Goal: Information Seeking & Learning: Learn about a topic

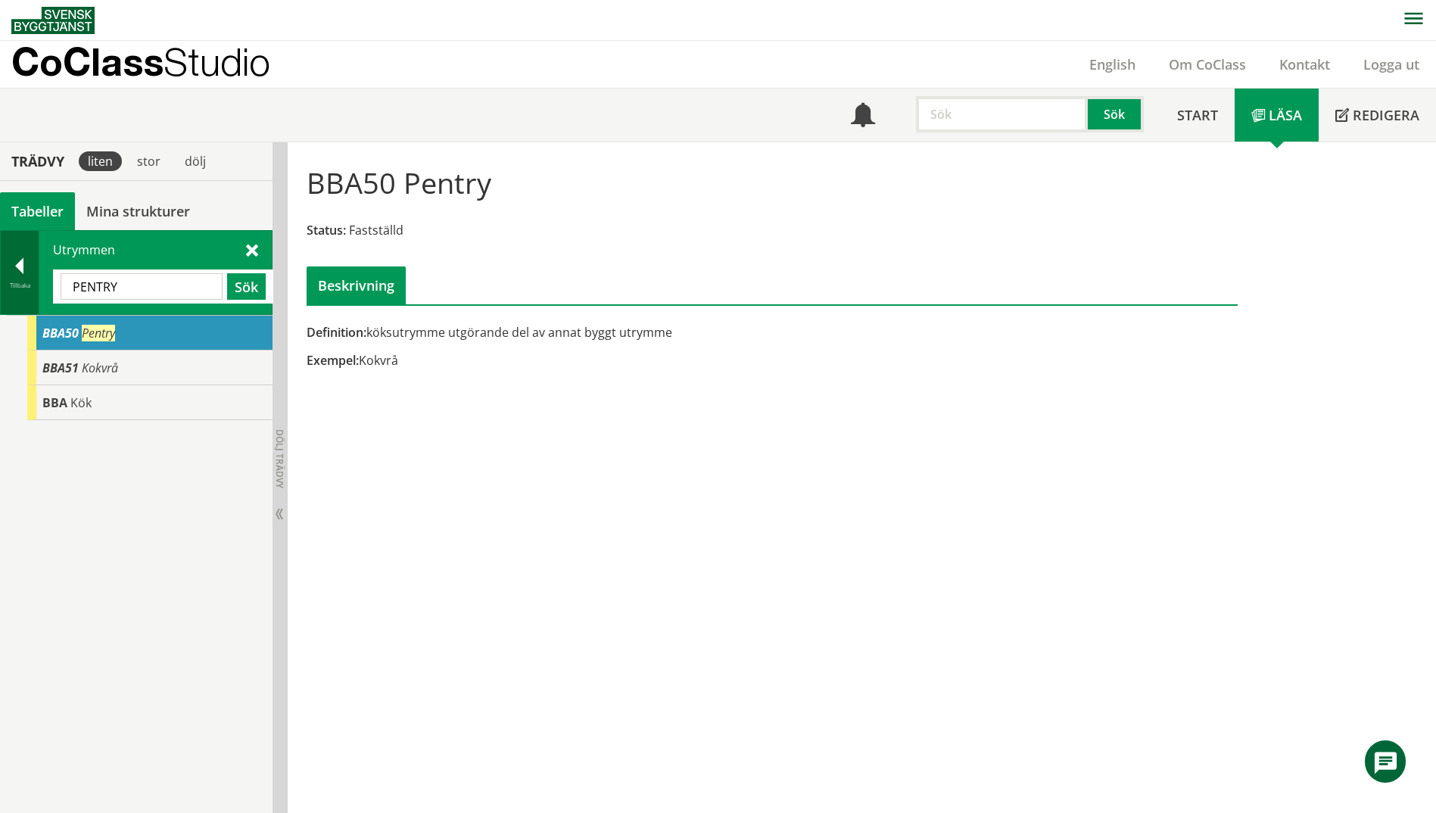
drag, startPoint x: 145, startPoint y: 289, endPoint x: 35, endPoint y: 286, distance: 109.8
click at [35, 286] on div "Tillbaka Utrymmen PENTRY Sök" at bounding box center [136, 272] width 273 height 85
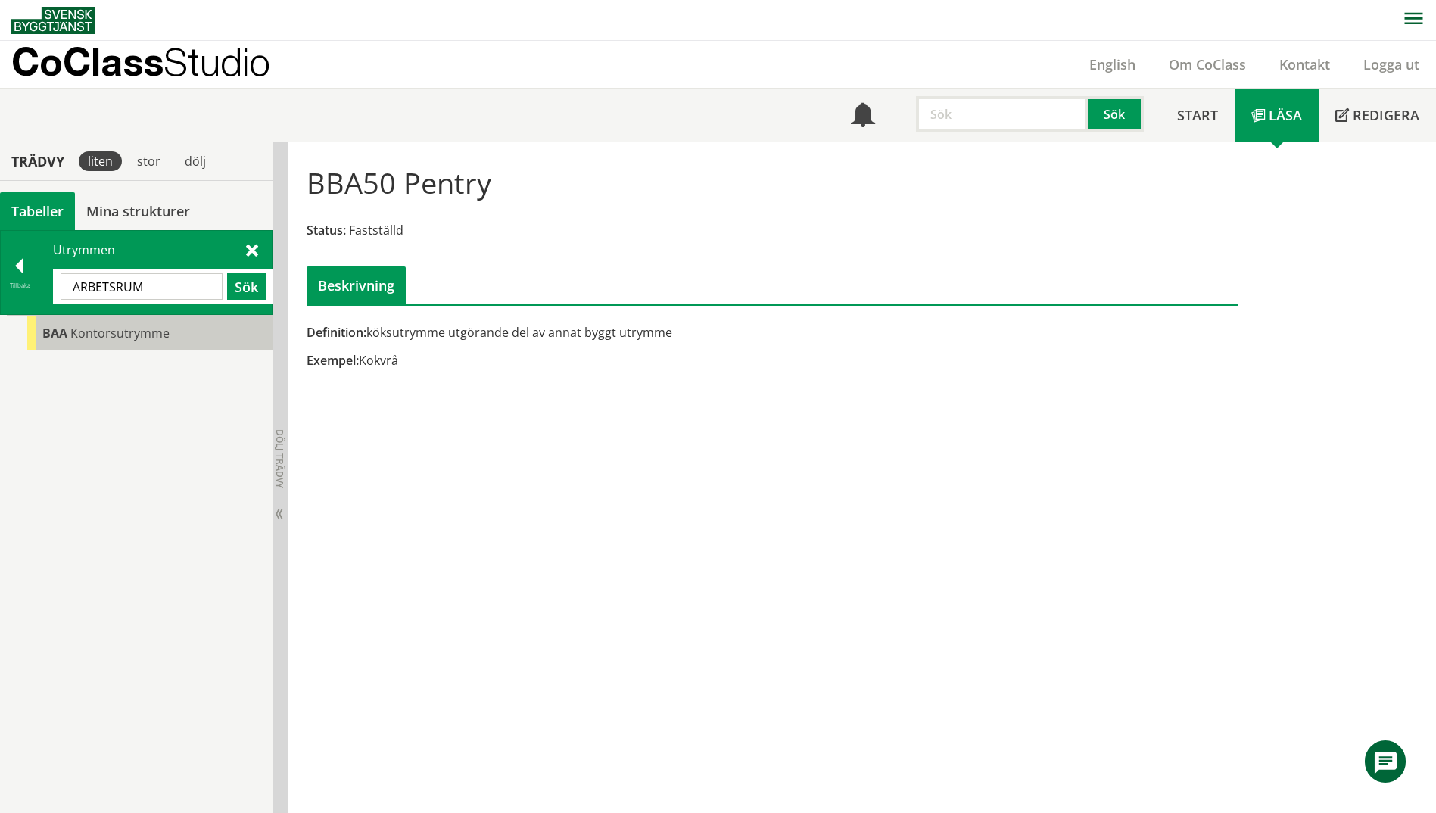
click at [92, 321] on div "BAA Kontorsutrymme" at bounding box center [149, 333] width 245 height 35
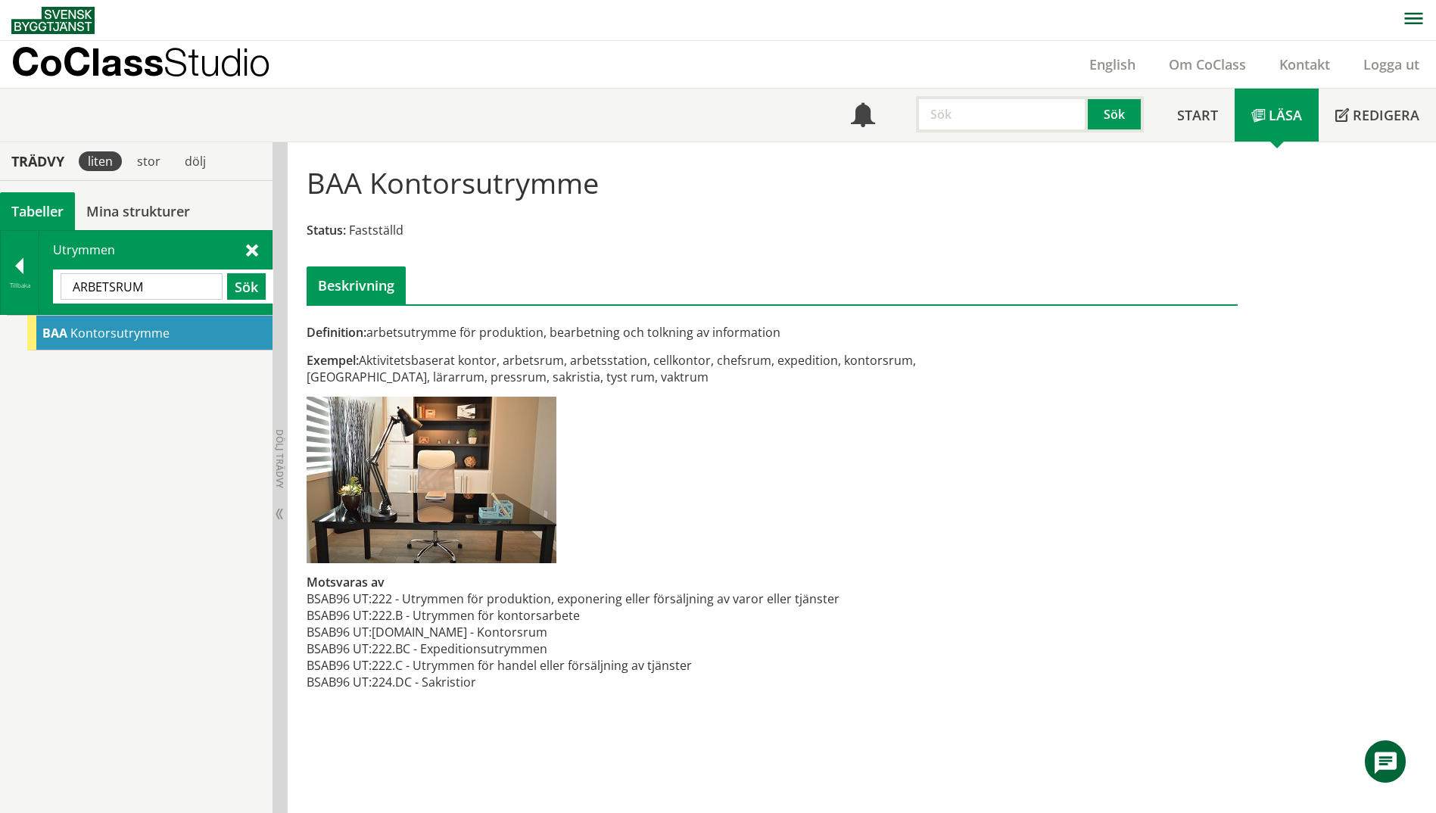
drag, startPoint x: 157, startPoint y: 286, endPoint x: -3, endPoint y: 273, distance: 160.3
click at [0, 273] on html "AMA AMA Beskrivningsverktyg AMA Funktion BSAB Bygginfo Byggjura Byggkatalogen […" at bounding box center [718, 406] width 1436 height 813
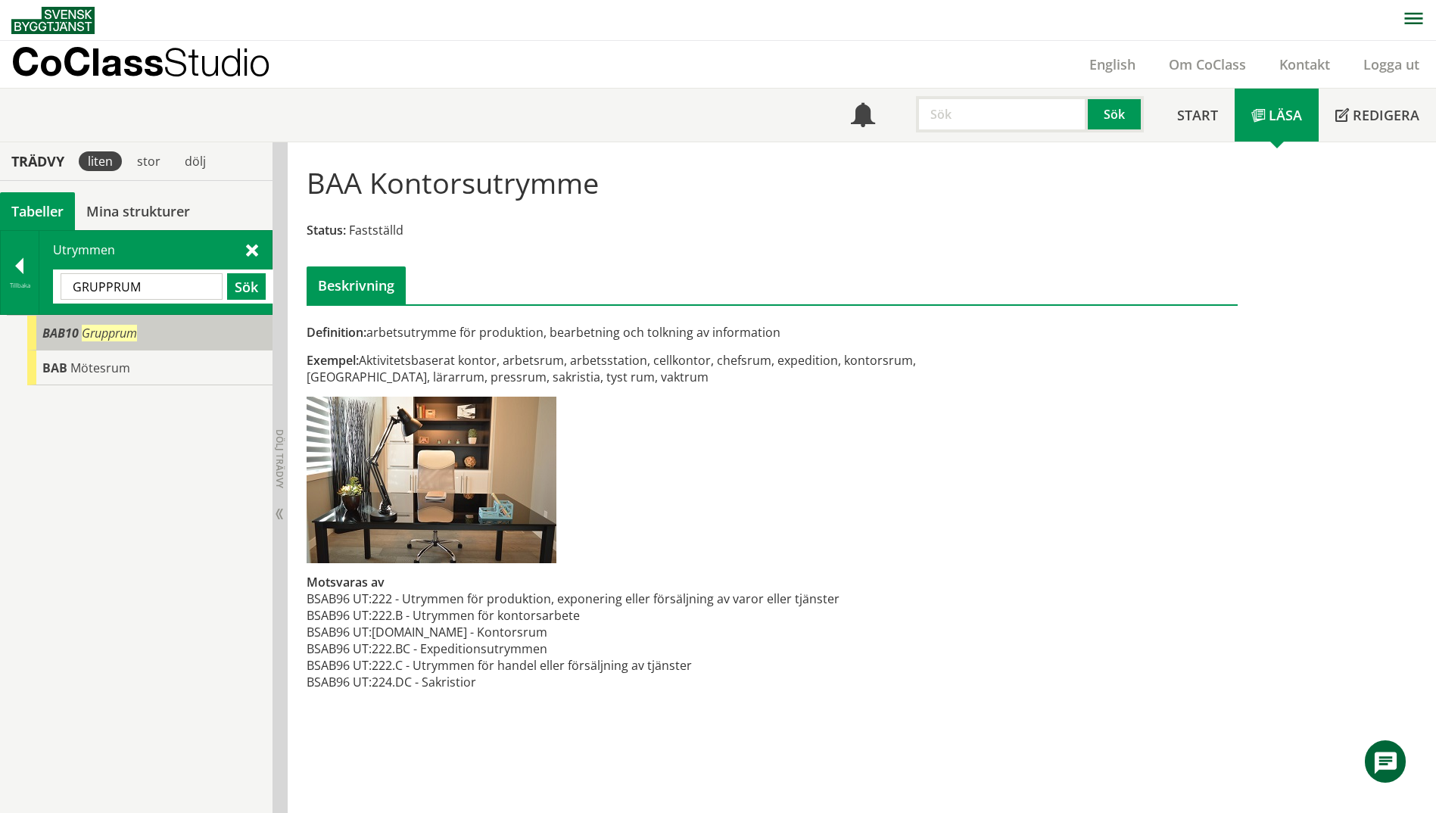
click at [86, 348] on div "BAB10 Grupprum" at bounding box center [149, 333] width 245 height 35
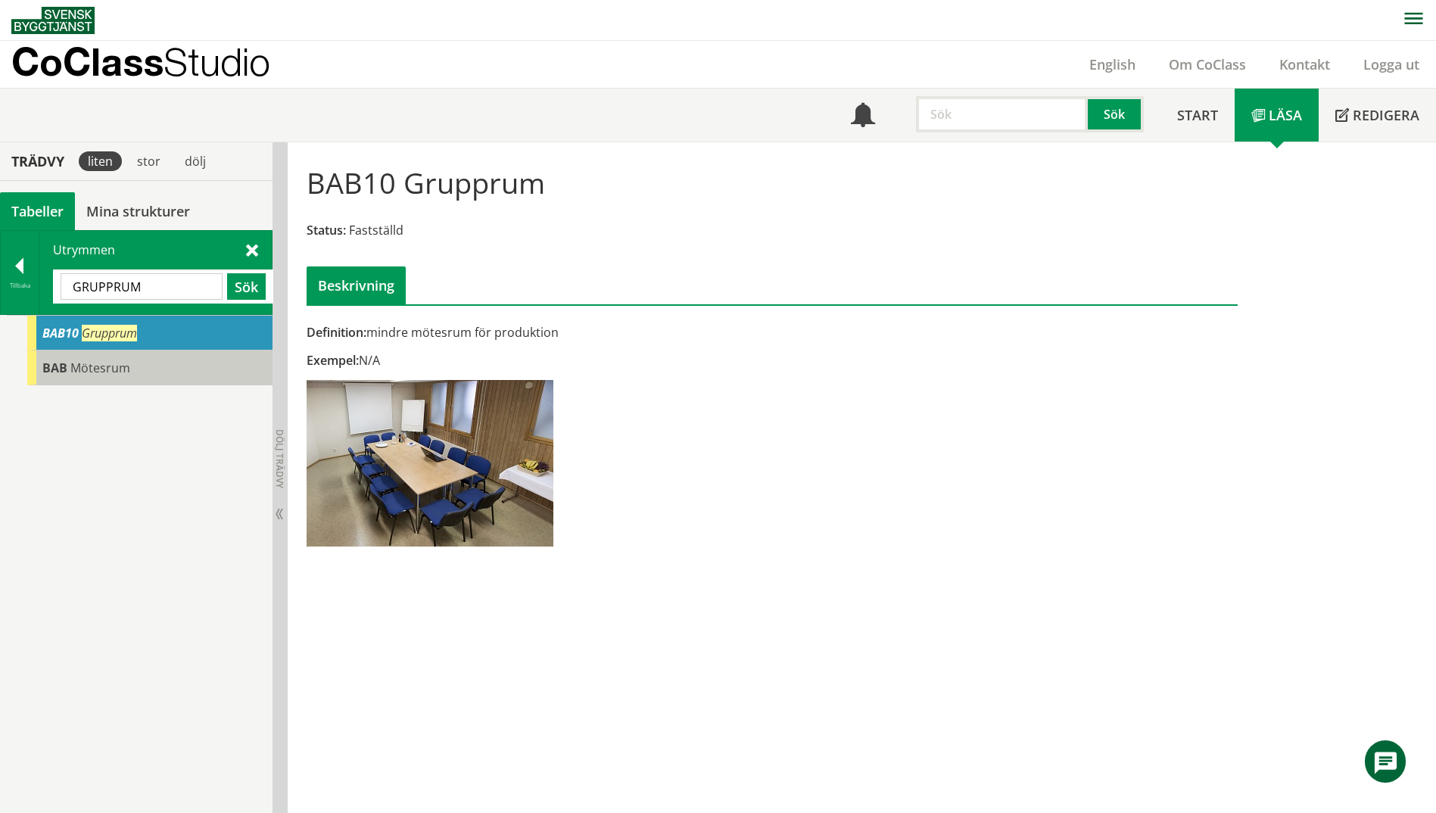
click at [79, 372] on span "Mötesrum" at bounding box center [100, 368] width 60 height 17
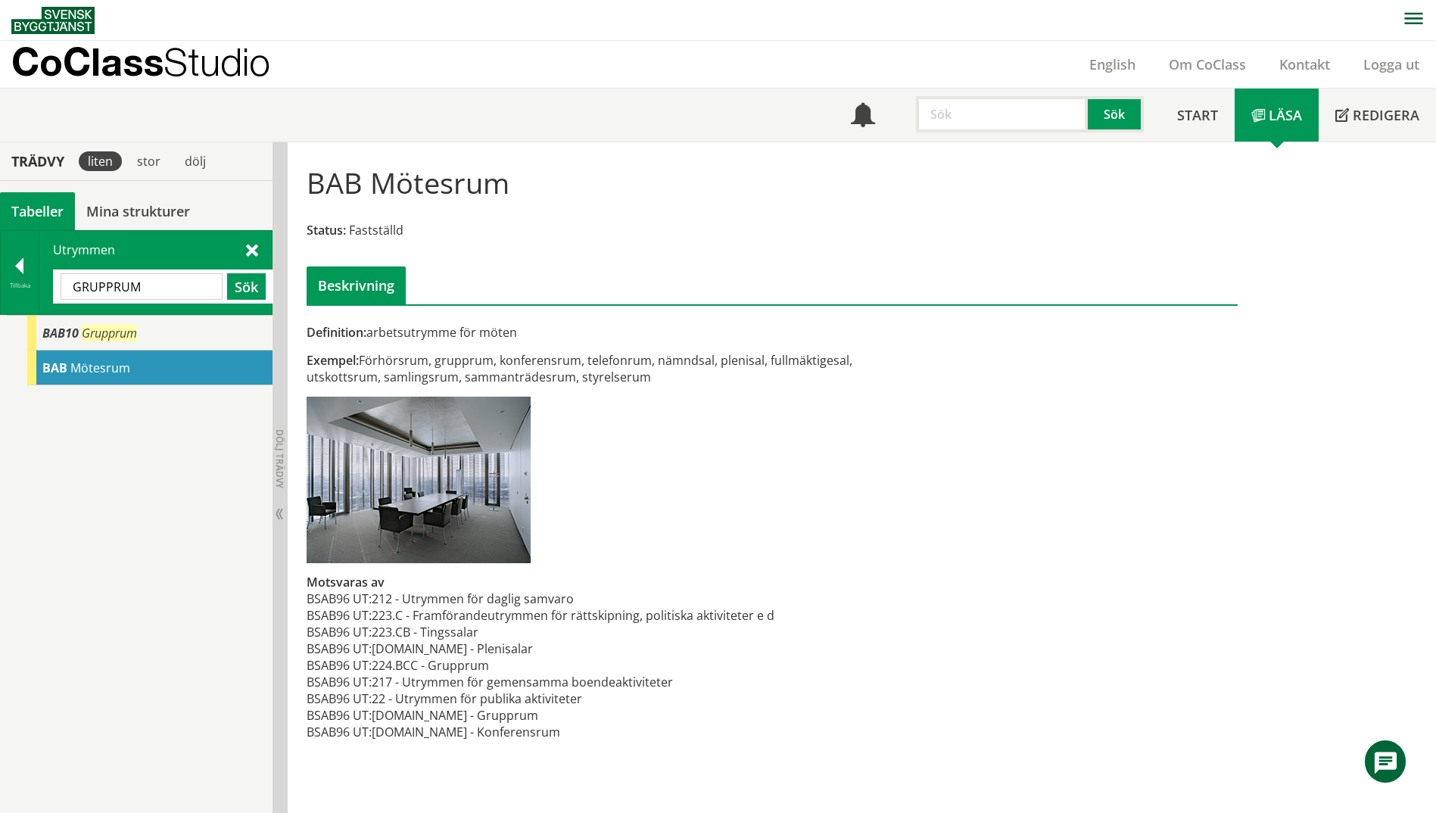
click at [61, 363] on span "BAB" at bounding box center [54, 368] width 25 height 17
click at [59, 346] on div "BAB10 Grupprum" at bounding box center [149, 333] width 245 height 35
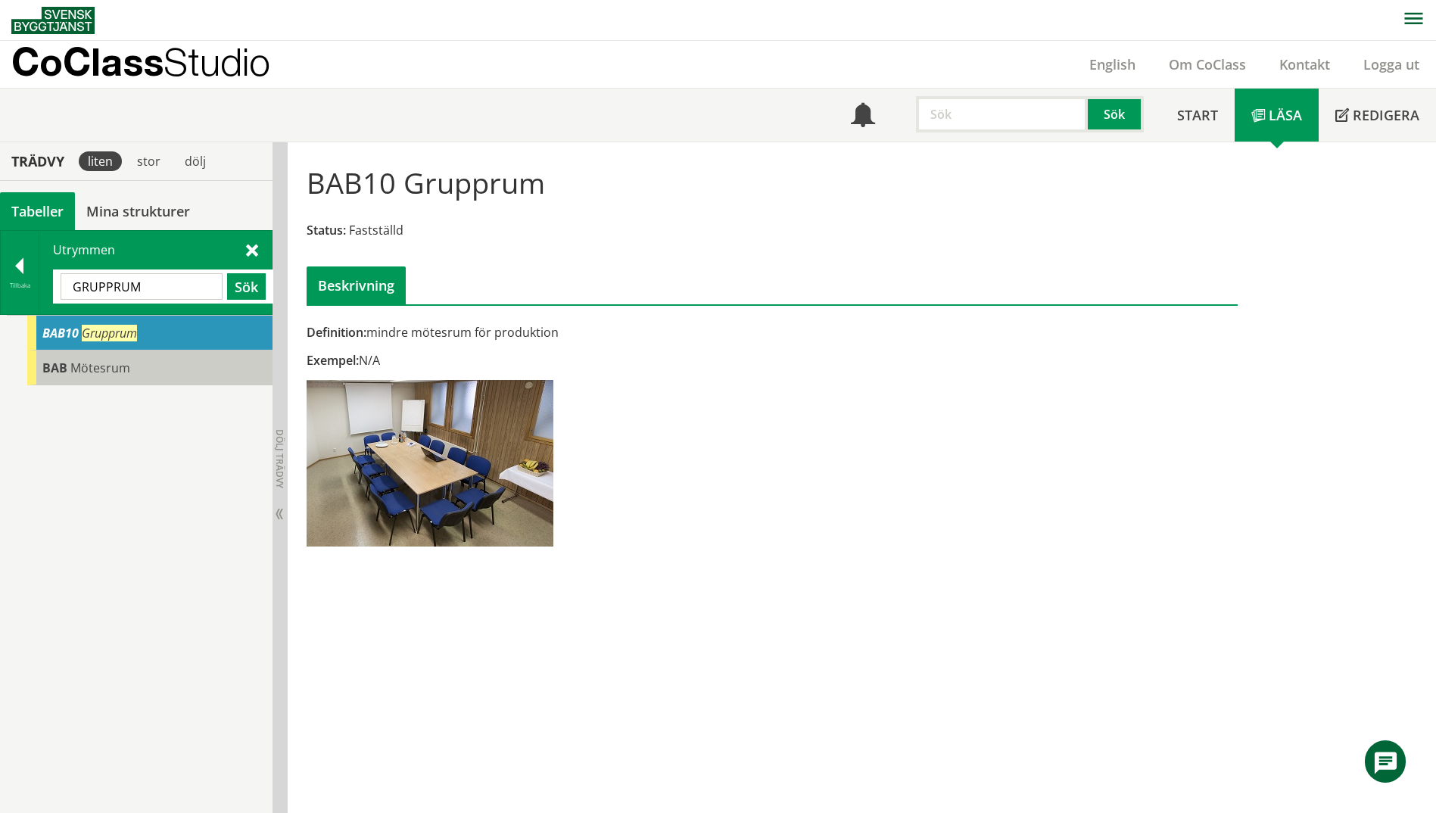
click at [62, 357] on div "BAB Mötesrum" at bounding box center [149, 368] width 245 height 35
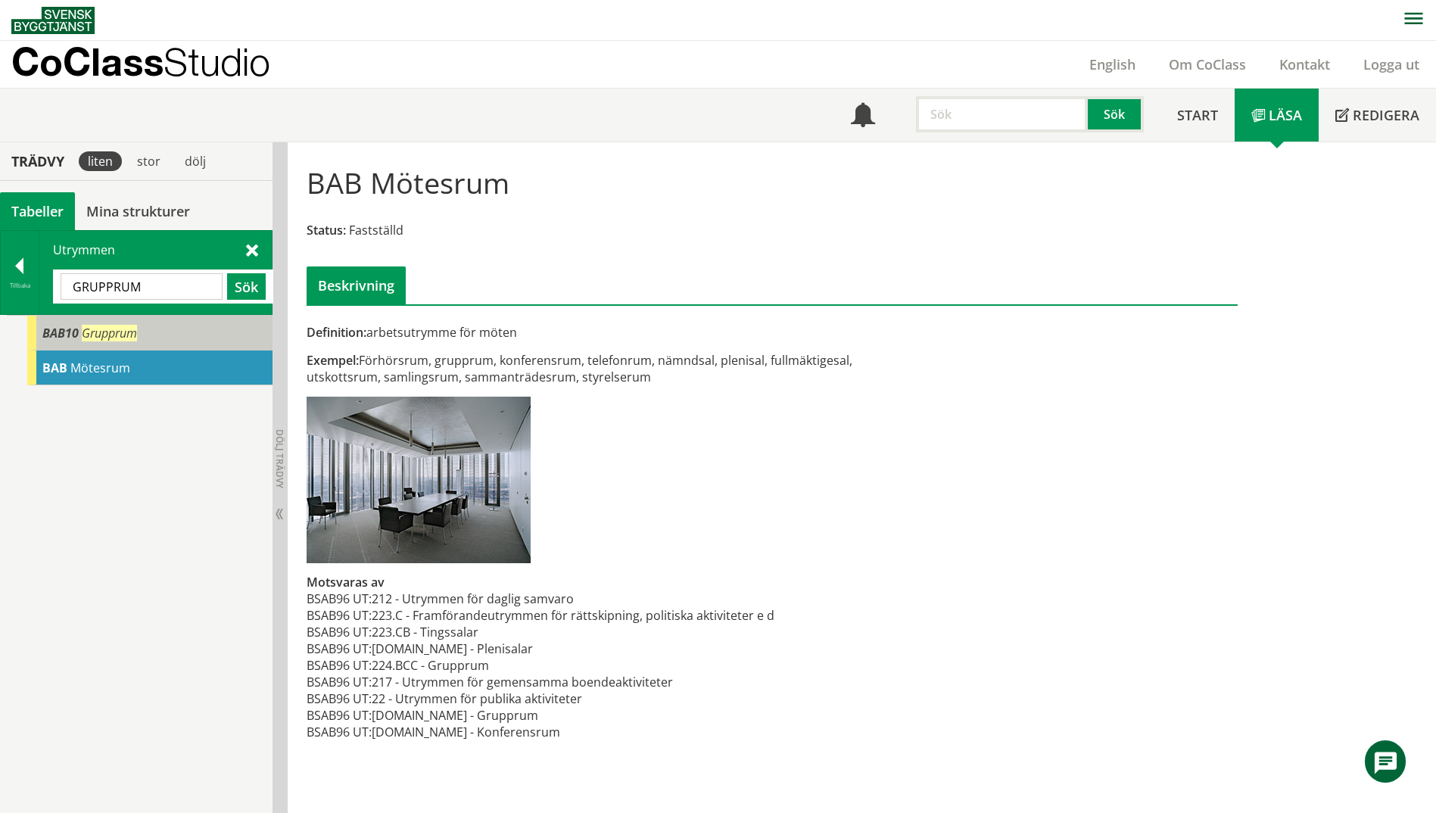
click at [66, 342] on div "BAB10 Grupprum" at bounding box center [149, 333] width 245 height 35
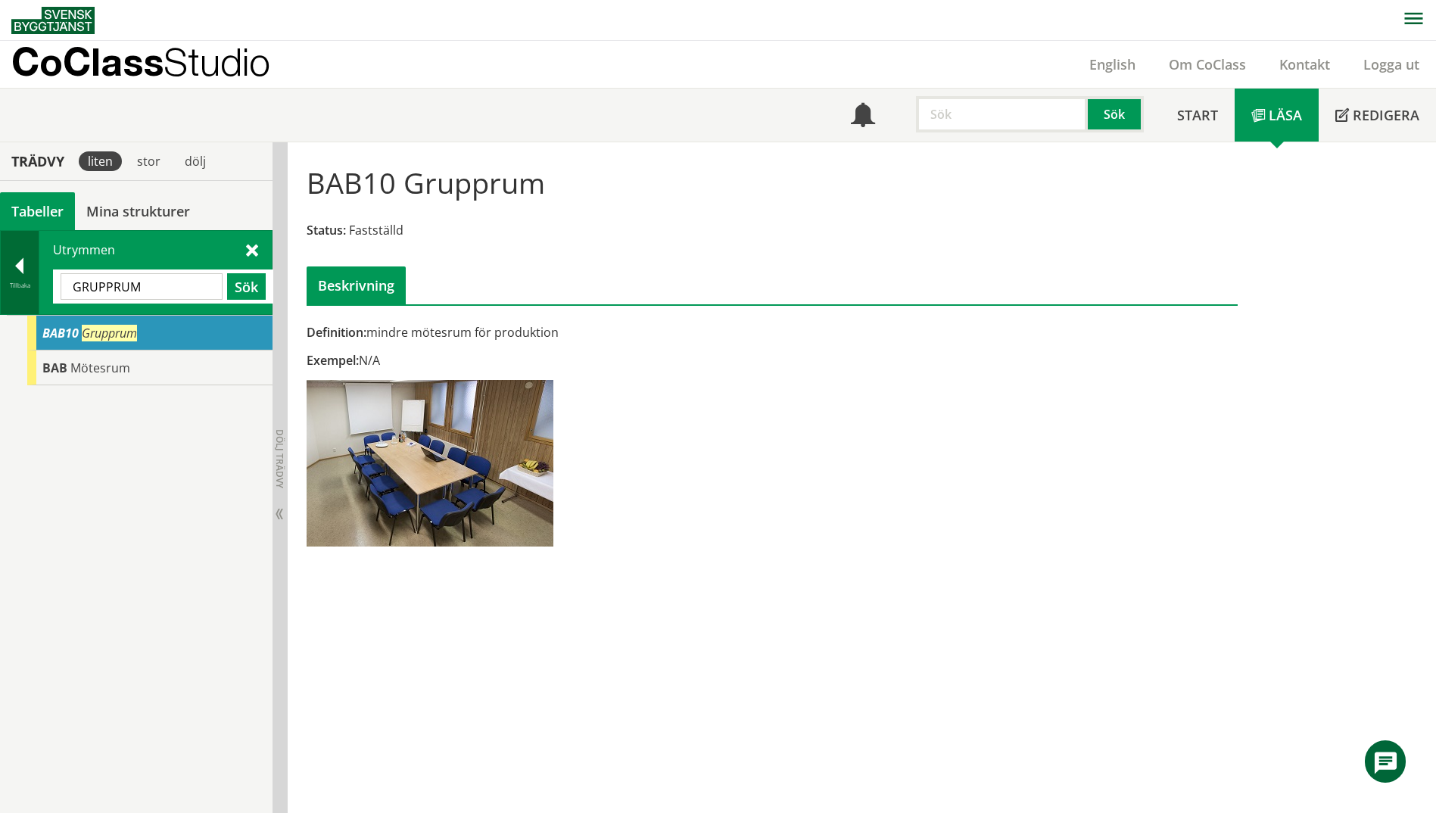
drag, startPoint x: 142, startPoint y: 288, endPoint x: 31, endPoint y: 294, distance: 110.7
click at [31, 294] on div "Tillbaka Utrymmen GRUPPRUM Sök" at bounding box center [136, 272] width 273 height 85
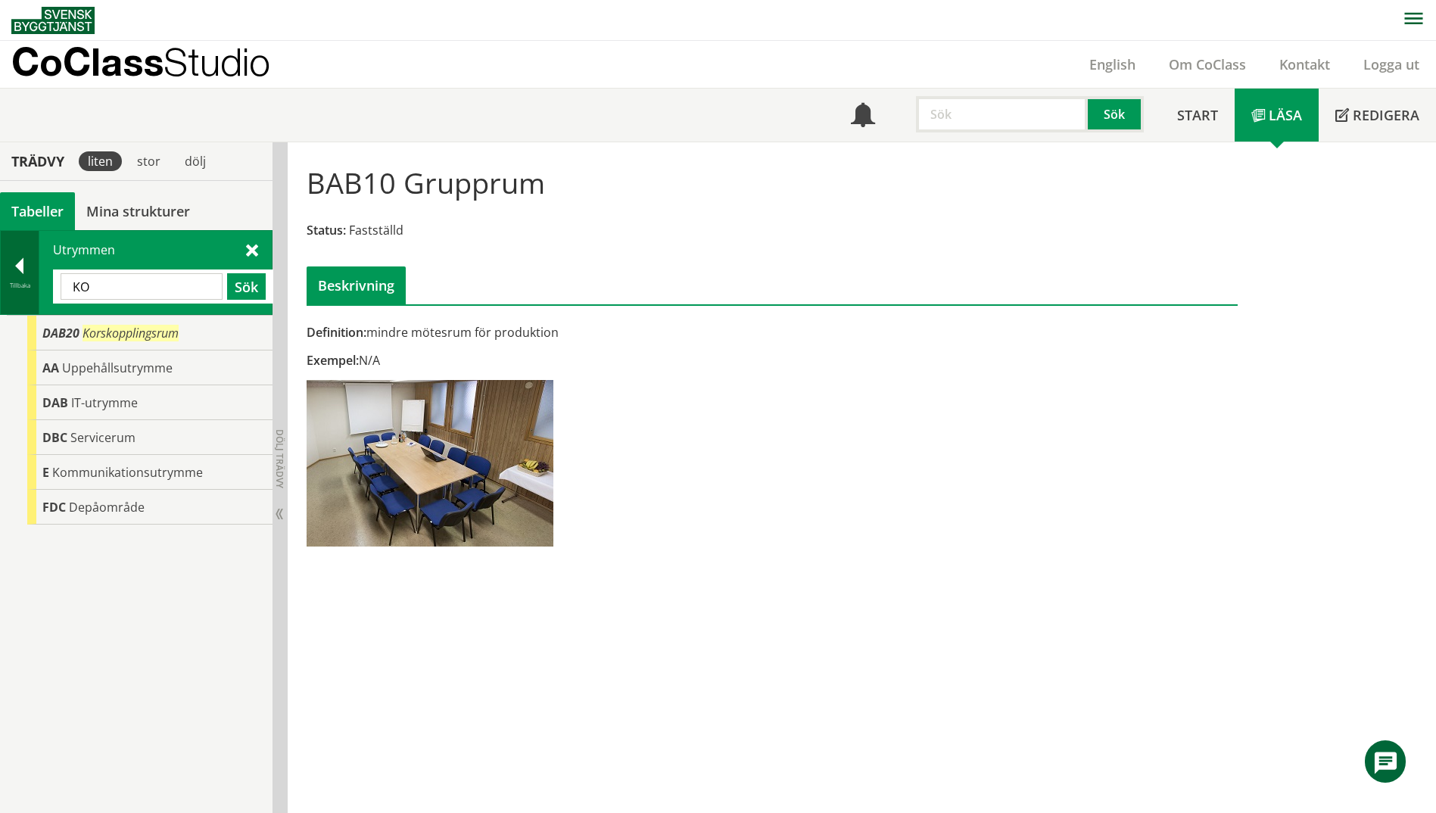
type input "K"
type input "KOPIERING"
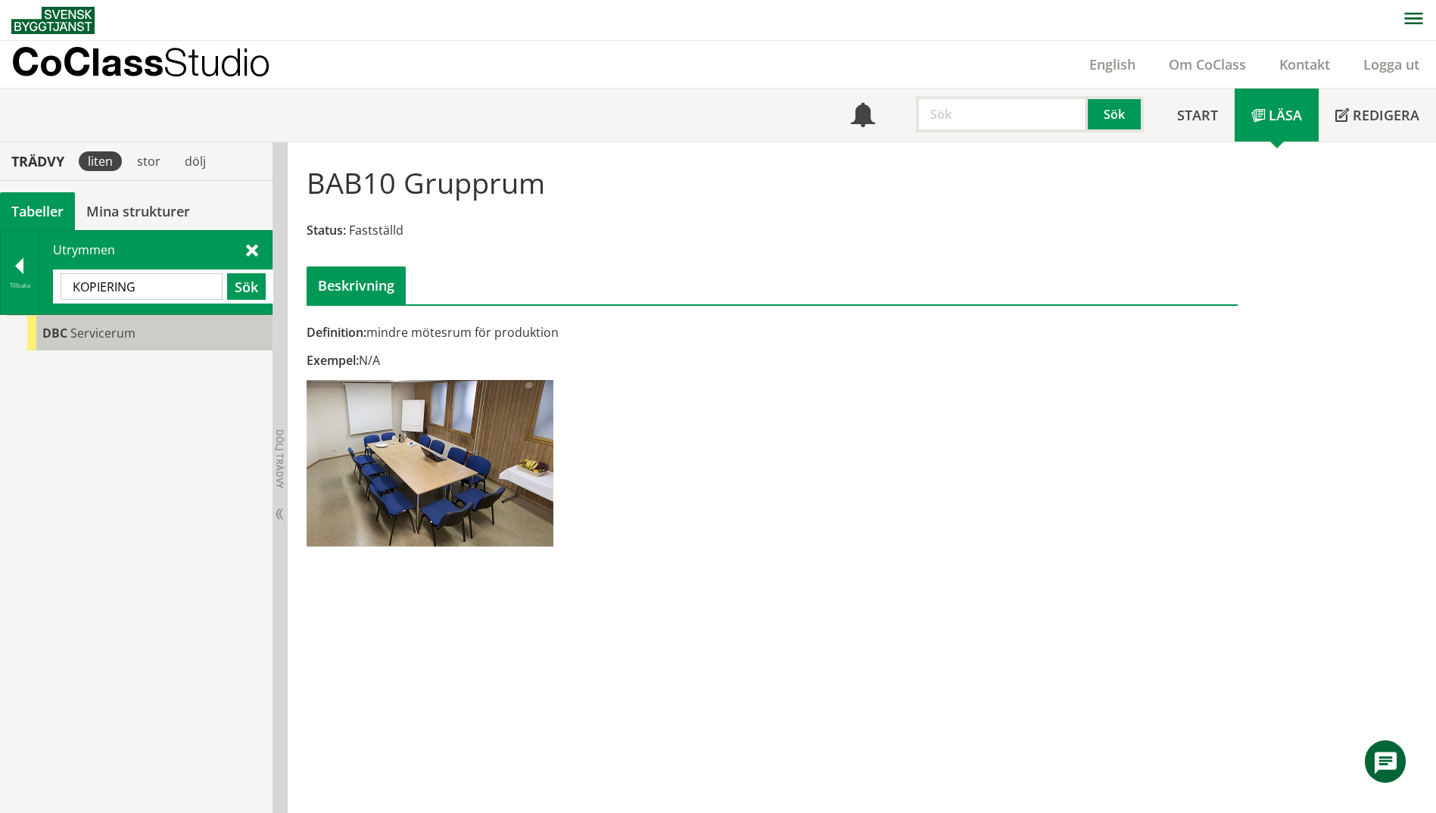
click at [128, 332] on span "Servicerum" at bounding box center [102, 333] width 65 height 17
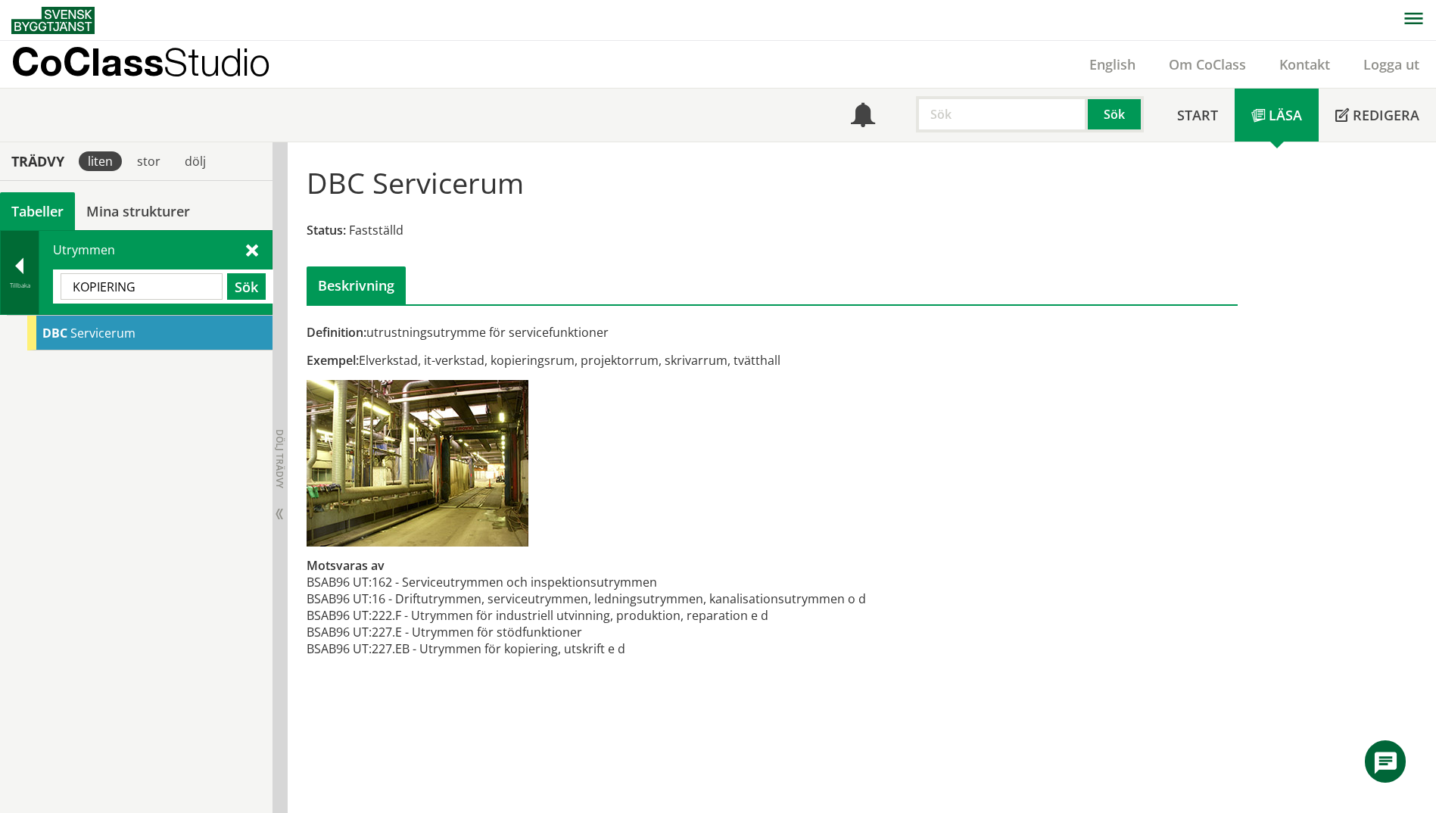
click at [17, 284] on div "Tillbaka" at bounding box center [20, 285] width 38 height 12
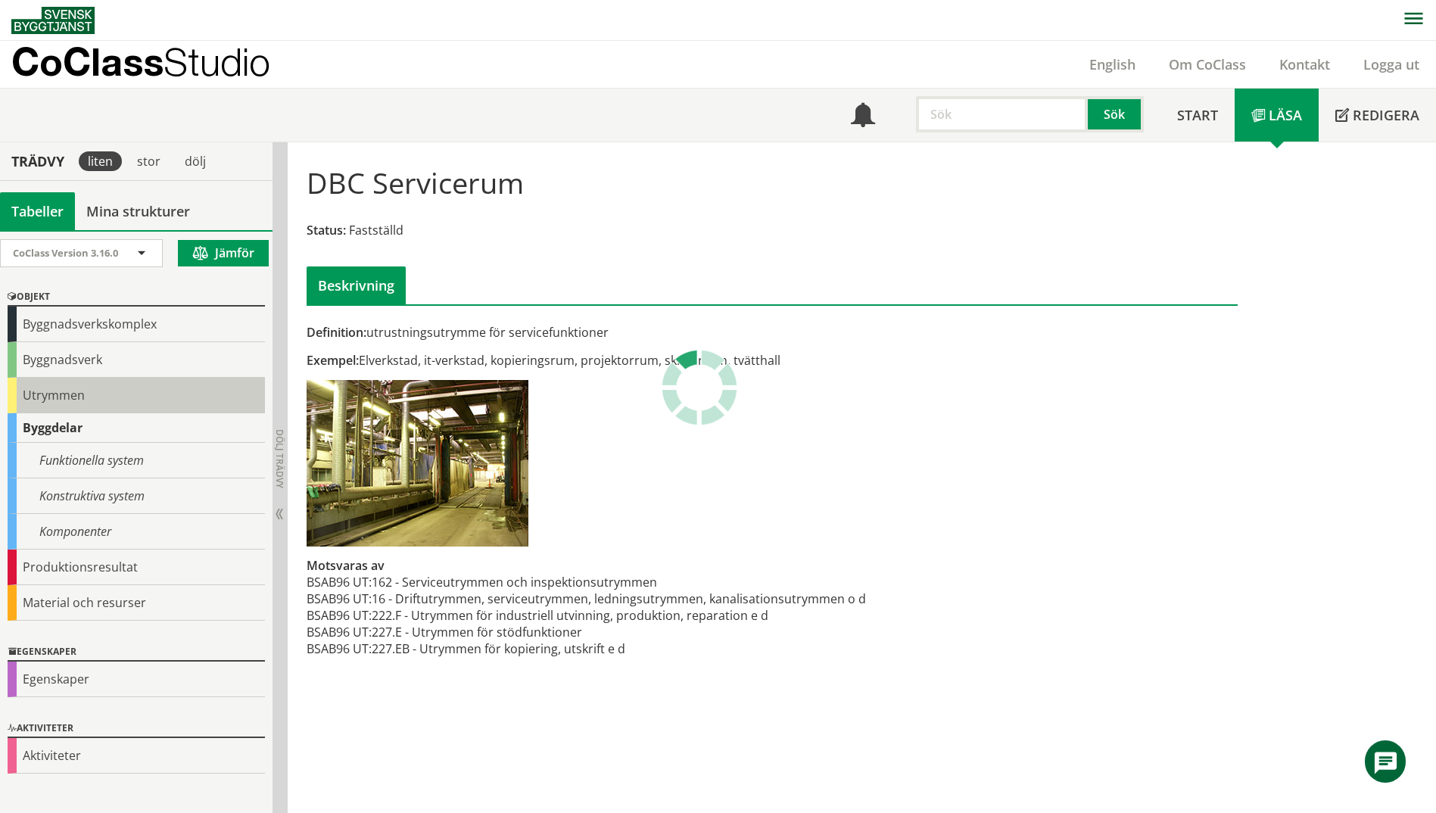
click at [21, 398] on div "Utrymmen" at bounding box center [136, 396] width 257 height 36
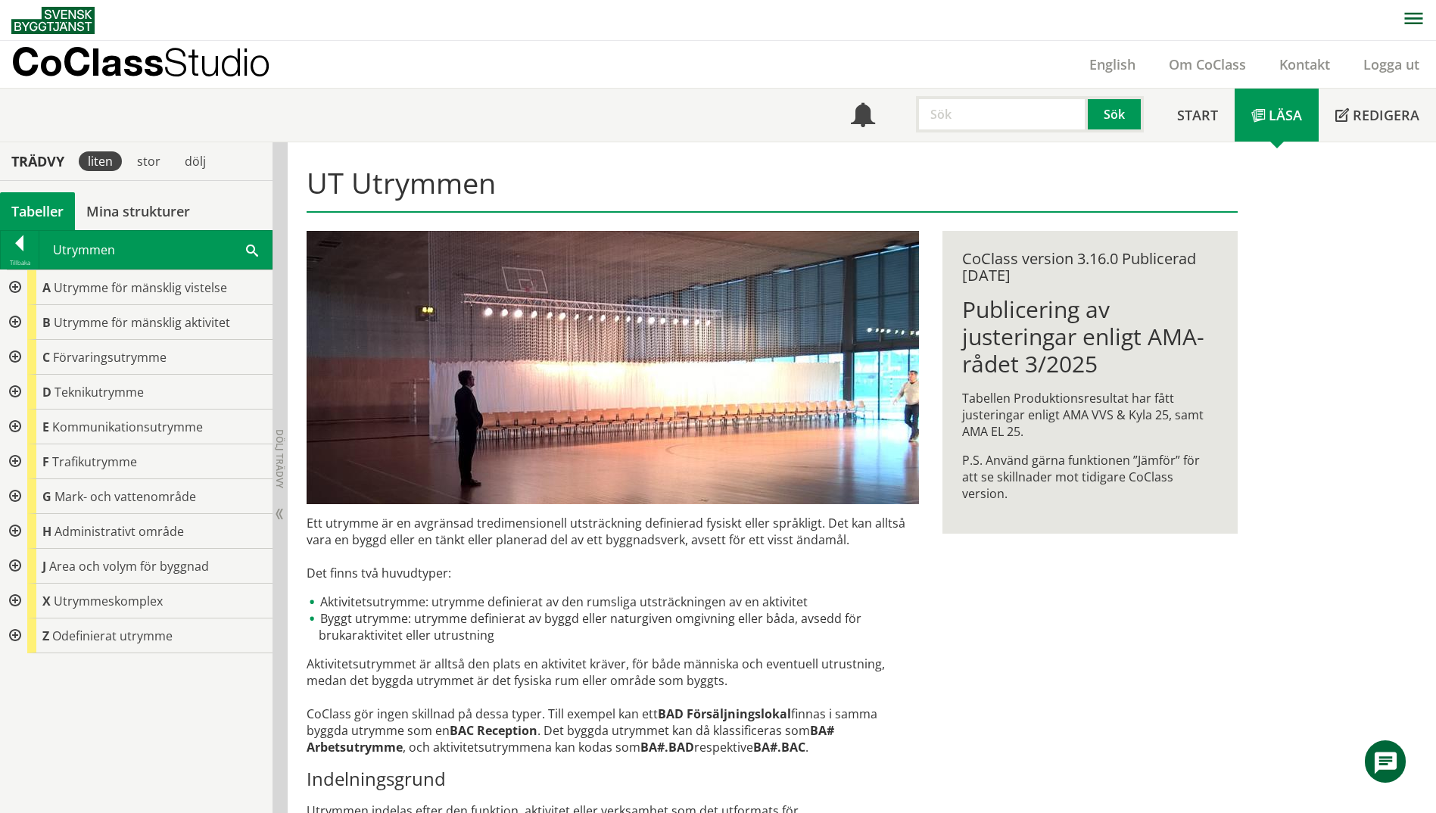
click at [255, 251] on span at bounding box center [252, 250] width 12 height 16
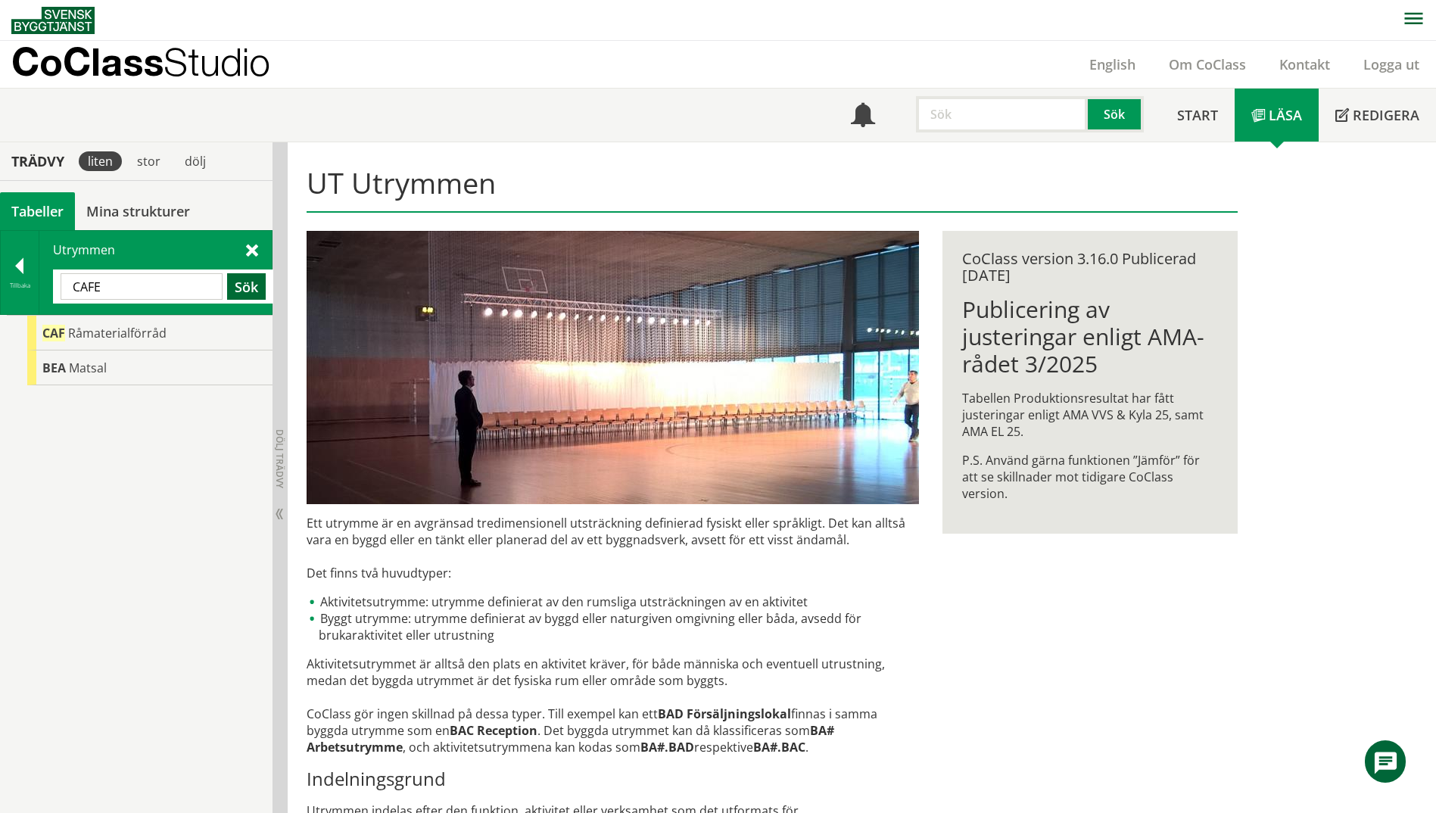
type input "CAFE"
click at [243, 290] on button "Sök" at bounding box center [246, 286] width 39 height 27
click at [40, 273] on div "Utrymmen CAFE Sök" at bounding box center [155, 272] width 232 height 83
click at [37, 274] on div at bounding box center [20, 268] width 38 height 21
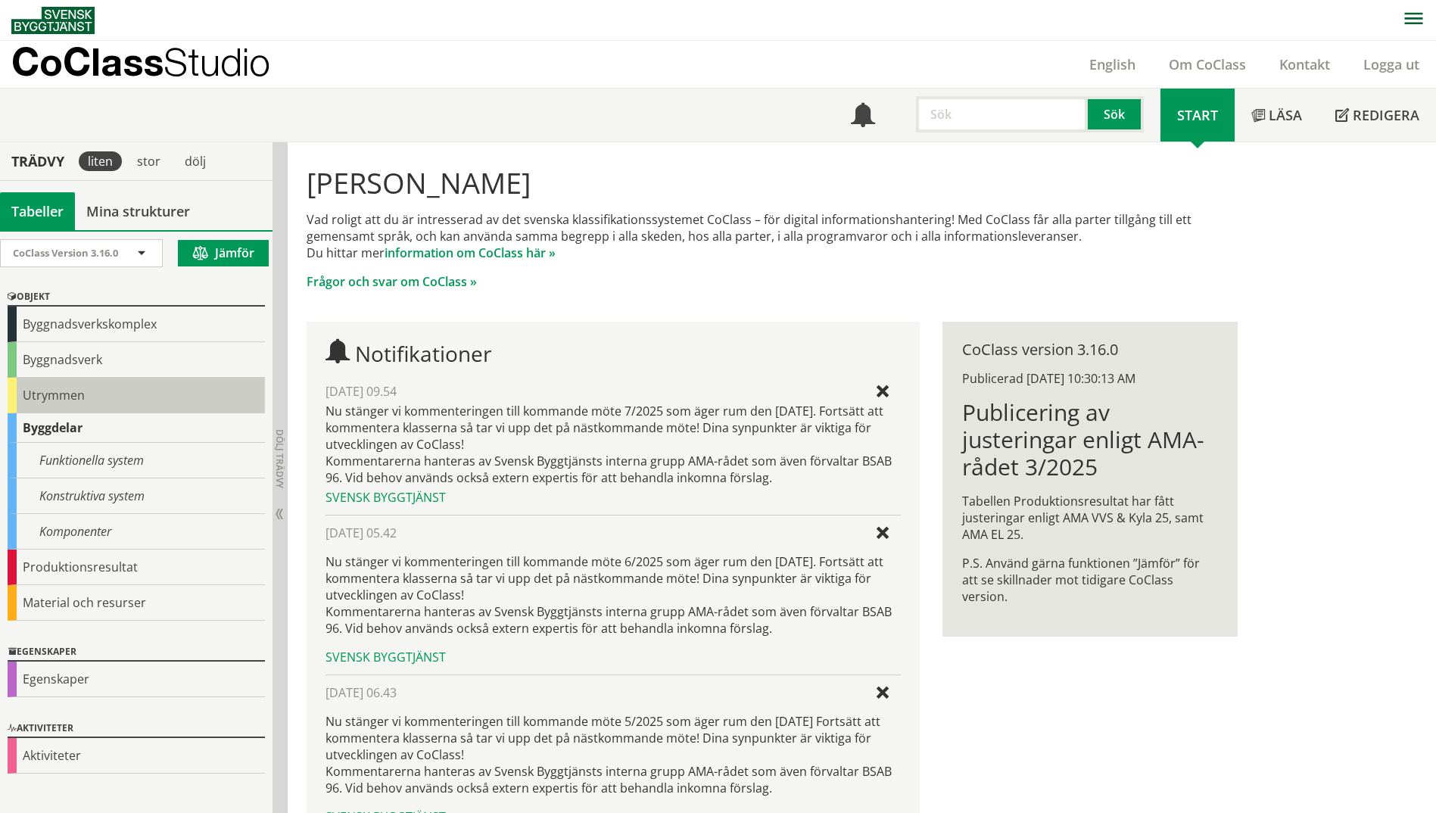
click at [60, 399] on div "Utrymmen" at bounding box center [136, 396] width 257 height 36
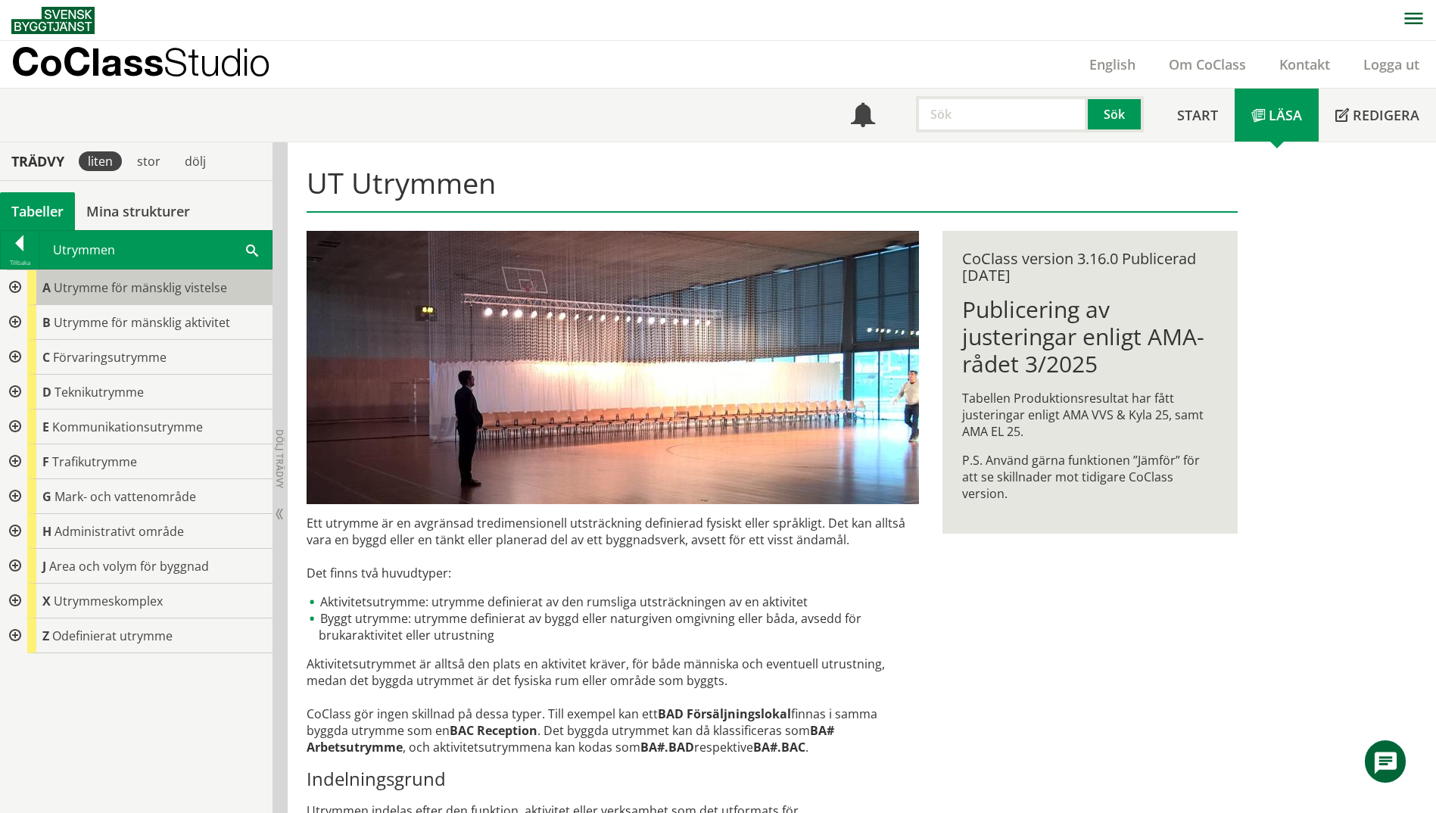
click at [28, 289] on div "A Utrymme för mänsklig vistelse" at bounding box center [149, 287] width 245 height 35
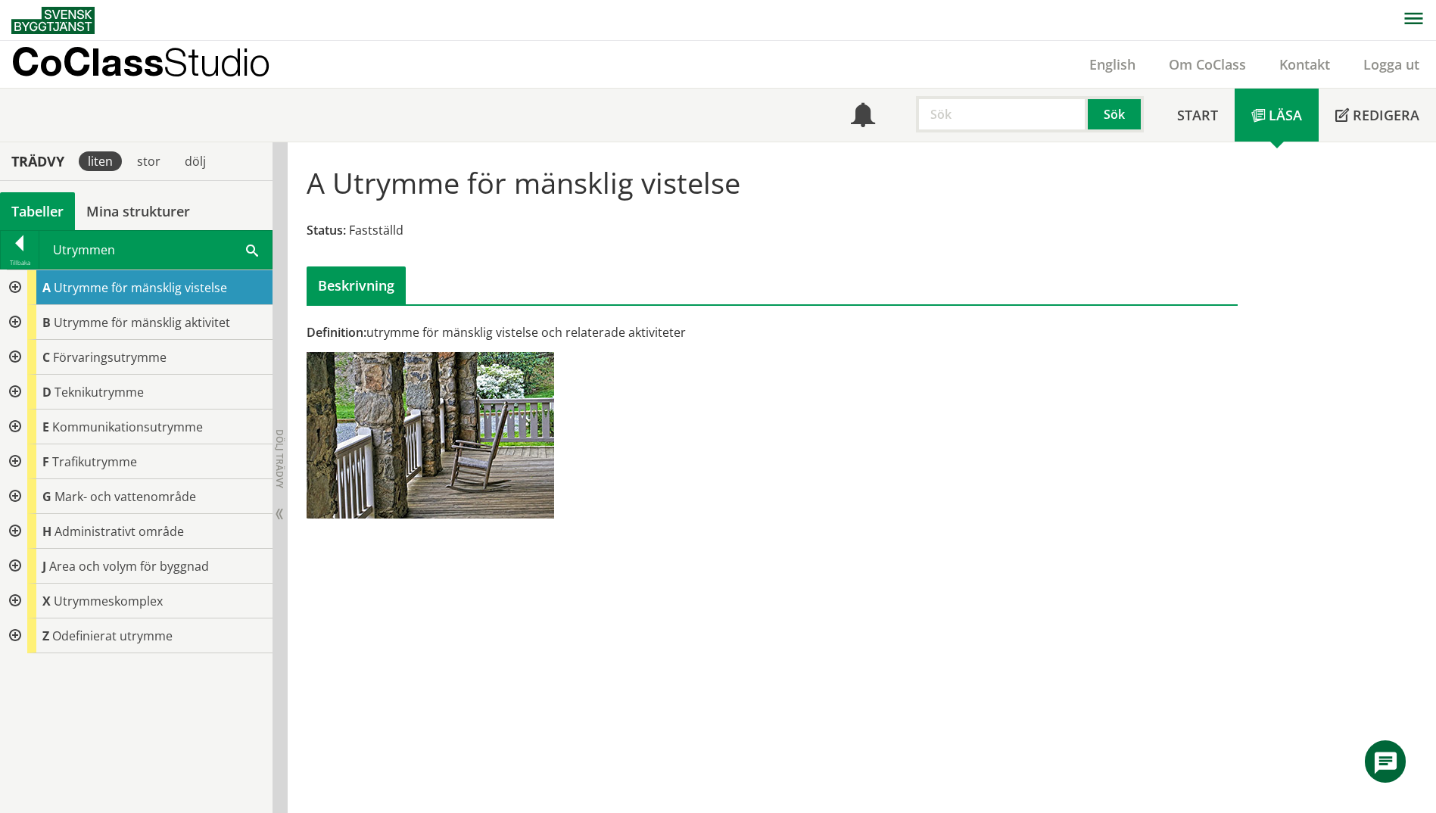
click at [14, 289] on div at bounding box center [13, 287] width 27 height 35
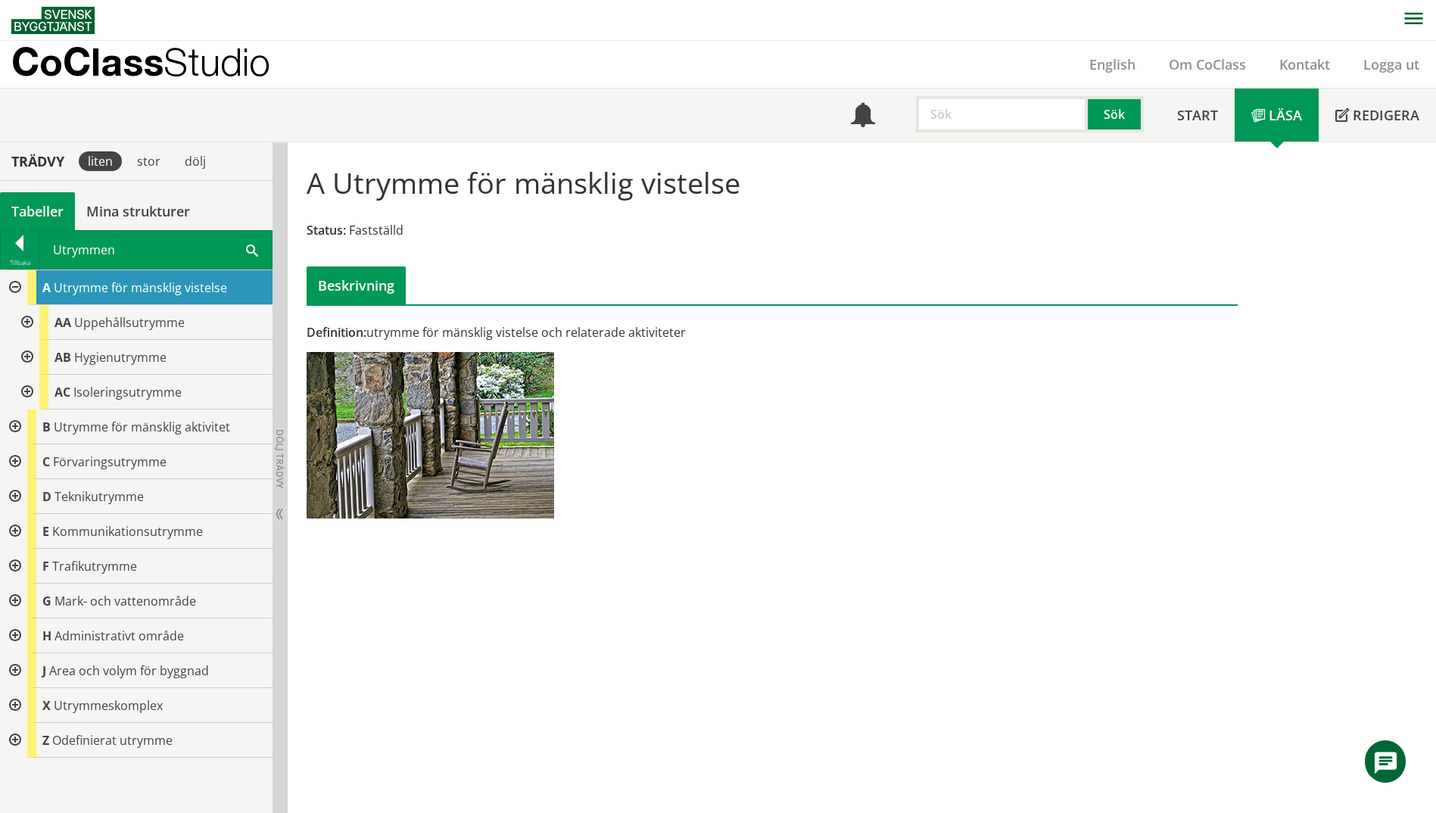
click at [30, 323] on div at bounding box center [25, 322] width 27 height 35
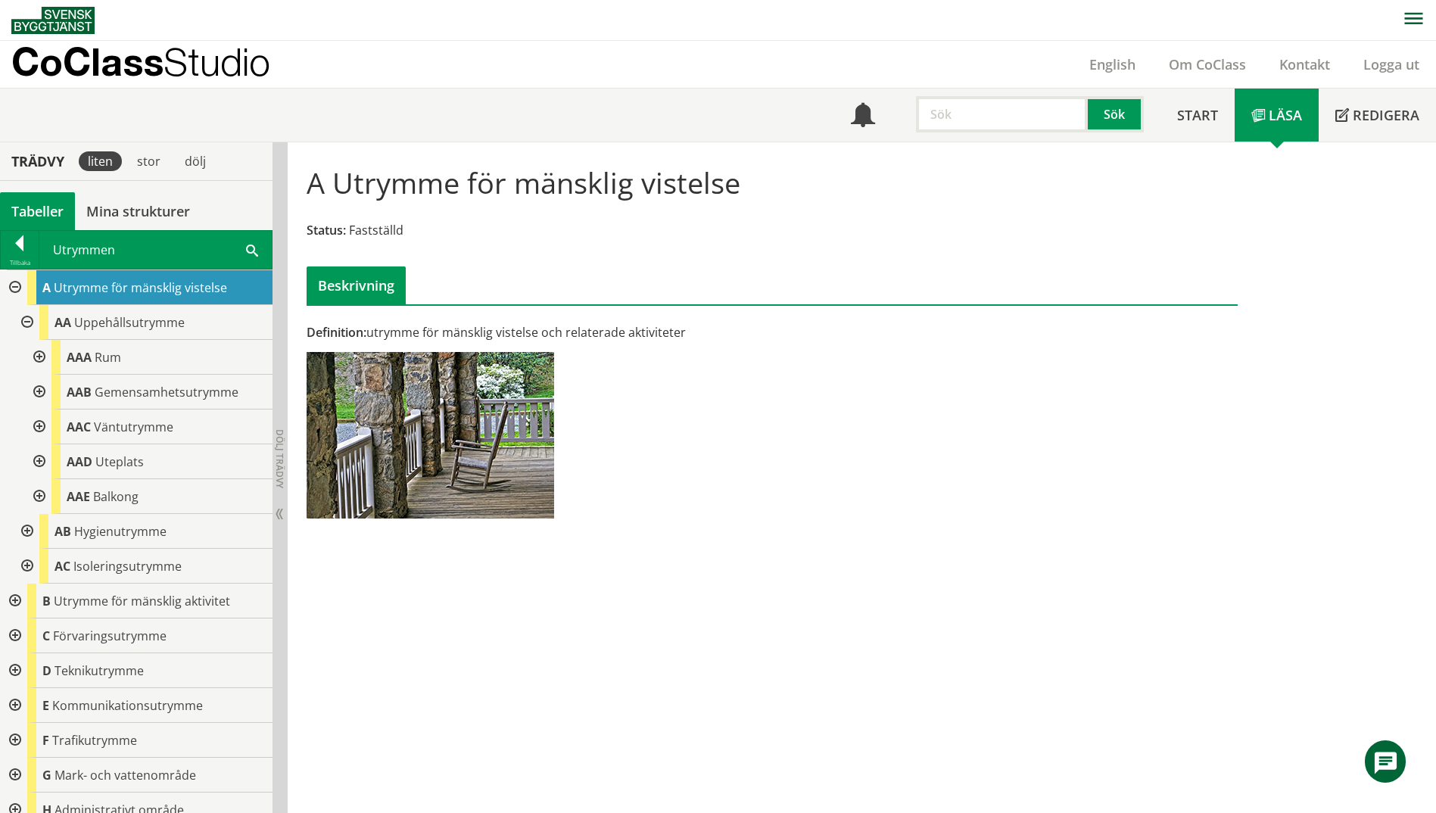
click at [36, 389] on div at bounding box center [37, 392] width 27 height 35
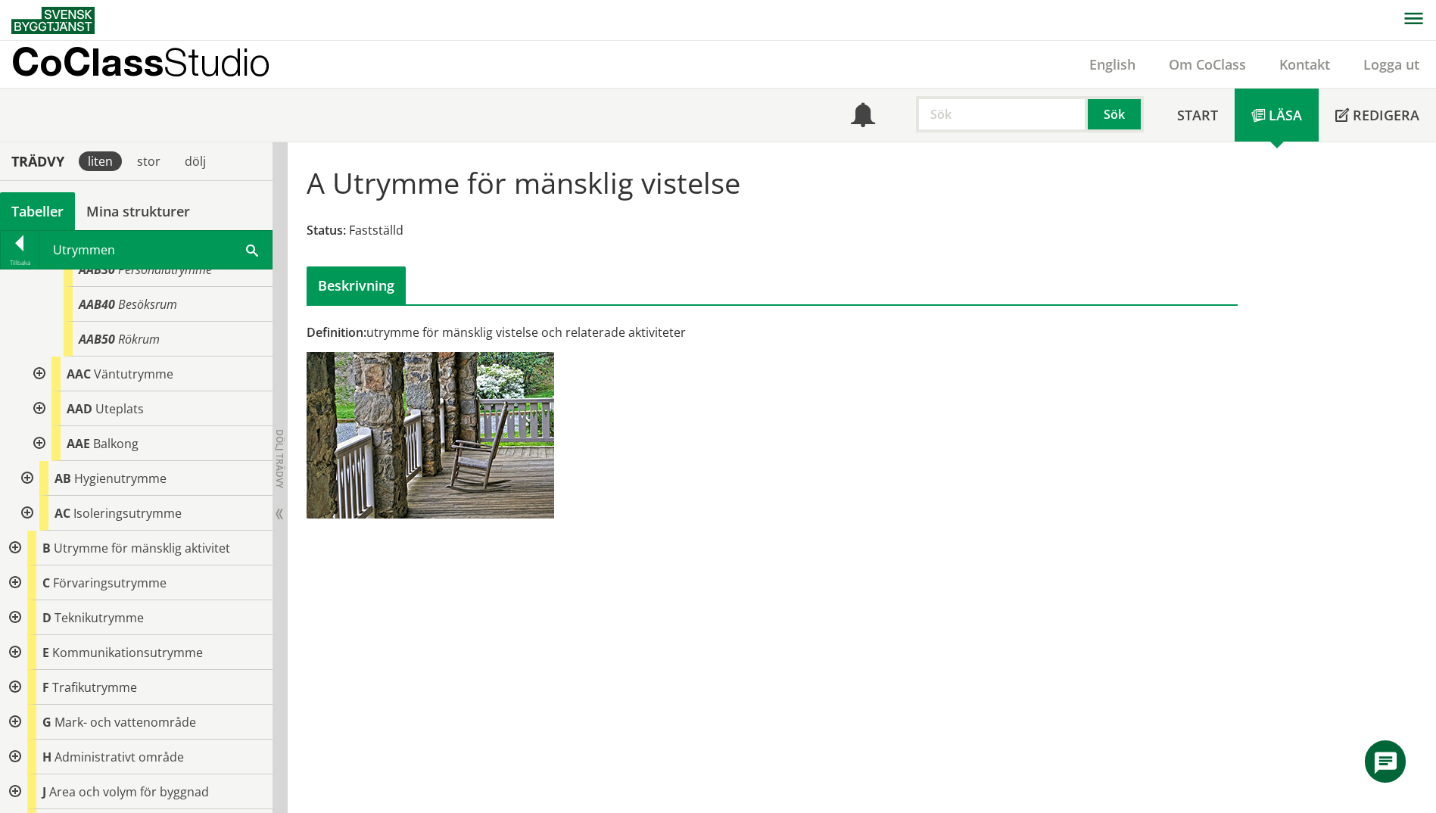
scroll to position [293, 0]
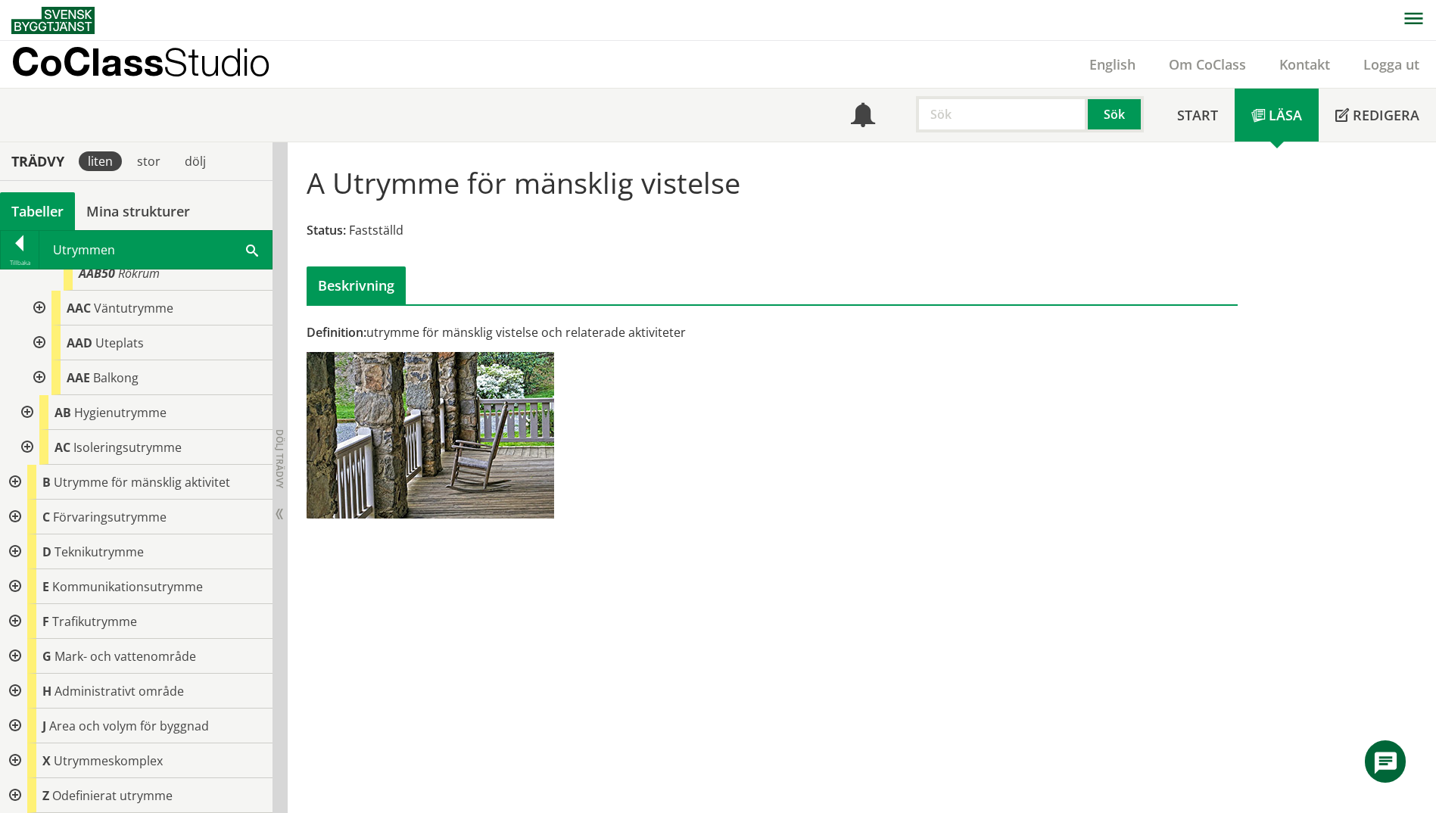
click at [7, 483] on div at bounding box center [13, 482] width 27 height 35
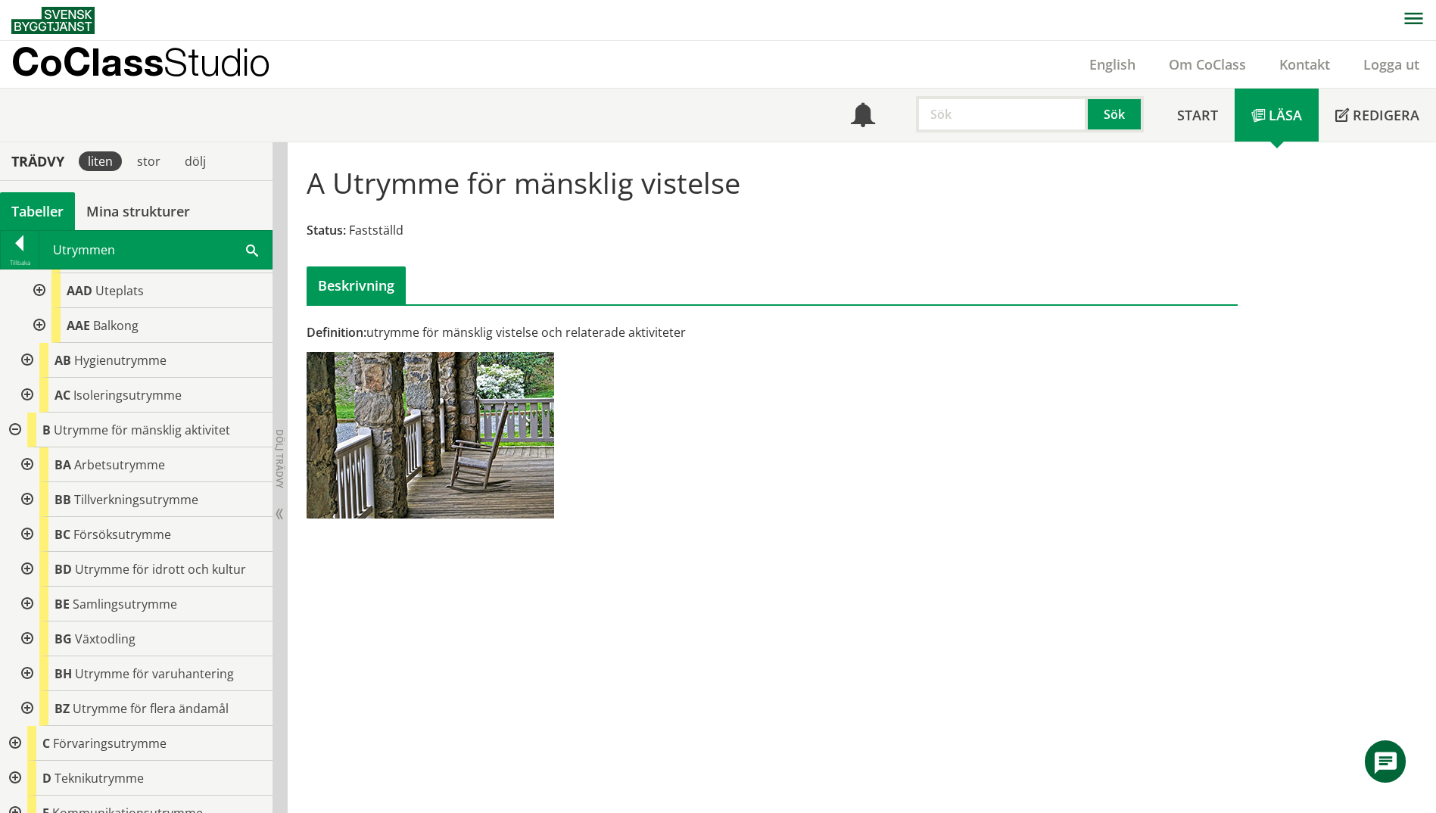
scroll to position [369, 0]
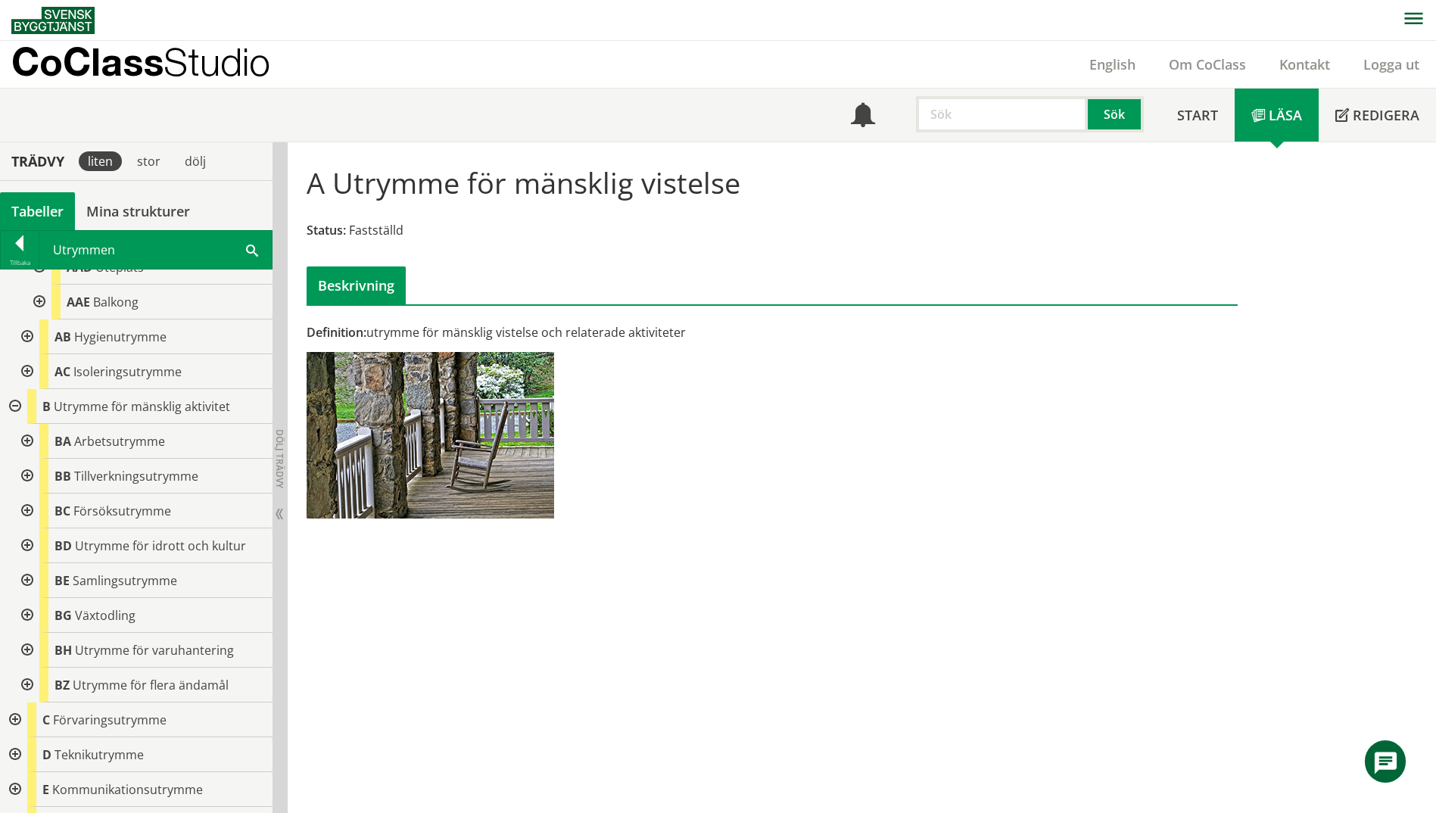
click at [24, 474] on div at bounding box center [25, 476] width 27 height 35
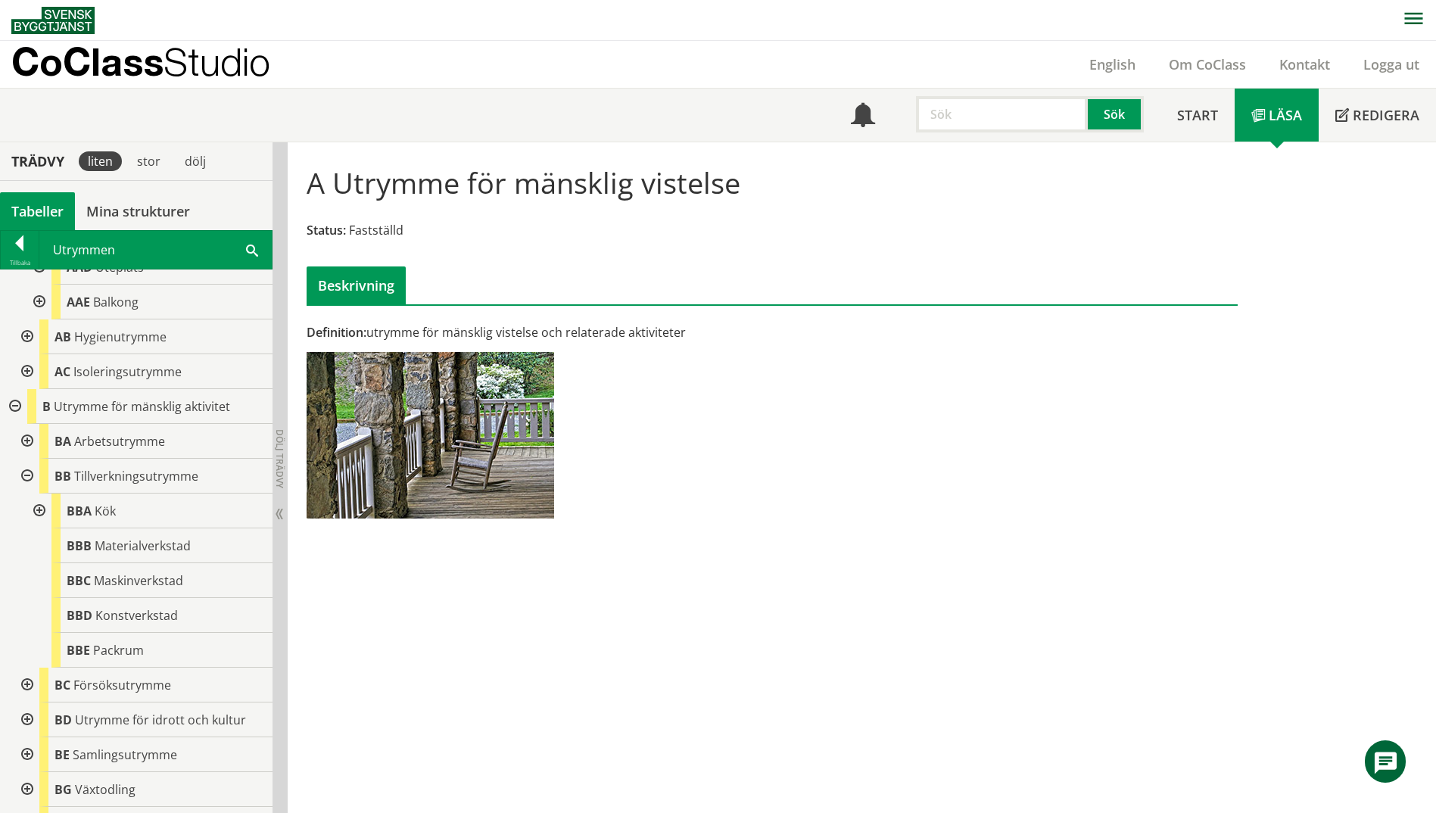
click at [24, 474] on div at bounding box center [25, 476] width 27 height 35
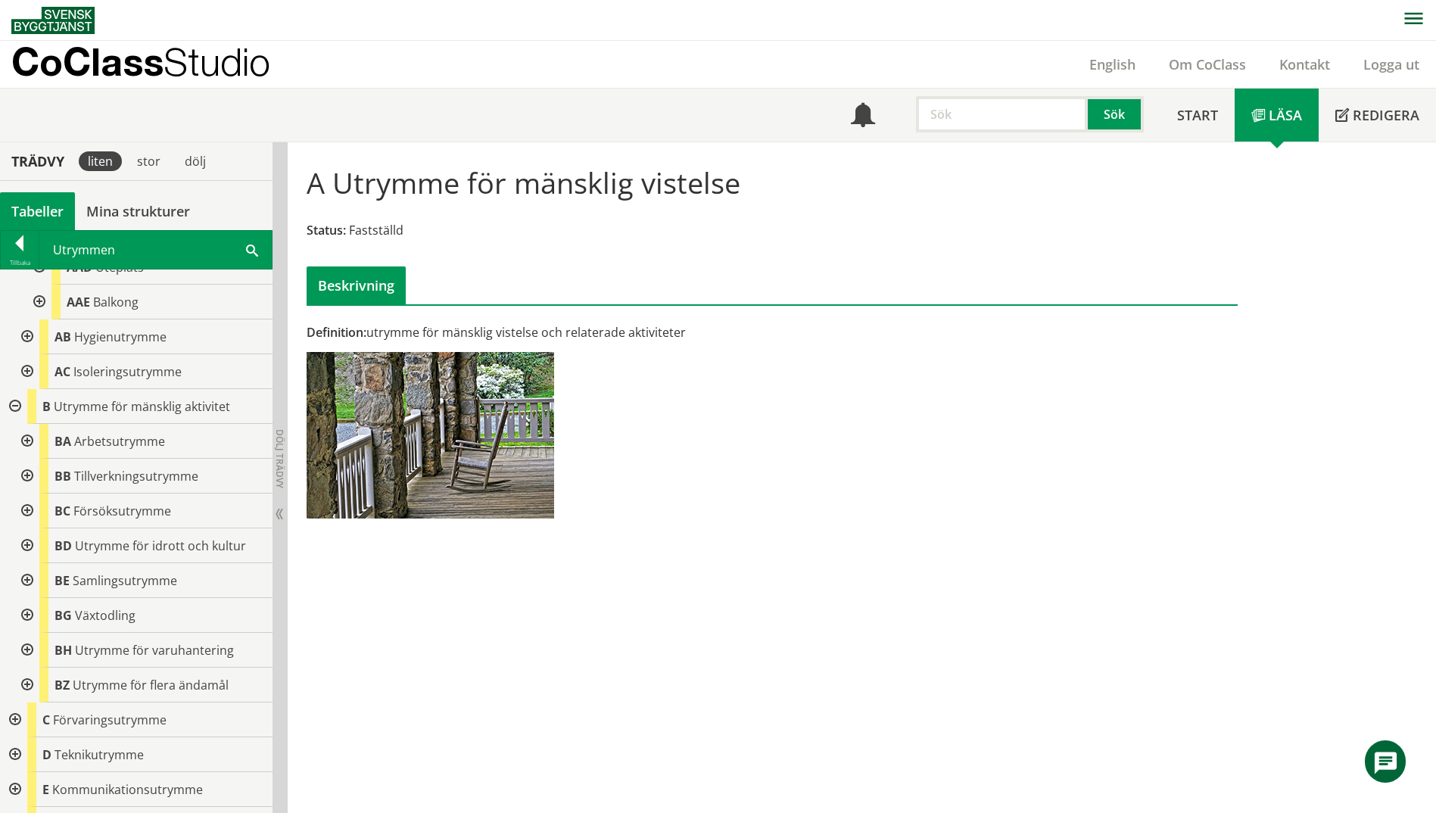
click at [33, 507] on div at bounding box center [25, 511] width 27 height 35
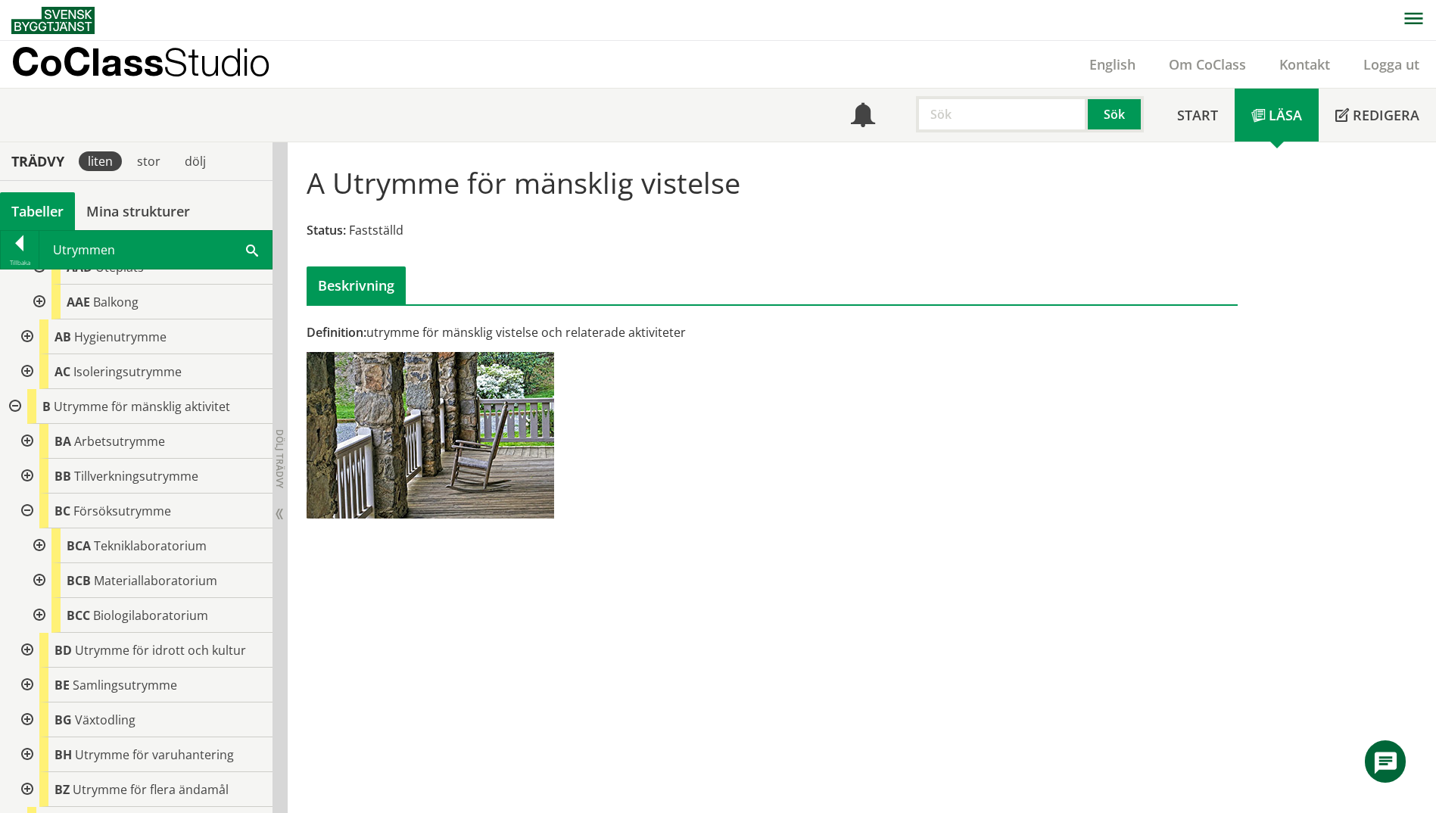
click at [26, 507] on div at bounding box center [25, 511] width 27 height 35
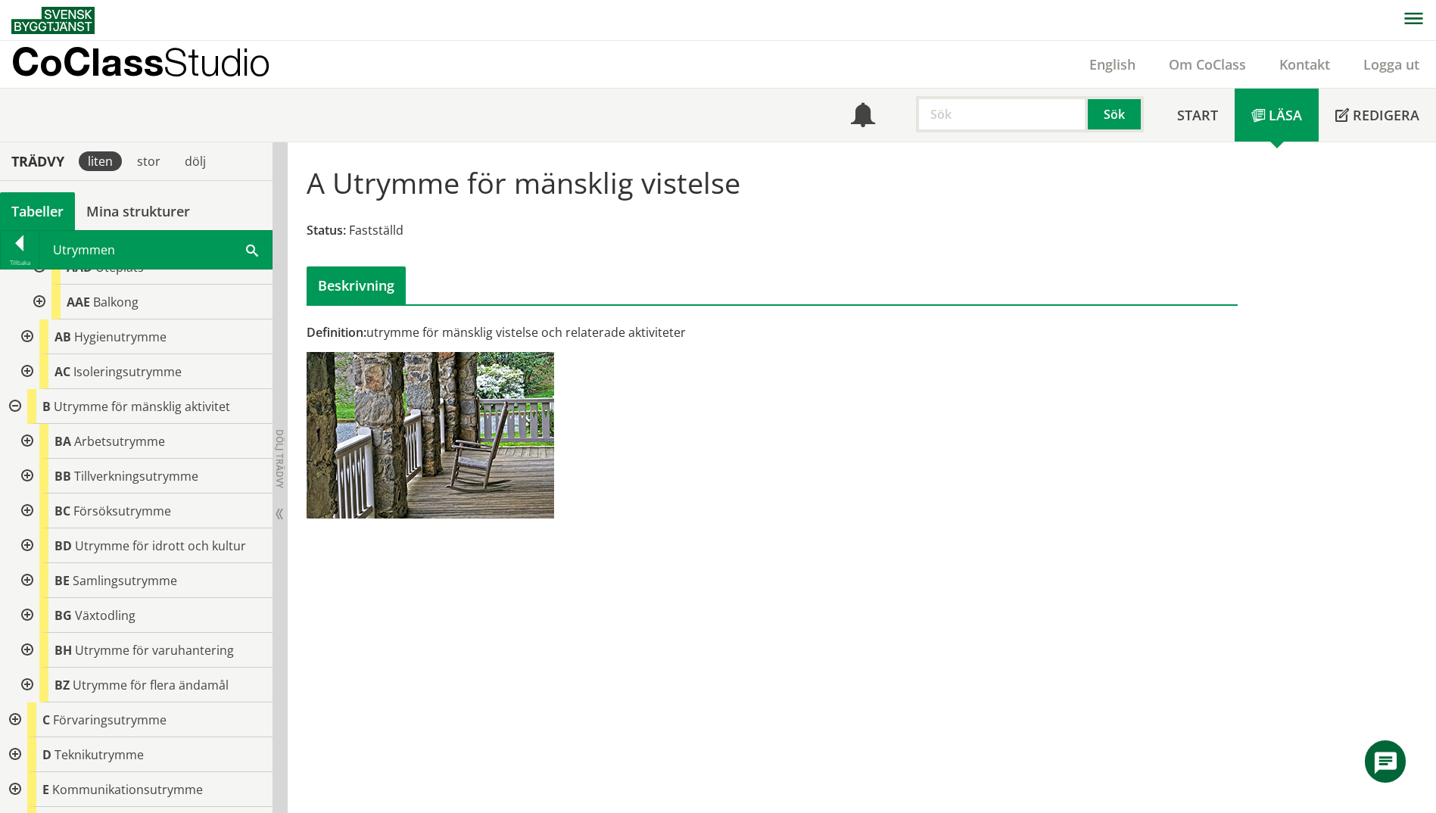
click at [27, 543] on div at bounding box center [25, 546] width 27 height 35
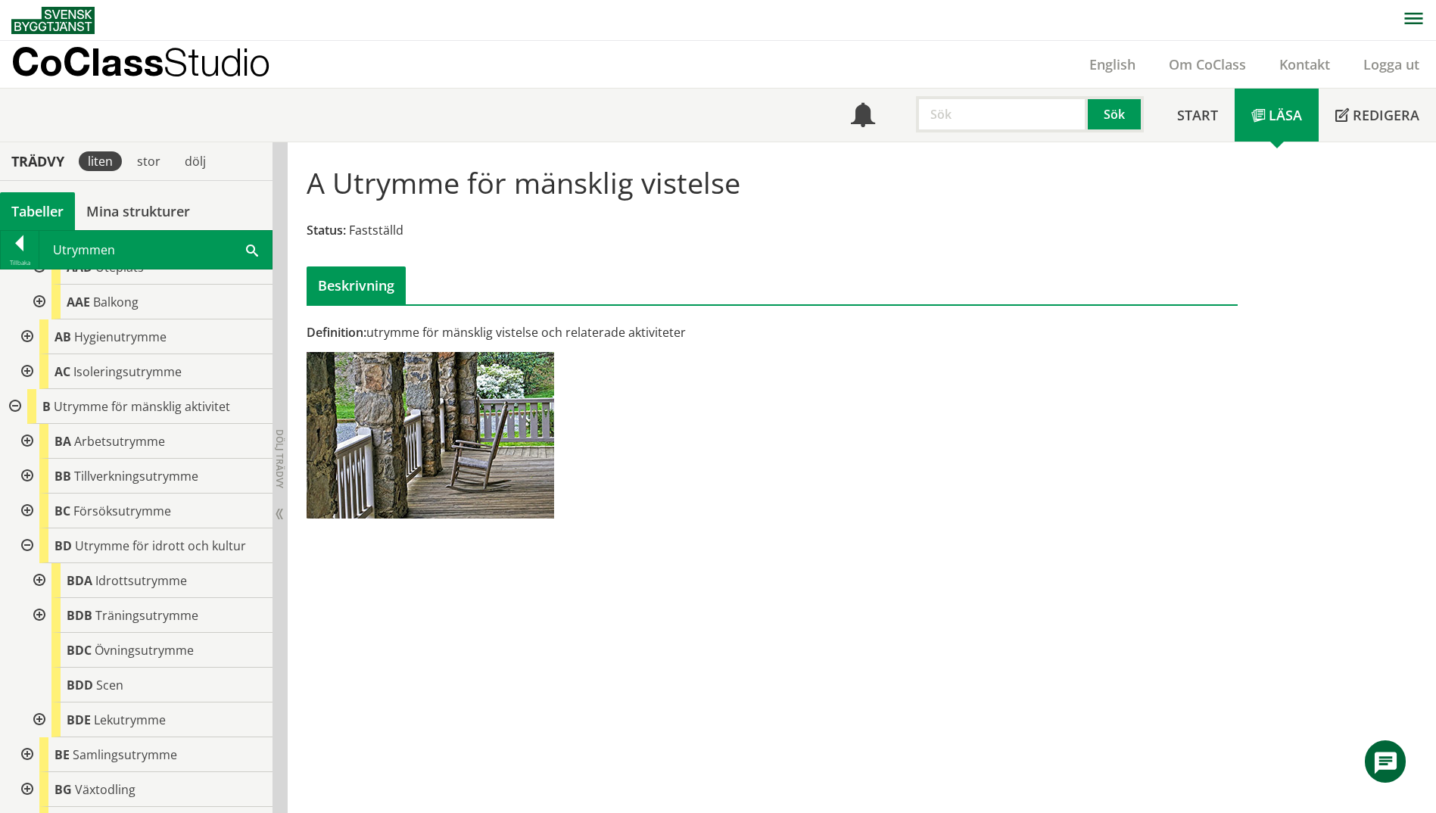
click at [27, 543] on div at bounding box center [25, 546] width 27 height 35
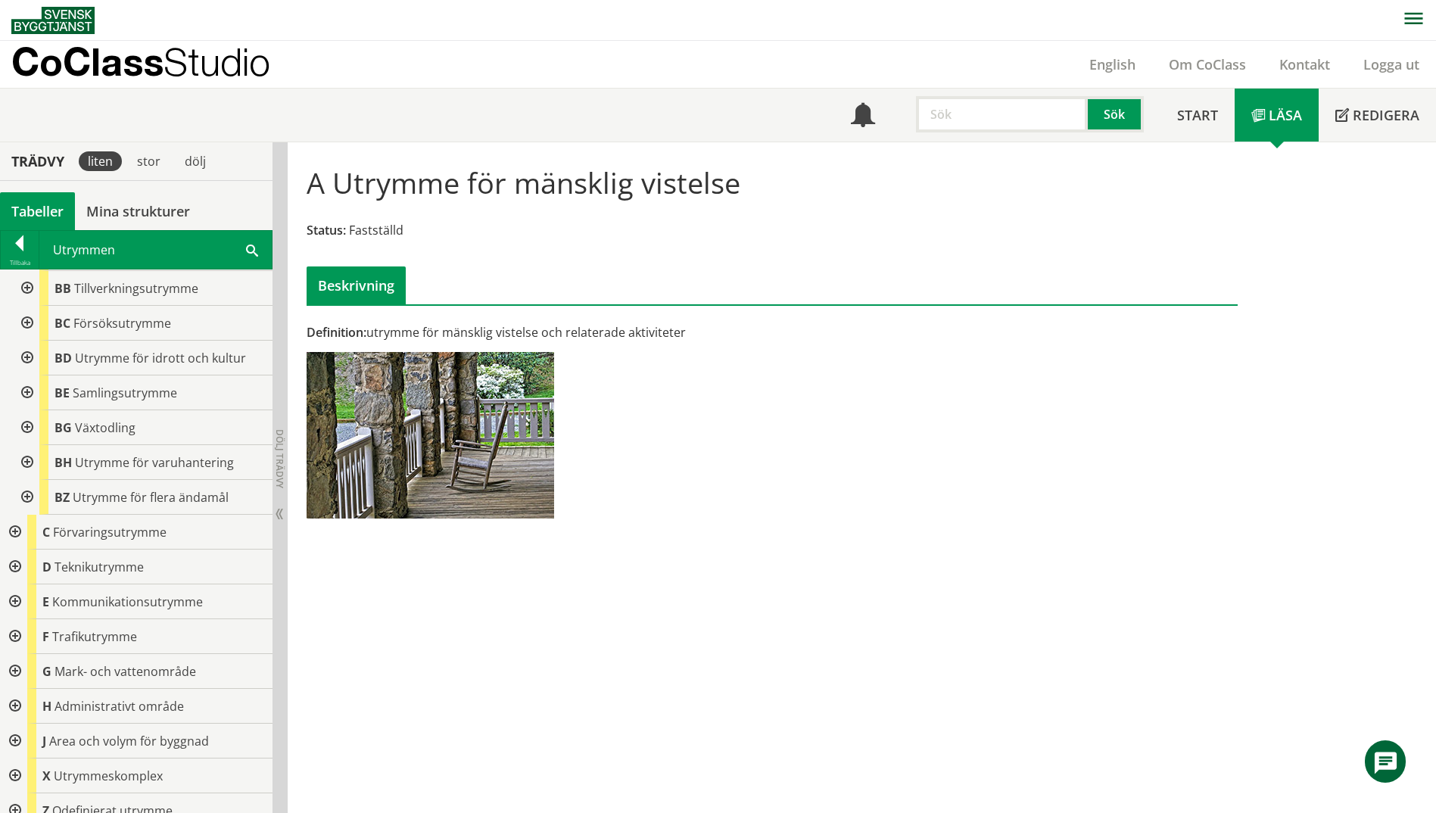
scroll to position [572, 0]
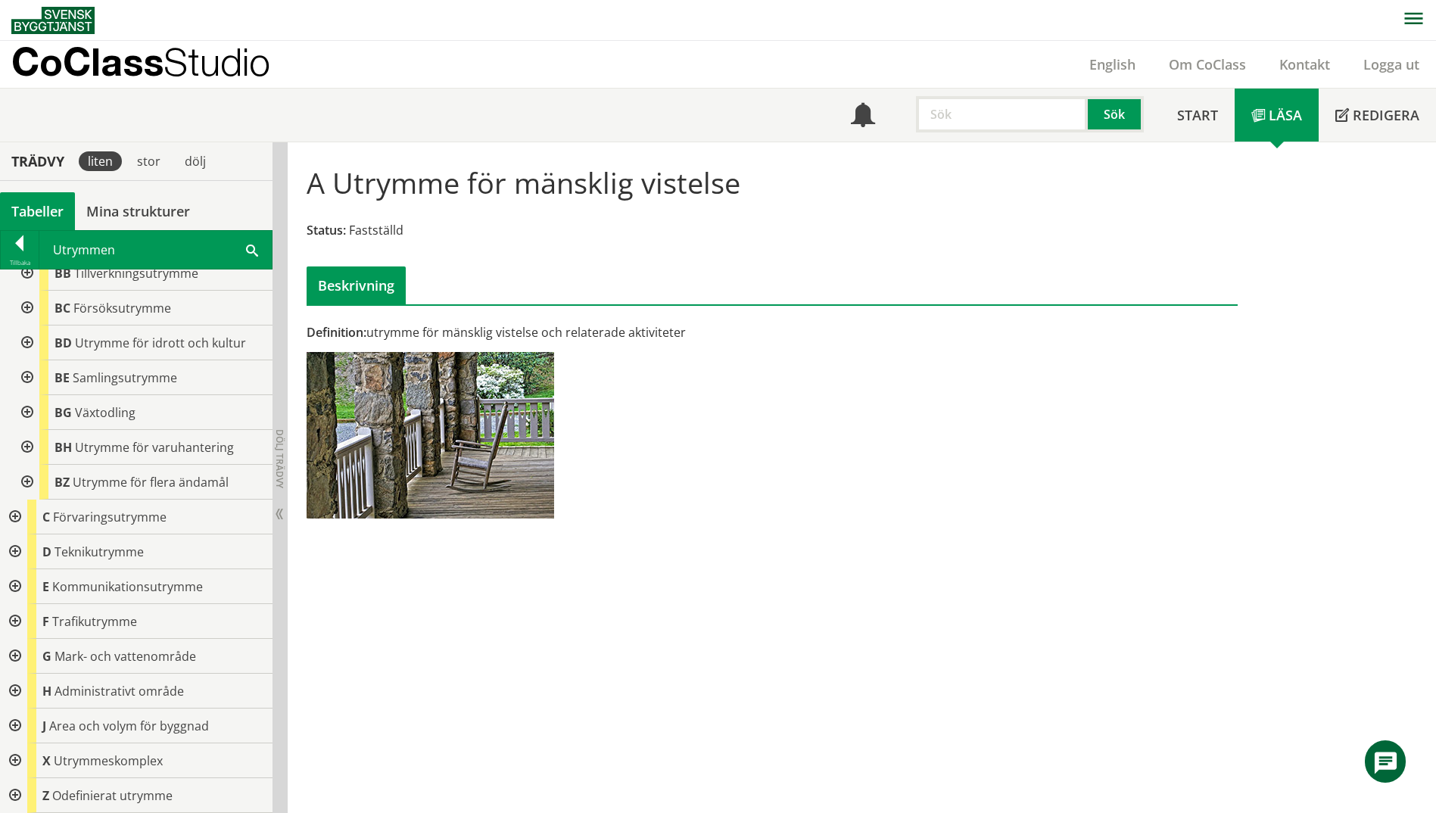
click at [12, 550] on div at bounding box center [13, 552] width 27 height 35
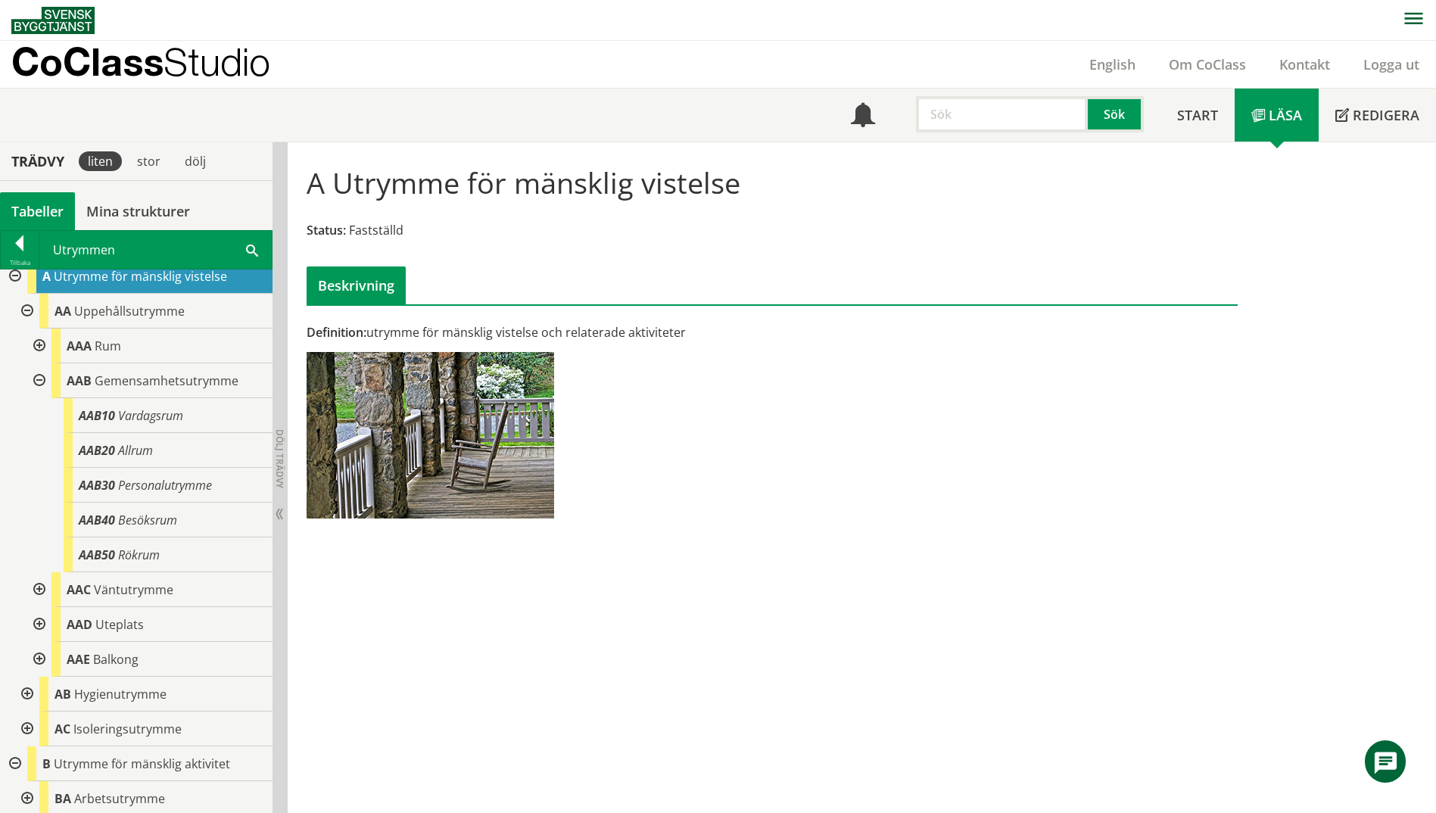
scroll to position [0, 0]
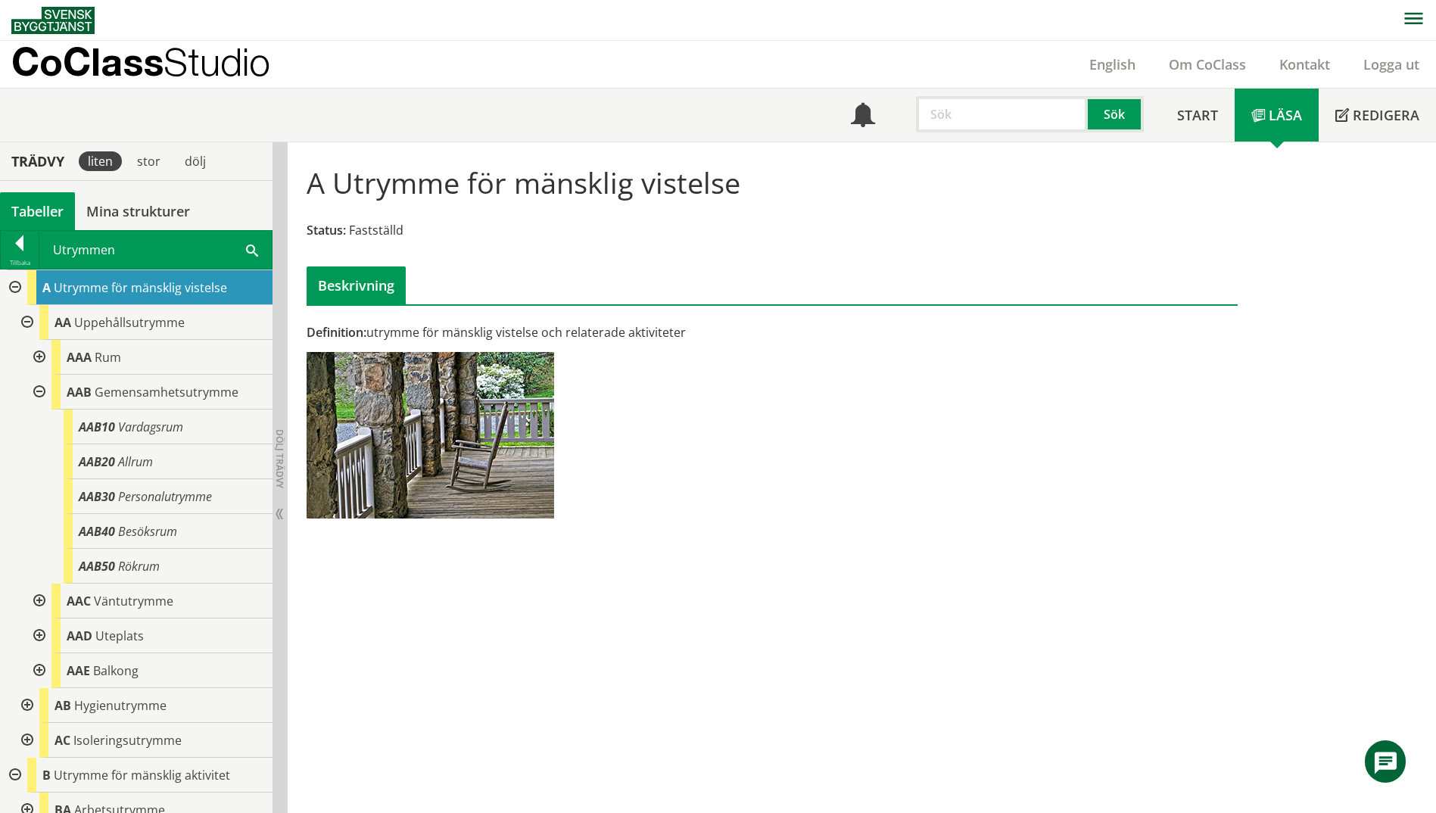
click at [250, 248] on span at bounding box center [252, 250] width 12 height 16
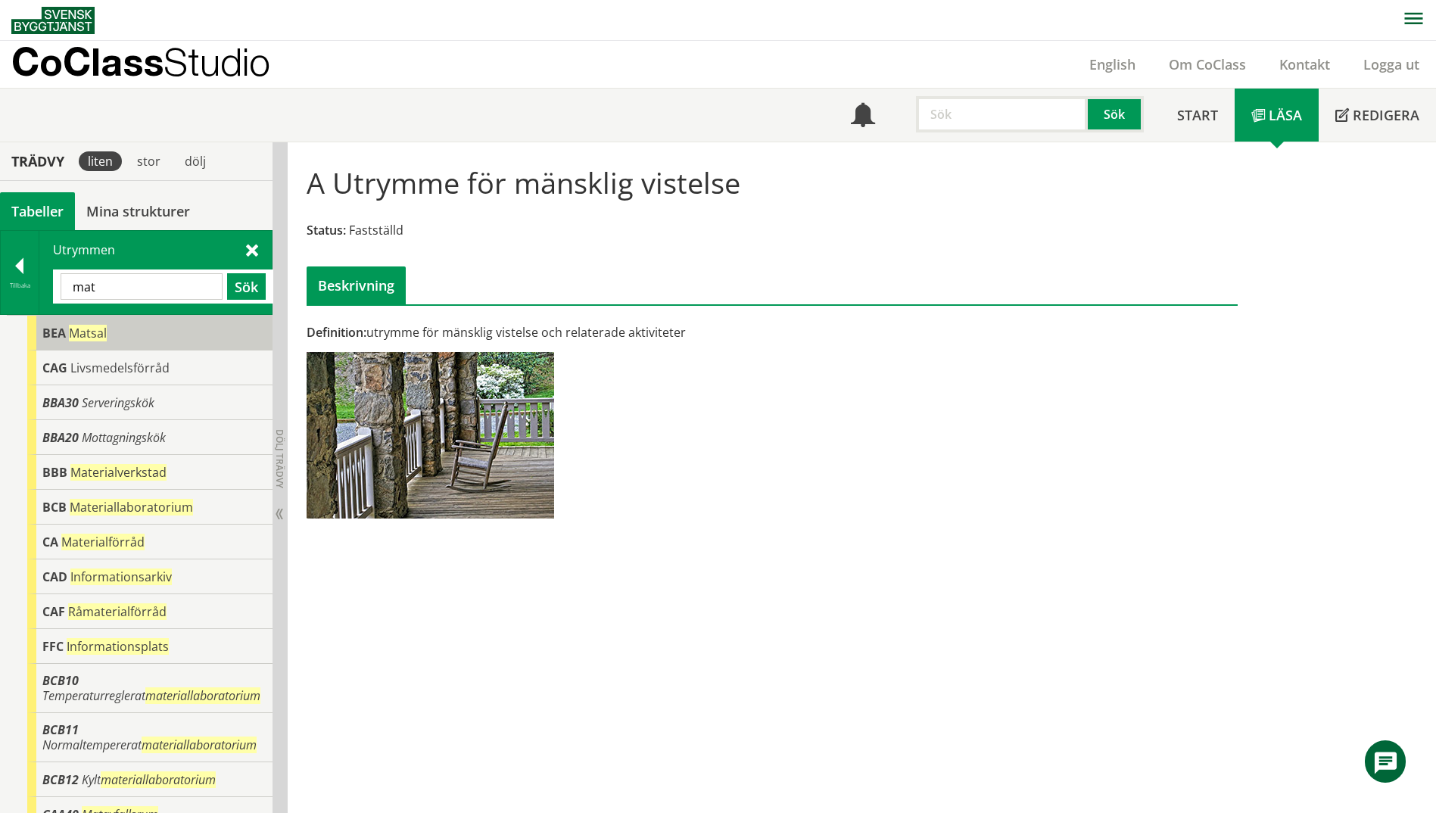
click at [60, 332] on span "BEA" at bounding box center [53, 333] width 23 height 17
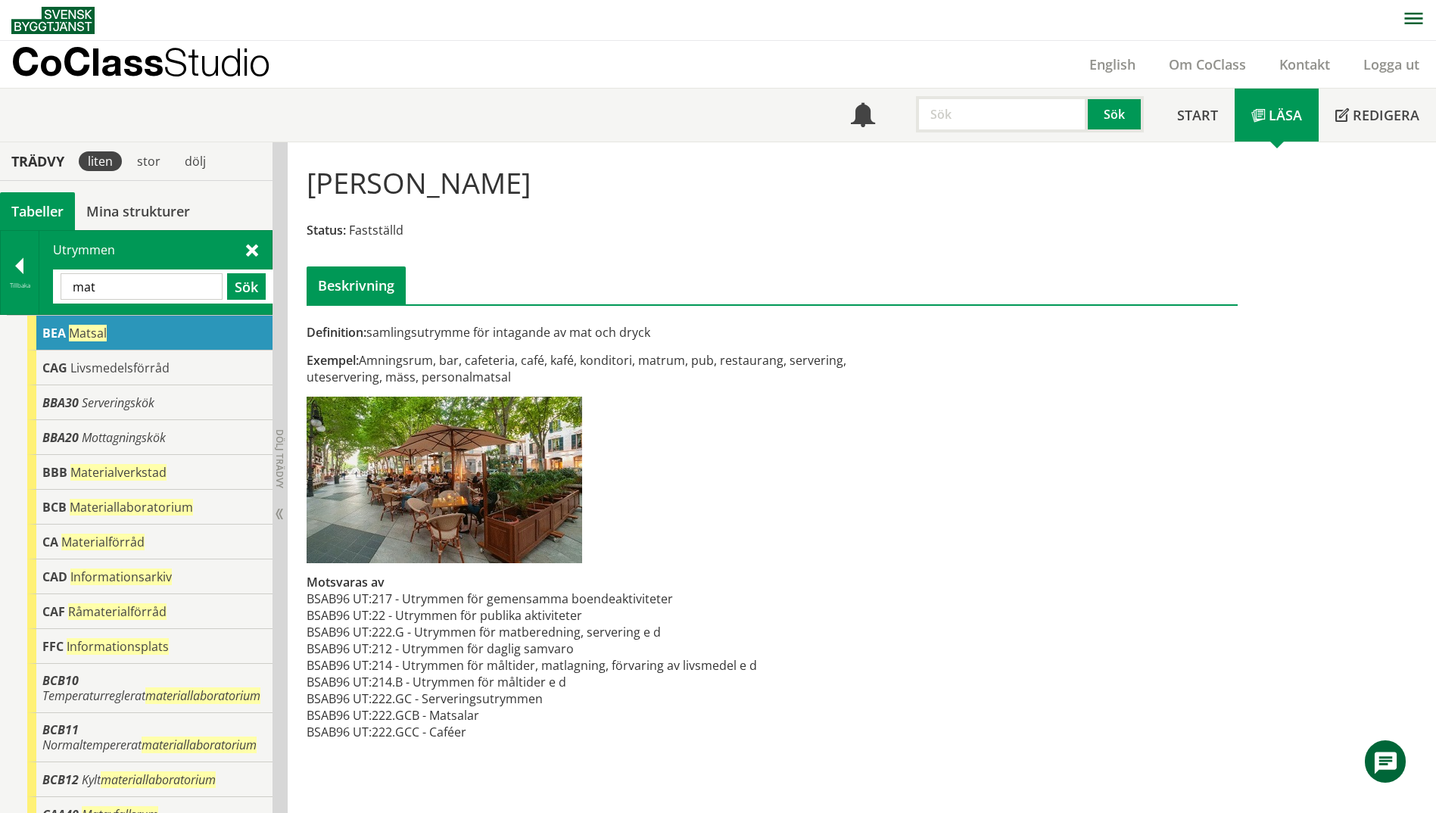
drag, startPoint x: 477, startPoint y: 736, endPoint x: 416, endPoint y: 732, distance: 61.4
click at [413, 732] on td "222.GCC - Caféer" at bounding box center [564, 732] width 385 height 17
drag, startPoint x: 111, startPoint y: 278, endPoint x: 45, endPoint y: 289, distance: 67.6
click at [45, 289] on div "Utrymmen mat Sök" at bounding box center [155, 272] width 232 height 83
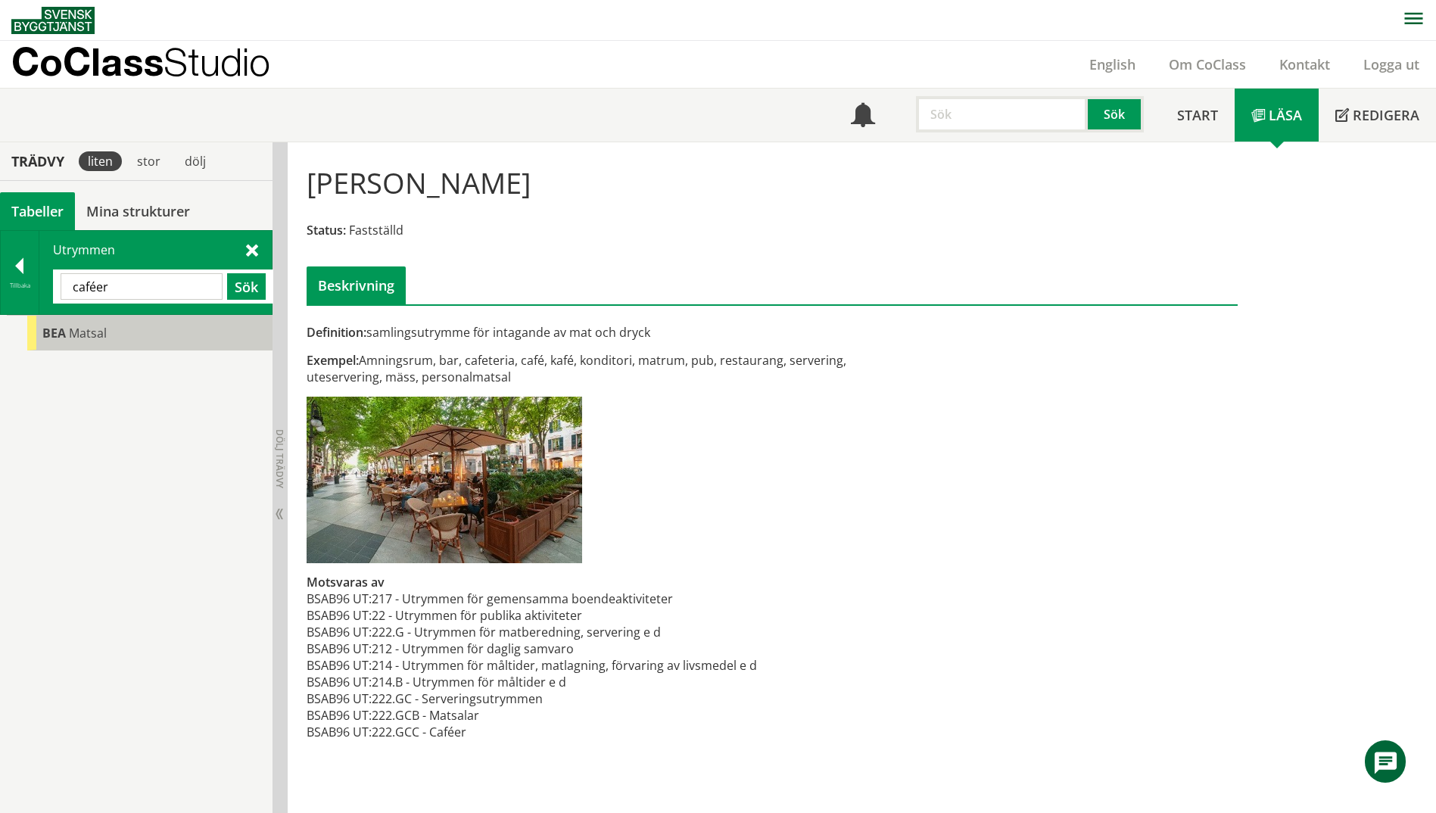
click at [74, 328] on span "Matsal" at bounding box center [88, 333] width 38 height 17
drag, startPoint x: 150, startPoint y: 274, endPoint x: 48, endPoint y: 281, distance: 101.7
click at [48, 281] on div "Utrymmen caféer Sök" at bounding box center [155, 272] width 232 height 83
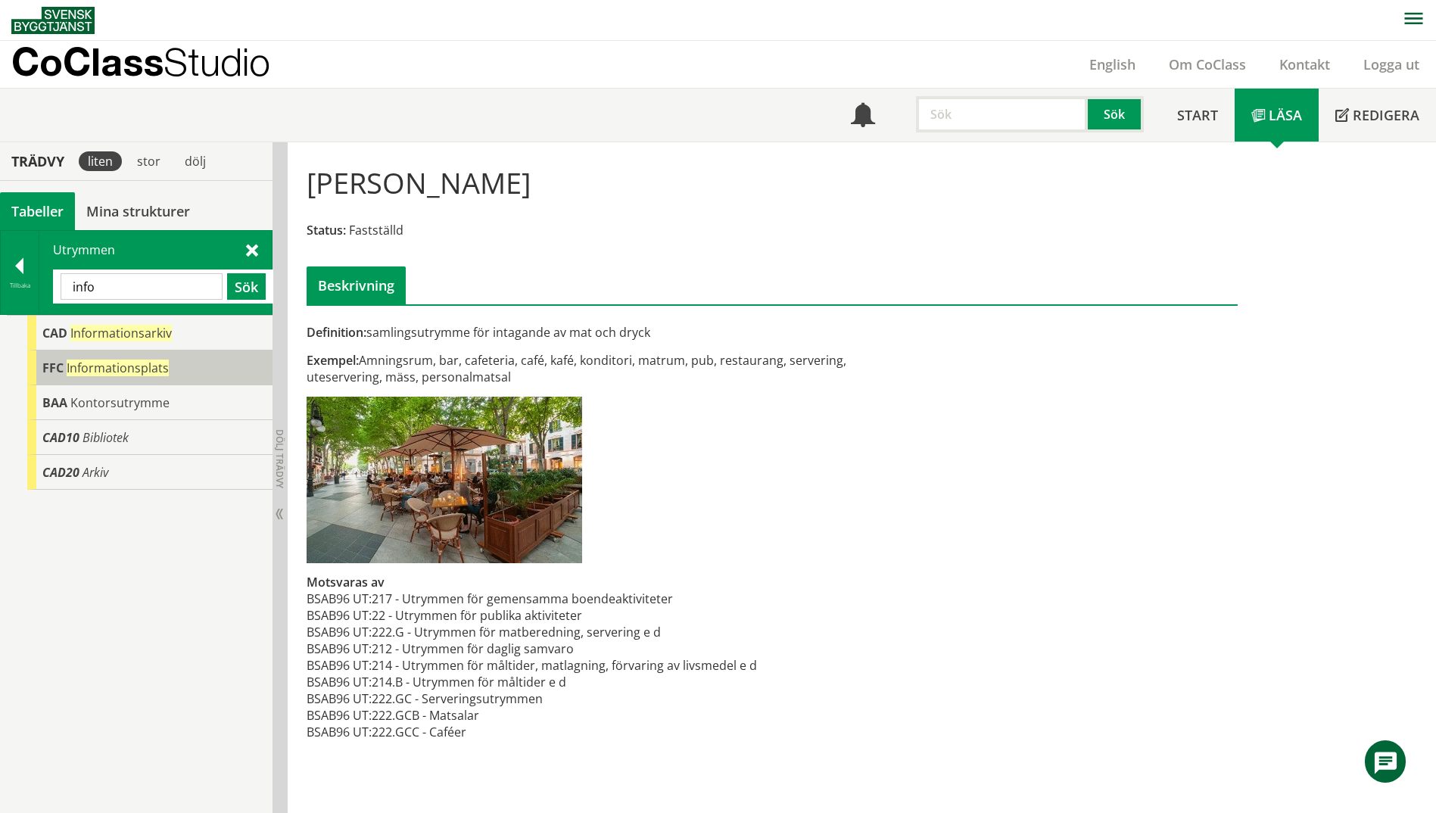
click at [63, 365] on span "FFC" at bounding box center [52, 368] width 21 height 17
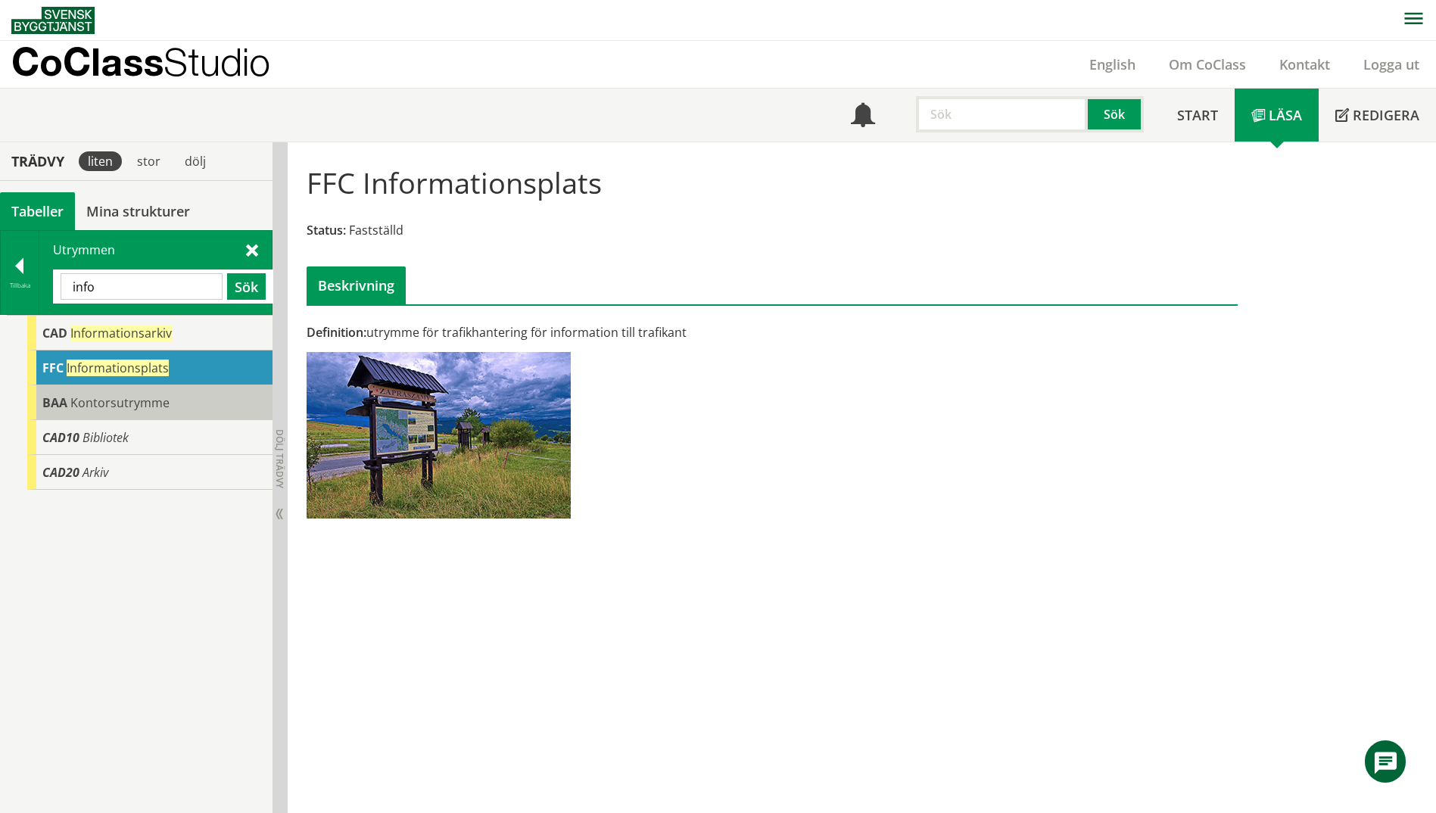
click at [67, 403] on div "BAA Kontorsutrymme" at bounding box center [149, 402] width 245 height 35
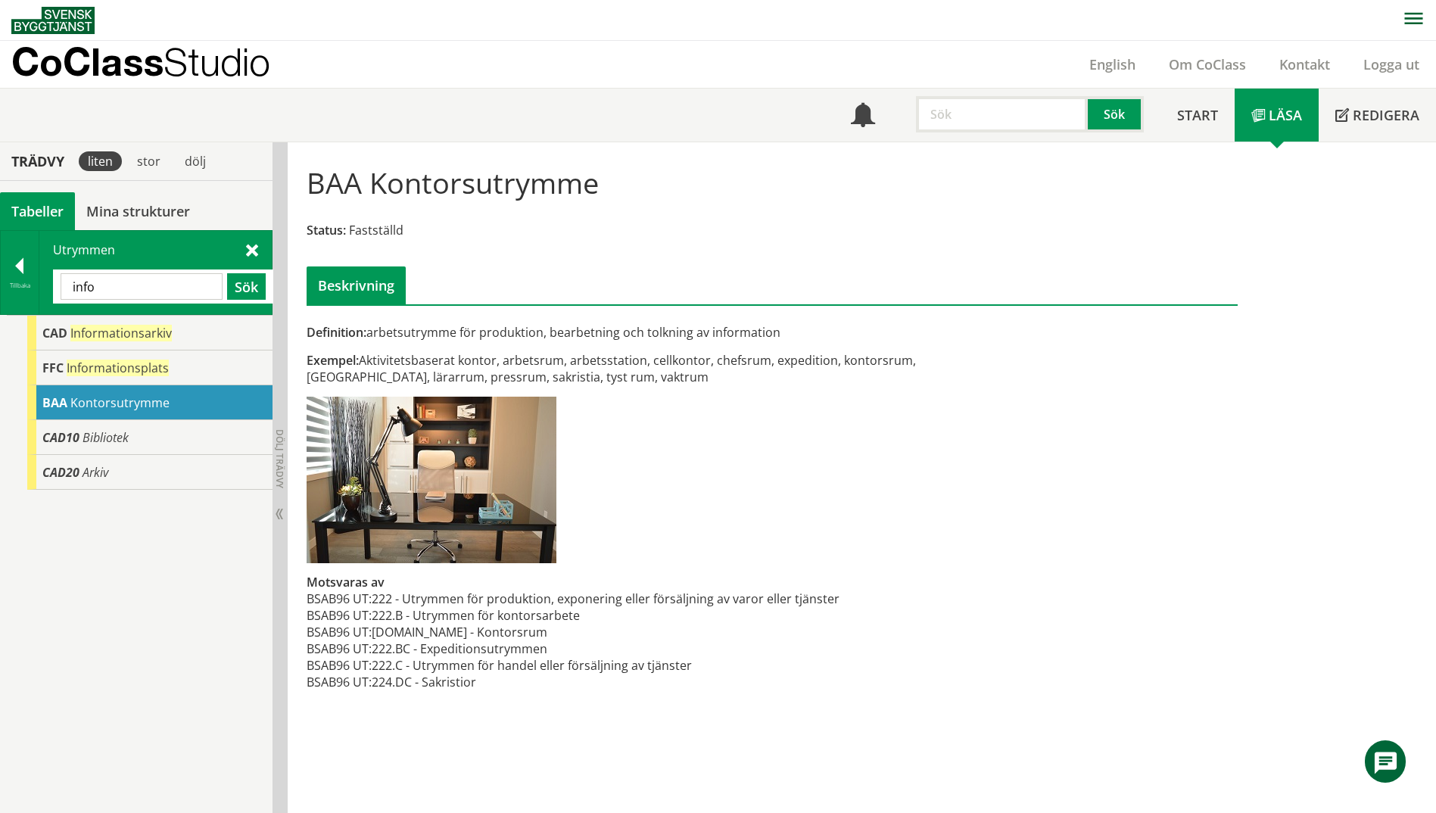
drag, startPoint x: 164, startPoint y: 291, endPoint x: 73, endPoint y: 270, distance: 93.1
click at [73, 270] on div "info Sök" at bounding box center [163, 287] width 220 height 34
type input "kassa"
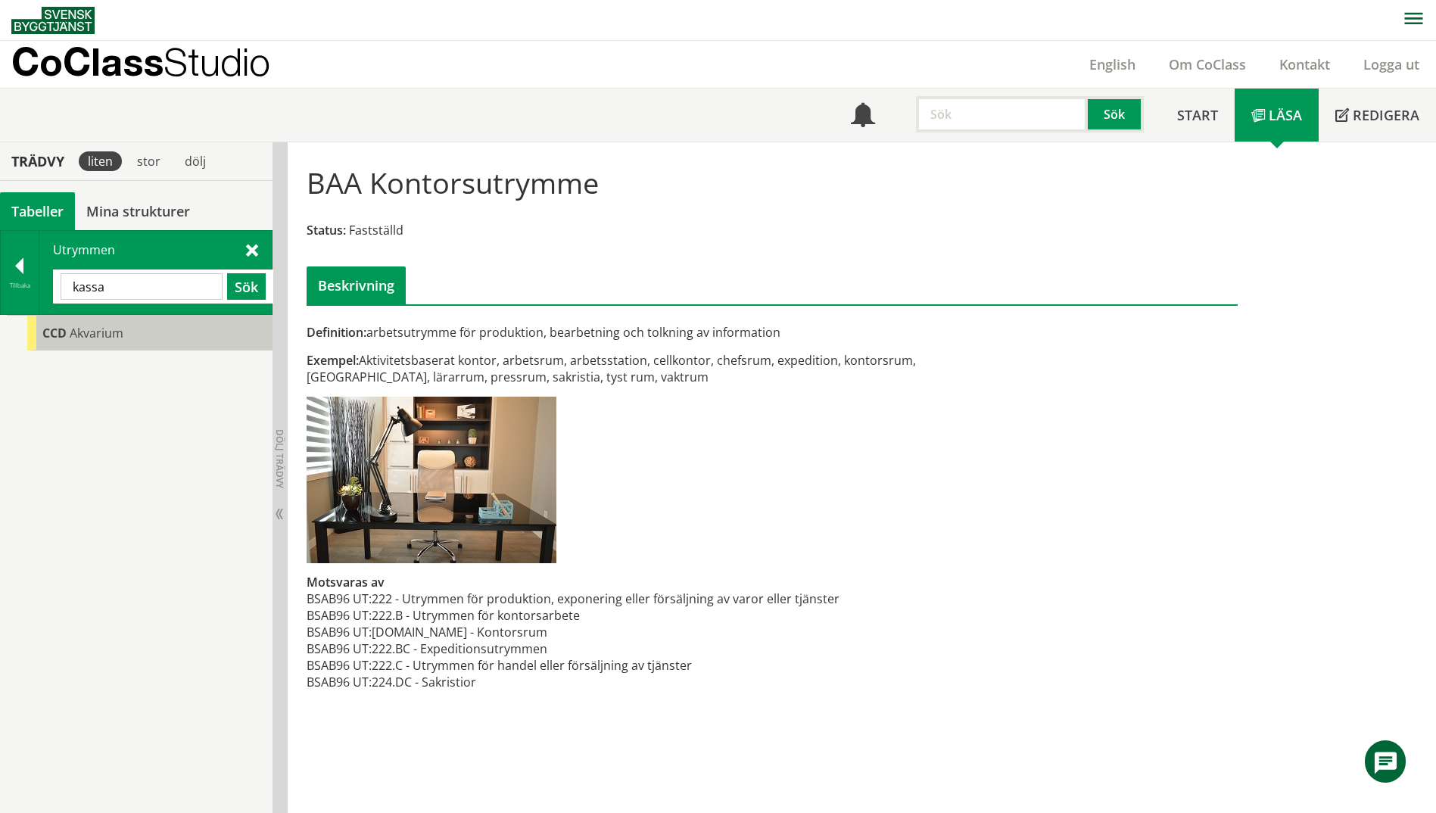
click at [89, 344] on div "CCD Akvarium" at bounding box center [149, 333] width 245 height 35
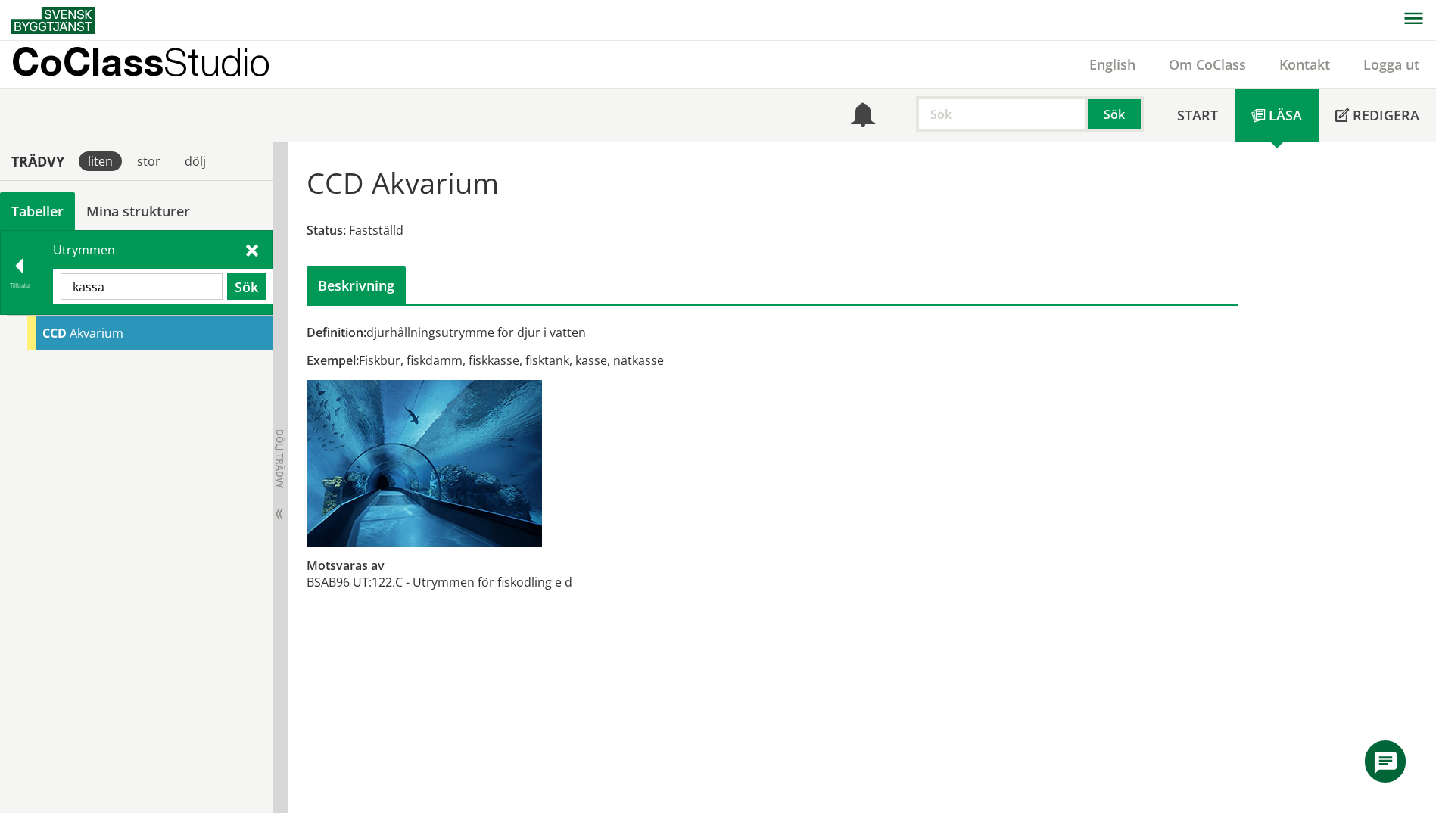
drag, startPoint x: 114, startPoint y: 285, endPoint x: 71, endPoint y: 267, distance: 46.5
click at [71, 267] on div "Utrymmen [GEOGRAPHIC_DATA] Sök" at bounding box center [155, 272] width 232 height 83
click at [71, 276] on input "text" at bounding box center [142, 286] width 162 height 27
type input "disk"
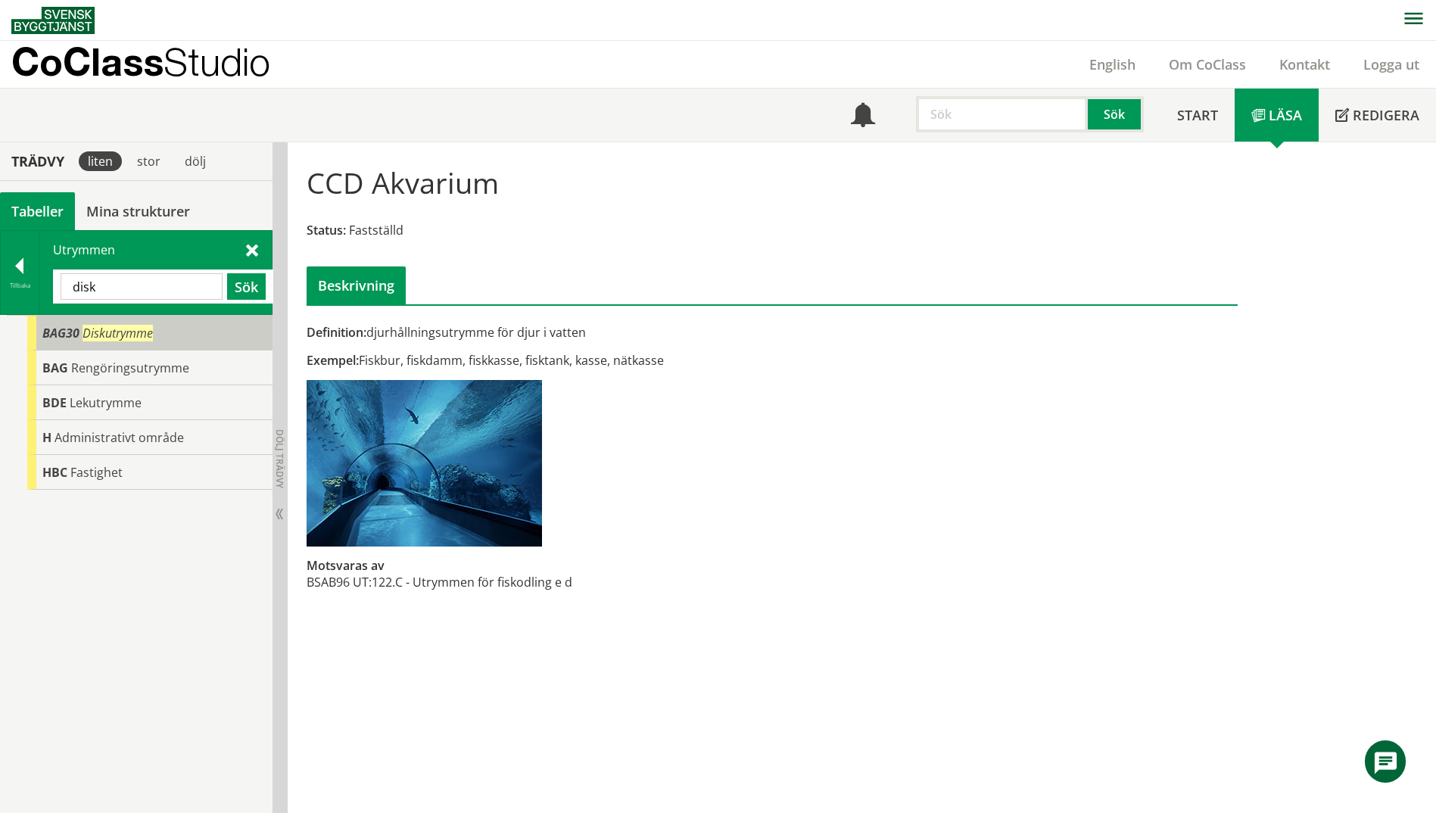
click at [51, 337] on span "BAG30" at bounding box center [60, 333] width 37 height 17
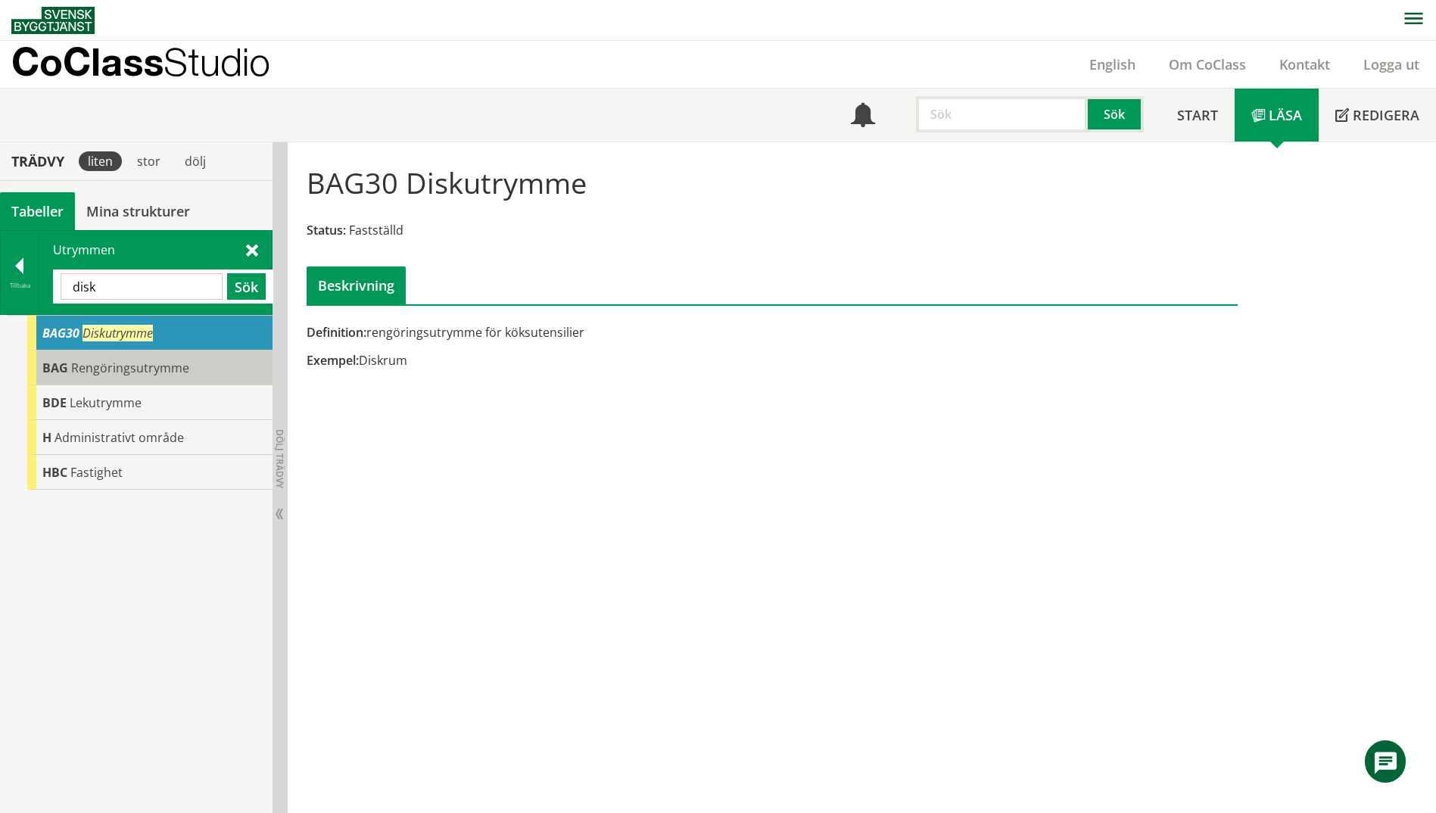
click at [50, 366] on span "BAG" at bounding box center [55, 368] width 26 height 17
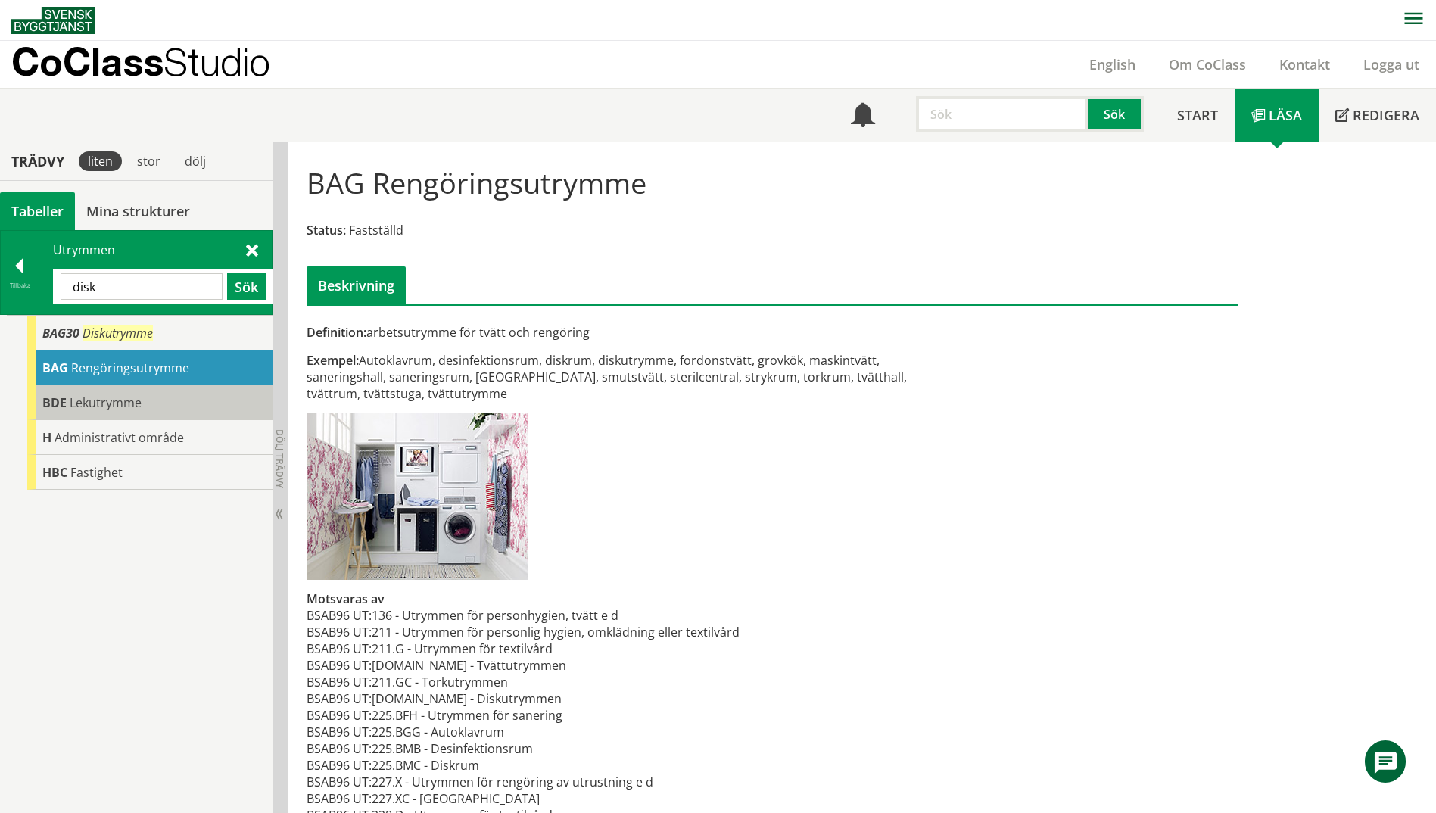
click at [58, 400] on span "BDE" at bounding box center [54, 402] width 24 height 17
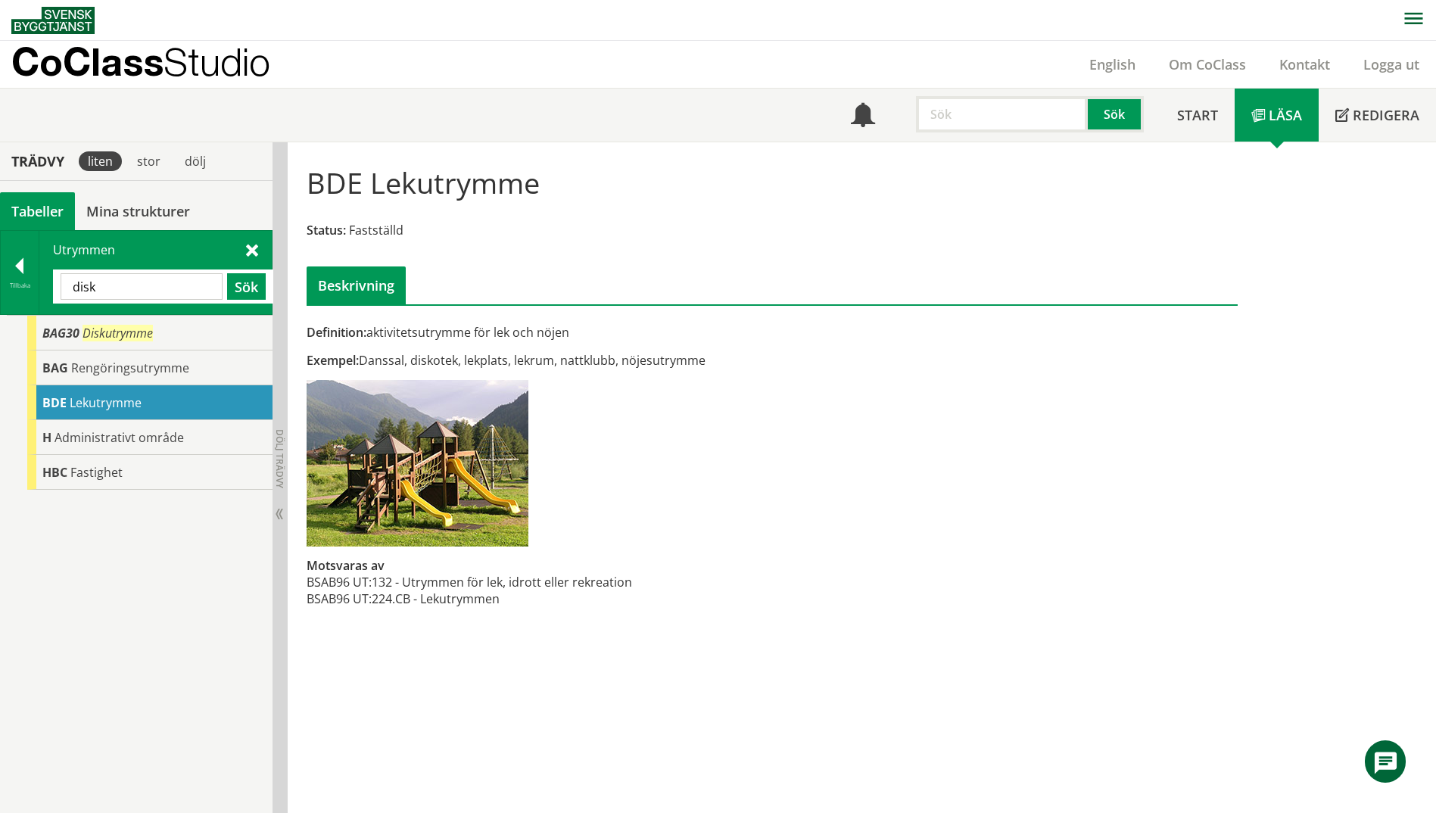
click at [104, 289] on input "disk" at bounding box center [142, 286] width 162 height 27
drag, startPoint x: 104, startPoint y: 289, endPoint x: 35, endPoint y: 287, distance: 69.7
click at [35, 287] on div "Tillbaka Utrymmen disk Sök" at bounding box center [136, 272] width 273 height 85
type input "d"
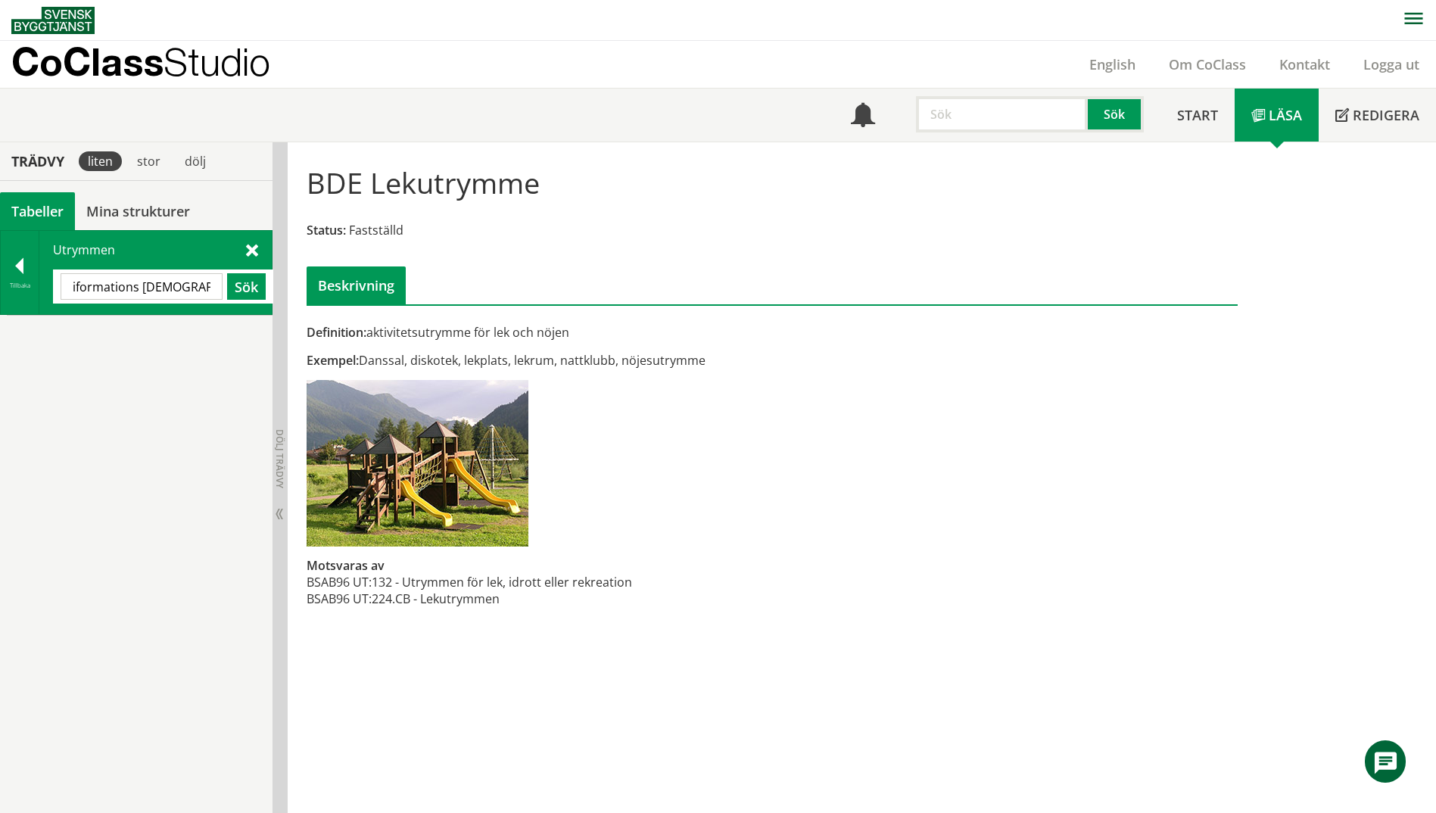
click at [154, 294] on input "iformations [DEMOGRAPHIC_DATA]" at bounding box center [142, 286] width 162 height 27
click at [76, 290] on input "iformations disk" at bounding box center [142, 286] width 162 height 27
type input "informations disk"
click at [256, 290] on button "Sök" at bounding box center [246, 286] width 39 height 27
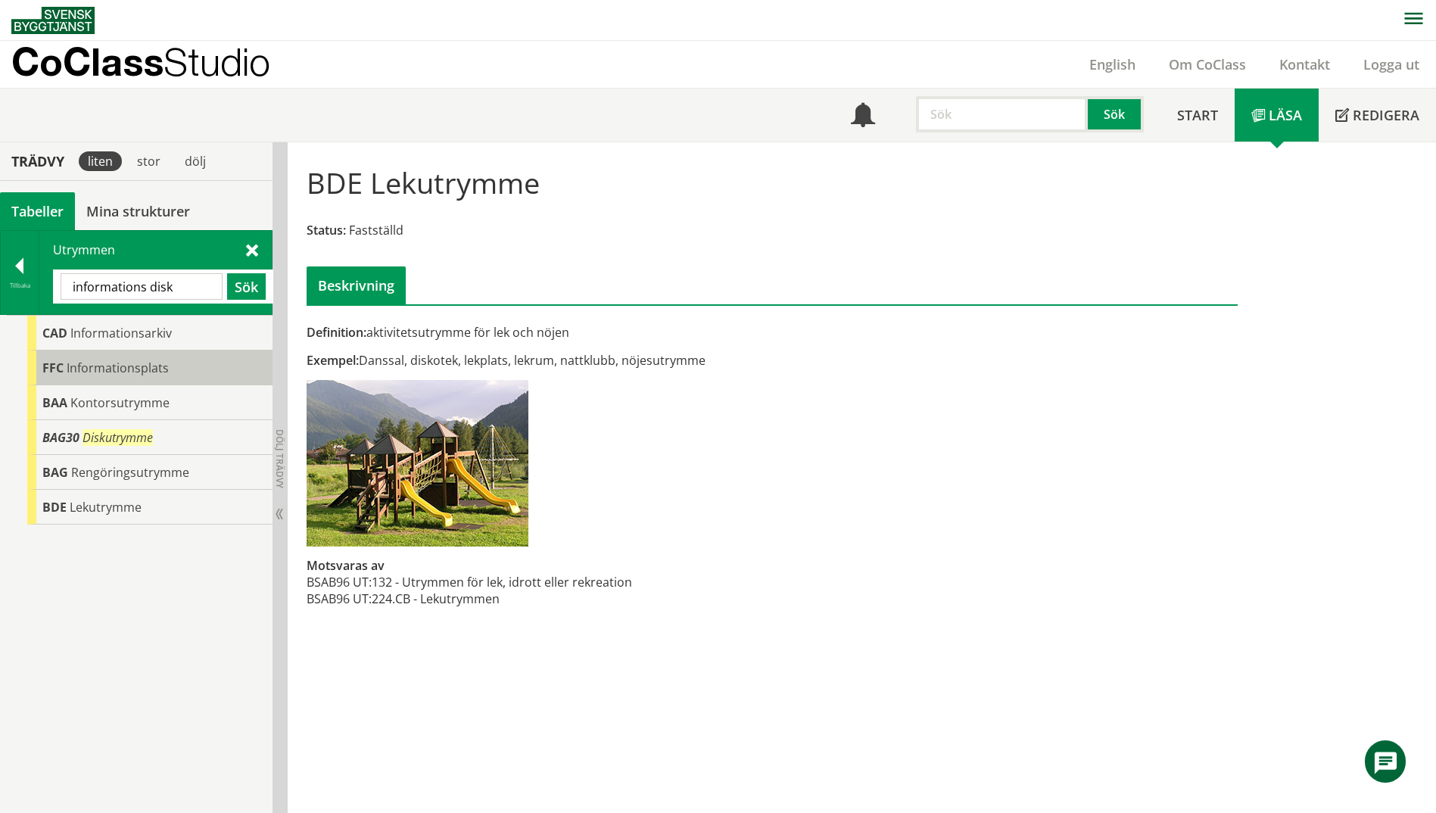
click at [124, 376] on div "FFC Informationsplats" at bounding box center [149, 368] width 245 height 35
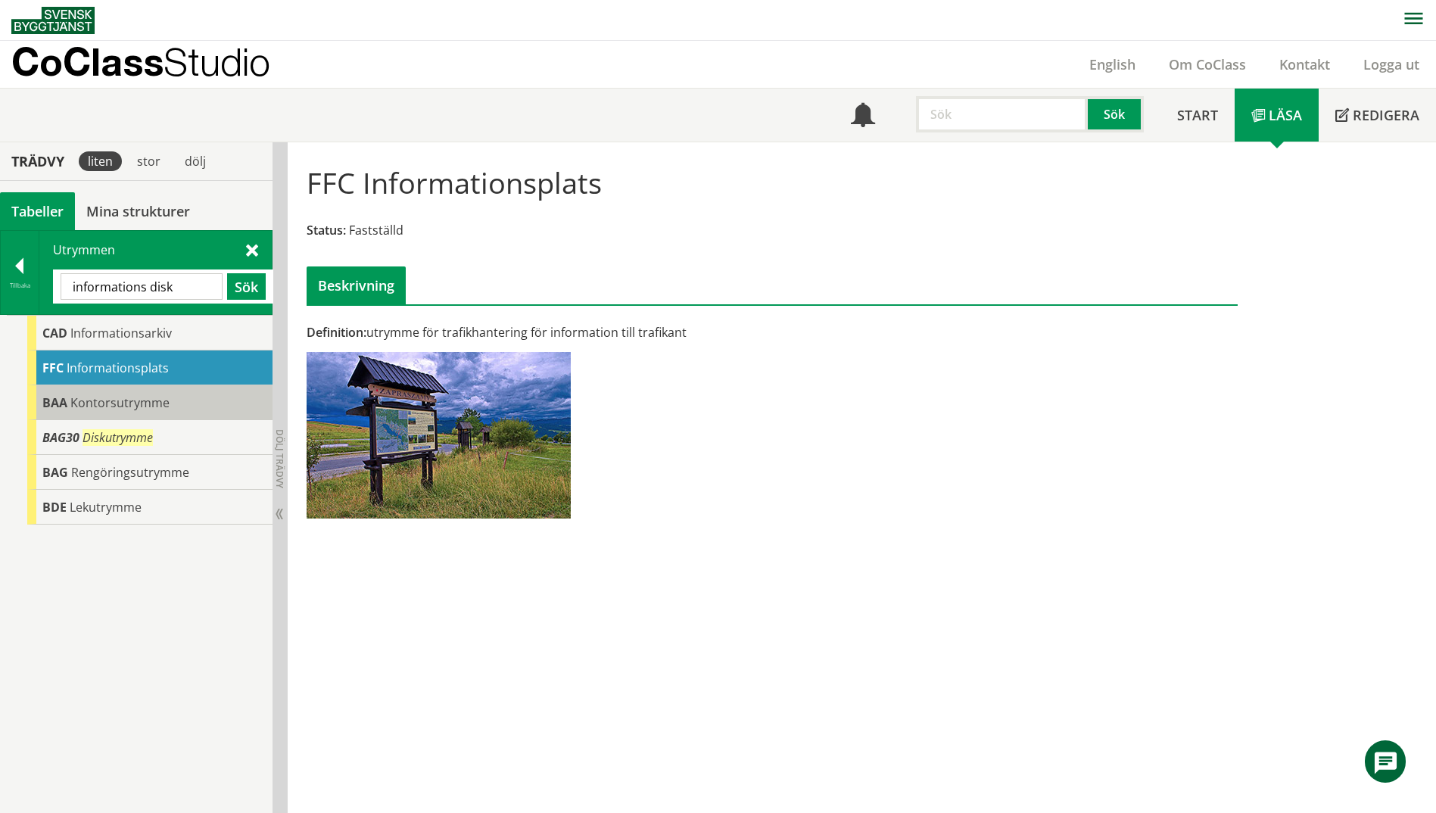
click at [127, 400] on span "Kontorsutrymme" at bounding box center [119, 402] width 99 height 17
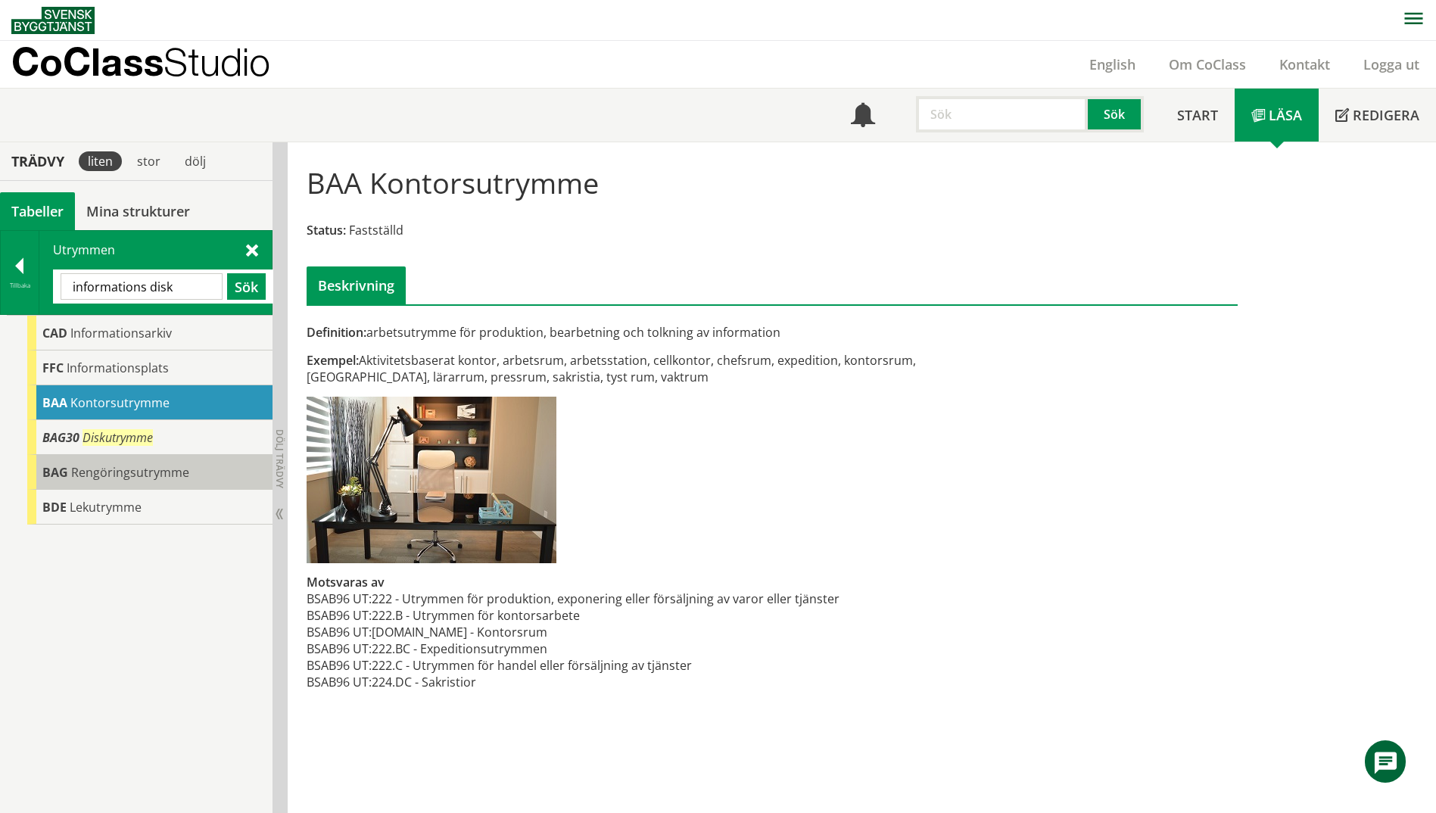
click at [171, 476] on span "Rengöringsutrymme" at bounding box center [130, 472] width 118 height 17
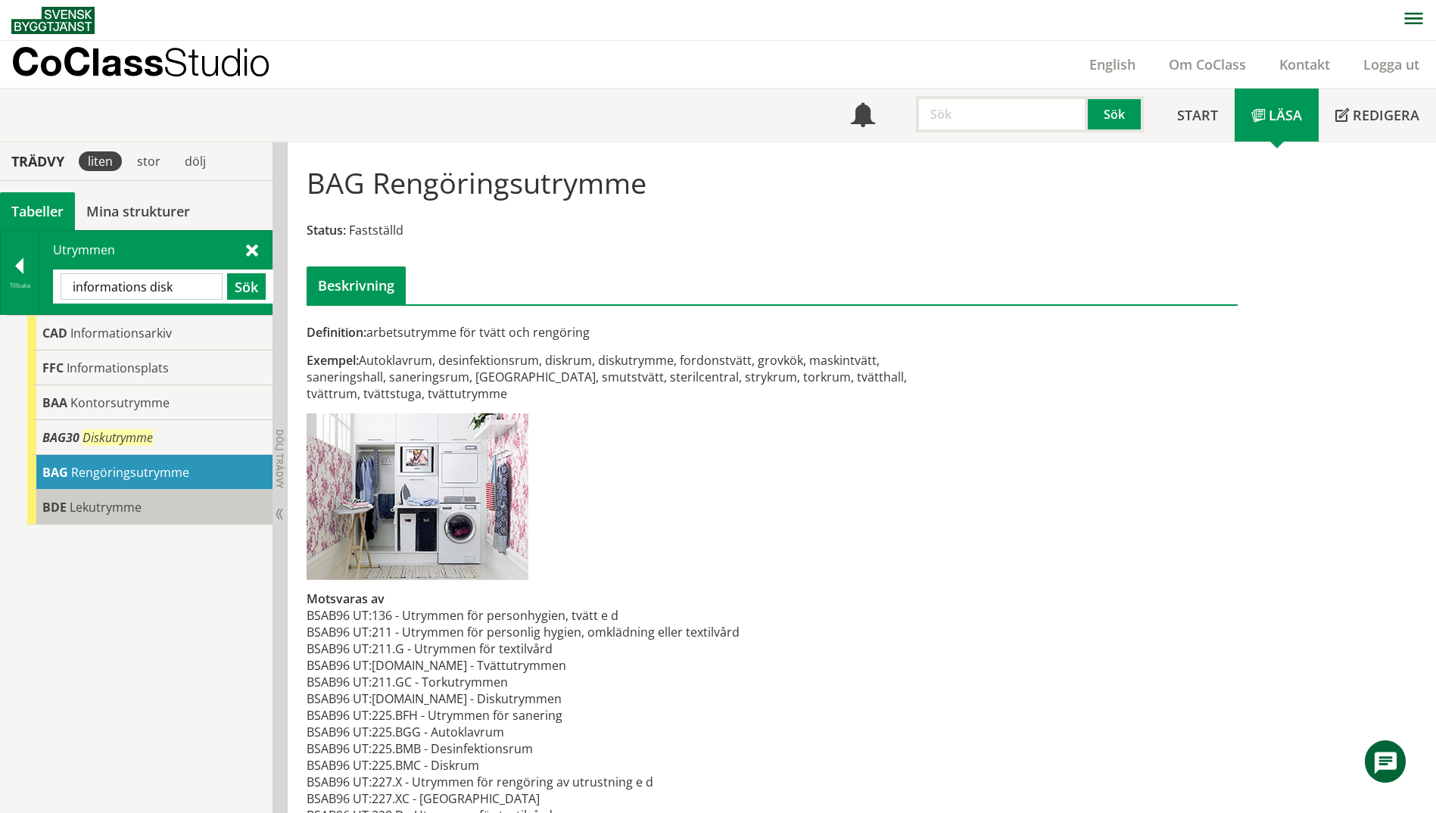
click at [111, 513] on span "Lekutrymme" at bounding box center [106, 507] width 72 height 17
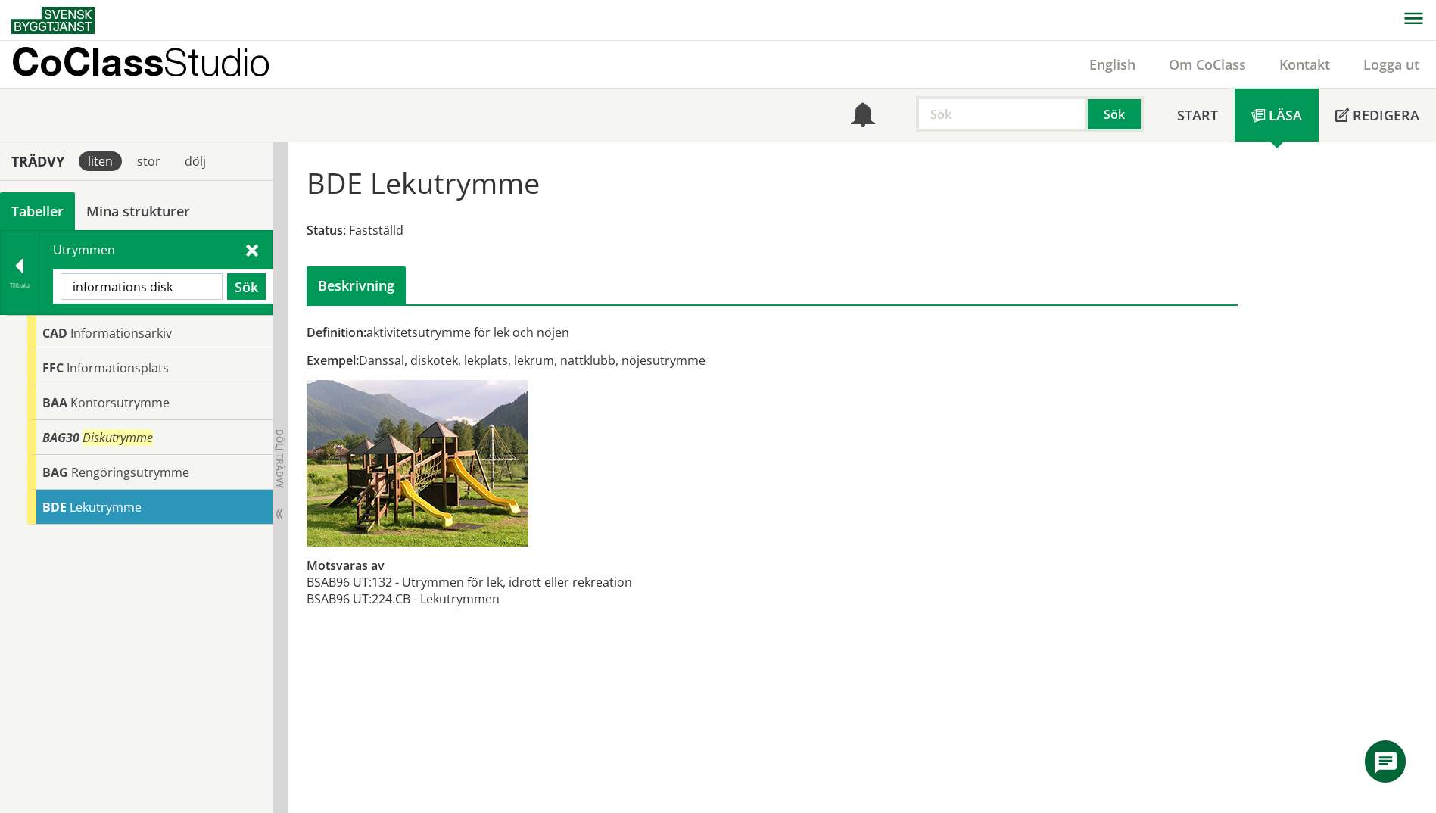
drag, startPoint x: 194, startPoint y: 285, endPoint x: 48, endPoint y: 292, distance: 145.6
click at [48, 292] on div "Utrymmen informations disk Sök" at bounding box center [155, 272] width 232 height 83
click at [13, 267] on div at bounding box center [20, 268] width 38 height 21
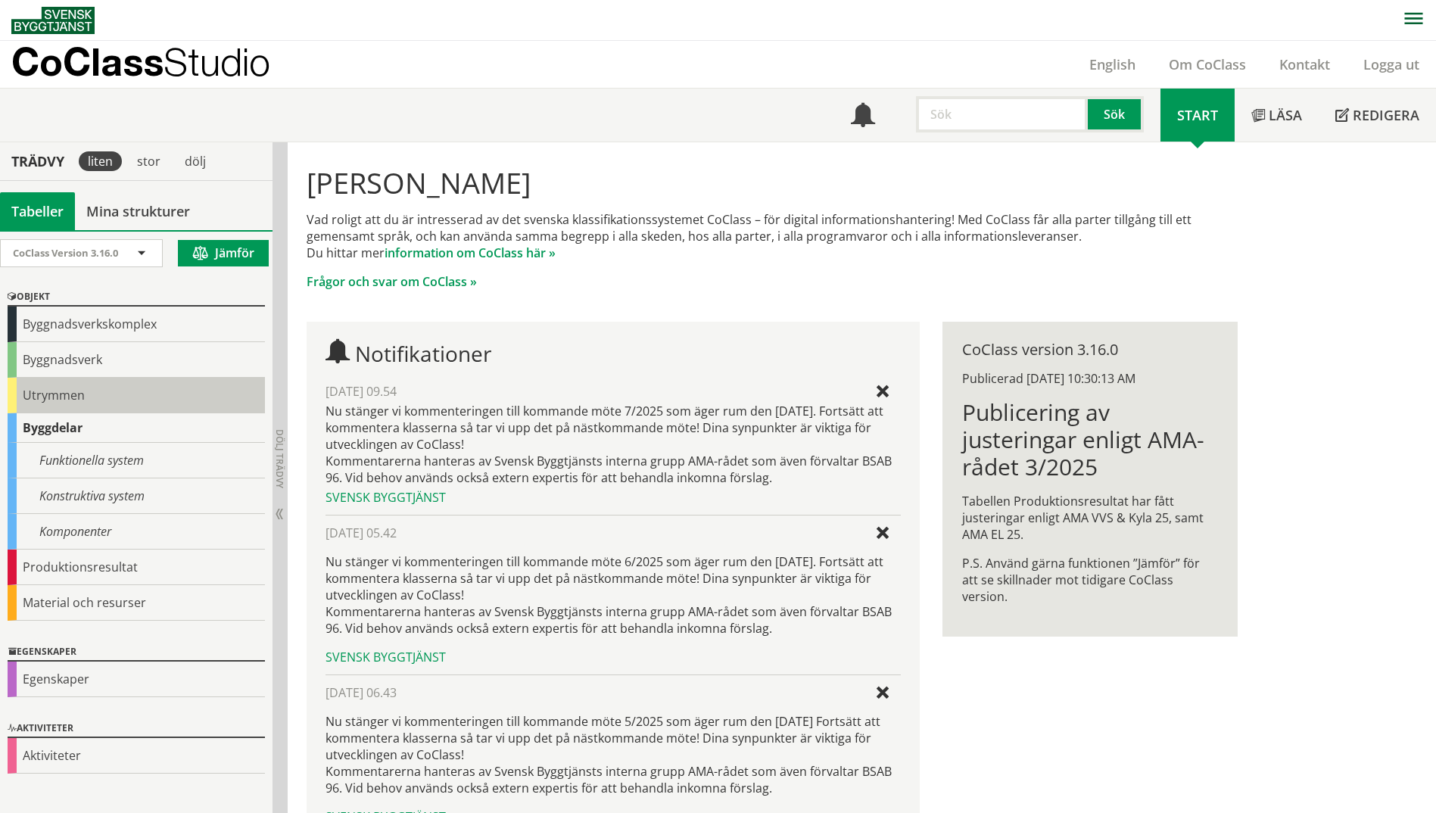
click at [64, 404] on div "Utrymmen" at bounding box center [136, 396] width 257 height 36
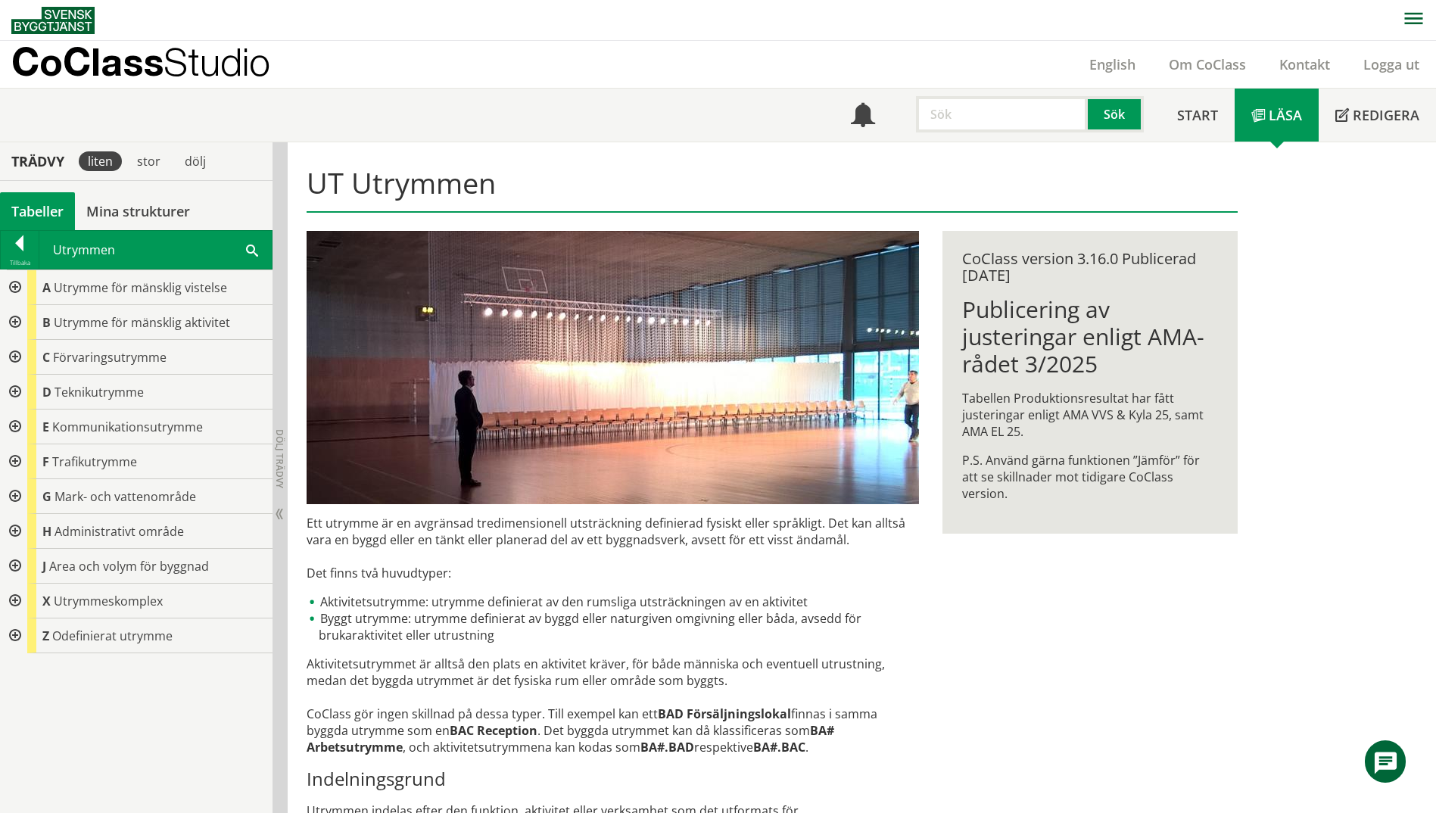
click at [247, 250] on span at bounding box center [252, 250] width 12 height 16
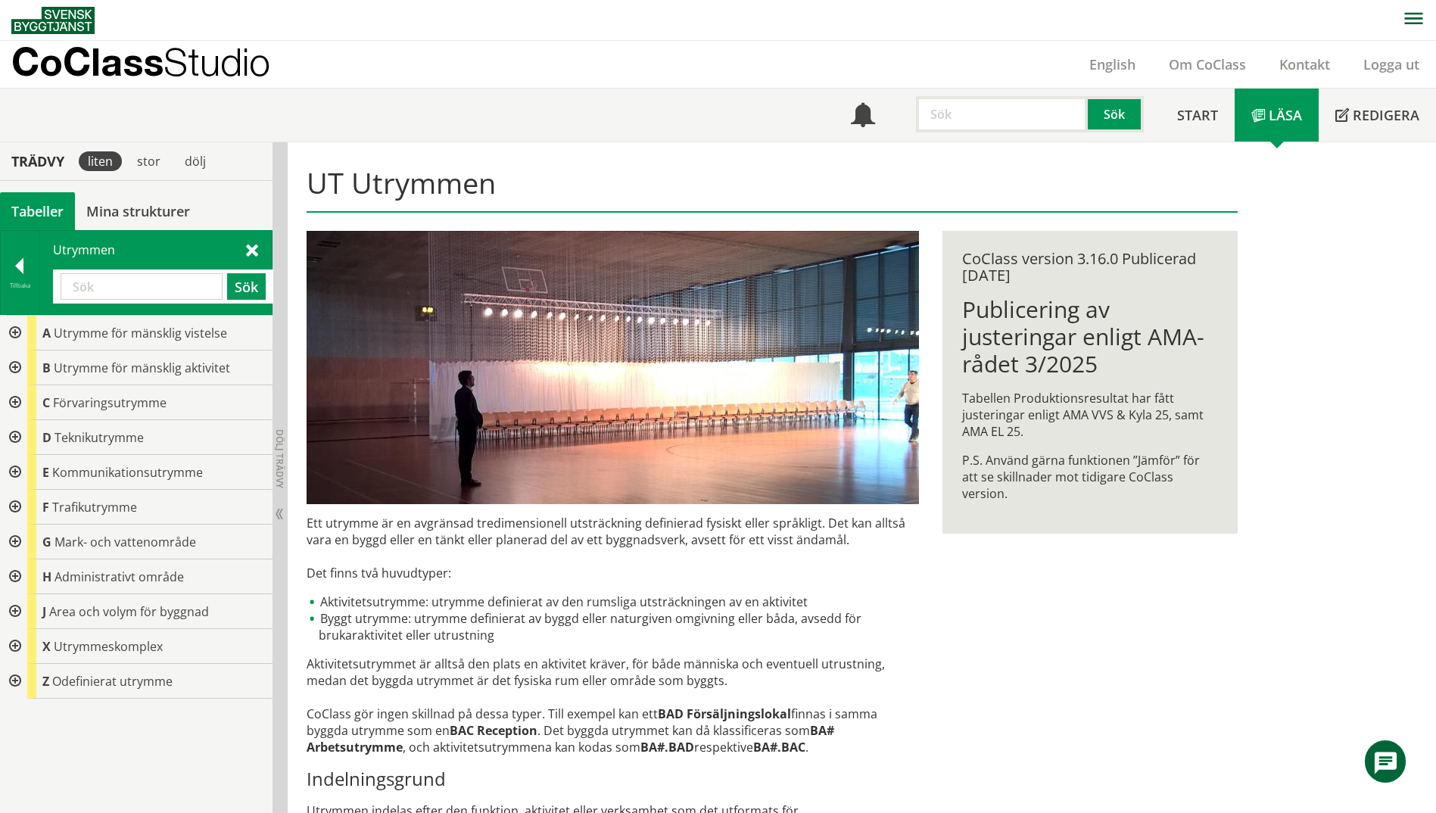
click at [146, 288] on input "text" at bounding box center [142, 286] width 162 height 27
paste input "Kontorsutrymme"
click at [229, 286] on button "Sök" at bounding box center [246, 286] width 39 height 27
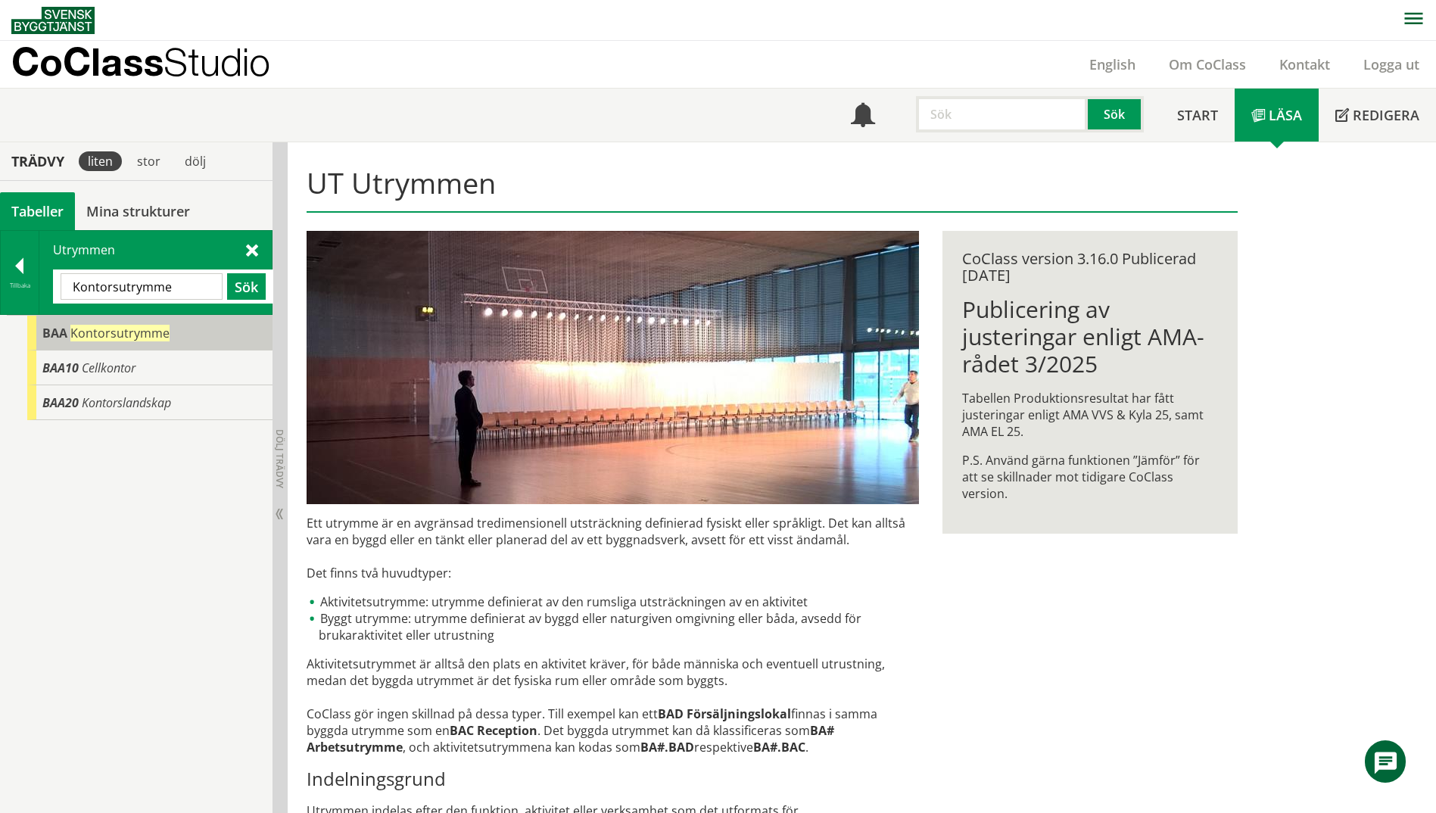
click at [101, 339] on span "Kontorsutrymme" at bounding box center [119, 333] width 99 height 17
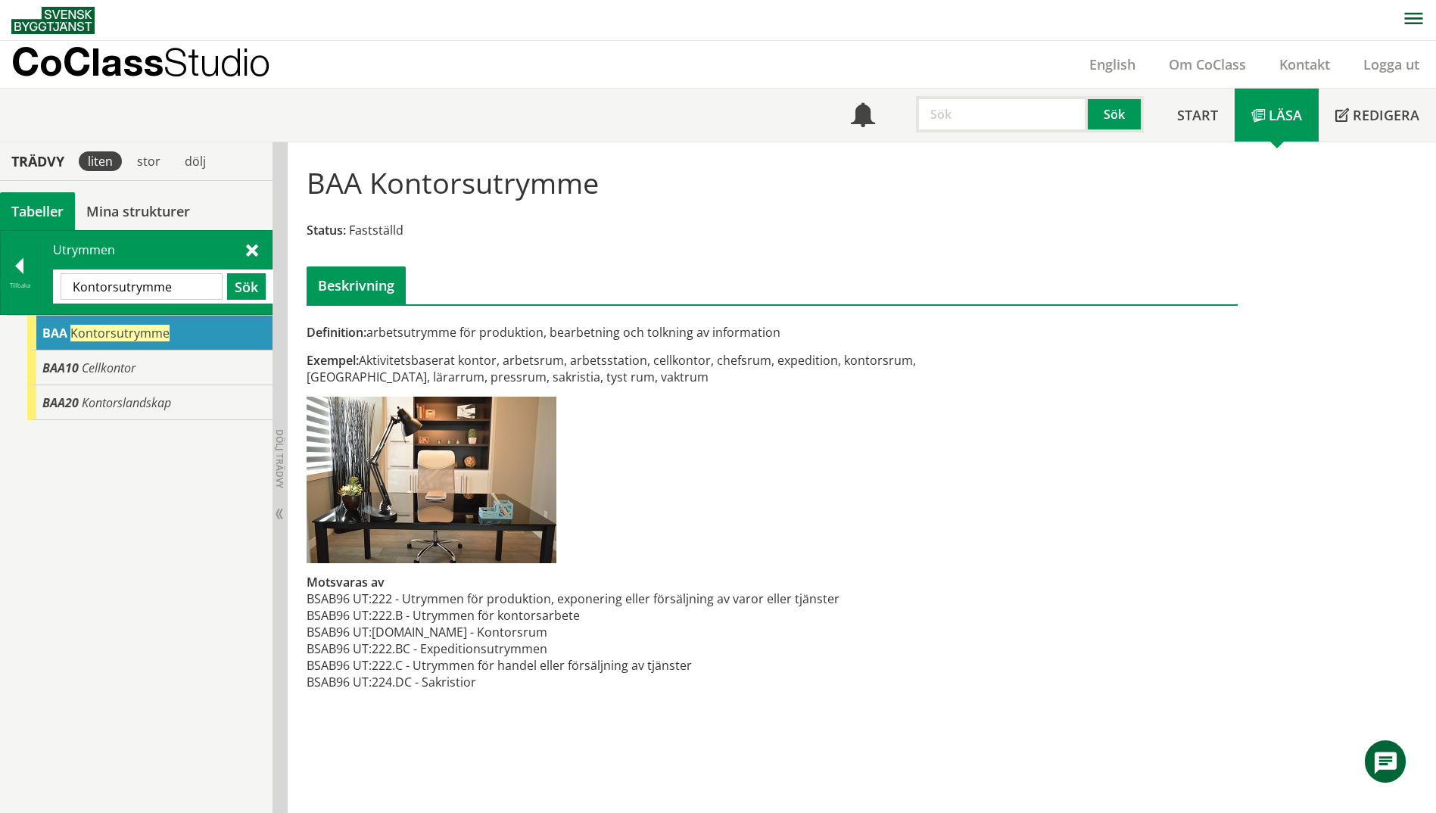
drag, startPoint x: 184, startPoint y: 288, endPoint x: -3, endPoint y: 289, distance: 187.0
click at [0, 289] on html "AMA AMA Beskrivningsverktyg AMA Funktion BSAB Bygginfo Byggjura Byggkatalogen […" at bounding box center [718, 406] width 1436 height 813
paste input "Försäljningslokal"
click at [254, 294] on button "Sök" at bounding box center [246, 286] width 39 height 27
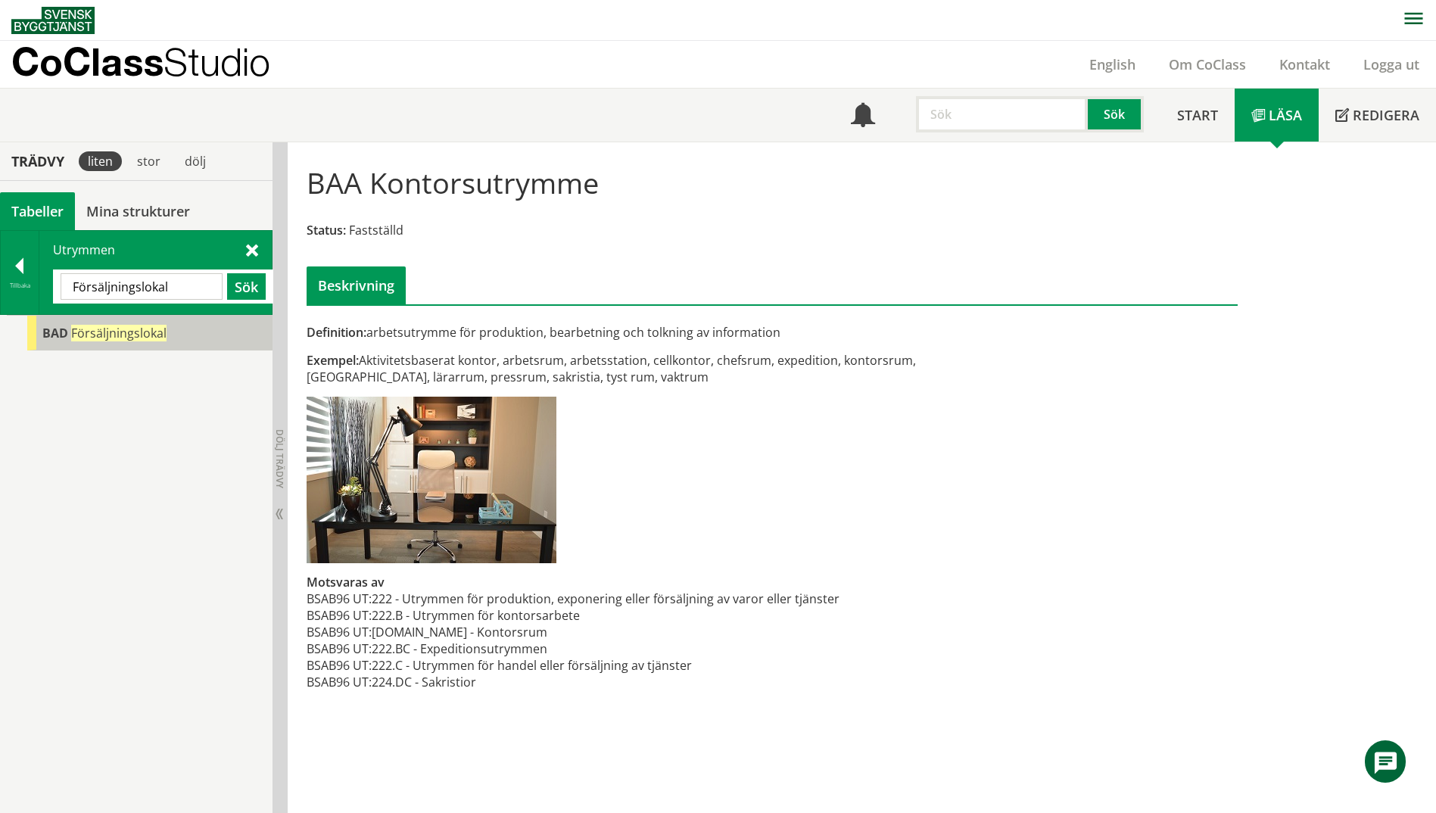
click at [114, 335] on span "Försäljningslokal" at bounding box center [118, 333] width 95 height 17
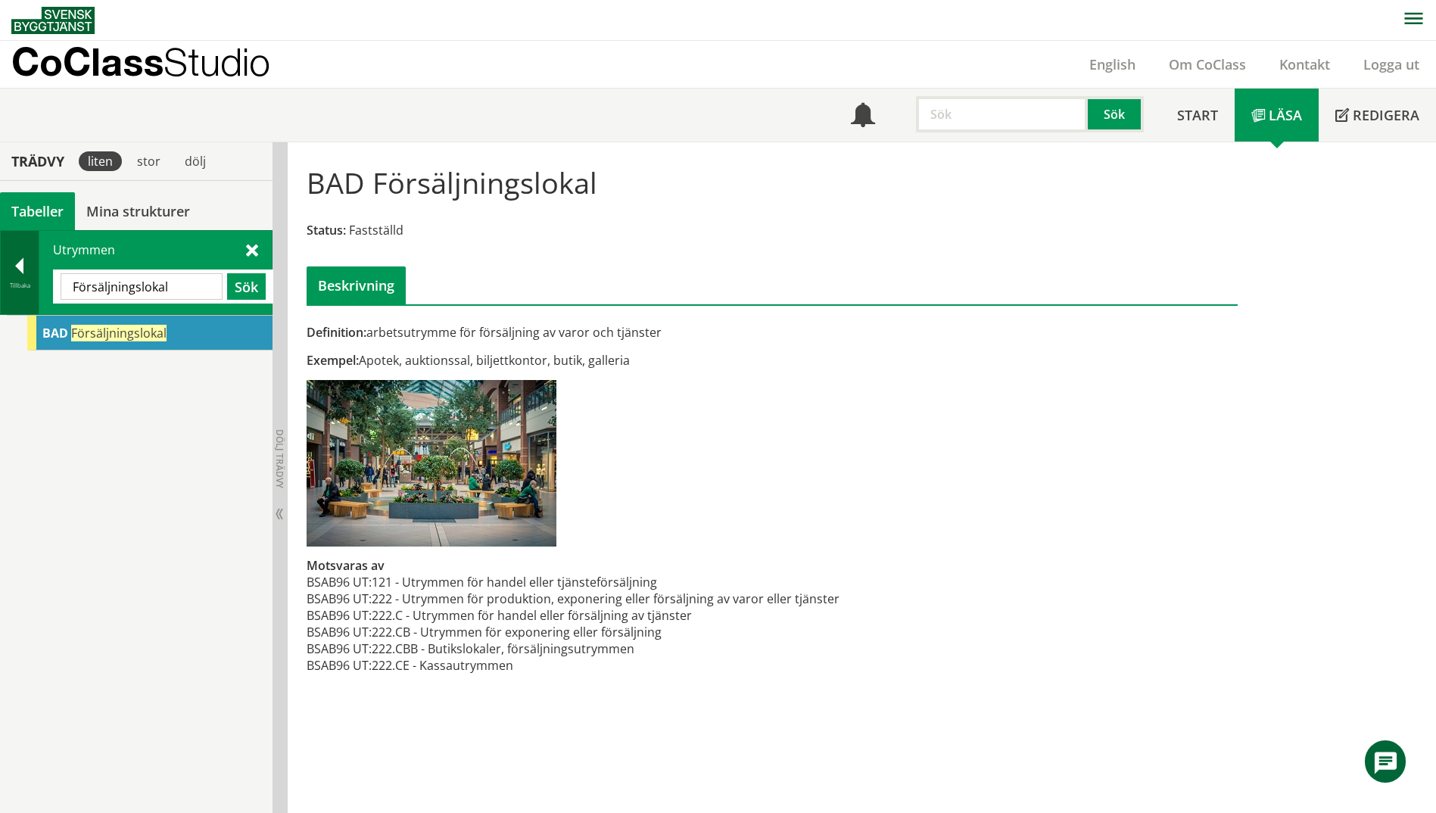
drag, startPoint x: 193, startPoint y: 288, endPoint x: 11, endPoint y: 288, distance: 182.5
click at [11, 288] on div "Tillbaka Utrymmen Försäljningslokal Sök" at bounding box center [136, 272] width 273 height 85
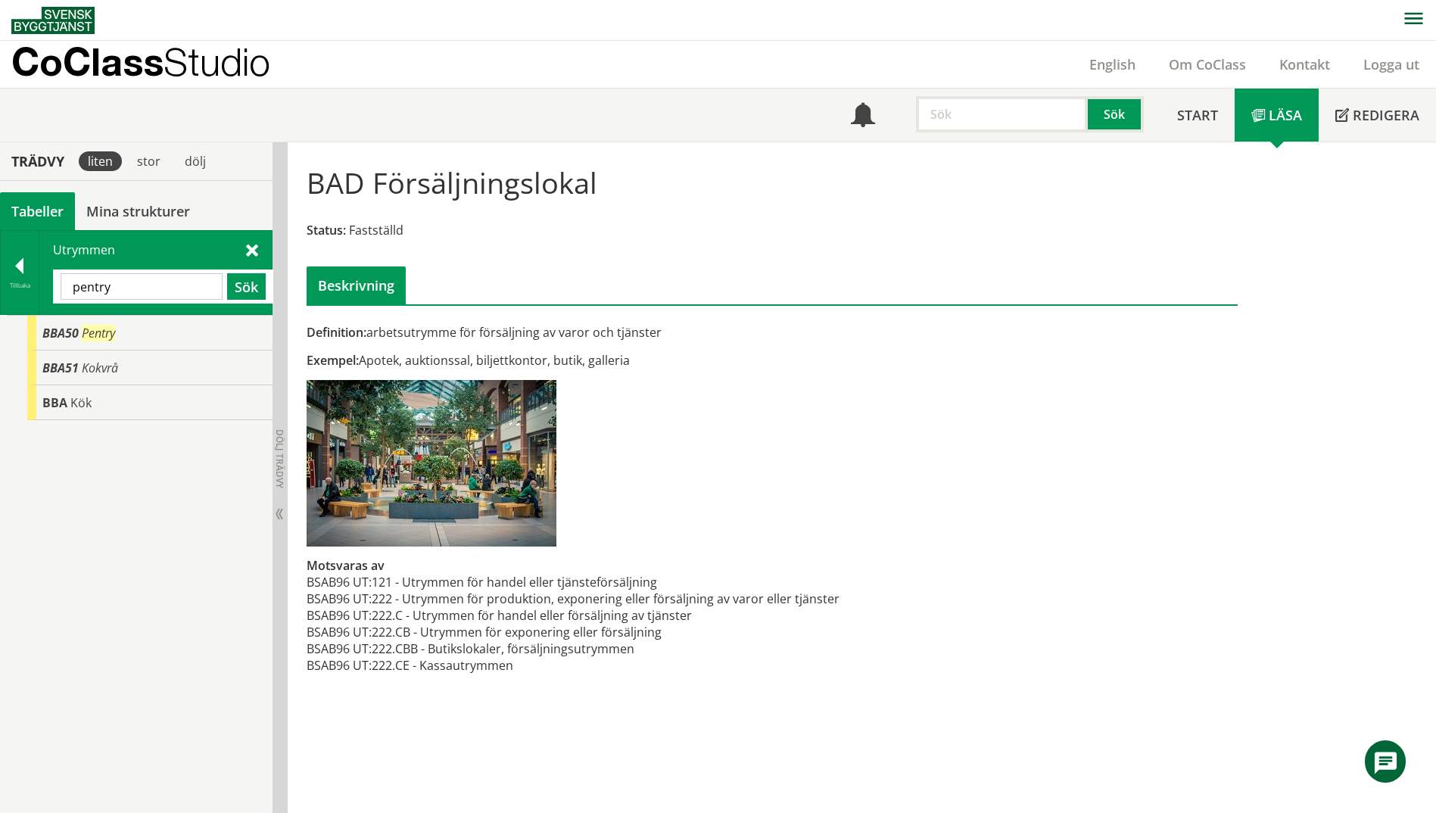
drag, startPoint x: 138, startPoint y: 297, endPoint x: 41, endPoint y: 283, distance: 97.9
click at [41, 283] on div "Utrymmen pentry Sök" at bounding box center [155, 272] width 232 height 83
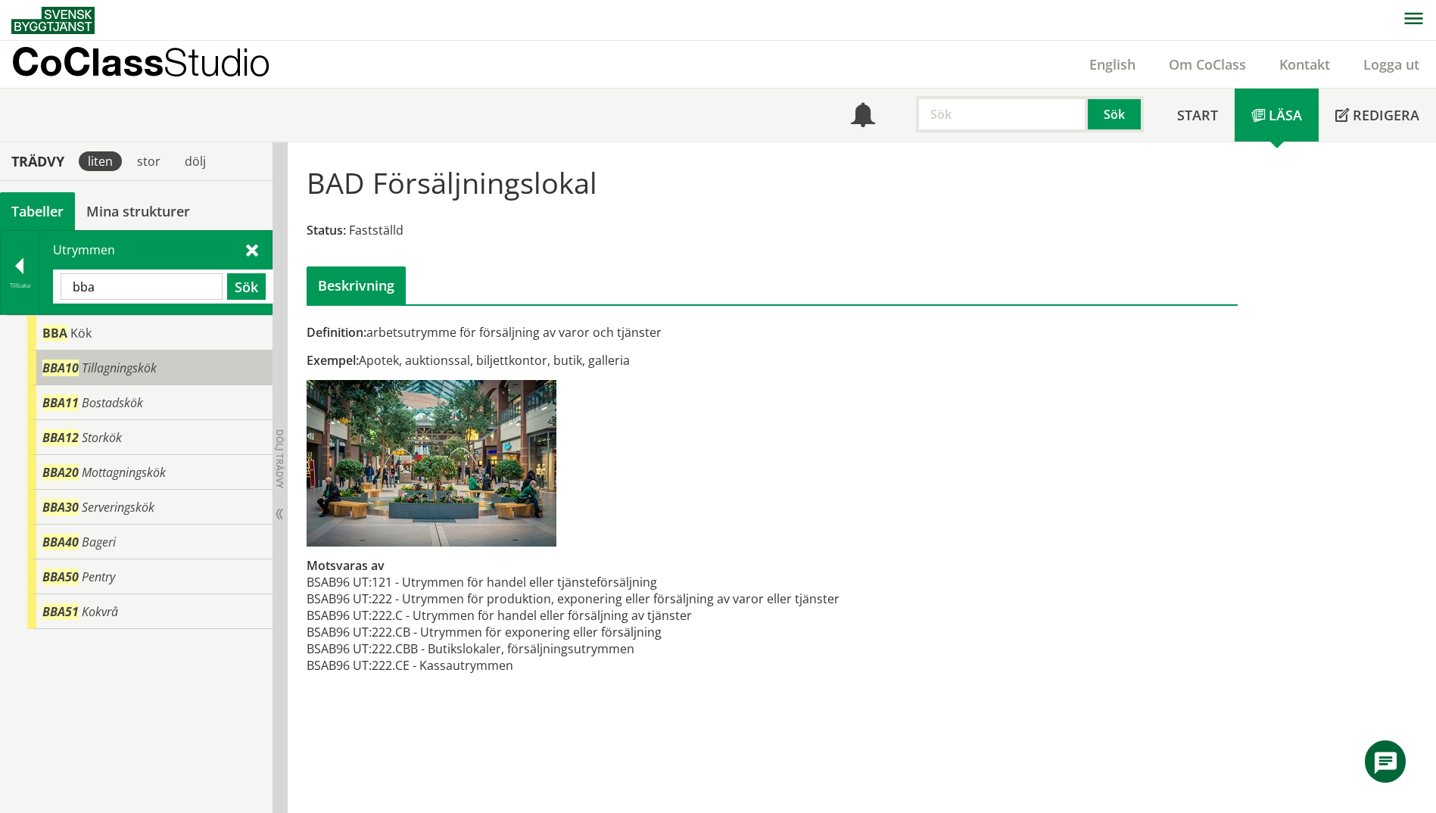
click at [164, 370] on div "BBA10 Tillagningskök" at bounding box center [149, 368] width 245 height 35
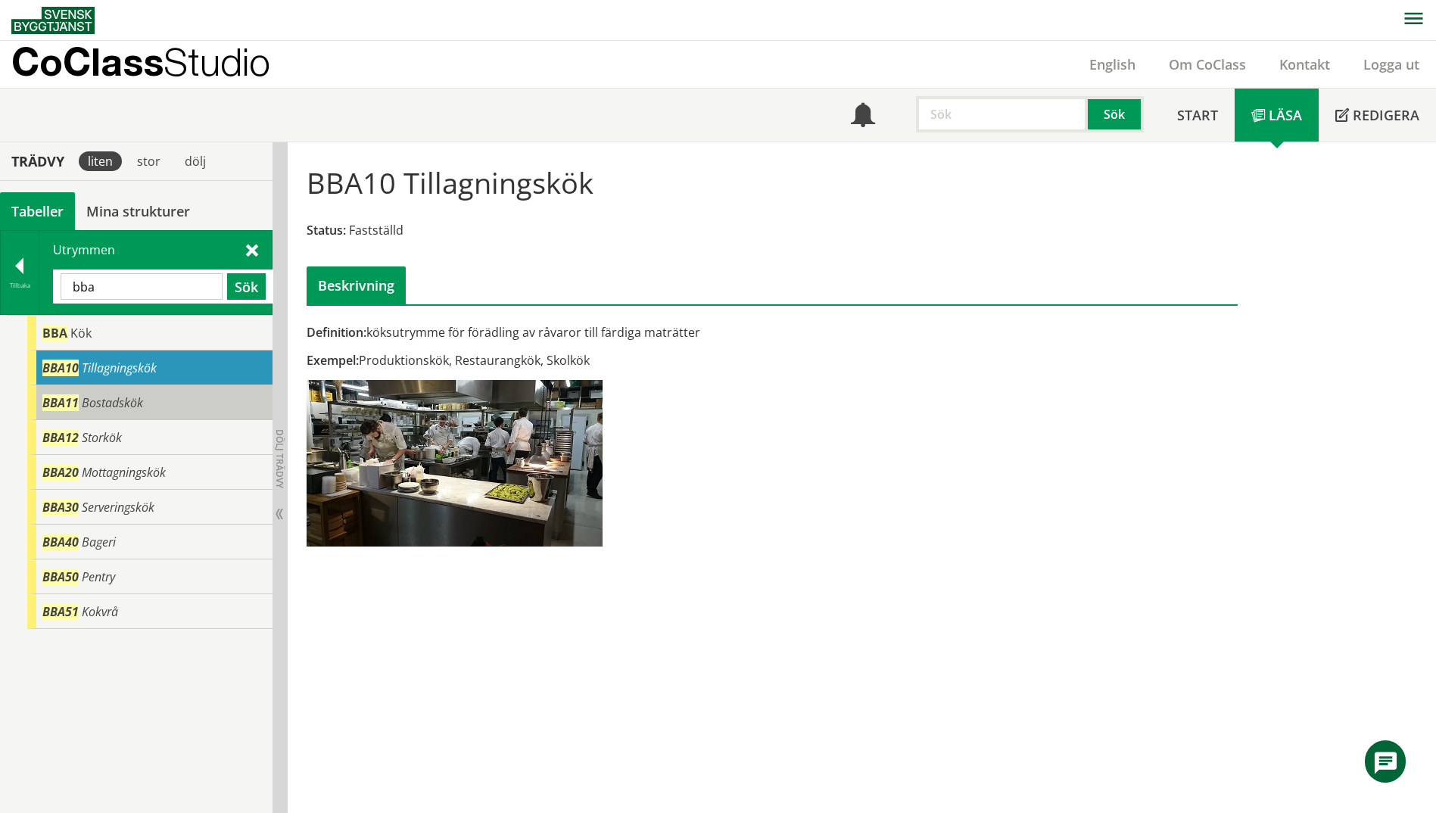
click at [157, 399] on div "BBA11 Bostadskök" at bounding box center [149, 402] width 245 height 35
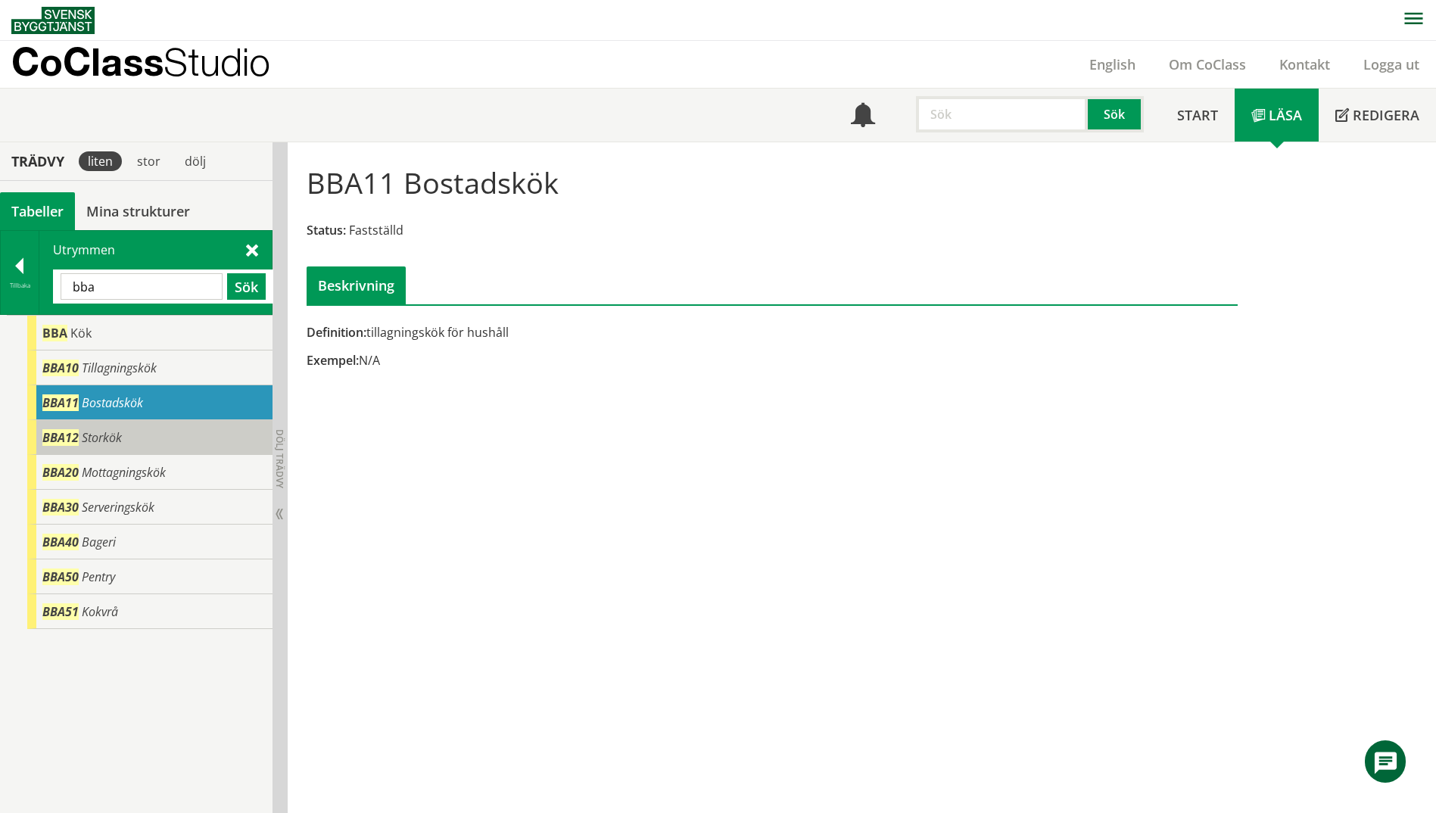
click at [162, 441] on div "BBA12 Storkök" at bounding box center [149, 437] width 245 height 35
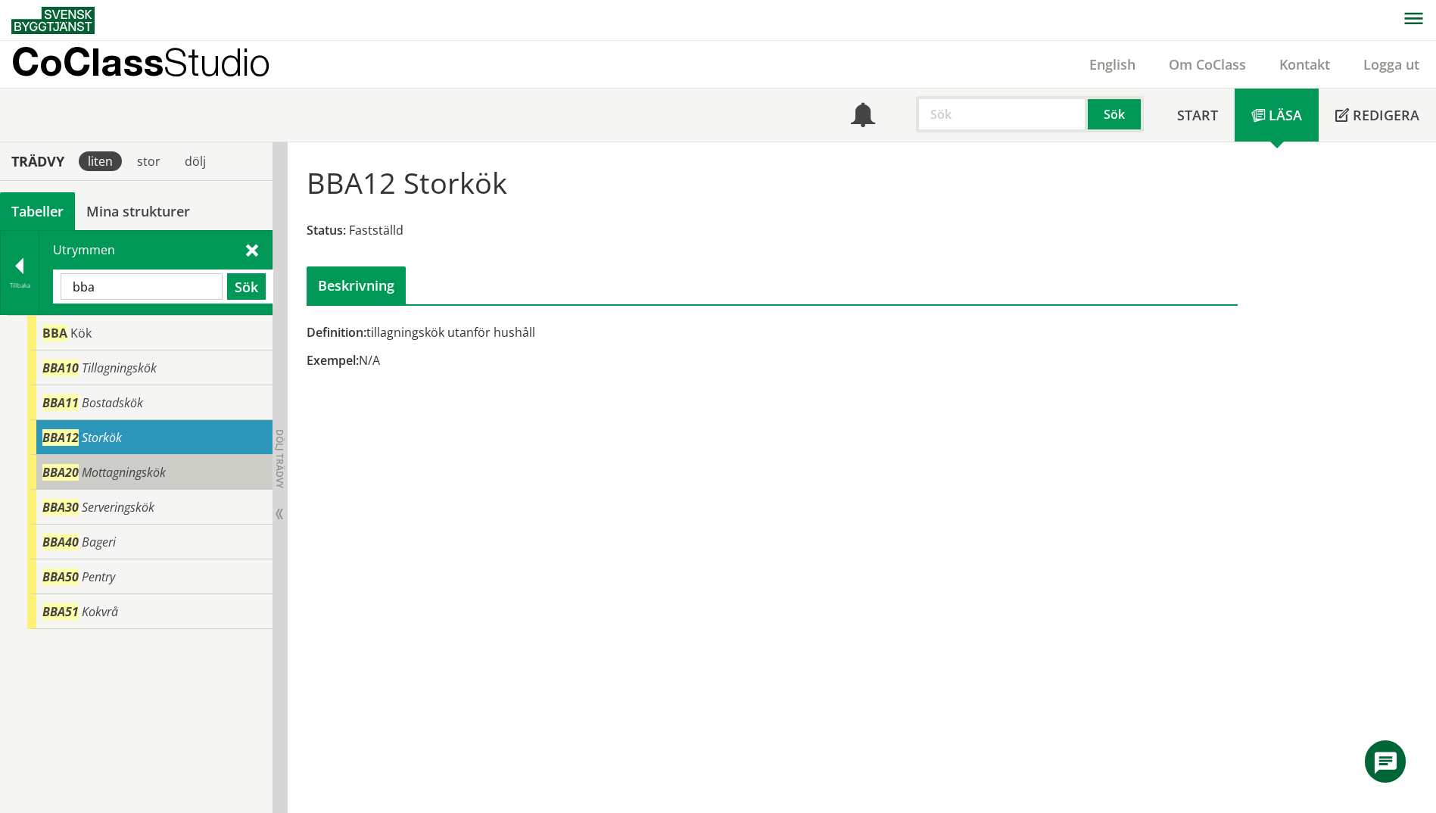
click at [161, 473] on span "Mottagningskök" at bounding box center [124, 472] width 84 height 17
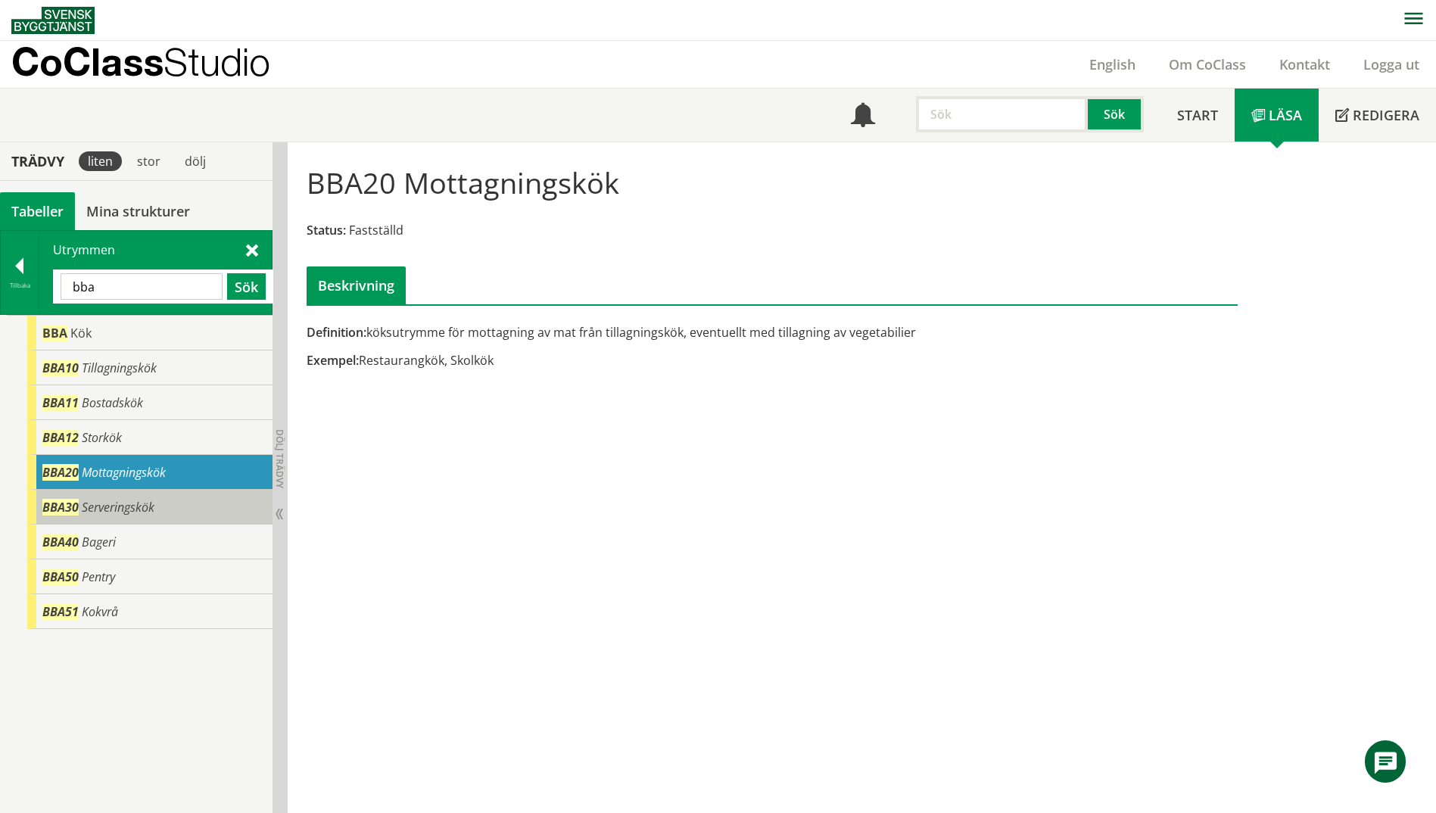
click at [149, 506] on span "Serveringskök" at bounding box center [118, 507] width 73 height 17
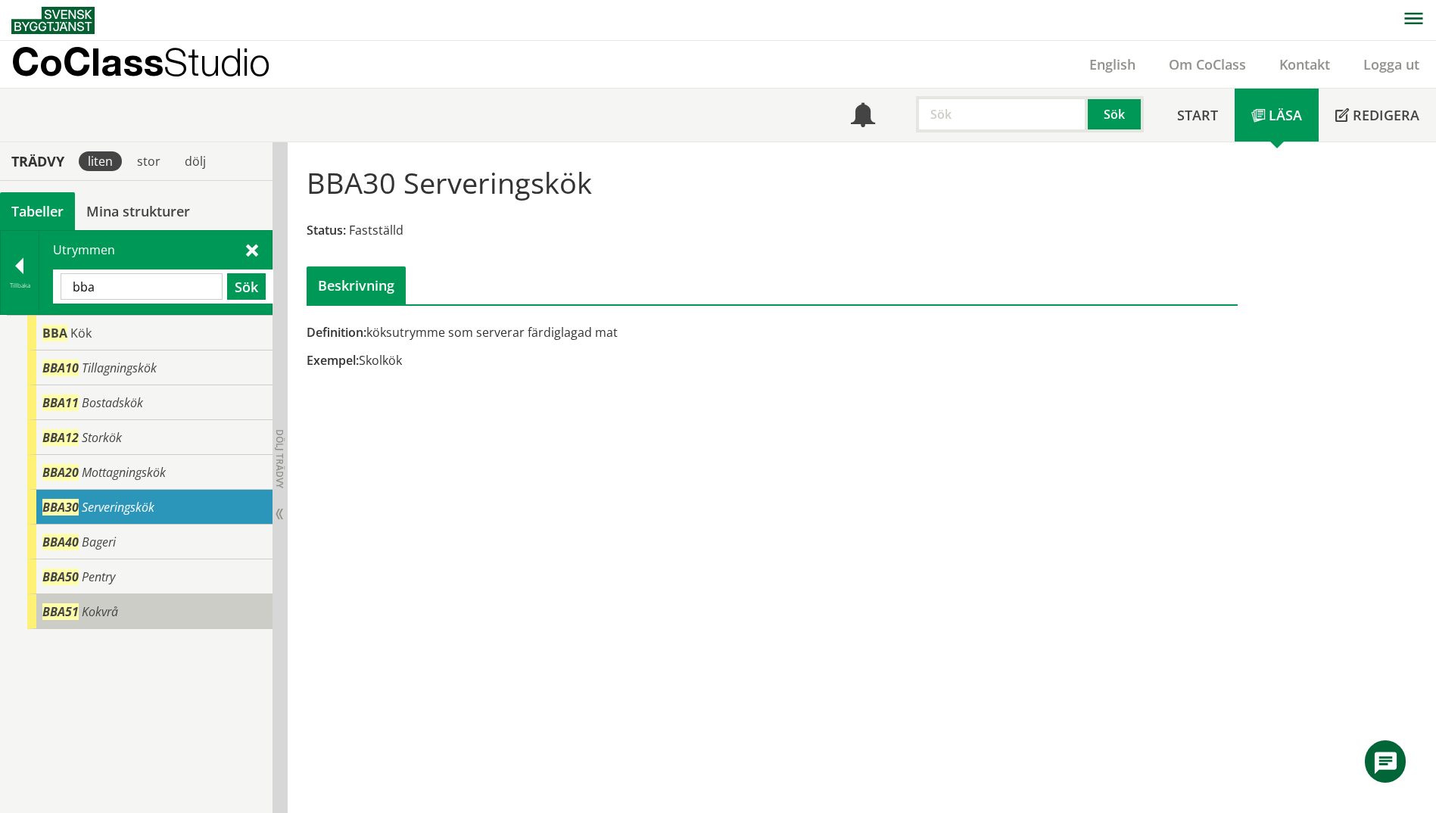
click at [135, 611] on div "BBA51 Kokvrå" at bounding box center [149, 611] width 245 height 35
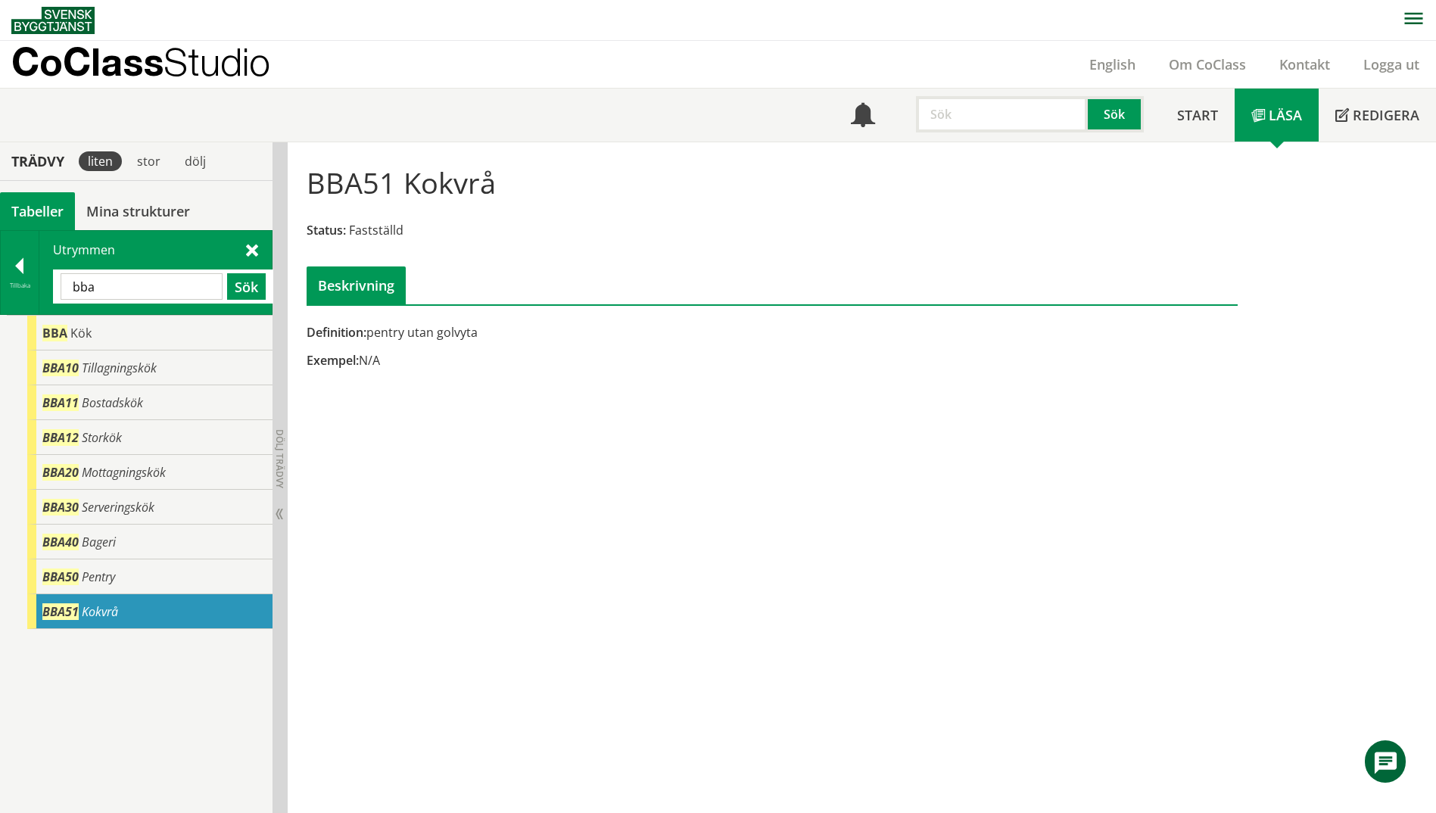
click at [966, 424] on div "BBA51 Kokvrå Status: Fastställd Beskrivning Definition: pentry utan golvyta Exe…" at bounding box center [862, 478] width 1149 height 672
drag, startPoint x: 183, startPoint y: 276, endPoint x: -3, endPoint y: 280, distance: 186.3
click at [0, 280] on html "AMA AMA Beskrivningsverktyg AMA Funktion BSAB Bygginfo Byggjura Byggkatalogen […" at bounding box center [718, 406] width 1436 height 813
paste input "teknikutrymme"
type input "teknikutrymme"
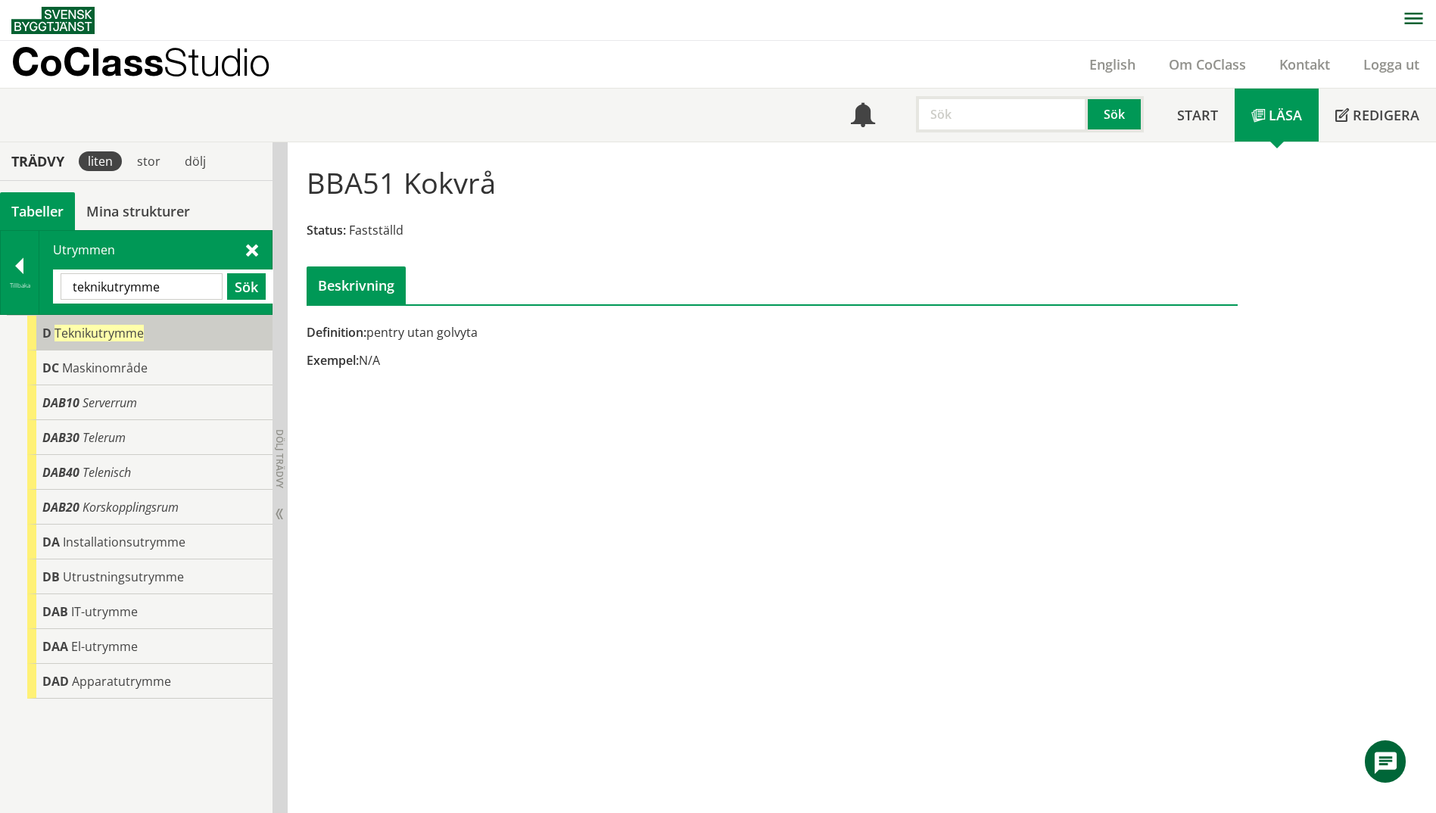
click at [86, 331] on span "Teknikutrymme" at bounding box center [99, 333] width 89 height 17
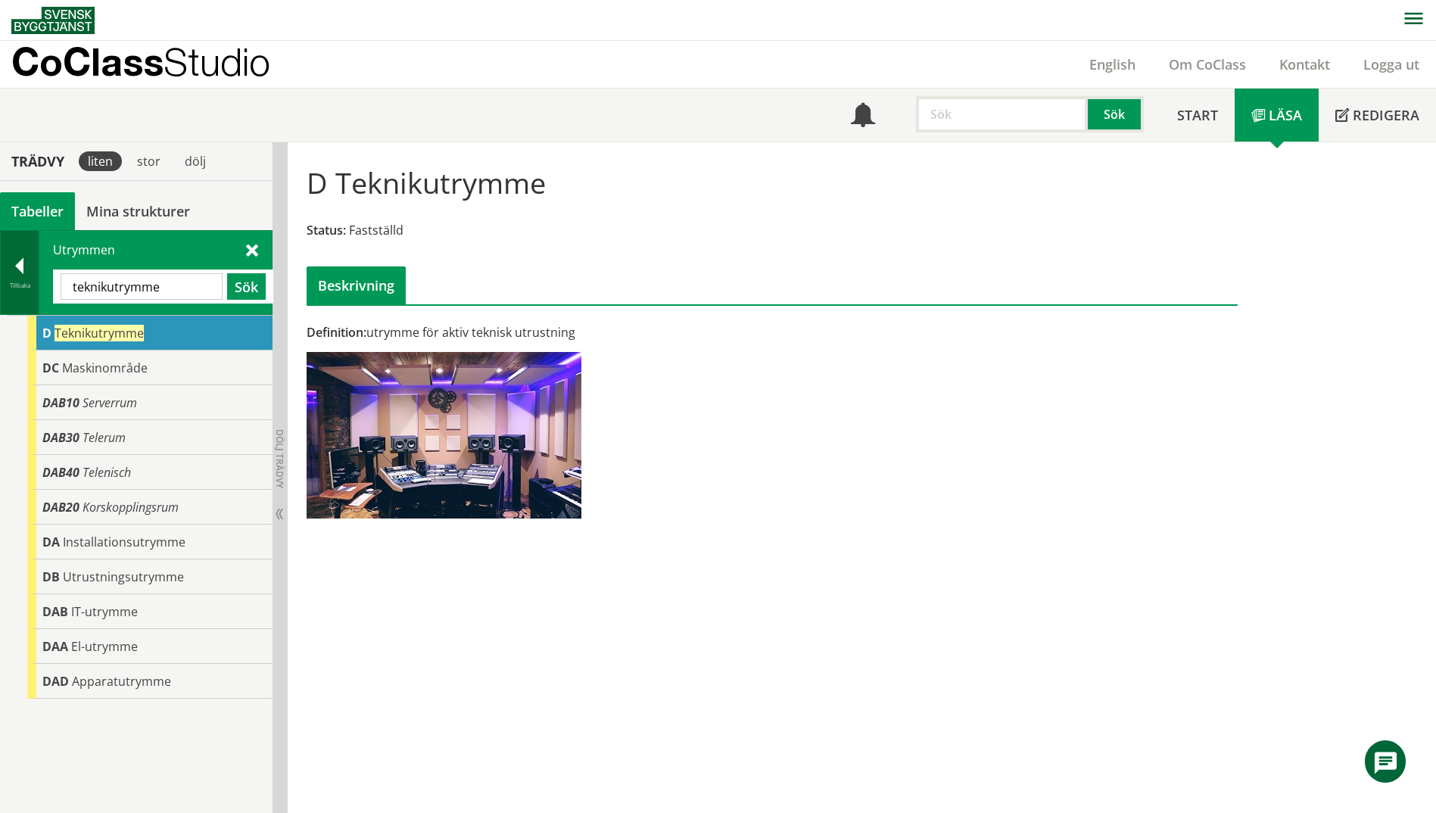
click at [14, 280] on div "Tillbaka" at bounding box center [20, 272] width 39 height 83
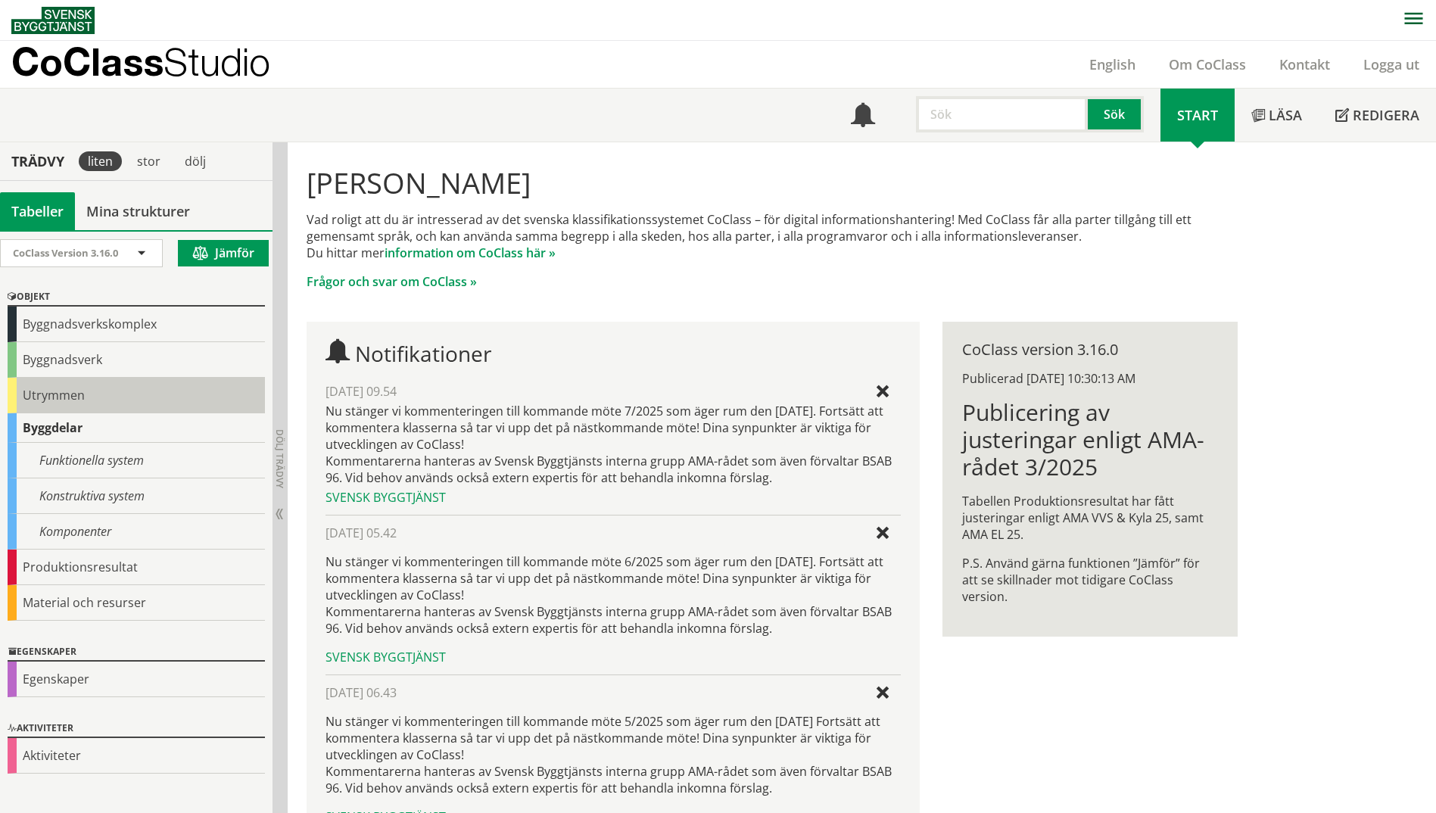
click at [27, 401] on div "Utrymmen" at bounding box center [136, 396] width 257 height 36
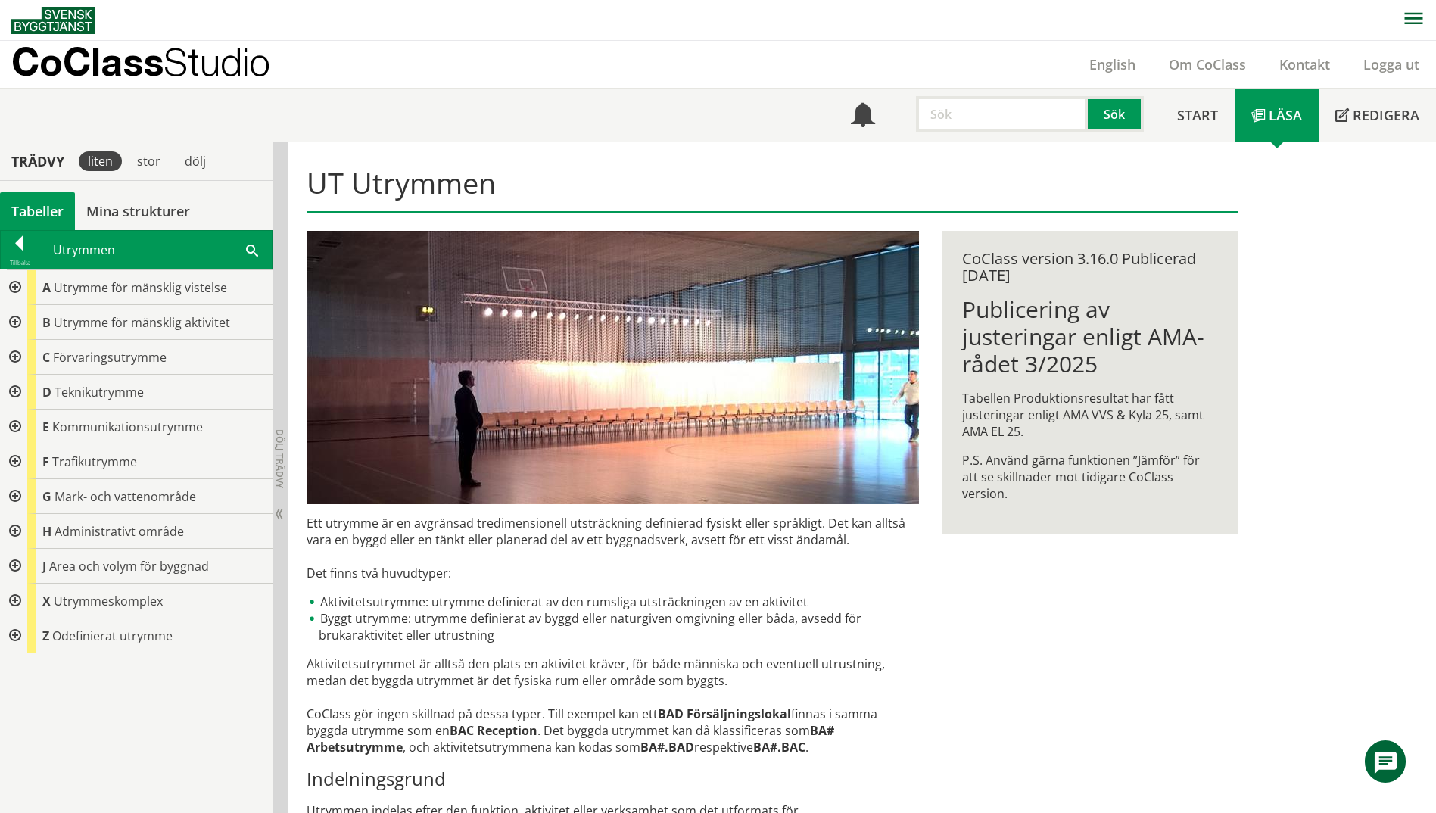
click at [8, 392] on div at bounding box center [13, 392] width 27 height 35
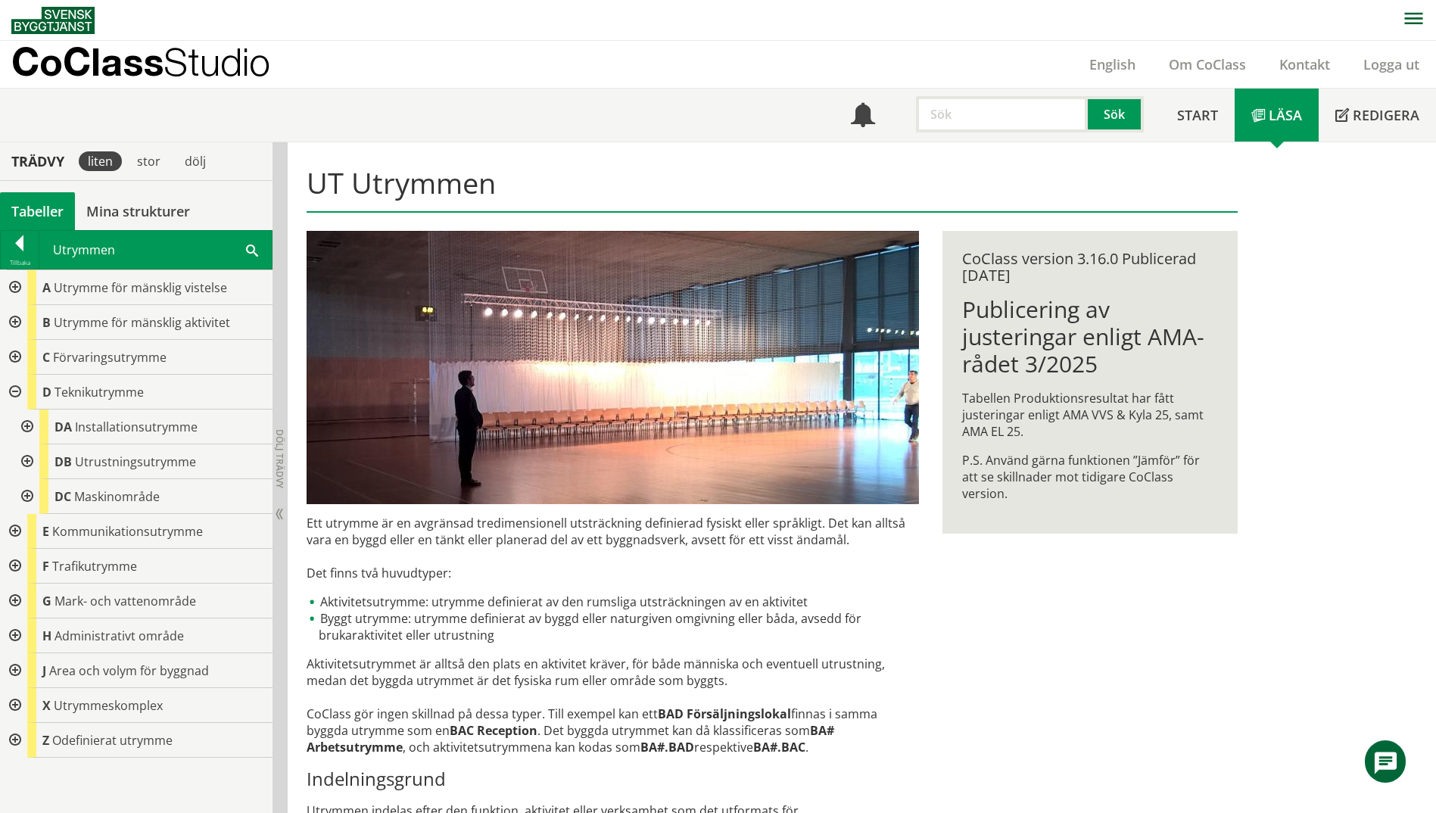
click at [34, 428] on div at bounding box center [25, 427] width 27 height 35
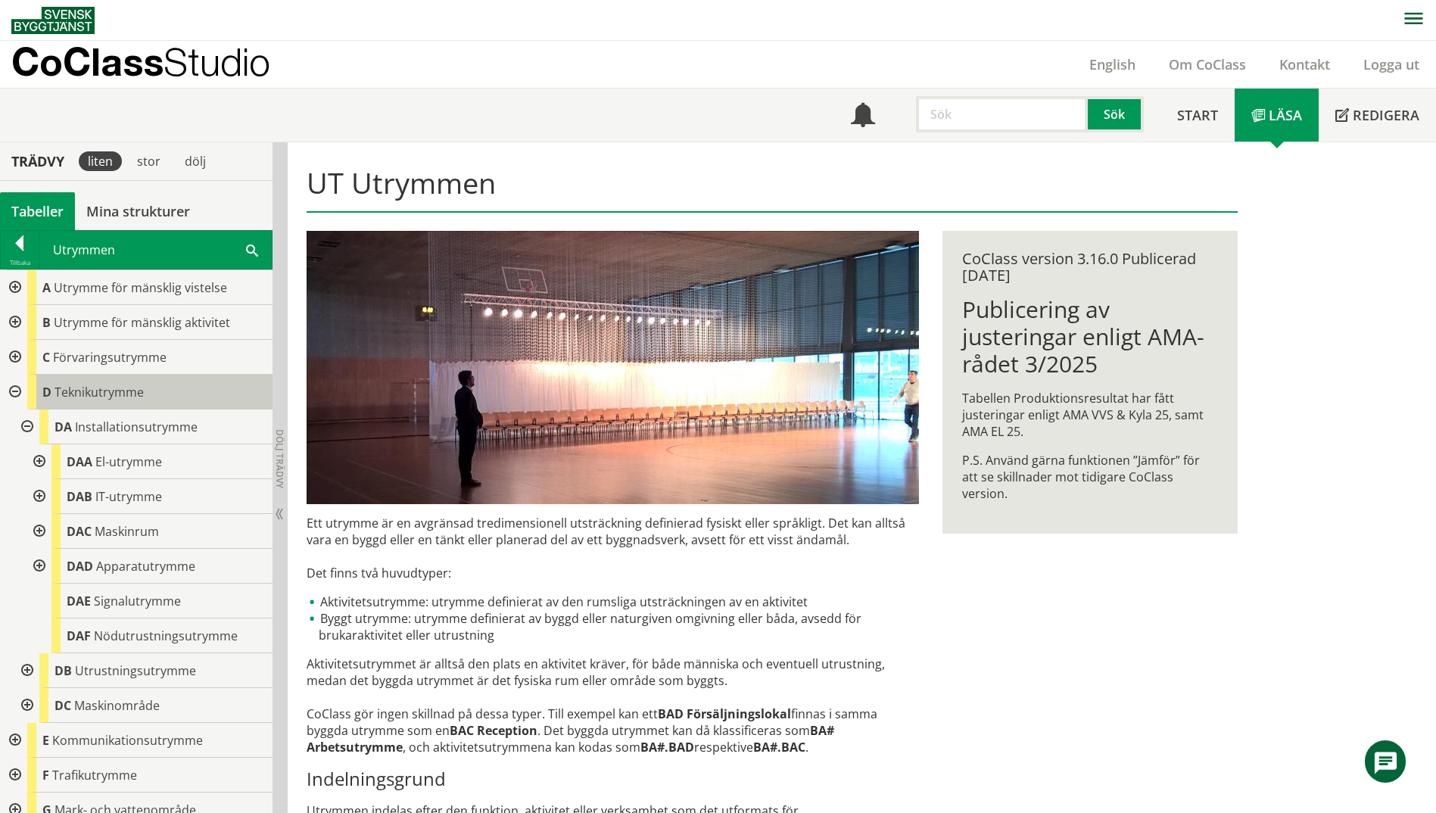
click at [86, 395] on span "Teknikutrymme" at bounding box center [99, 392] width 89 height 17
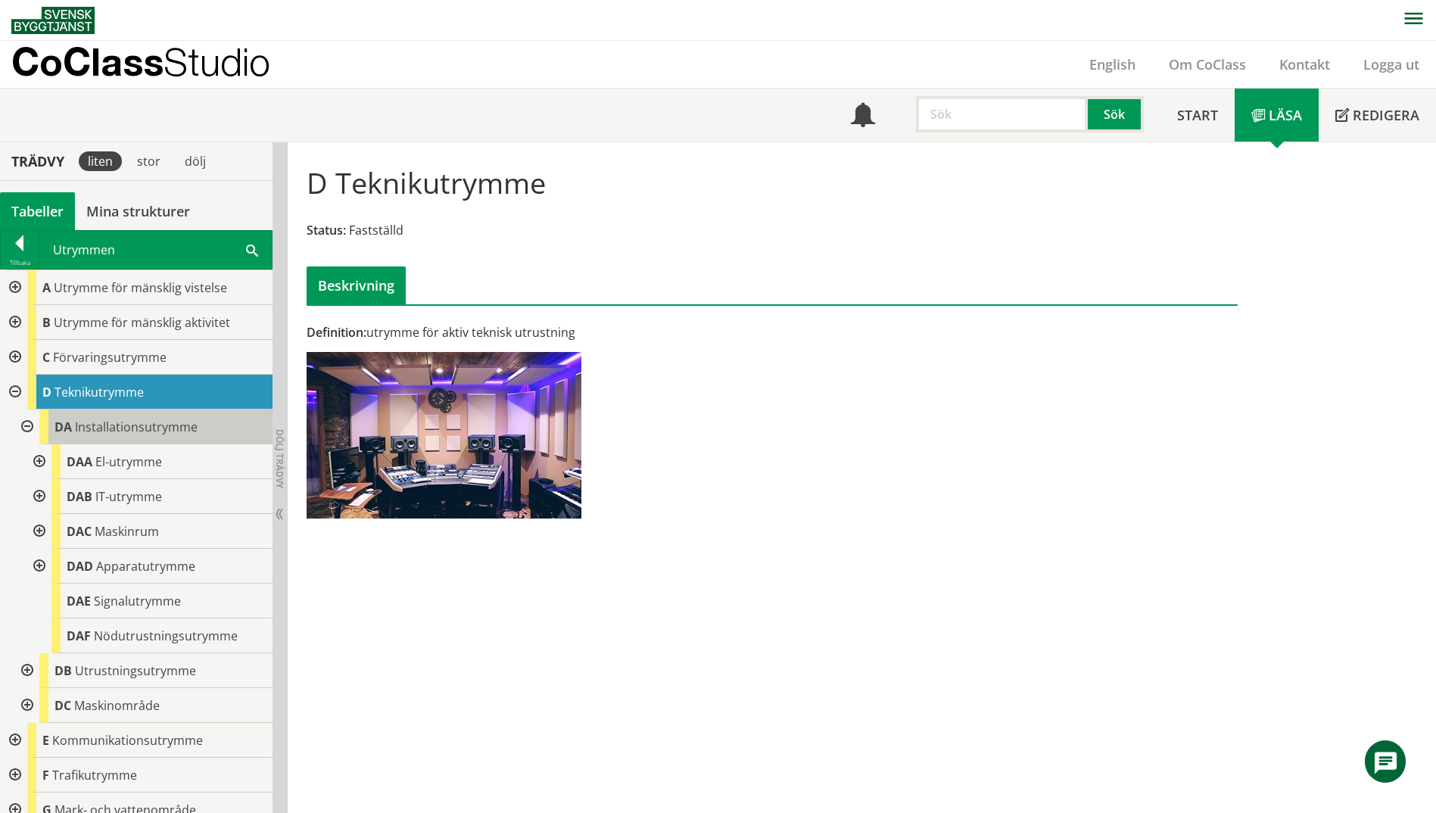
click at [108, 423] on span "Installationsutrymme" at bounding box center [136, 427] width 123 height 17
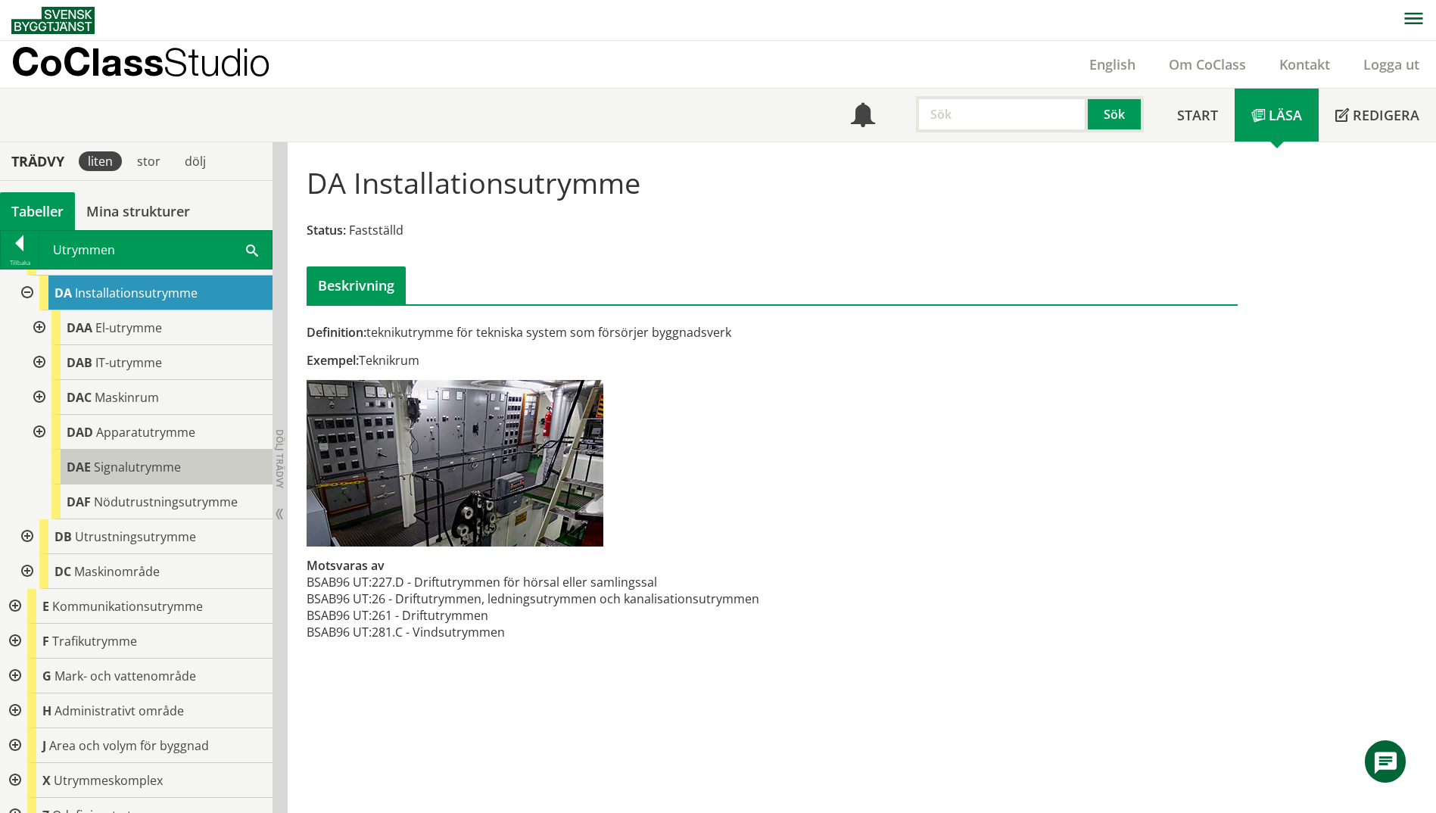
scroll to position [151, 0]
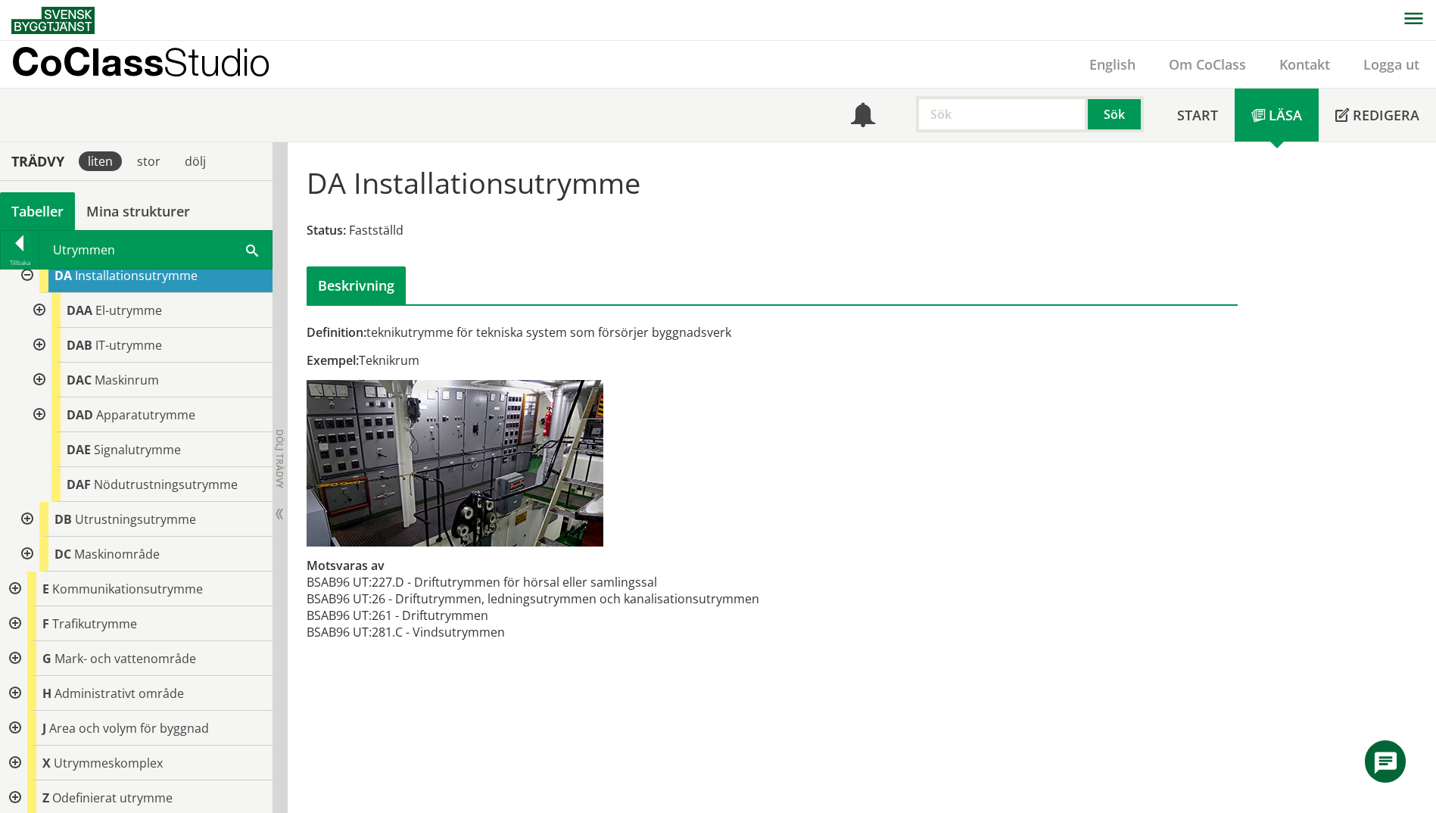
click at [31, 517] on div at bounding box center [25, 519] width 27 height 35
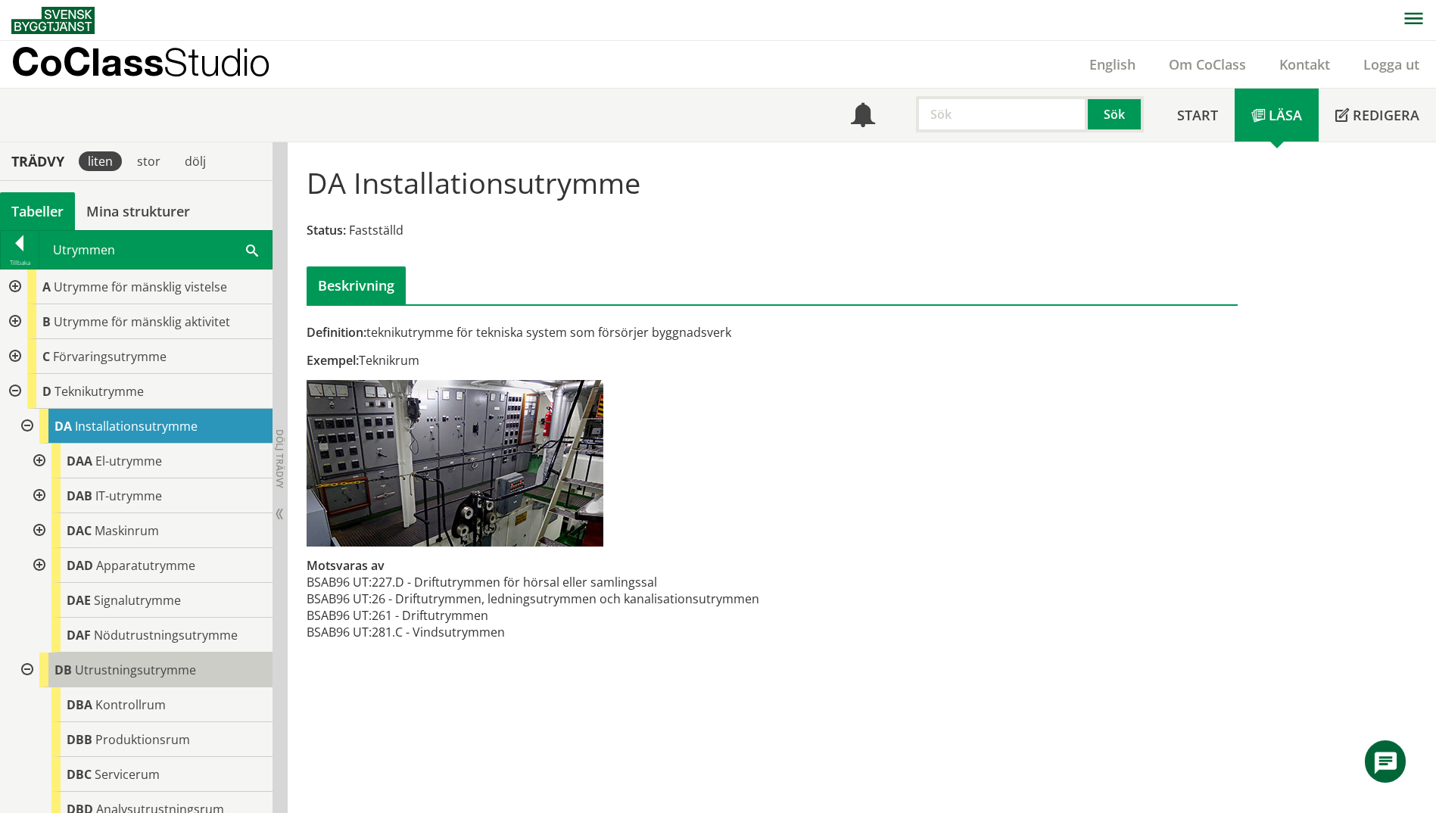
scroll to position [0, 0]
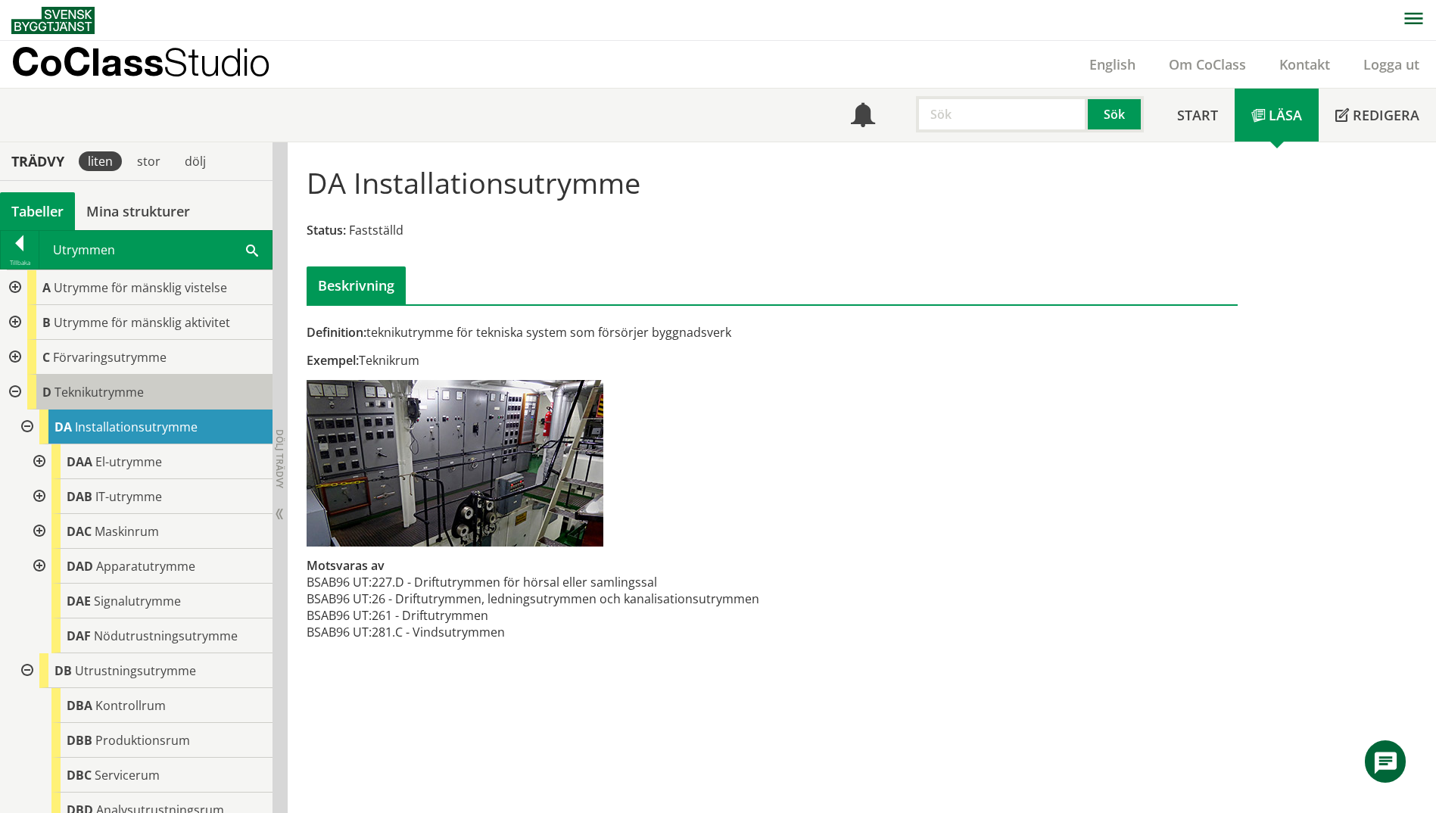
click at [104, 399] on span "Teknikutrymme" at bounding box center [99, 392] width 89 height 17
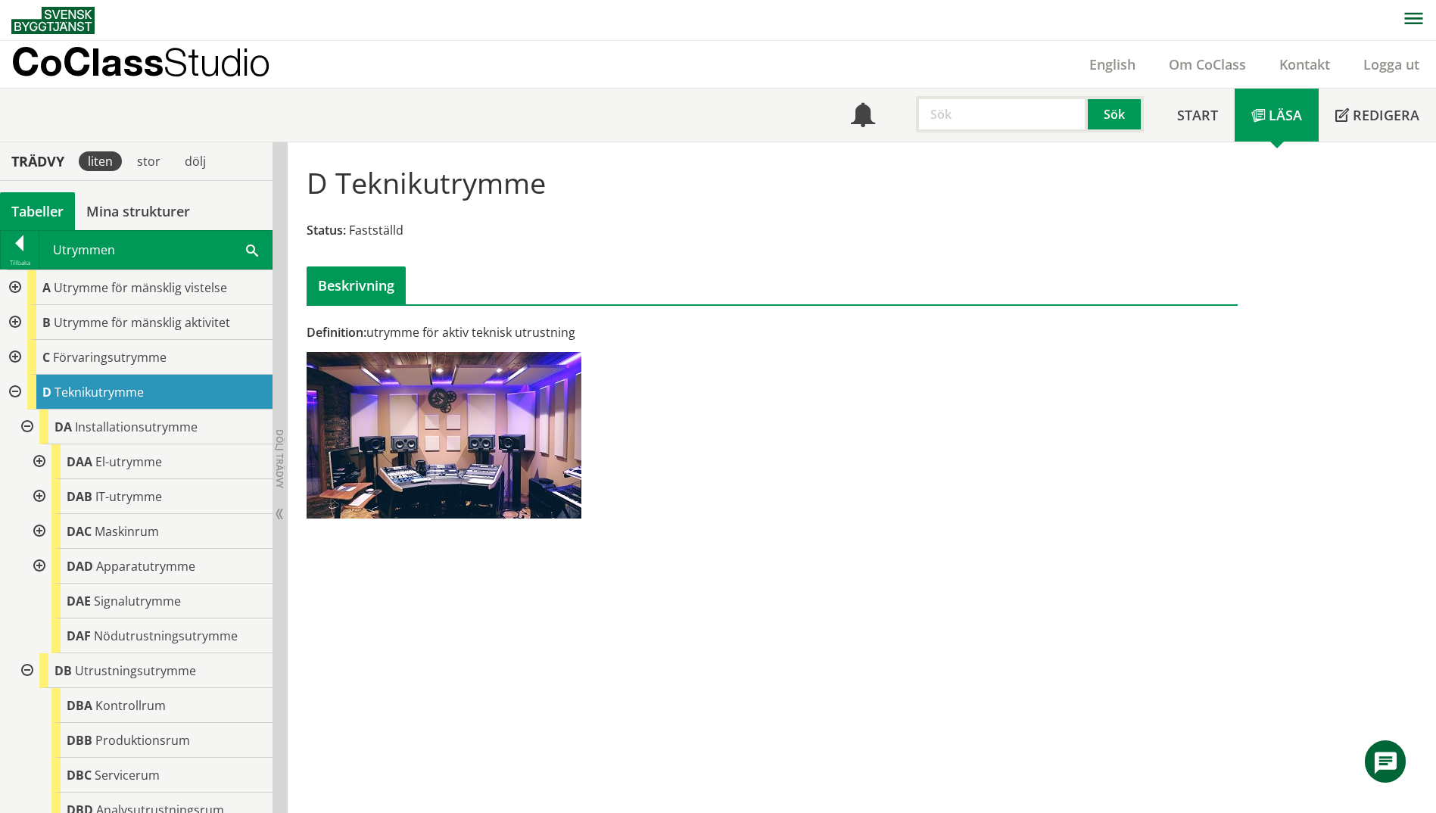
click at [19, 355] on div at bounding box center [13, 357] width 27 height 35
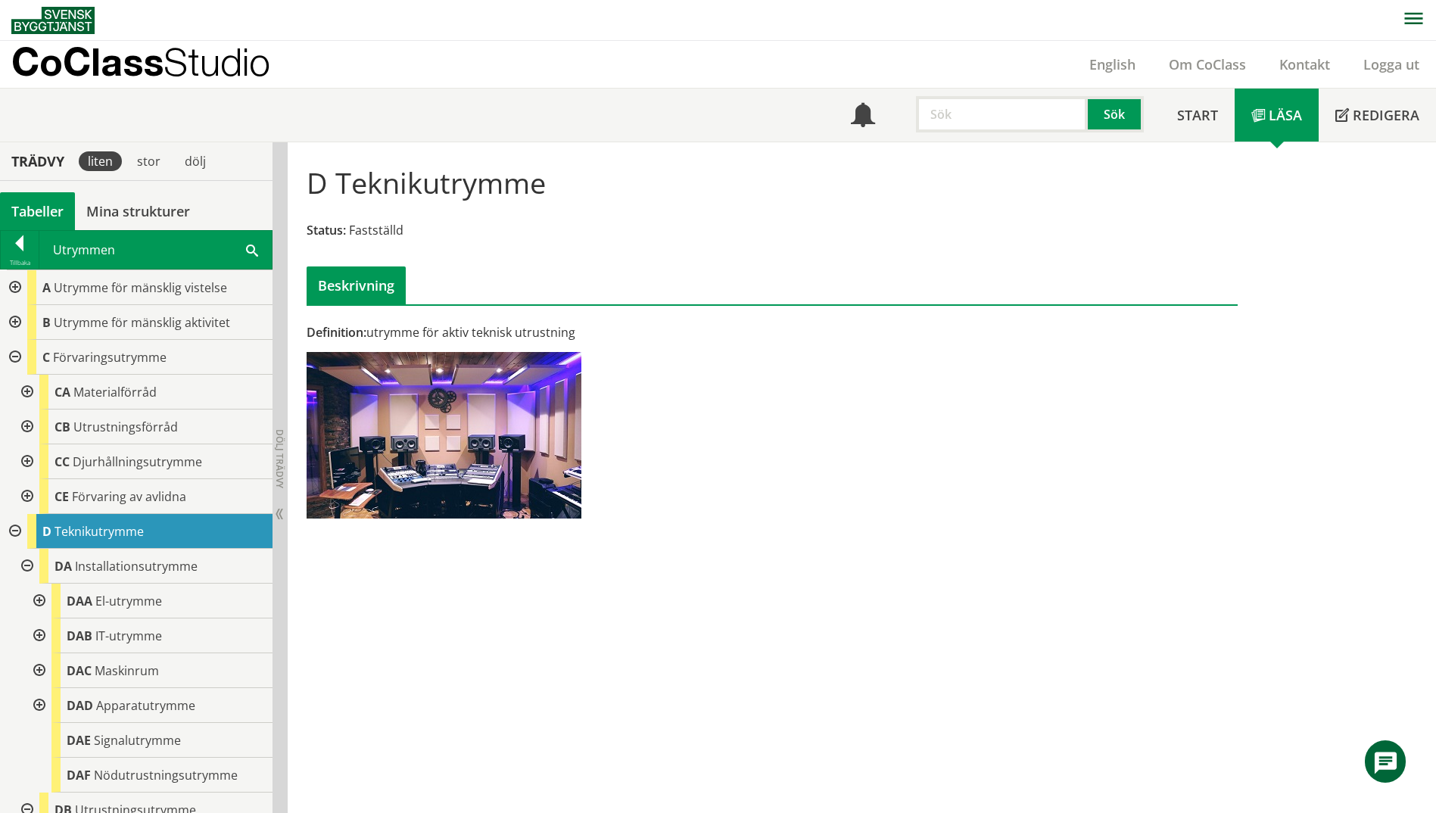
click at [31, 424] on div at bounding box center [25, 427] width 27 height 35
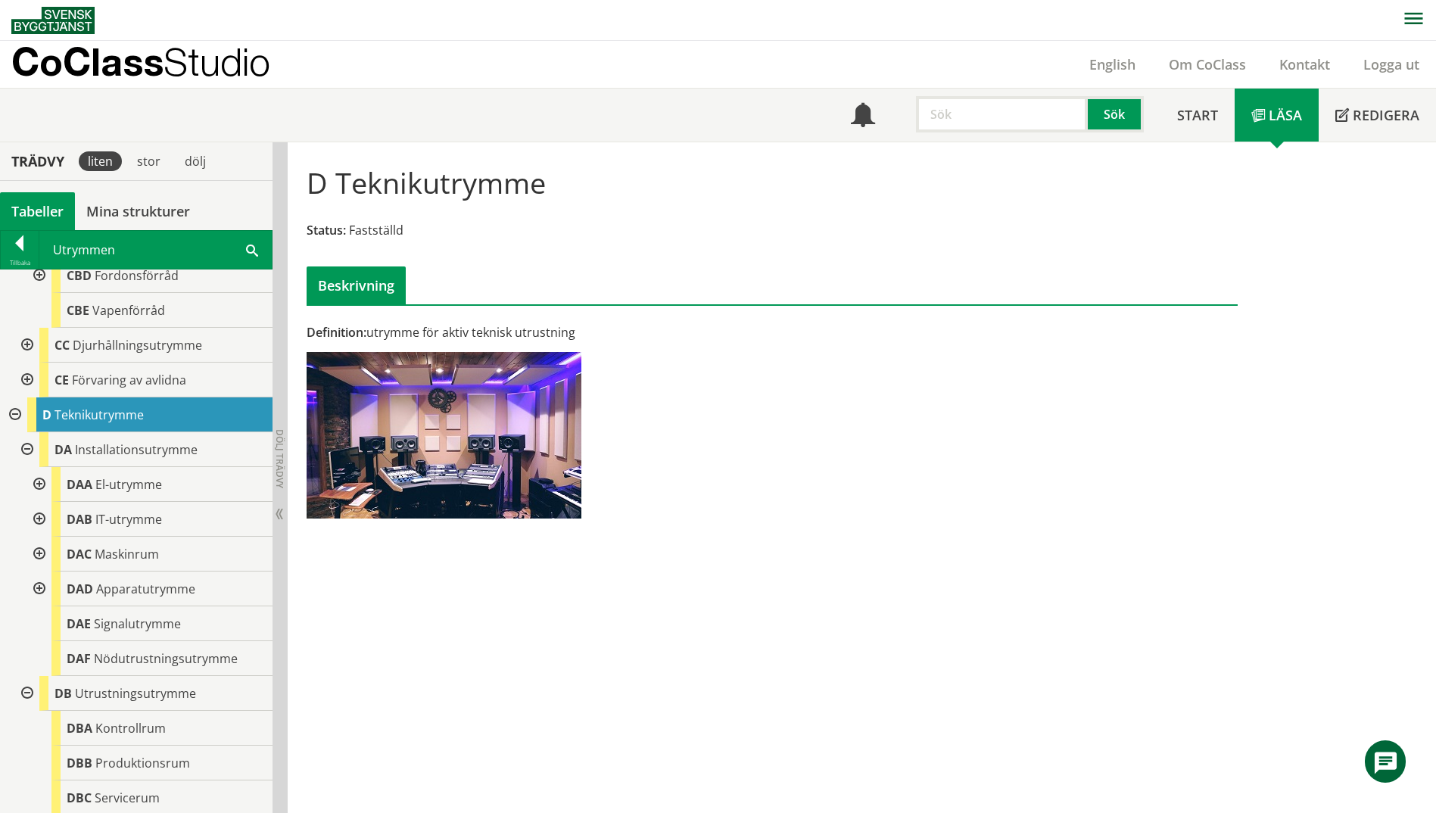
scroll to position [303, 0]
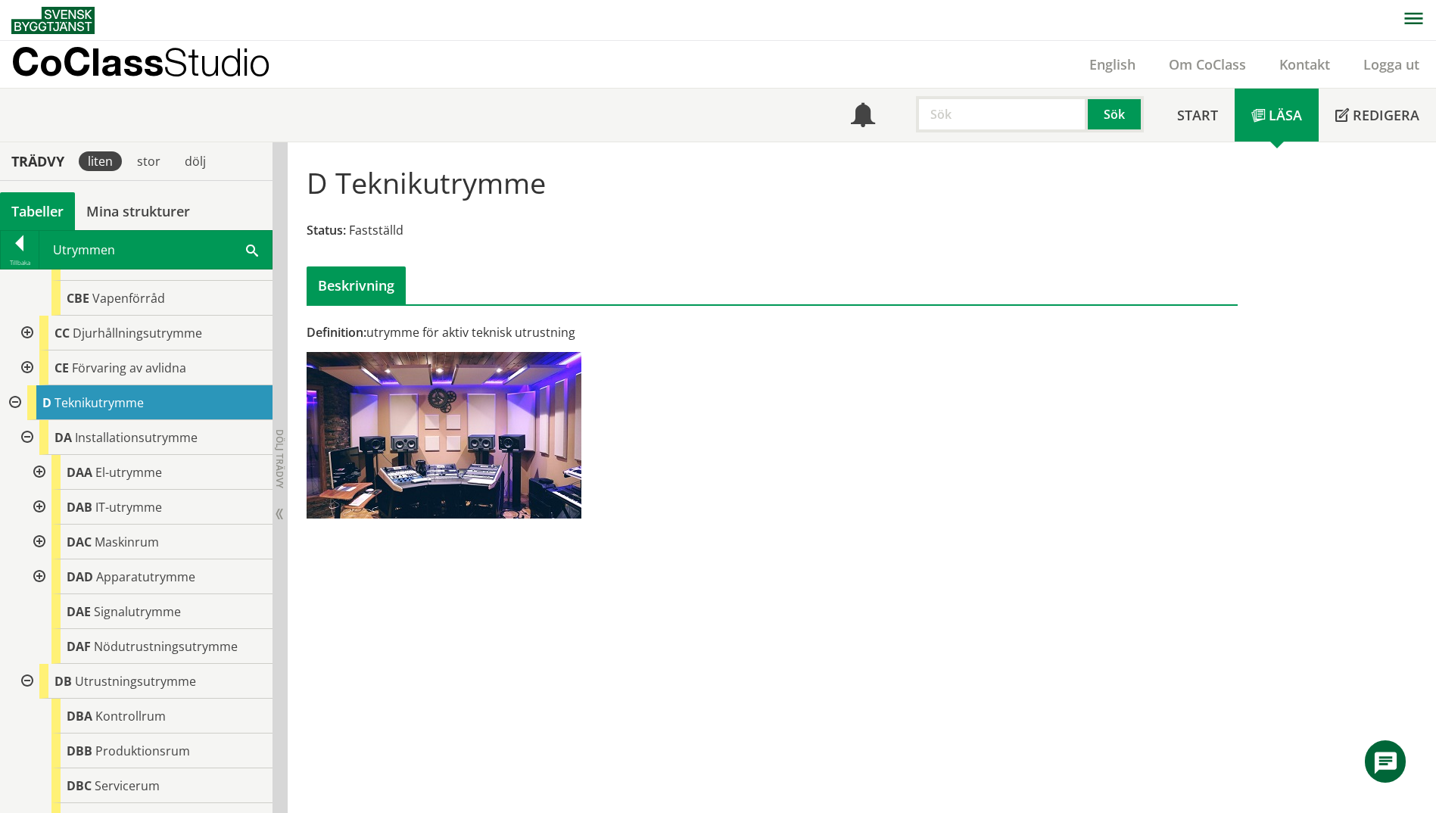
click at [31, 438] on div at bounding box center [25, 437] width 27 height 35
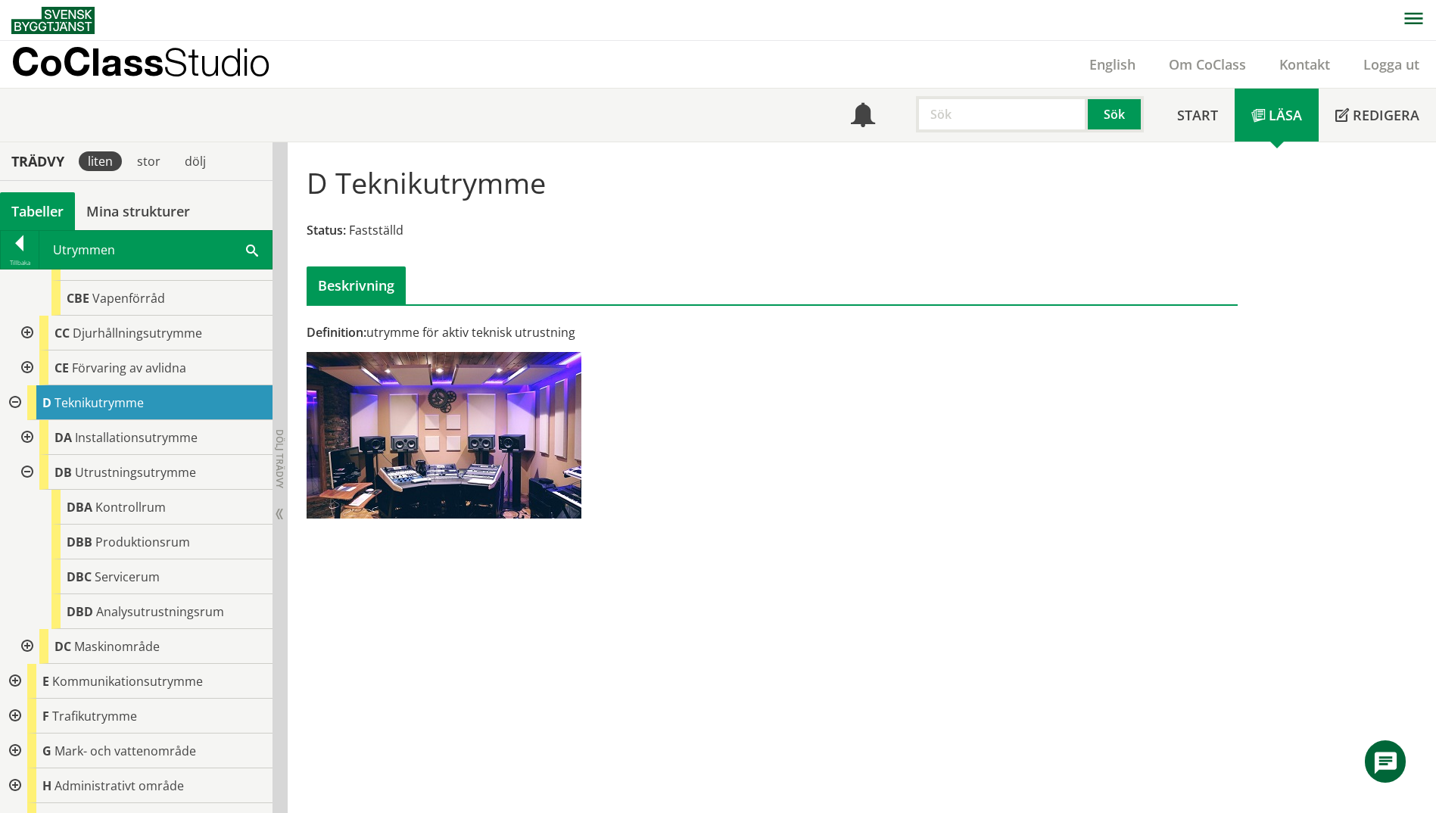
click at [30, 472] on div at bounding box center [25, 472] width 27 height 35
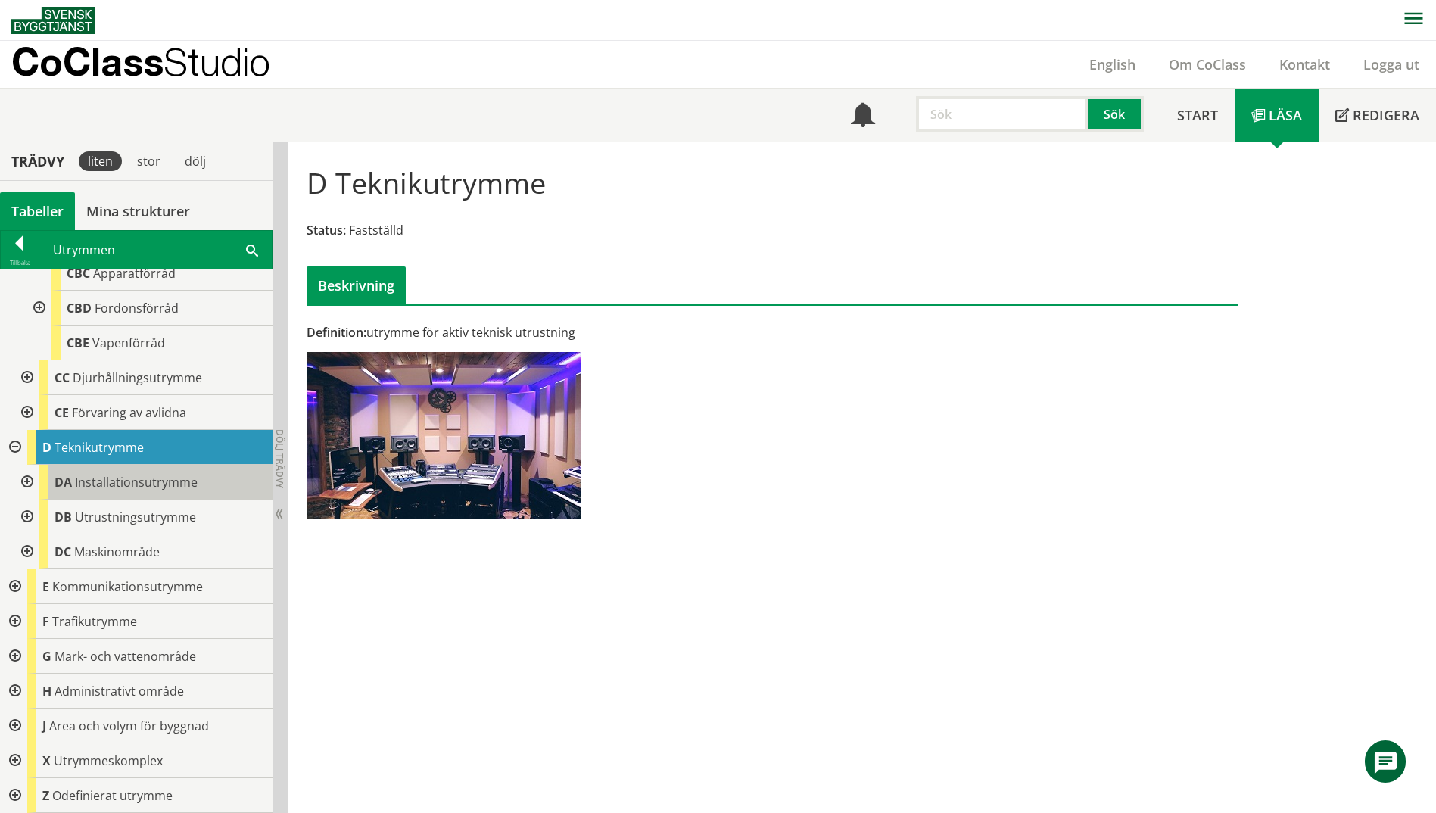
click at [103, 489] on span "Installationsutrymme" at bounding box center [136, 482] width 123 height 17
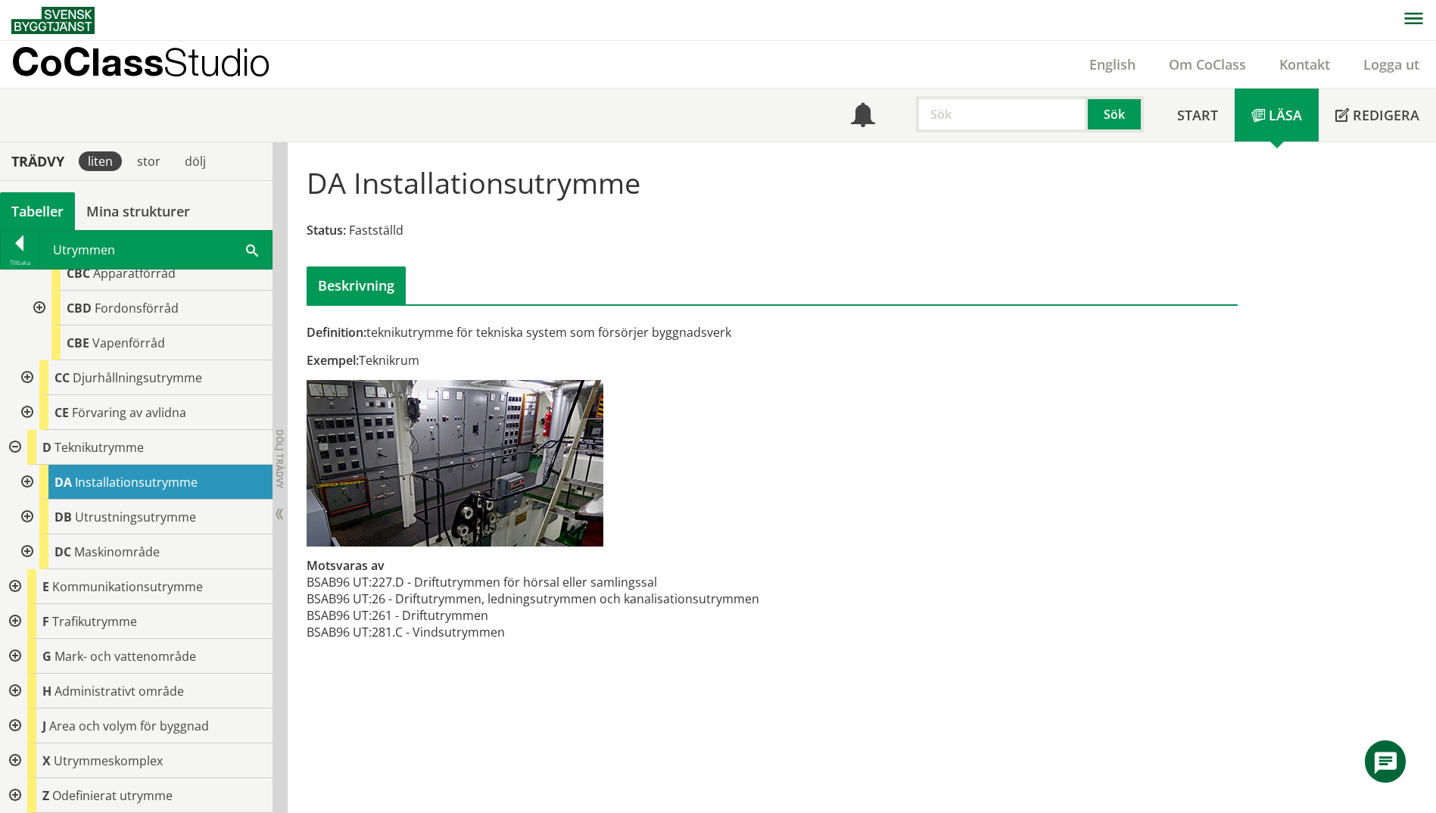
click at [14, 446] on div at bounding box center [13, 447] width 27 height 35
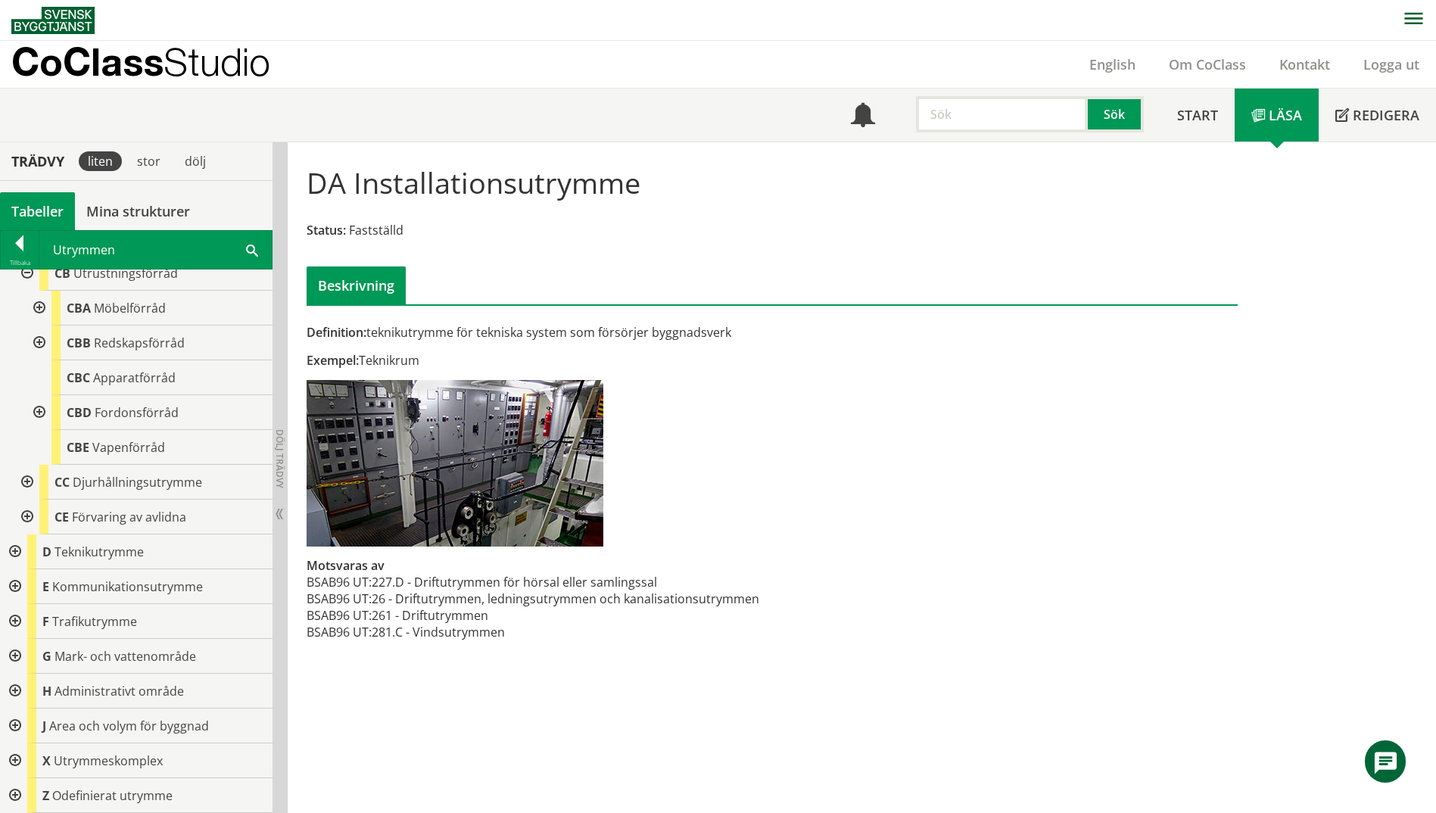
scroll to position [2, 0]
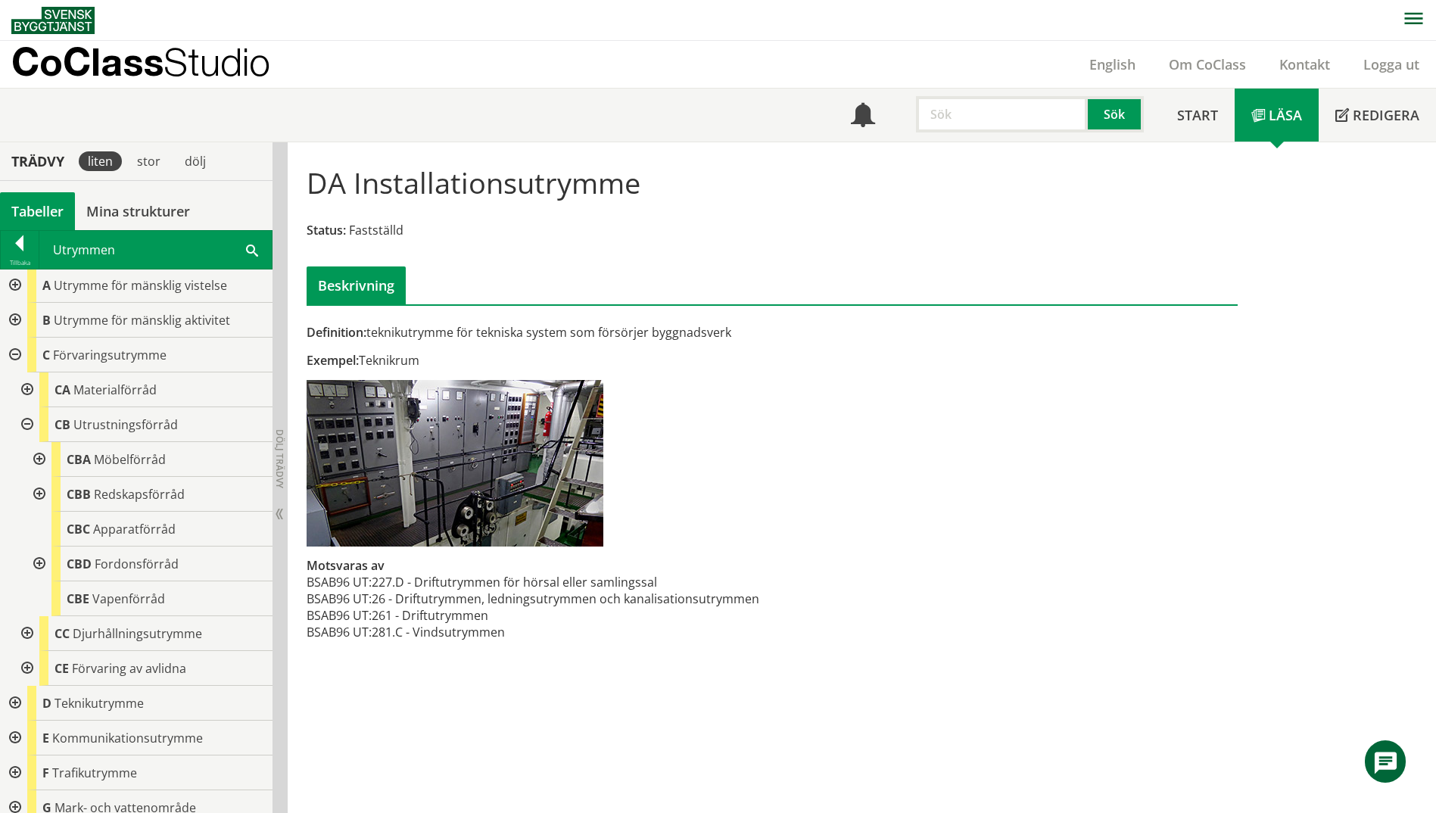
click at [15, 351] on div at bounding box center [13, 355] width 27 height 35
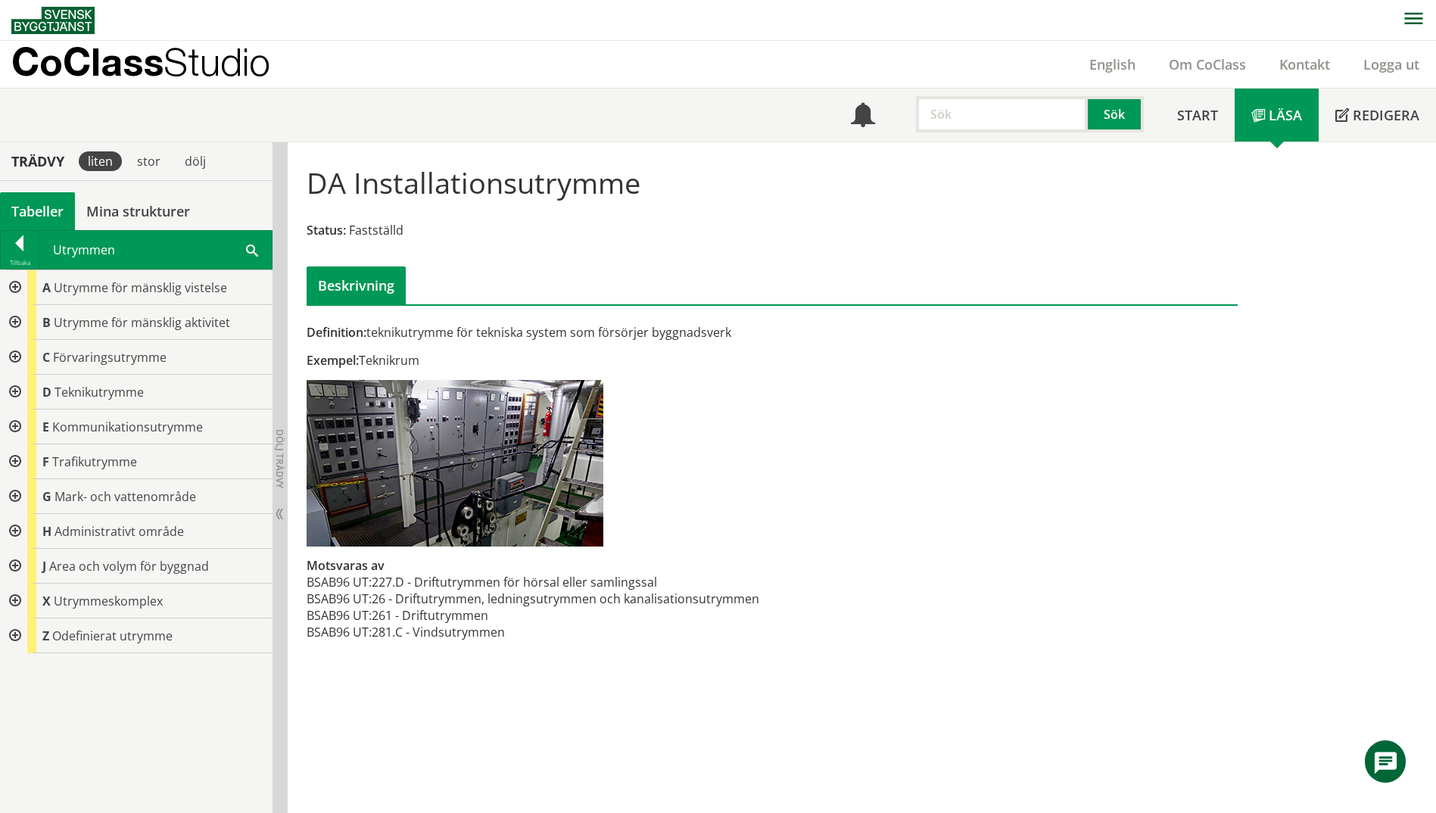
scroll to position [0, 0]
click at [16, 393] on div at bounding box center [13, 392] width 27 height 35
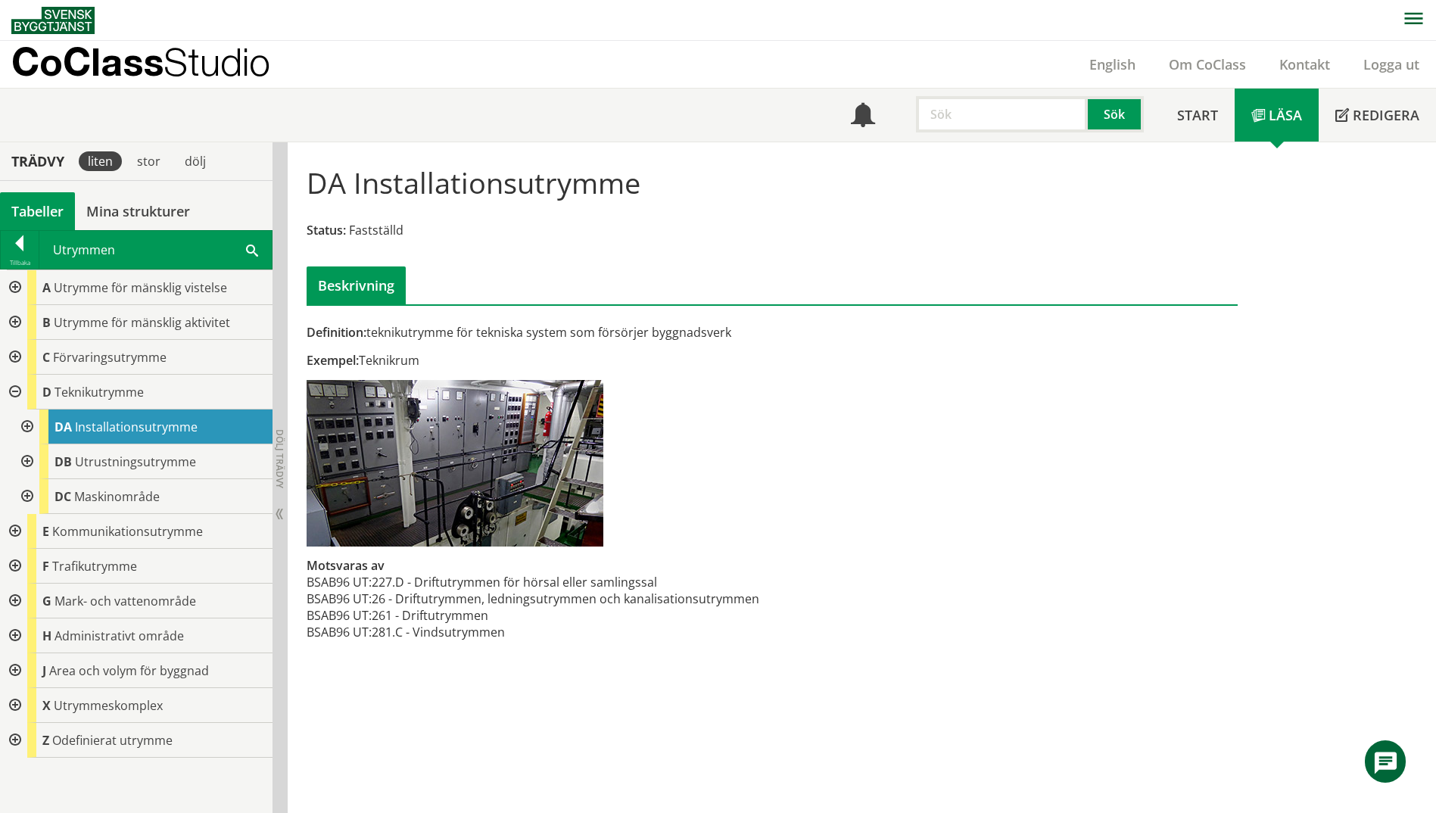
click at [22, 458] on div at bounding box center [25, 461] width 27 height 35
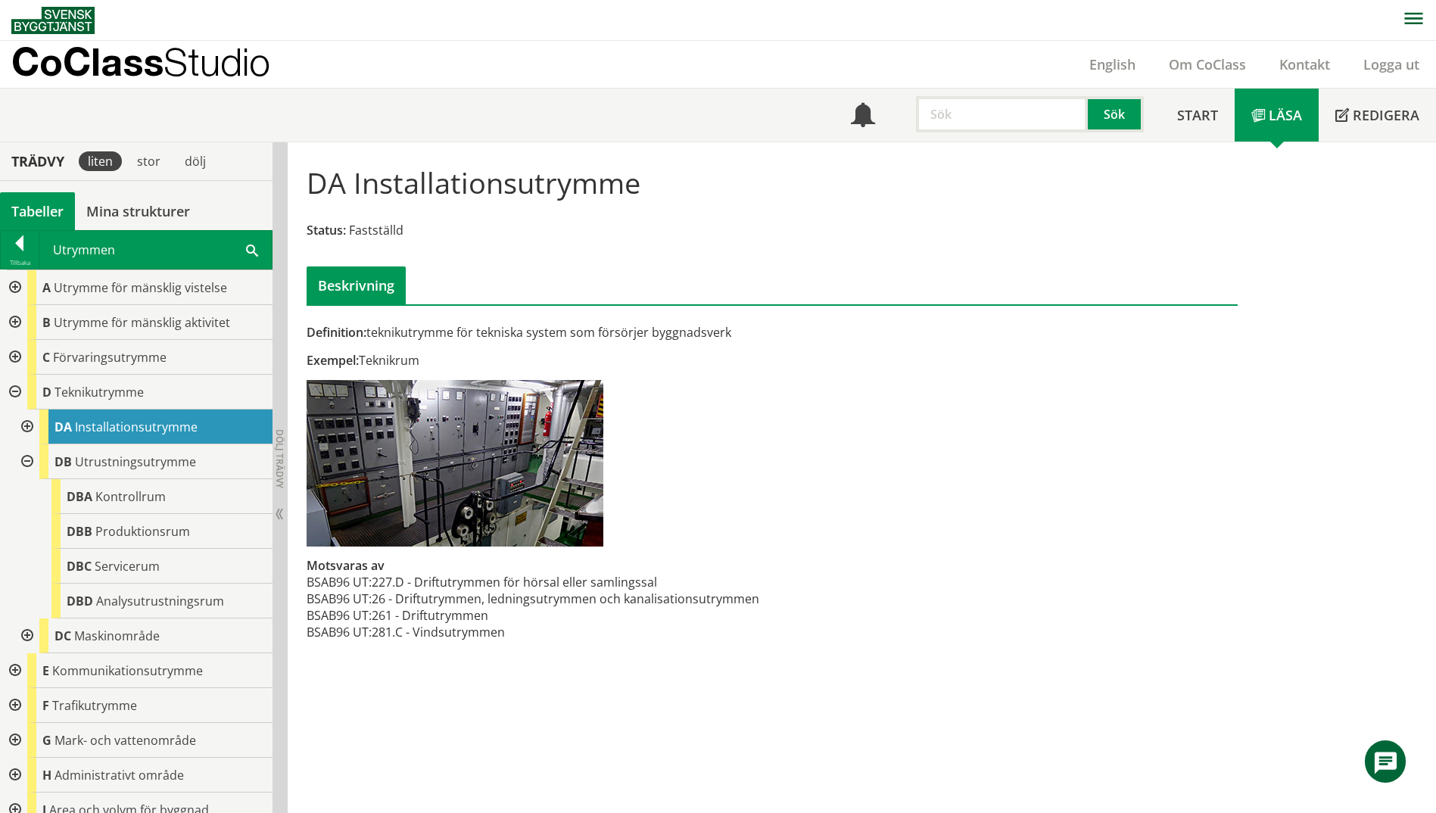
click at [22, 458] on div at bounding box center [25, 461] width 27 height 35
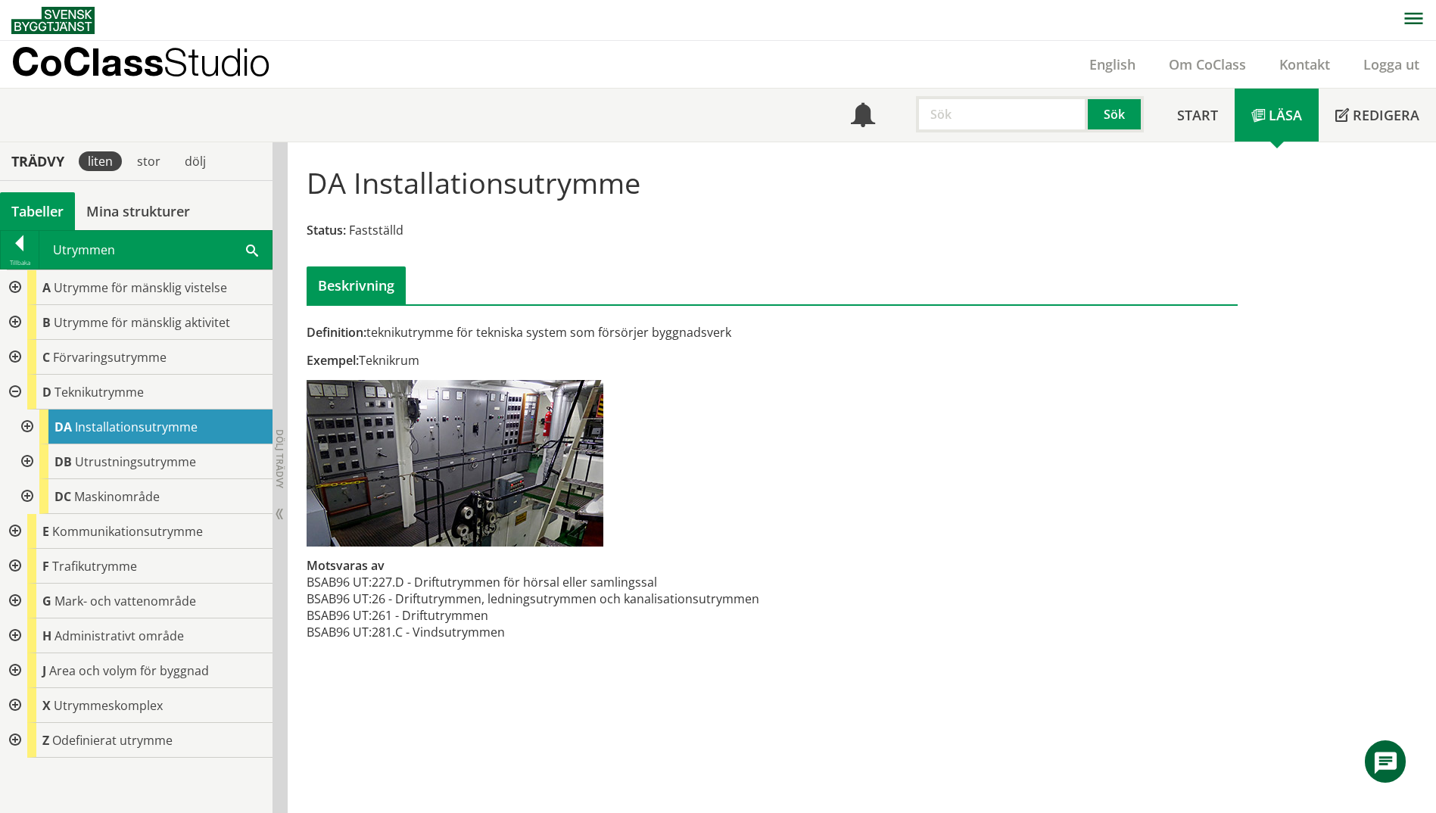
click at [27, 427] on div at bounding box center [25, 427] width 27 height 35
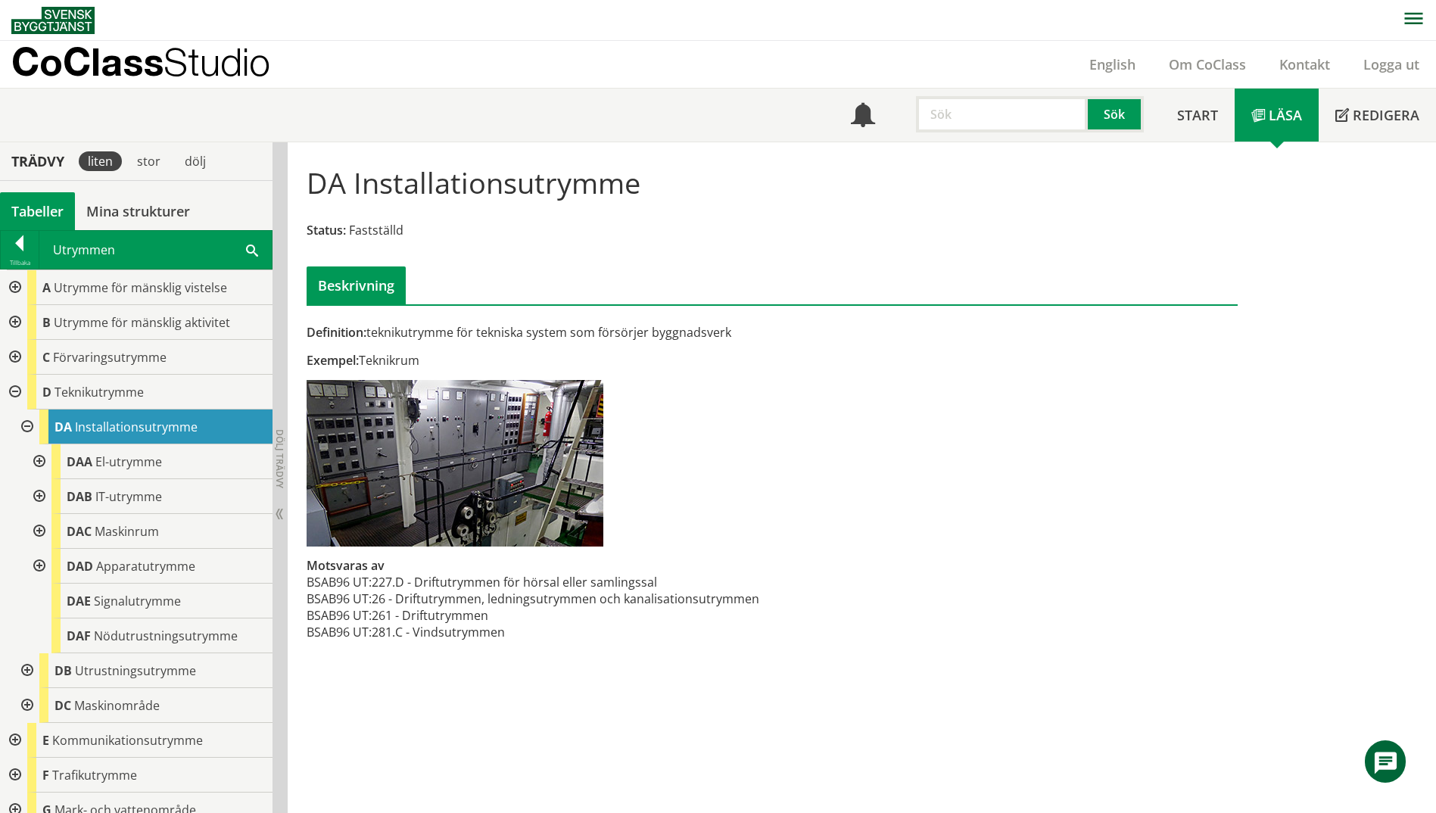
click at [27, 427] on div at bounding box center [25, 427] width 27 height 35
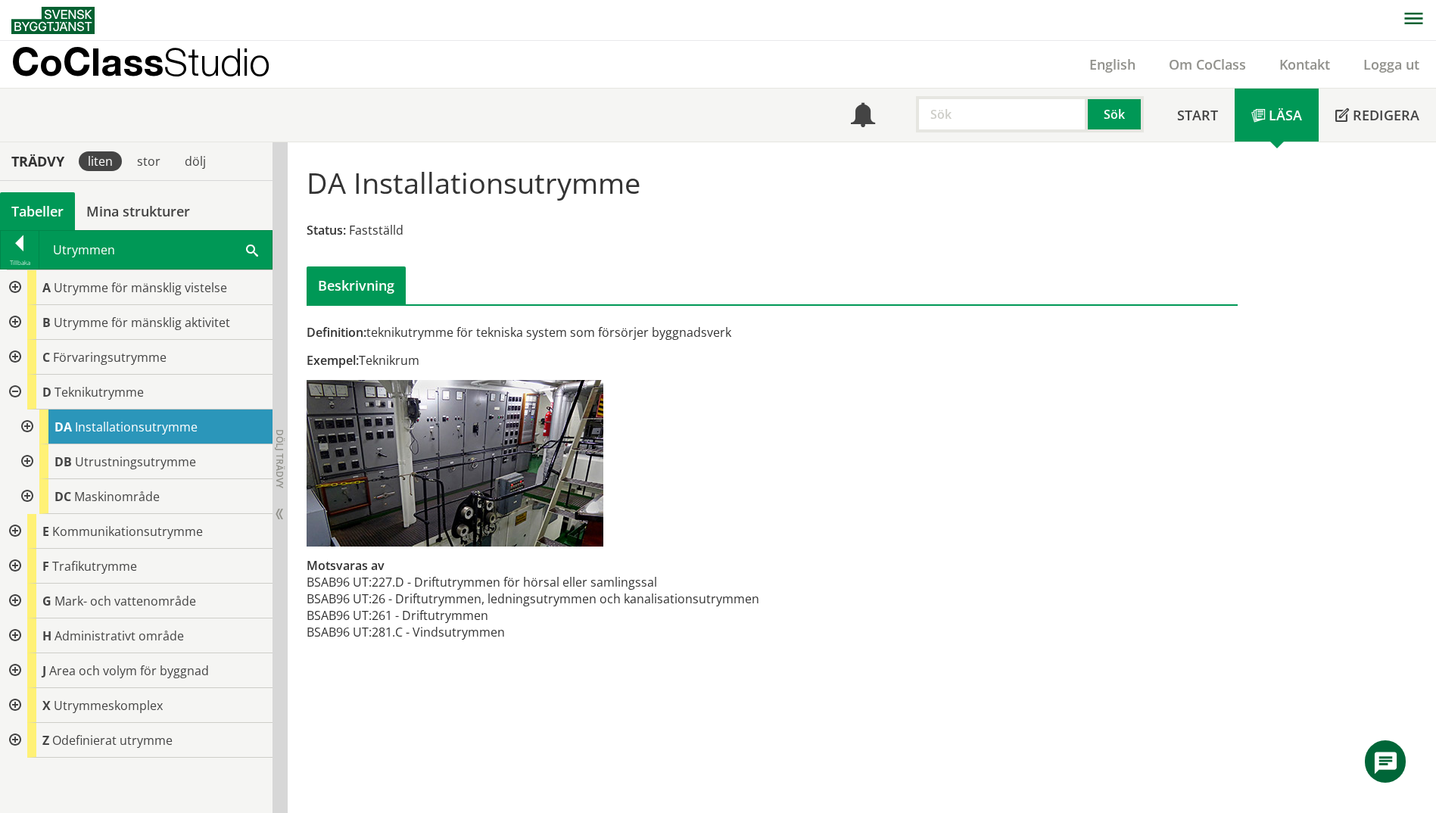
click at [248, 246] on span at bounding box center [252, 250] width 12 height 16
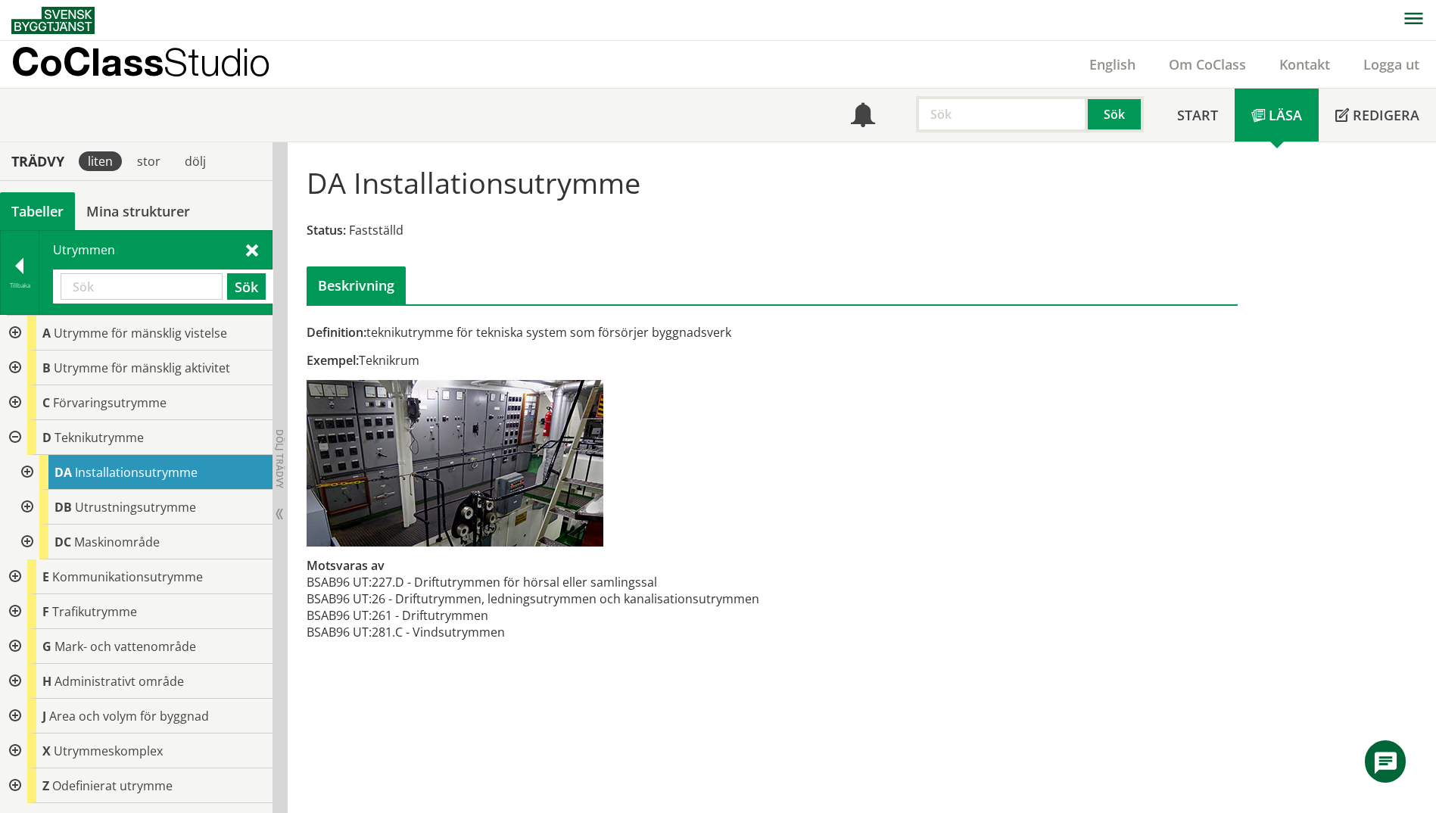
click at [139, 290] on input "text" at bounding box center [142, 286] width 162 height 27
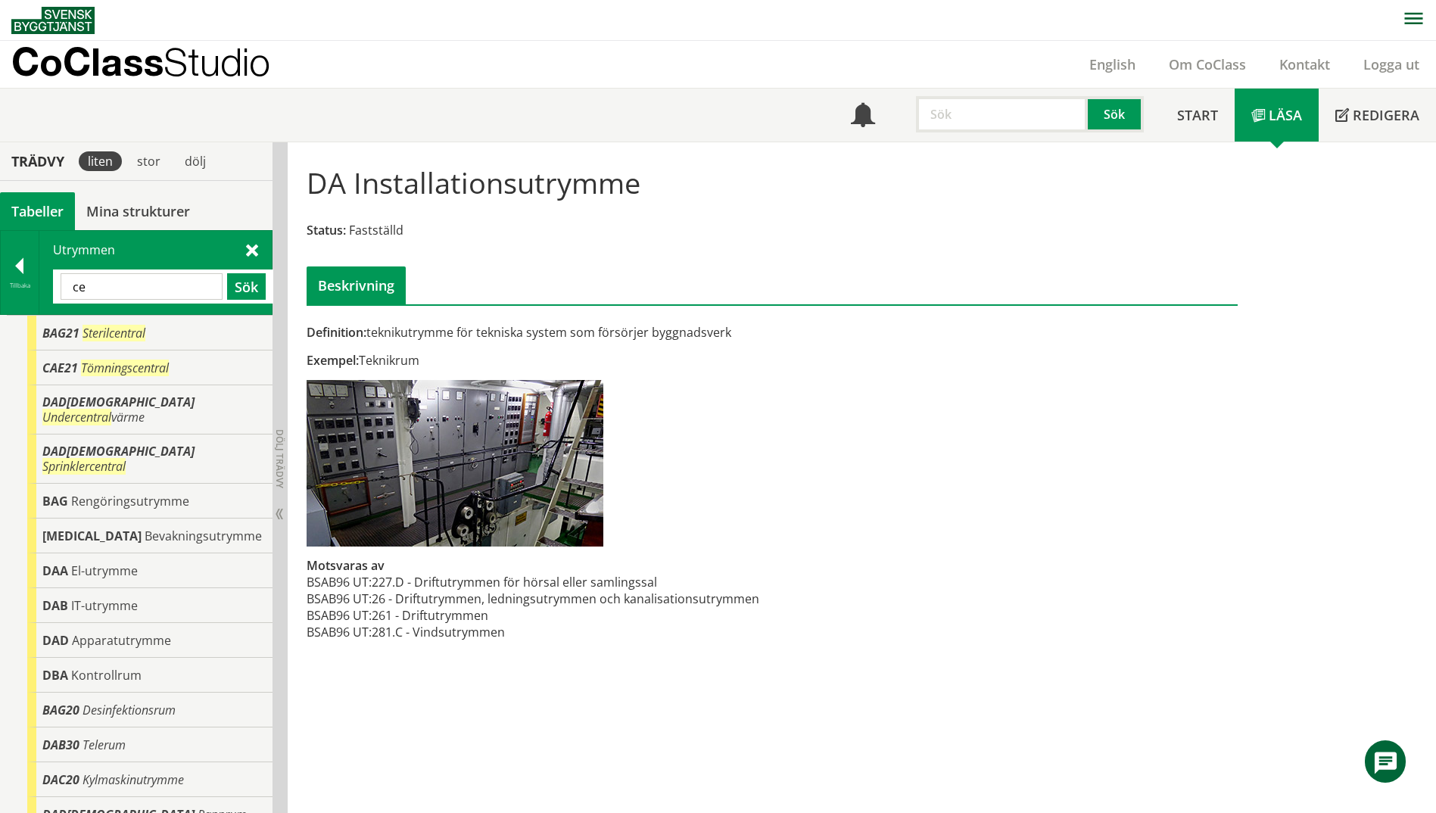
type input "c"
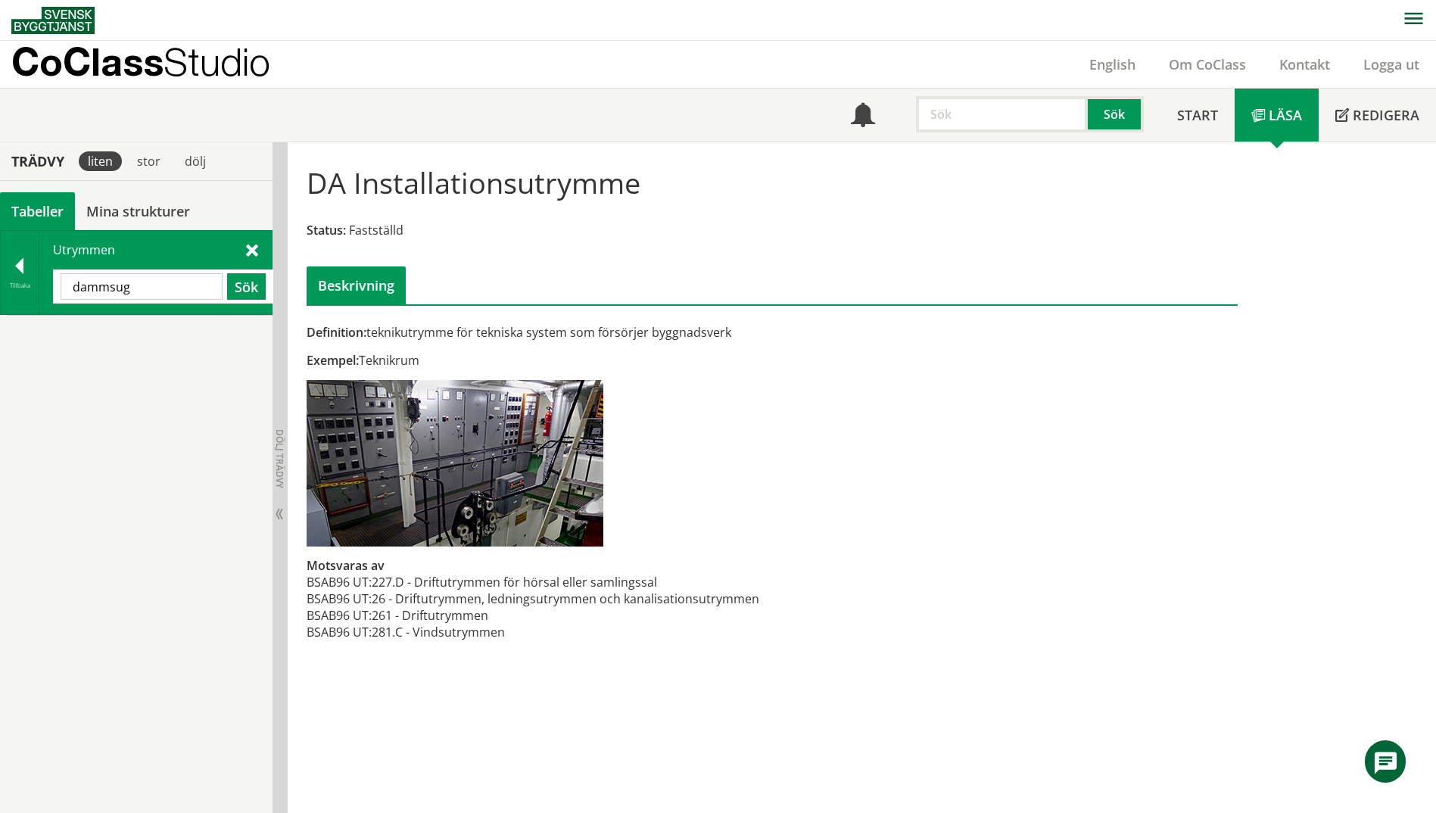
type input "dammsug"
click at [7, 268] on div at bounding box center [20, 268] width 38 height 21
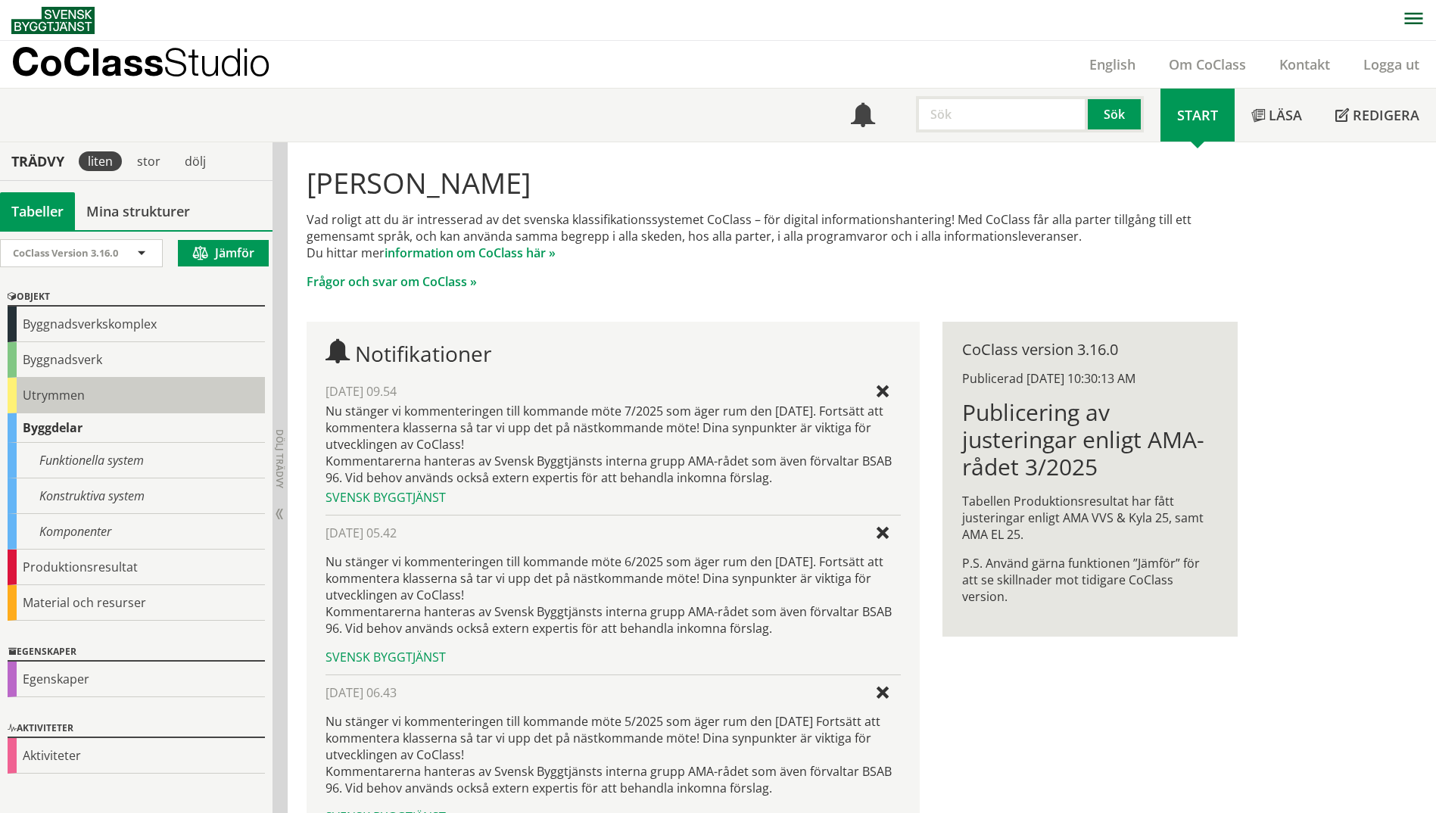
click at [37, 401] on div "Utrymmen" at bounding box center [136, 396] width 257 height 36
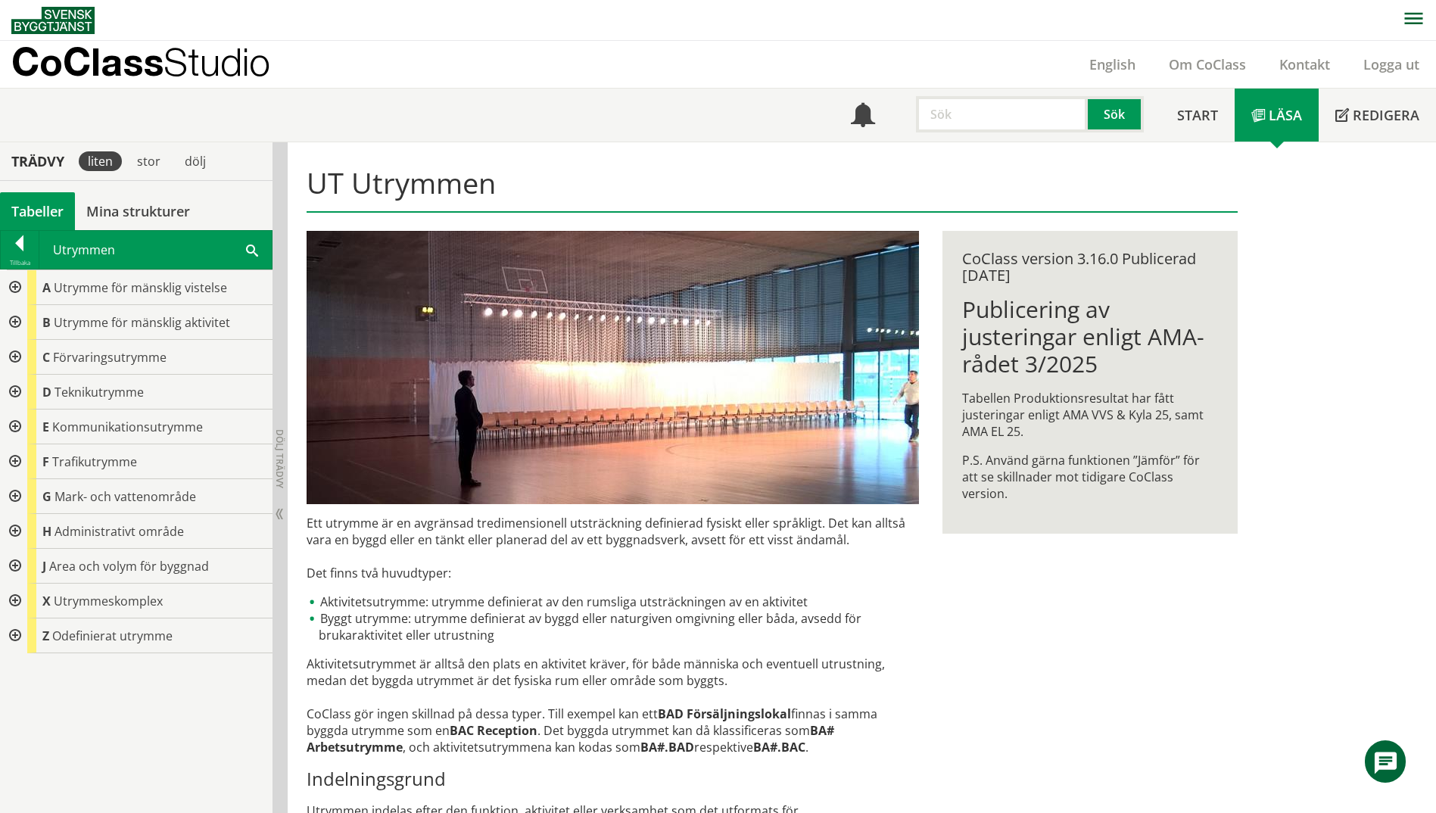
click at [14, 391] on div at bounding box center [13, 392] width 27 height 35
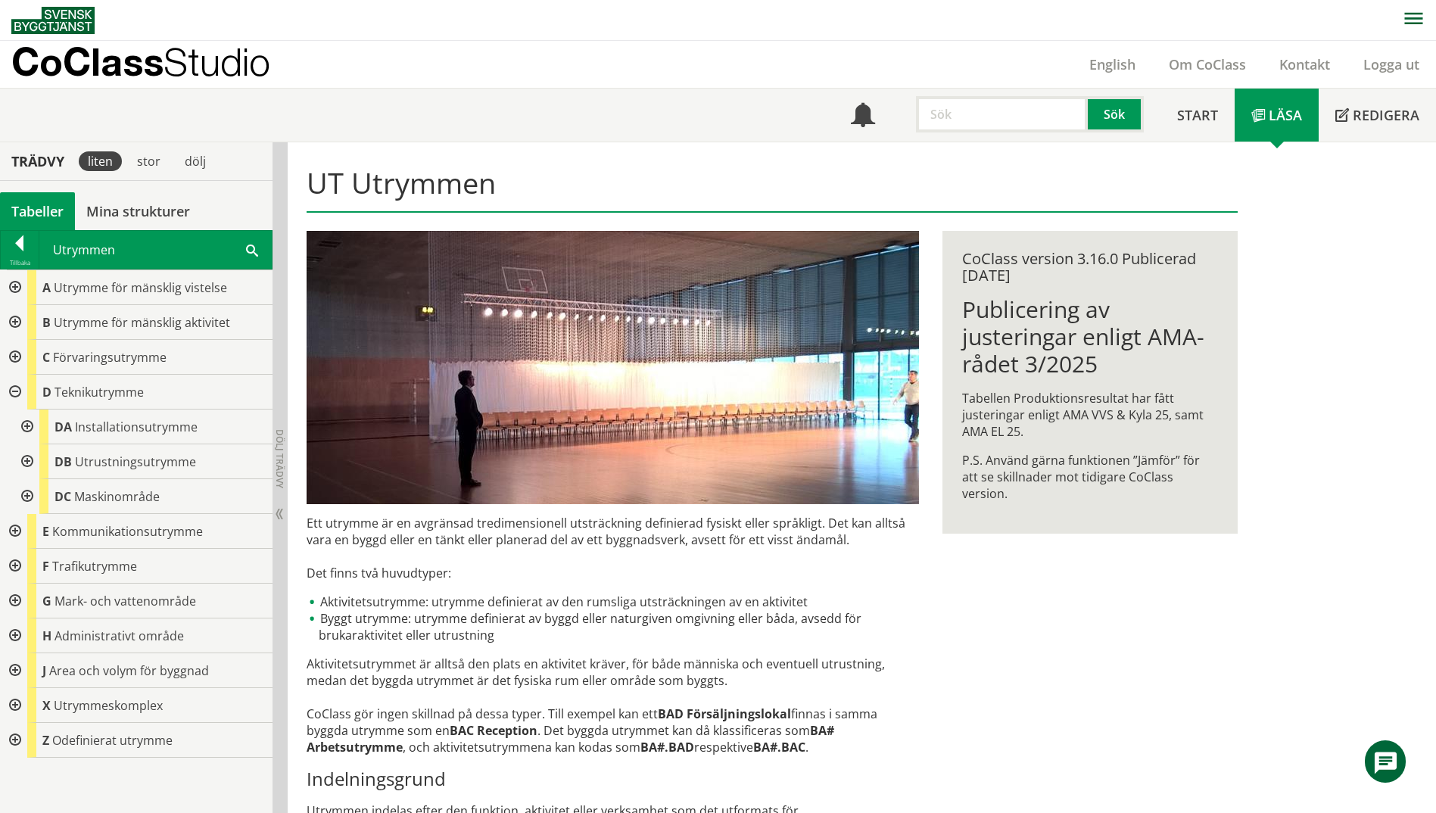
click at [28, 426] on div at bounding box center [25, 427] width 27 height 35
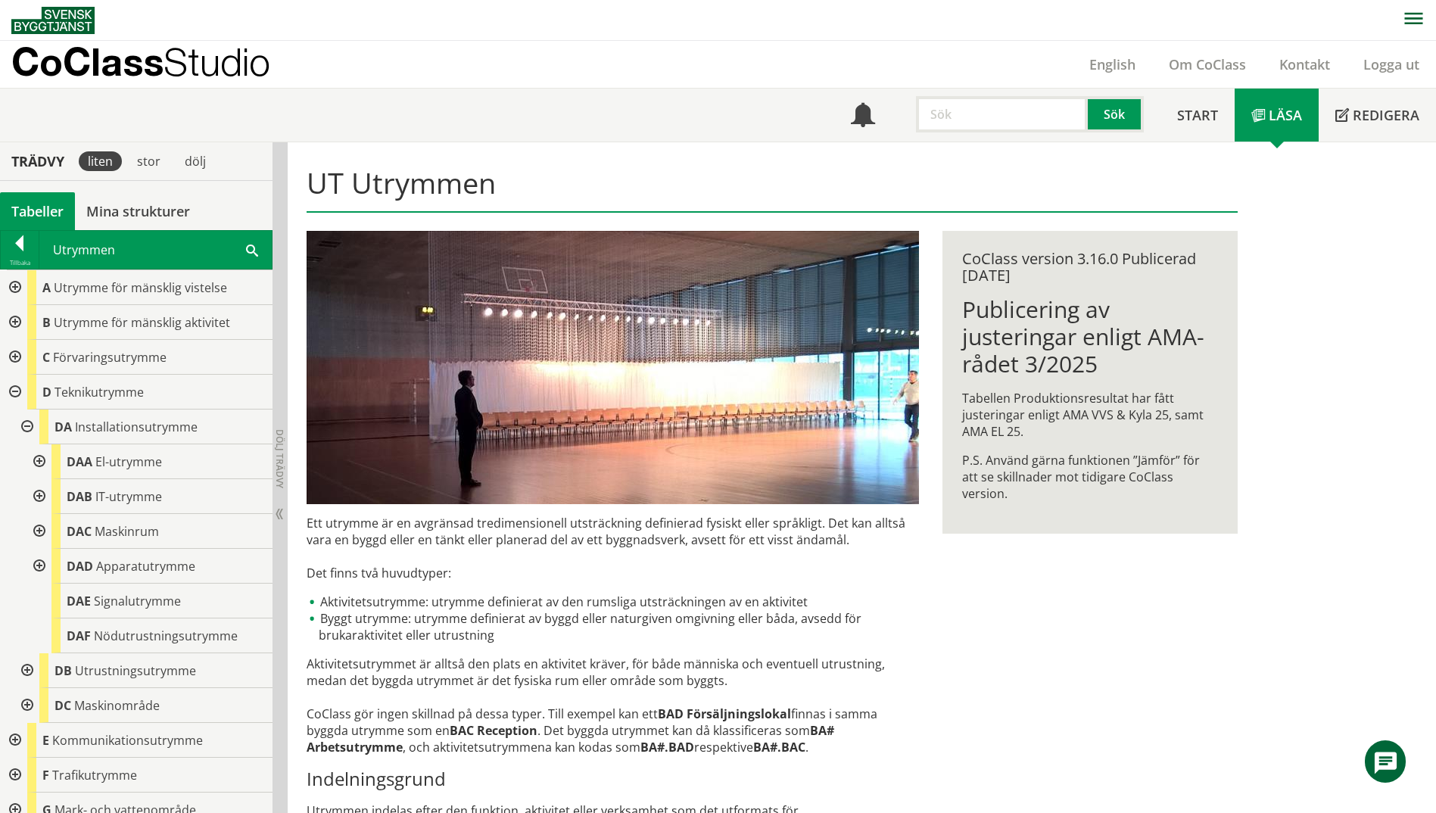
click at [39, 530] on div at bounding box center [37, 531] width 27 height 35
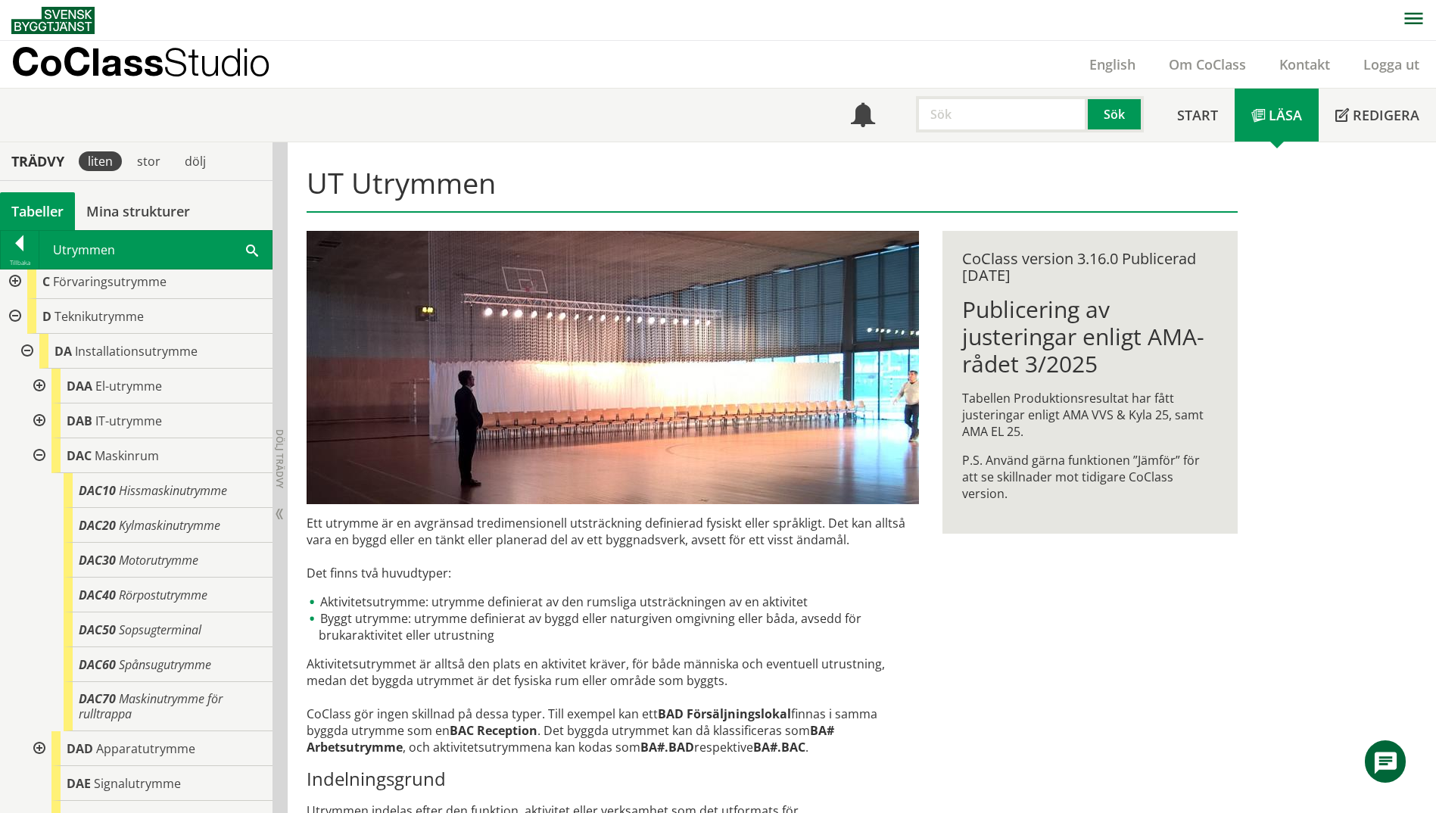
scroll to position [227, 0]
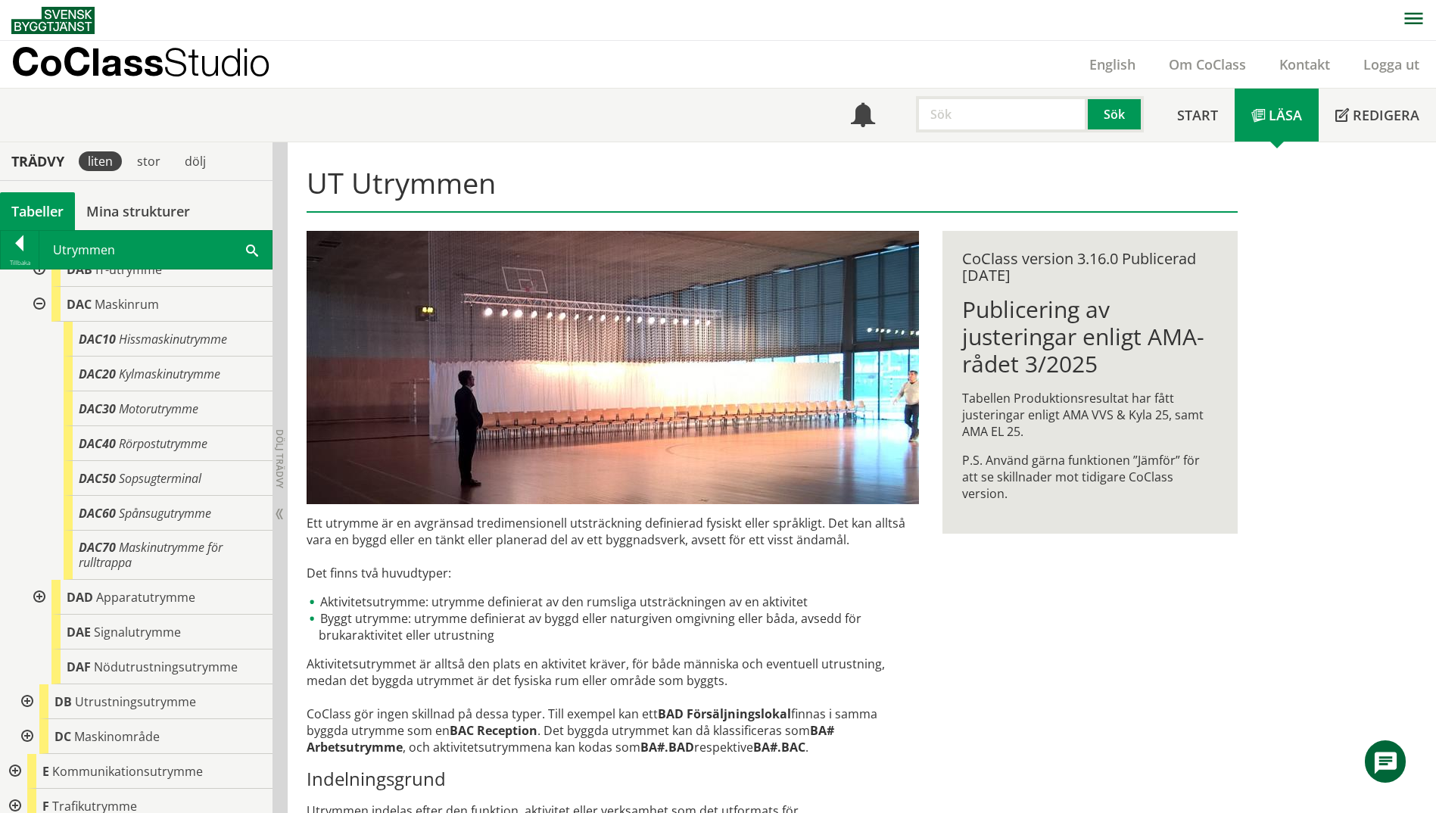
click at [31, 600] on div at bounding box center [37, 597] width 27 height 35
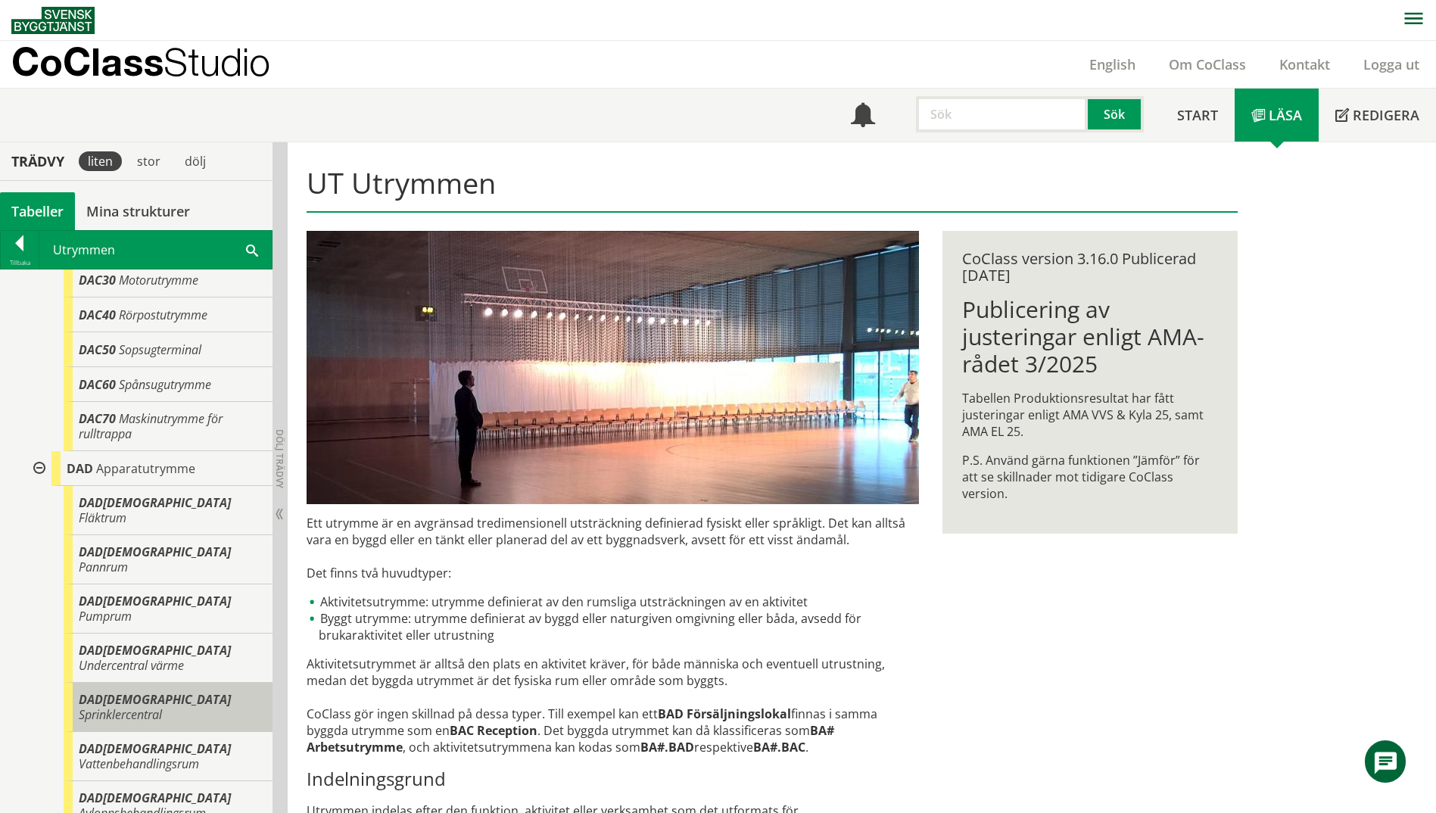
scroll to position [379, 0]
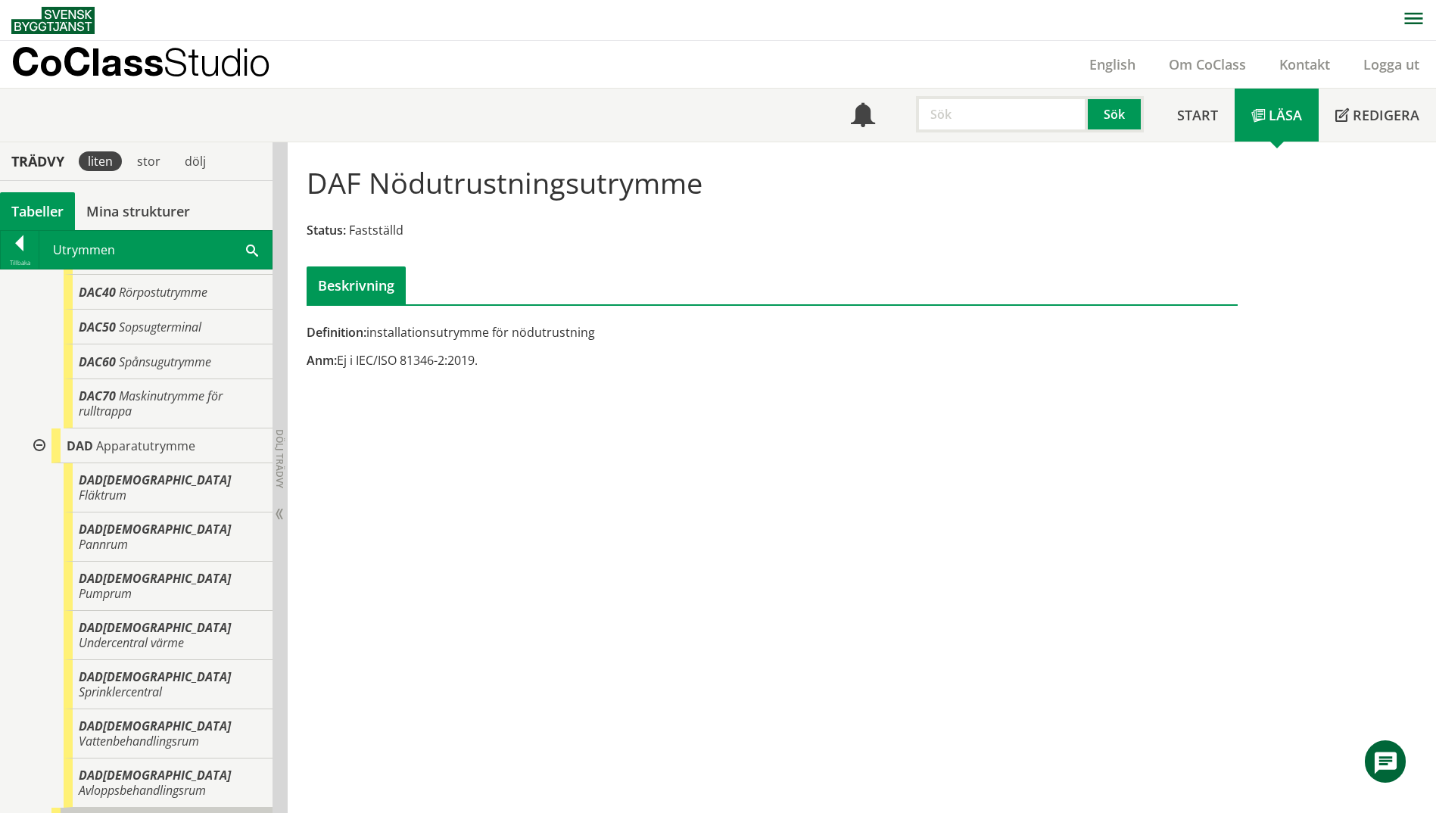
click at [97, 812] on span "Signalutrymme" at bounding box center [137, 825] width 87 height 17
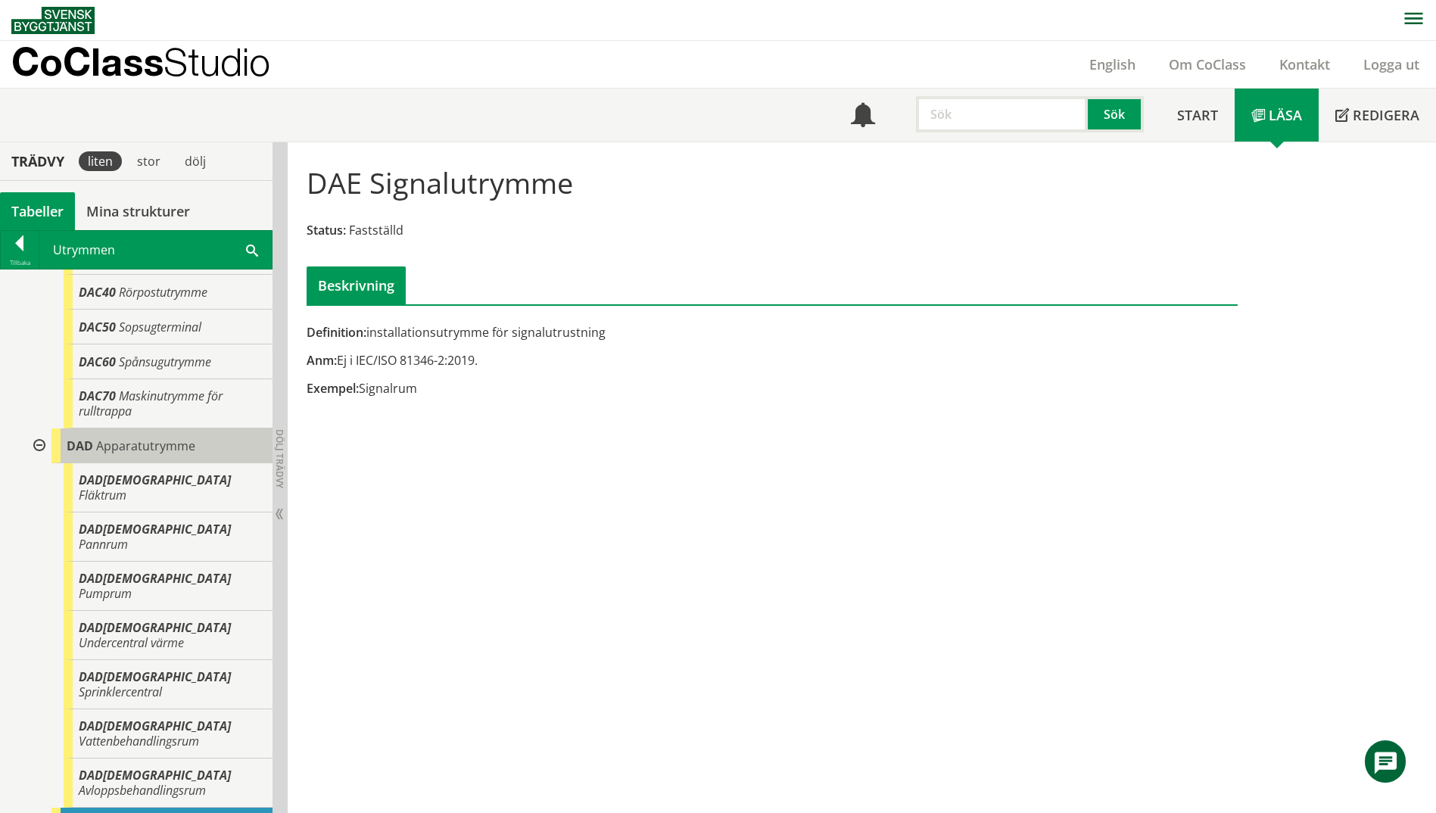
click at [123, 443] on span "Apparatutrymme" at bounding box center [145, 446] width 99 height 17
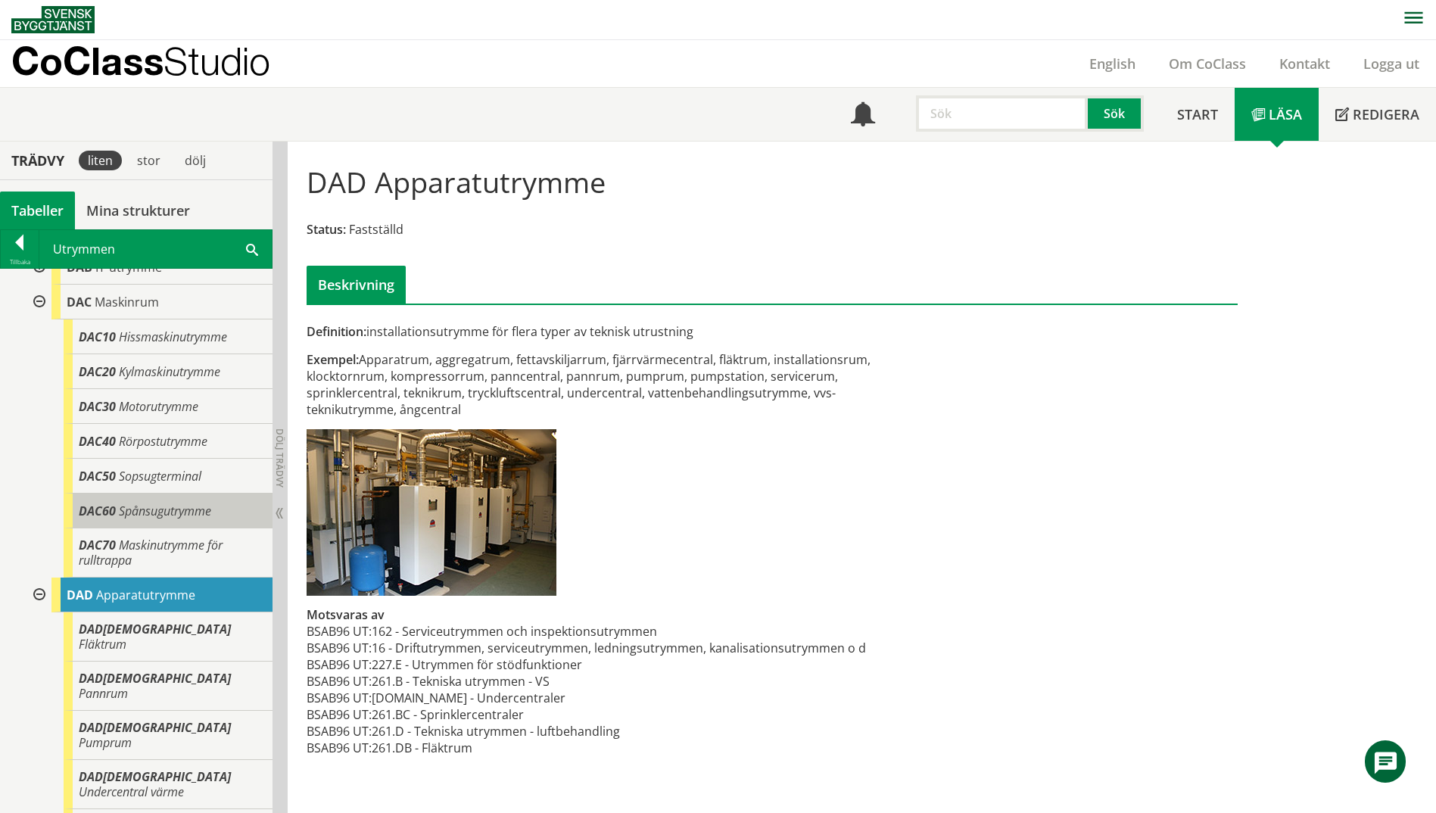
scroll to position [227, 0]
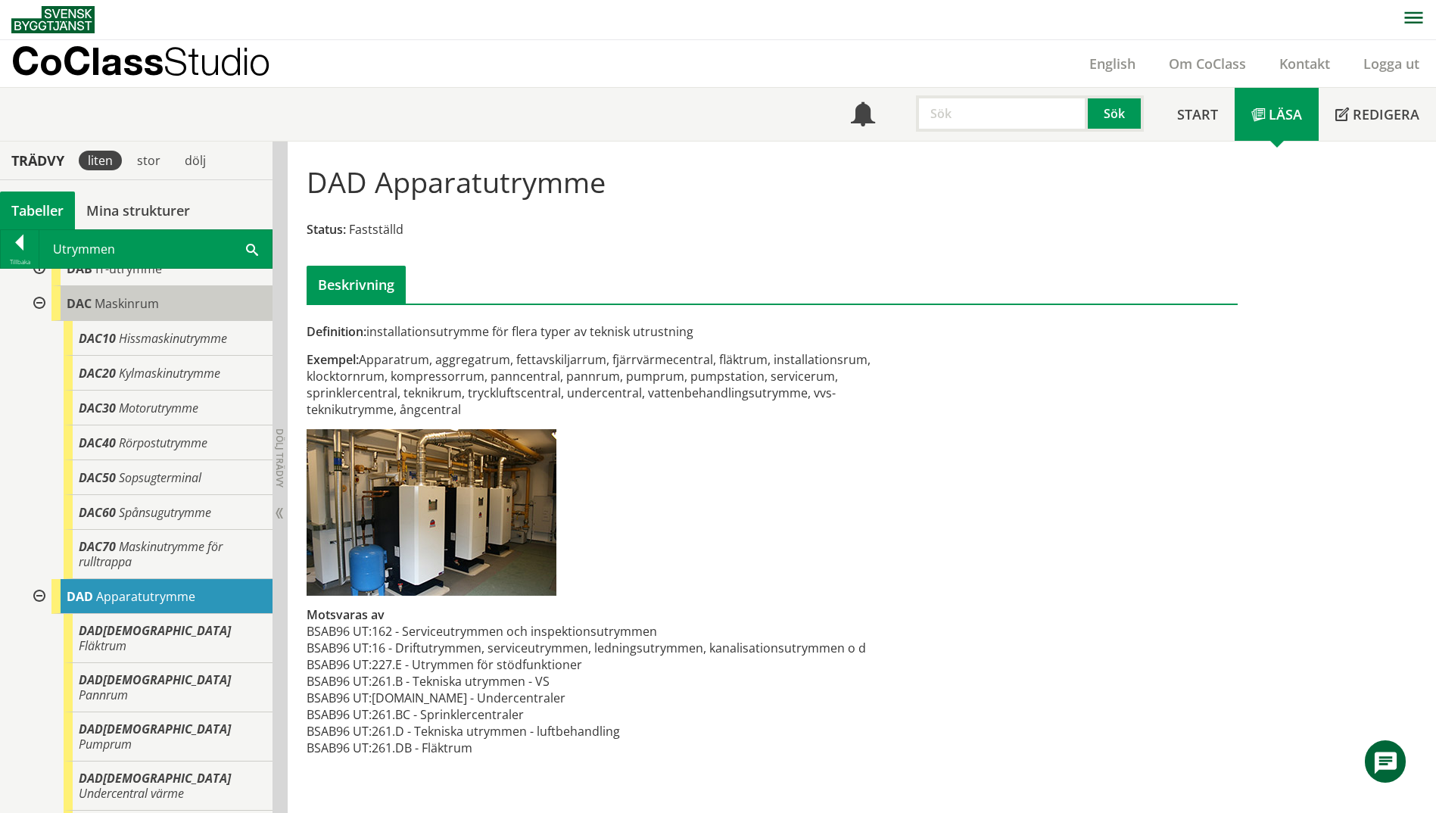
click at [114, 298] on span "Maskinrum" at bounding box center [127, 303] width 64 height 17
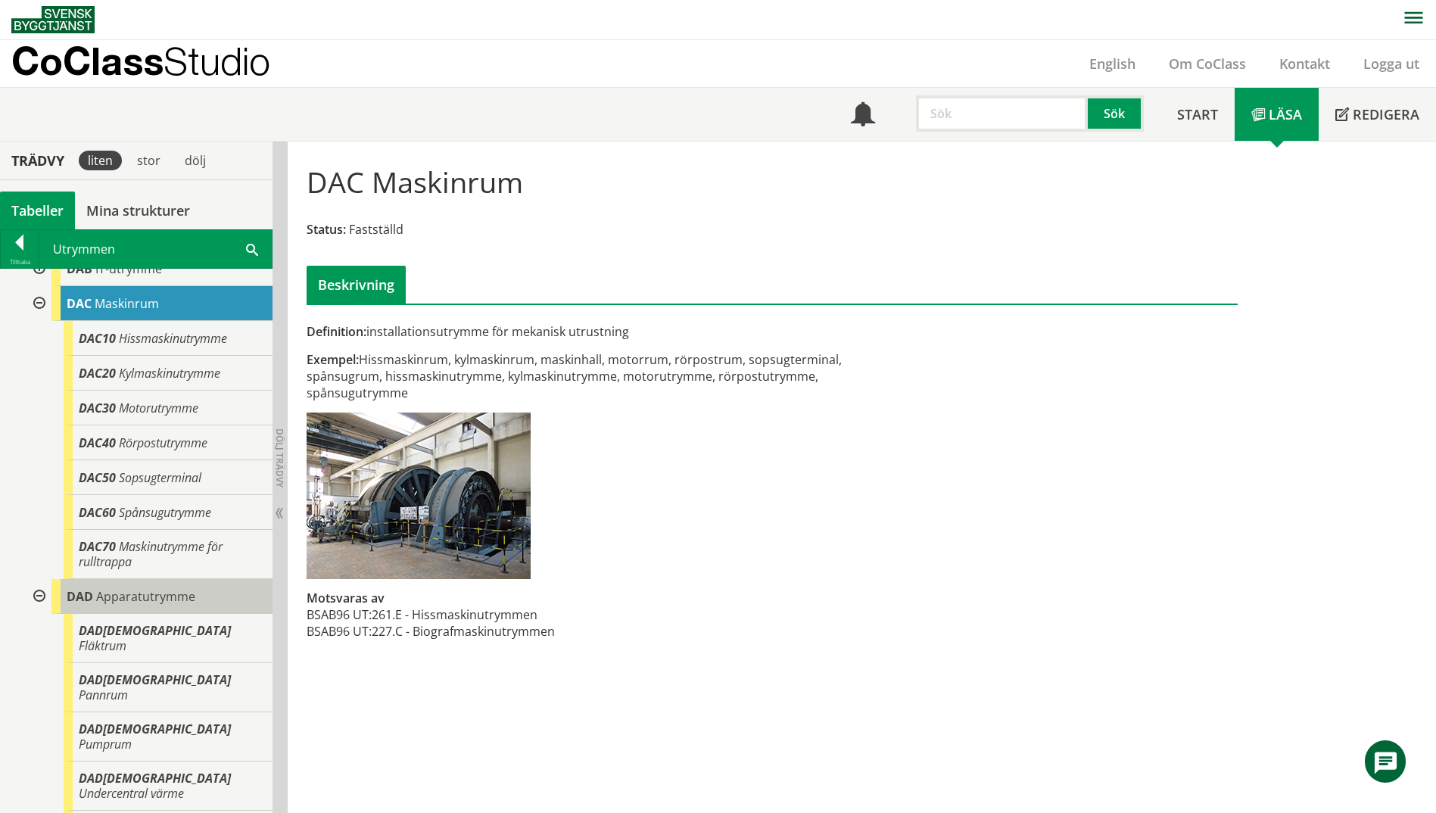
click at [134, 603] on span "Apparatutrymme" at bounding box center [145, 596] width 99 height 17
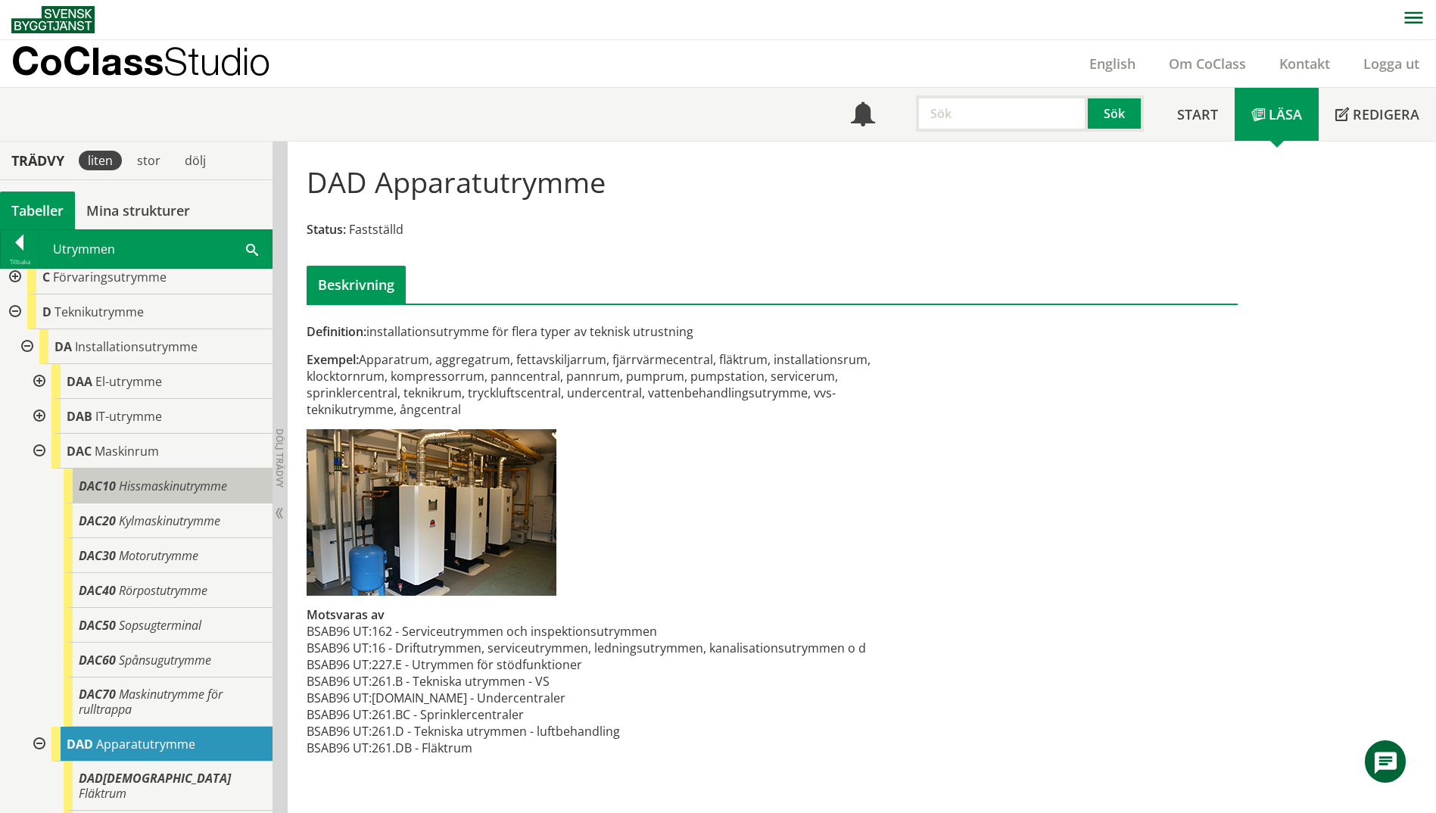
scroll to position [76, 0]
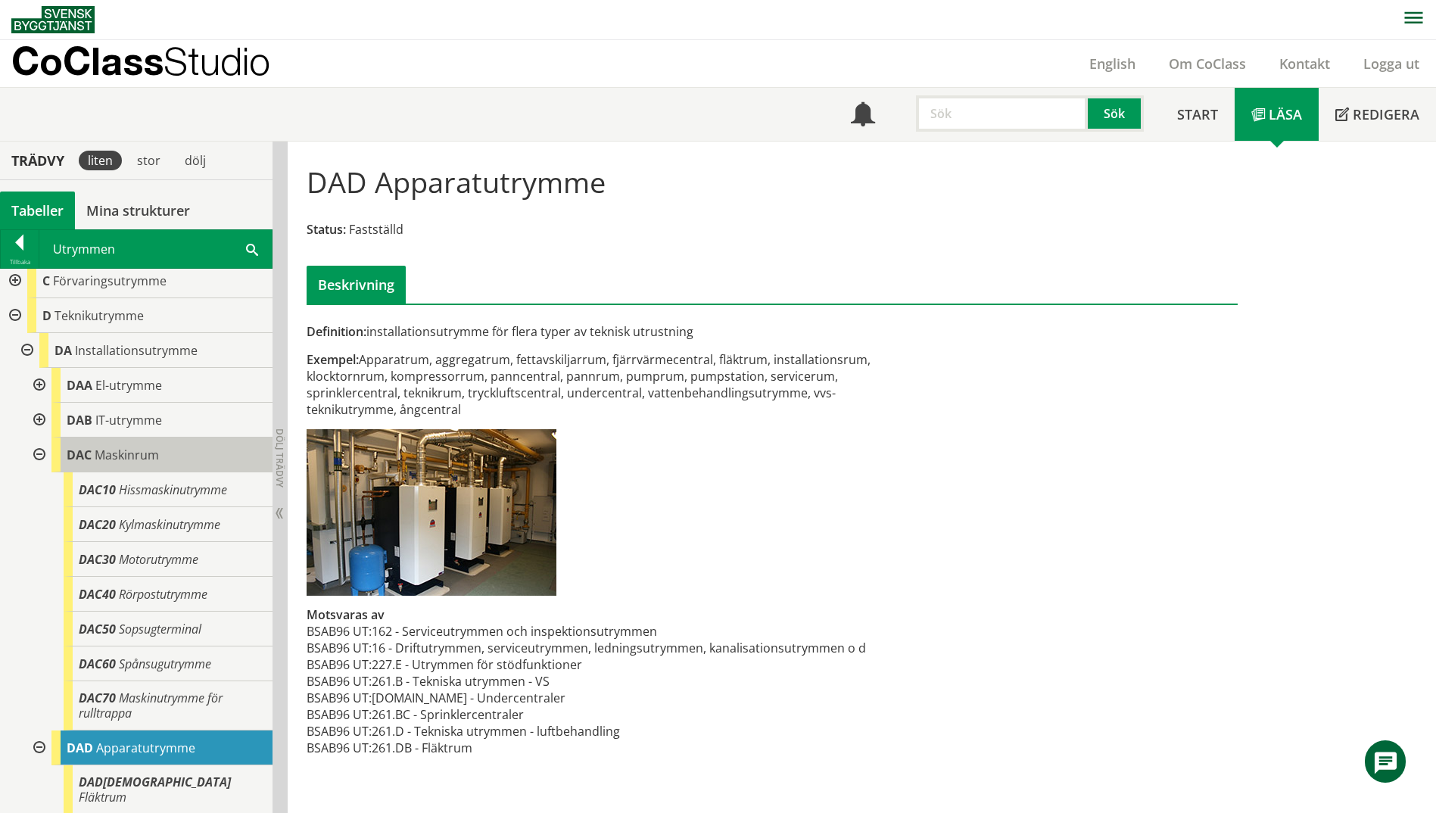
click at [138, 458] on span "Maskinrum" at bounding box center [127, 455] width 64 height 17
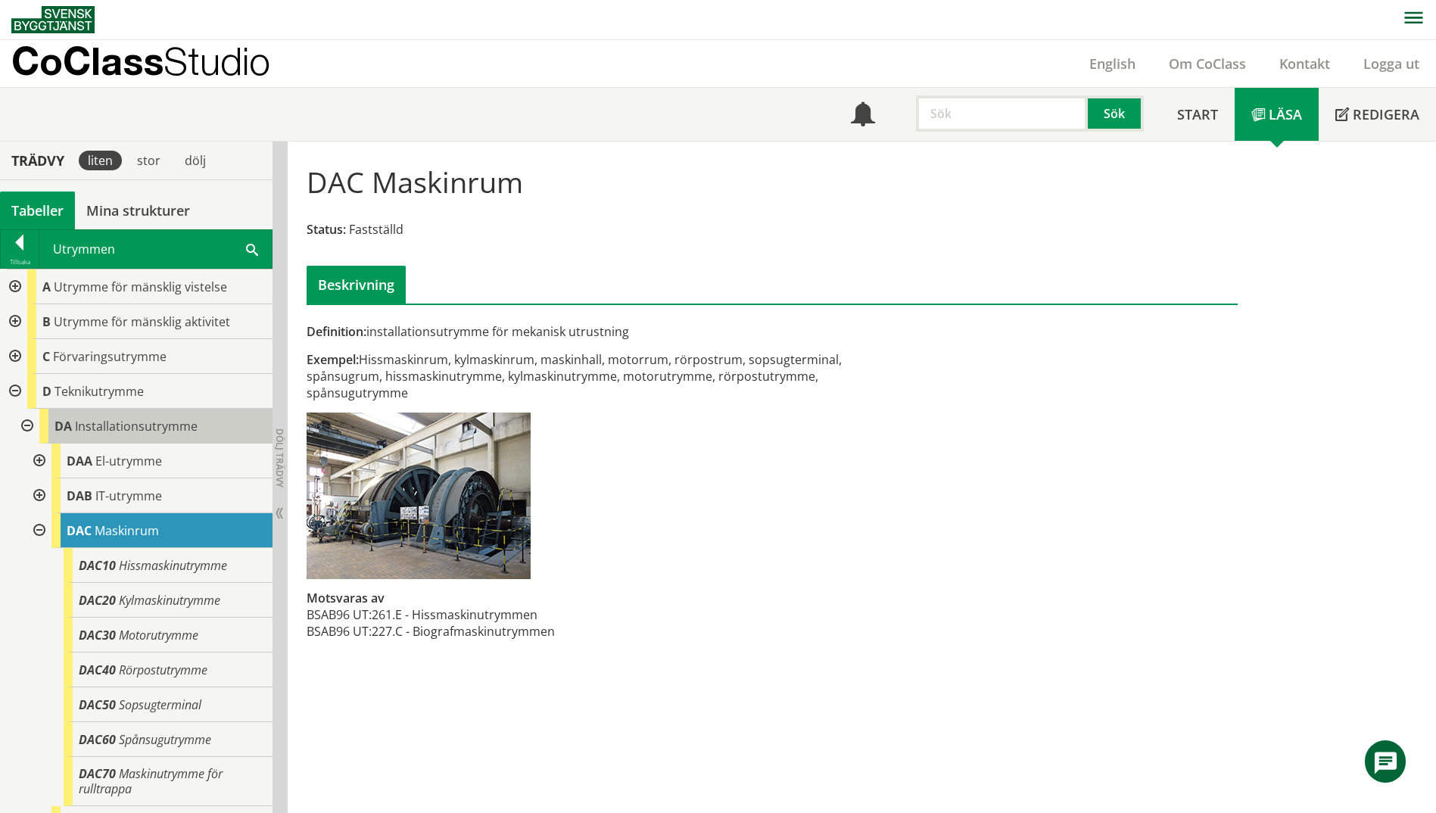
click at [155, 430] on span "Installationsutrymme" at bounding box center [136, 426] width 123 height 17
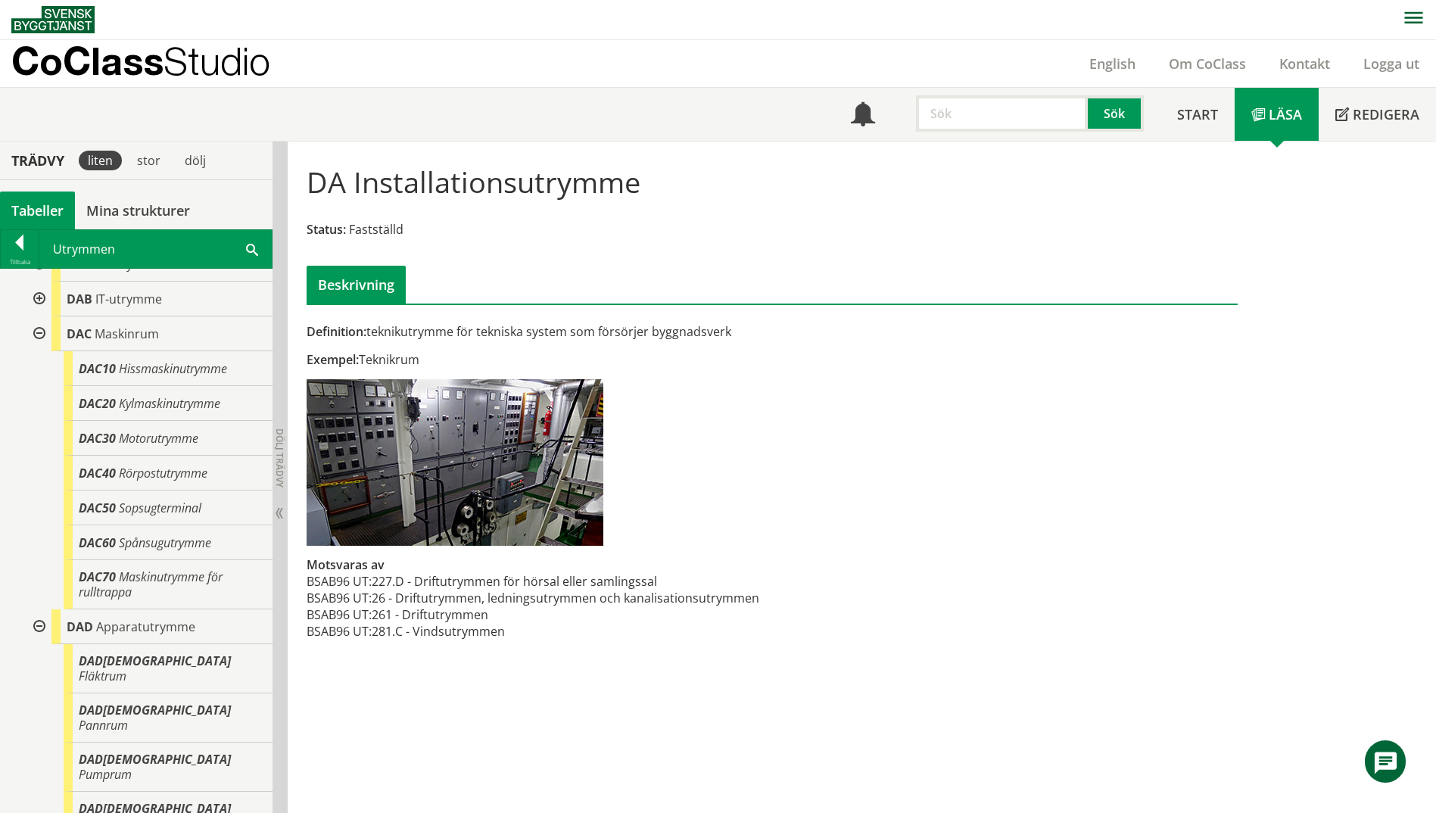
scroll to position [227, 0]
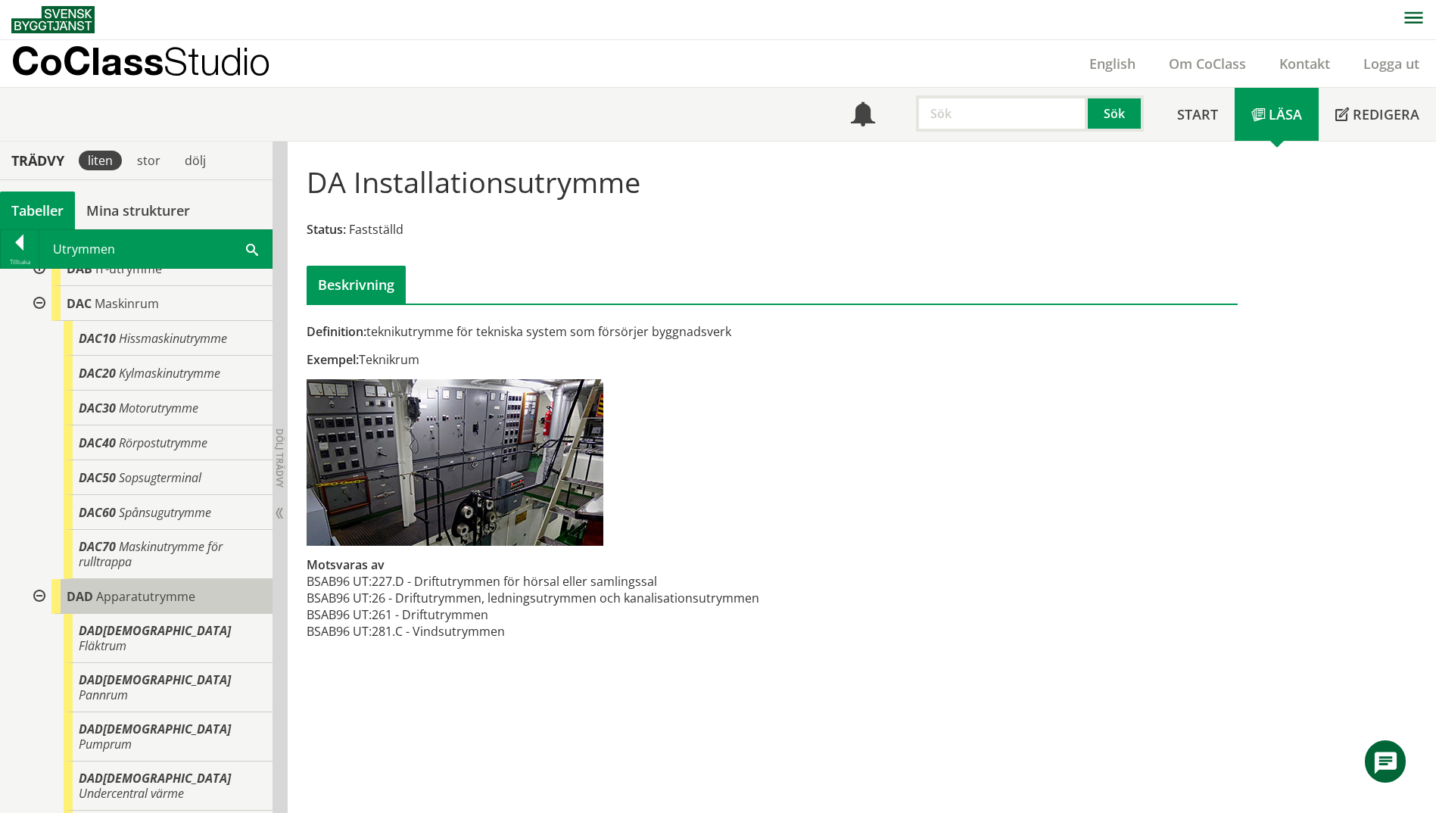
click at [216, 592] on div "DAD Apparatutrymme" at bounding box center [161, 596] width 221 height 35
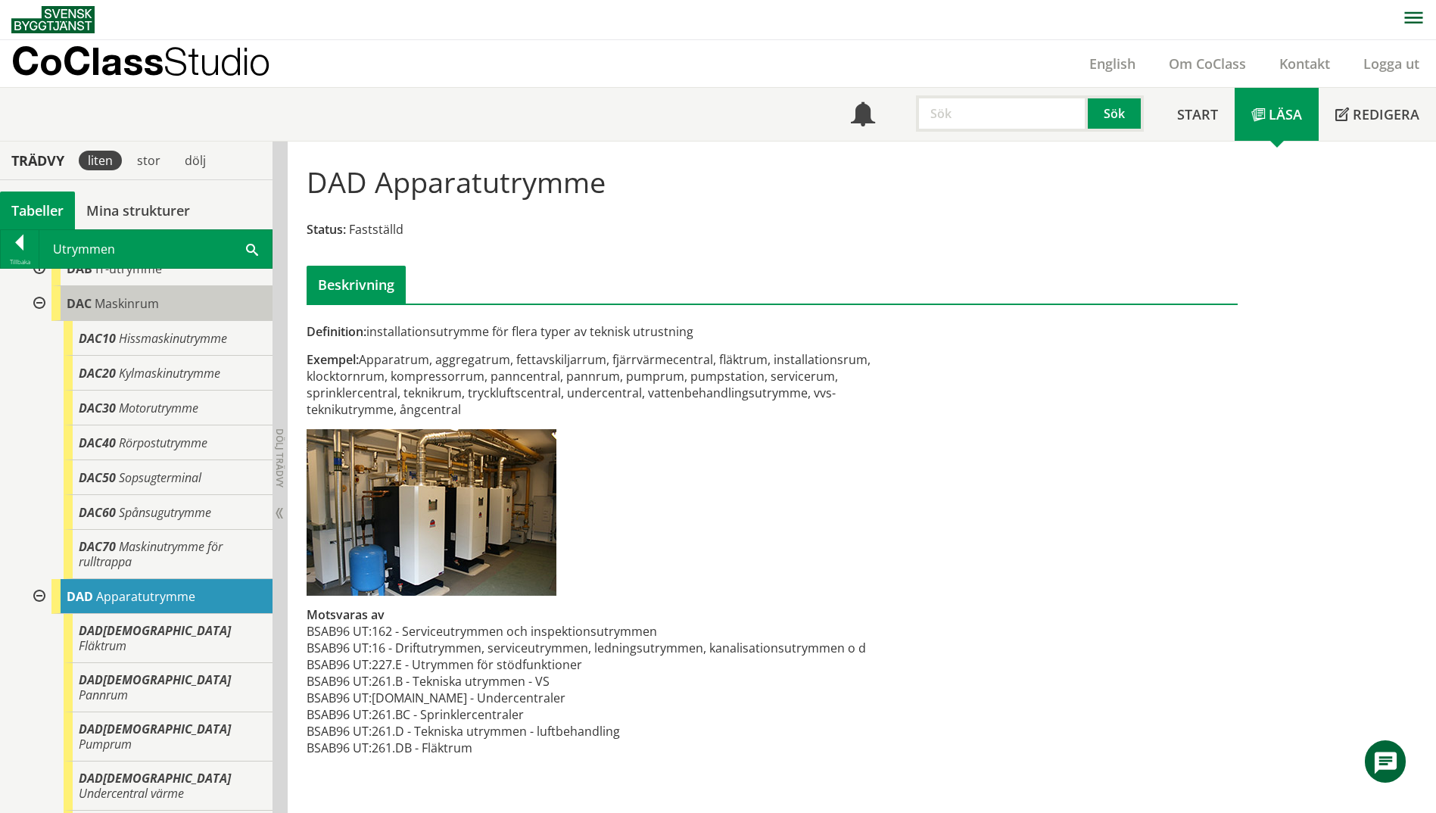
click at [142, 296] on span "Maskinrum" at bounding box center [127, 303] width 64 height 17
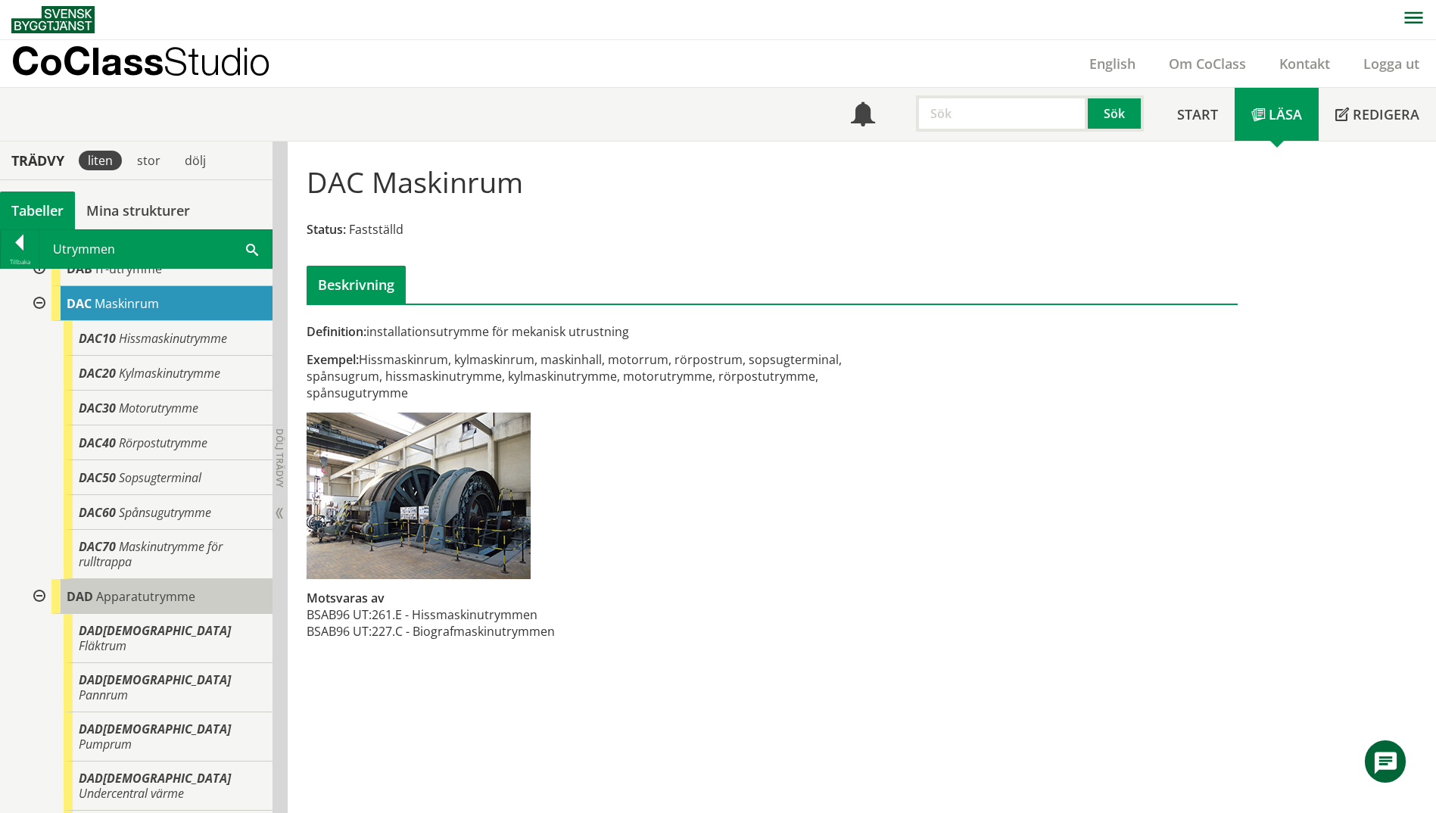
click at [98, 602] on span "Apparatutrymme" at bounding box center [145, 596] width 99 height 17
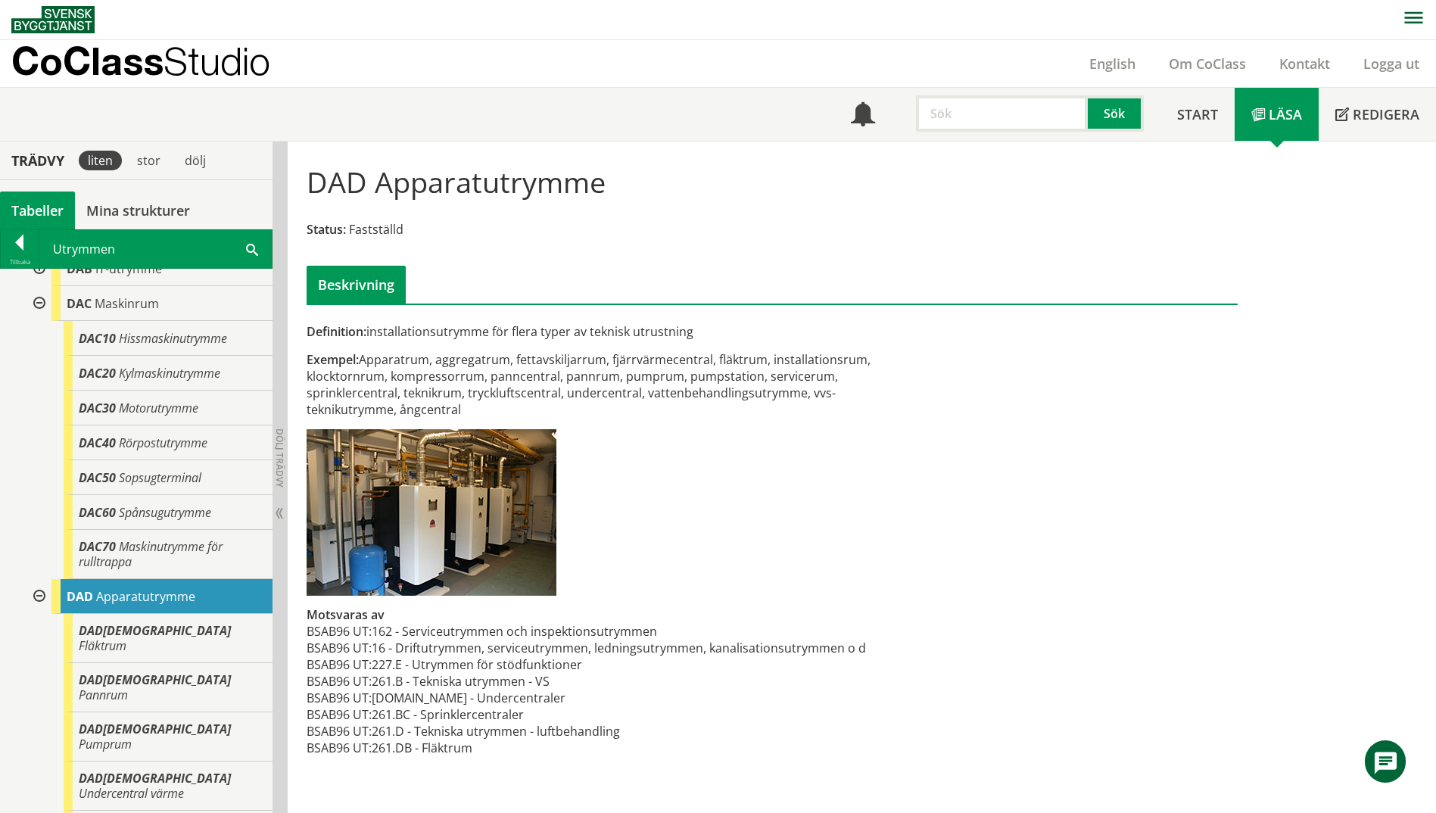
click at [253, 251] on span at bounding box center [252, 249] width 12 height 16
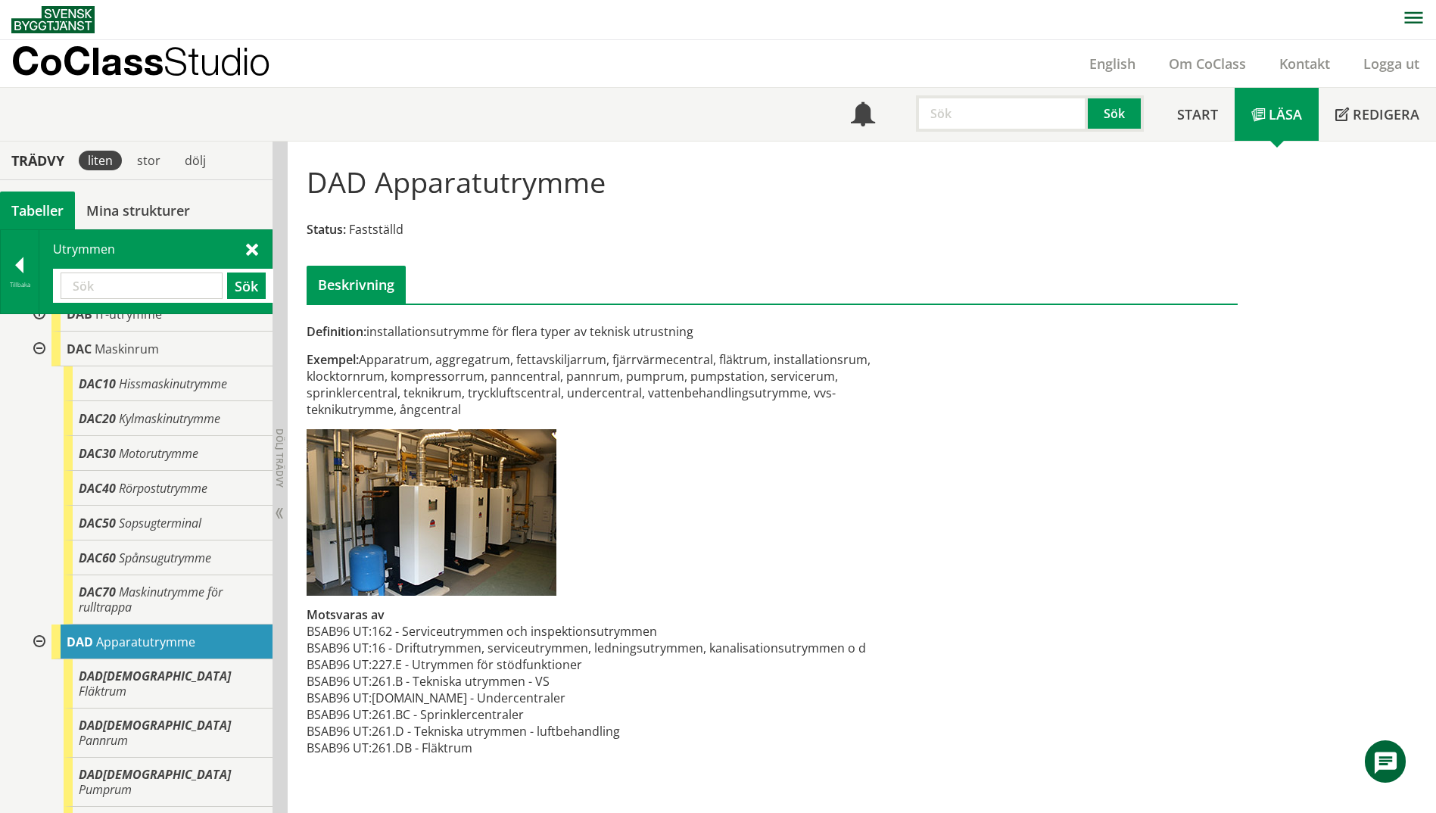
paste input "GEMENSAMT RUM"
click at [252, 284] on button "Sök" at bounding box center [246, 286] width 39 height 27
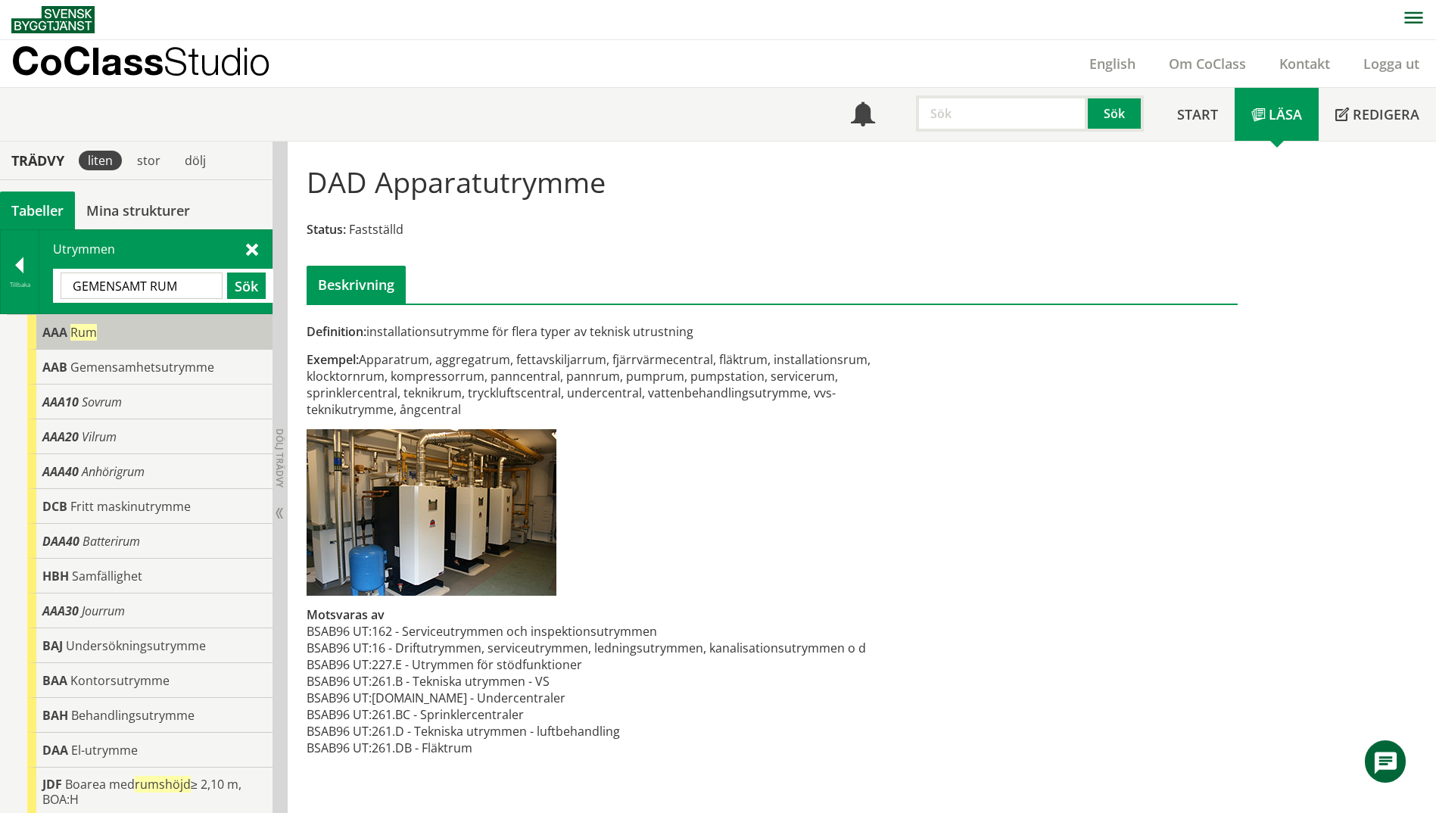
click at [85, 332] on span "Rum" at bounding box center [83, 332] width 27 height 17
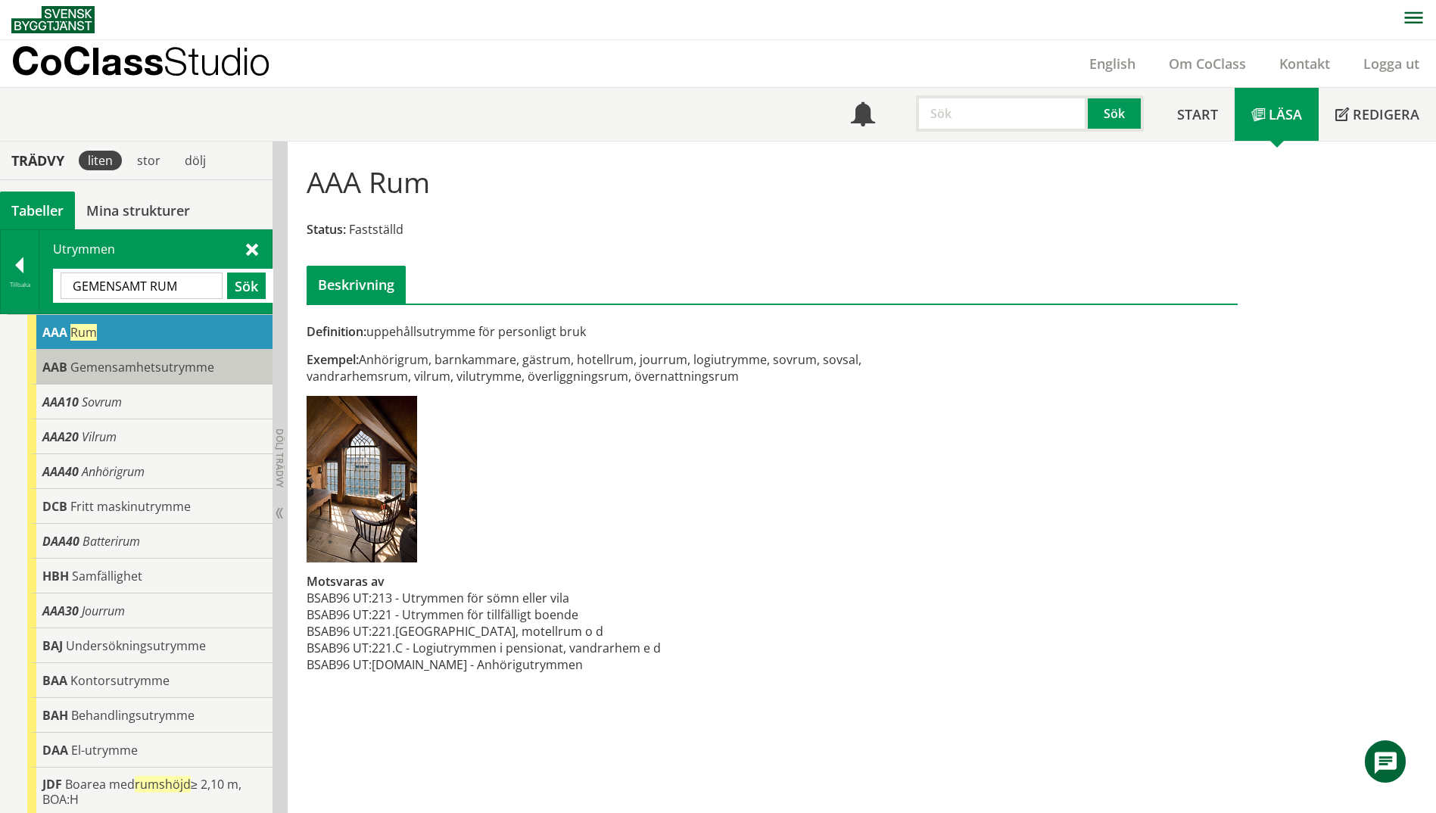
click at [105, 382] on div "AAB Gemensamhetsutrymme" at bounding box center [149, 367] width 245 height 35
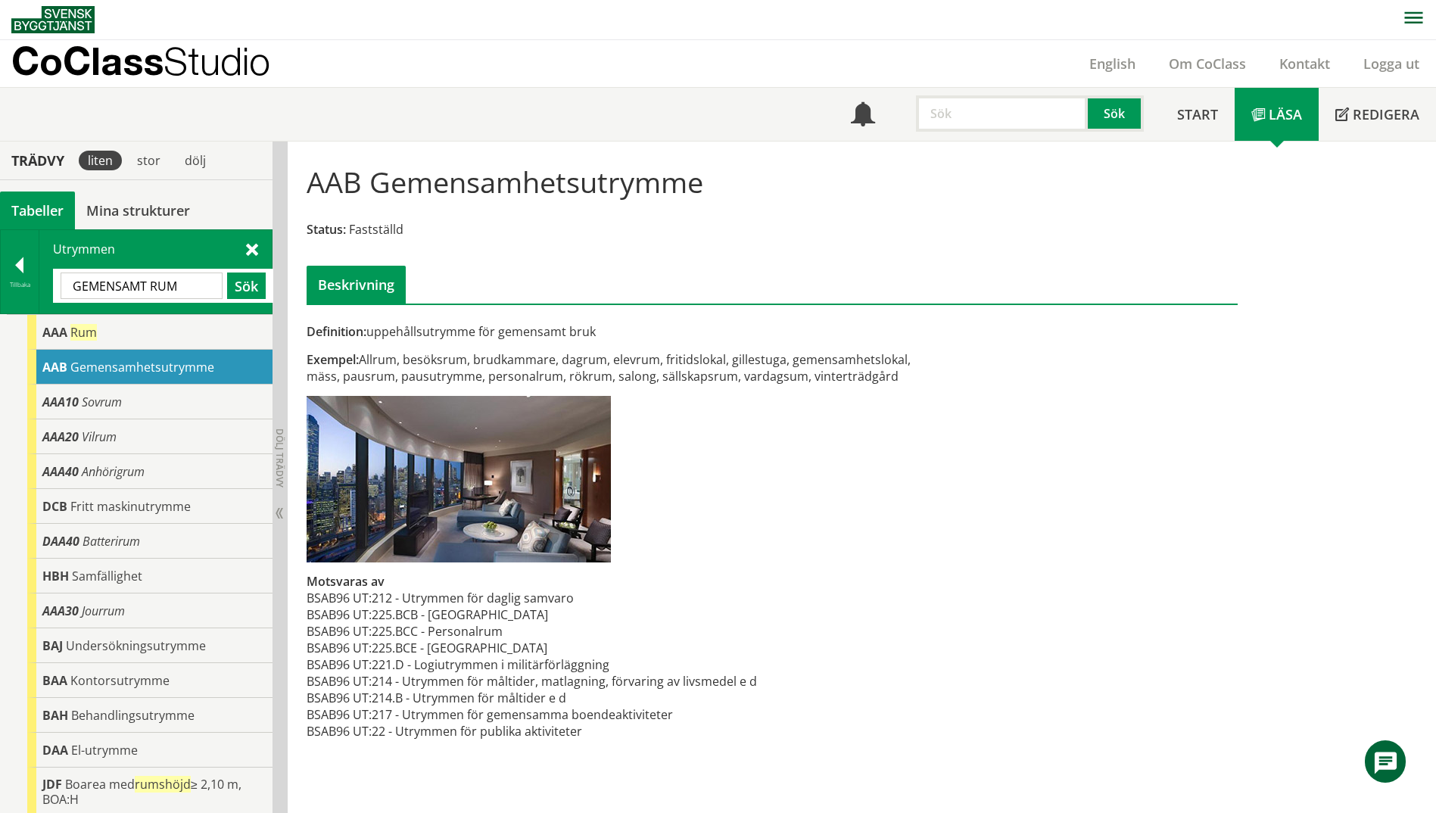
drag, startPoint x: 207, startPoint y: 289, endPoint x: 64, endPoint y: 285, distance: 143.2
click at [64, 285] on input "GEMENSAMT RUM" at bounding box center [142, 286] width 162 height 27
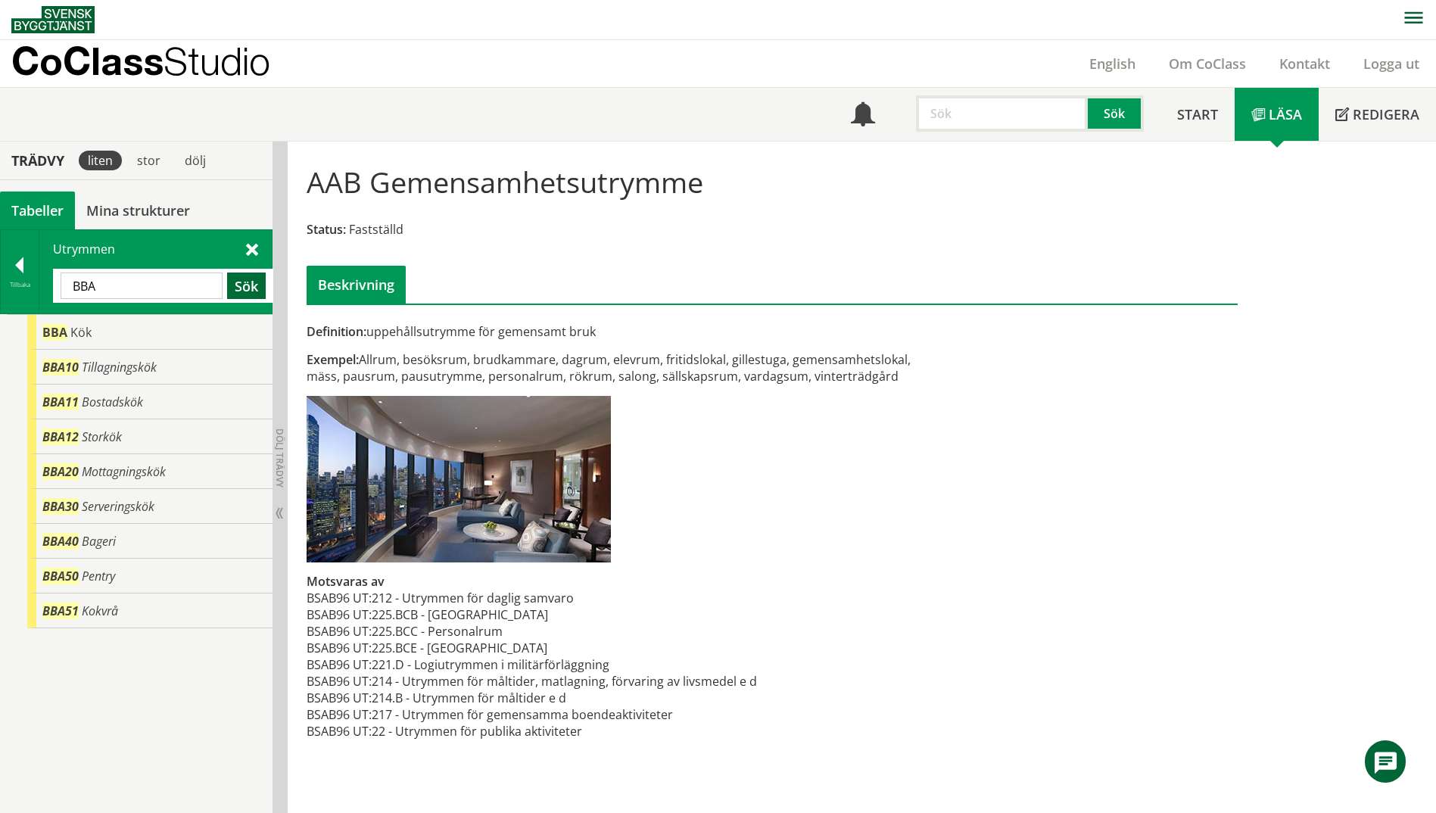
click at [240, 288] on button "Sök" at bounding box center [246, 286] width 39 height 27
click at [212, 321] on div "BBA Kök" at bounding box center [149, 332] width 245 height 35
click at [247, 286] on button "Sök" at bounding box center [246, 286] width 39 height 27
click at [81, 287] on input "BBA" at bounding box center [142, 286] width 162 height 27
click at [236, 290] on button "Sök" at bounding box center [246, 286] width 39 height 27
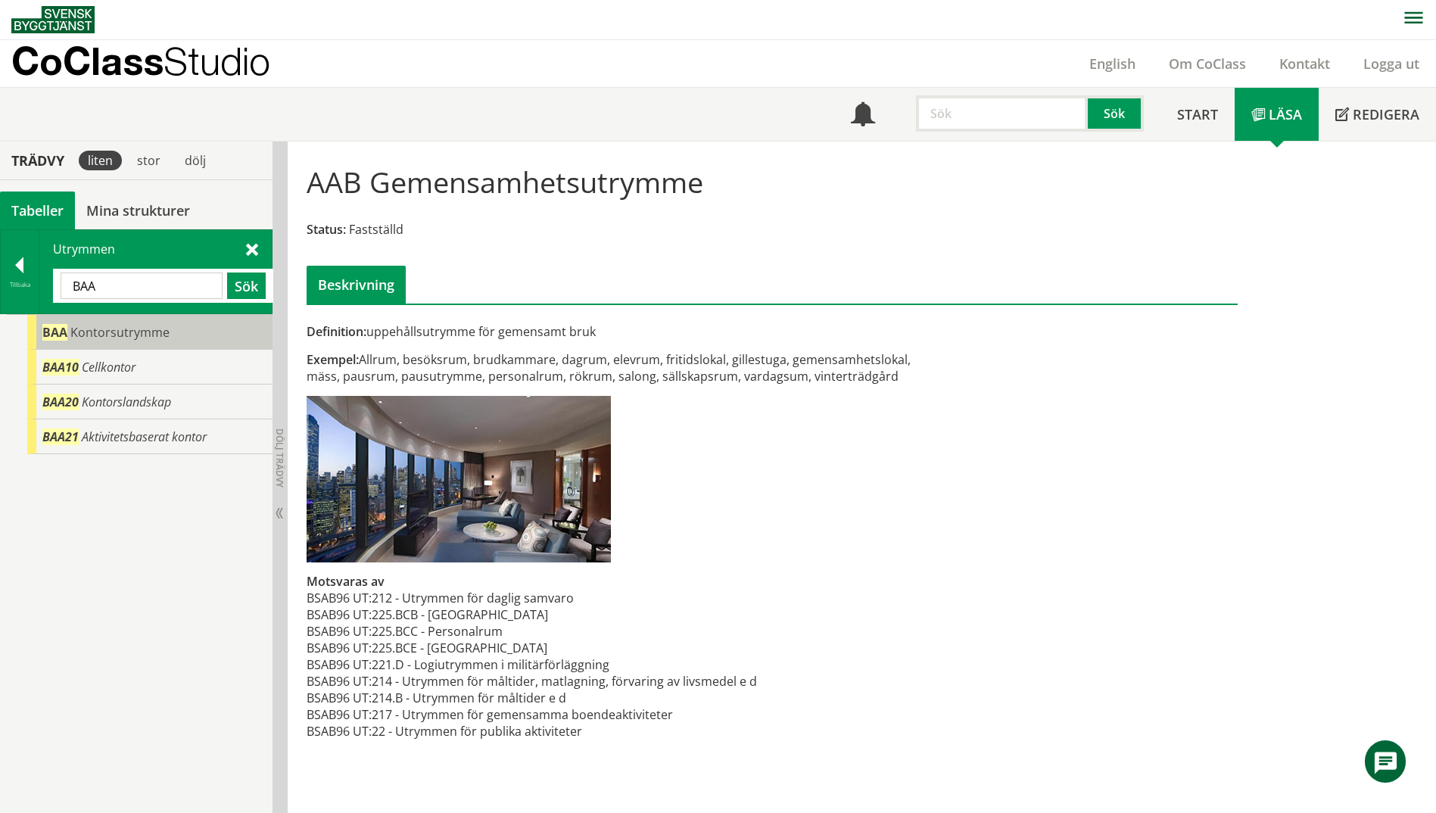
click at [129, 333] on span "Kontorsutrymme" at bounding box center [119, 332] width 99 height 17
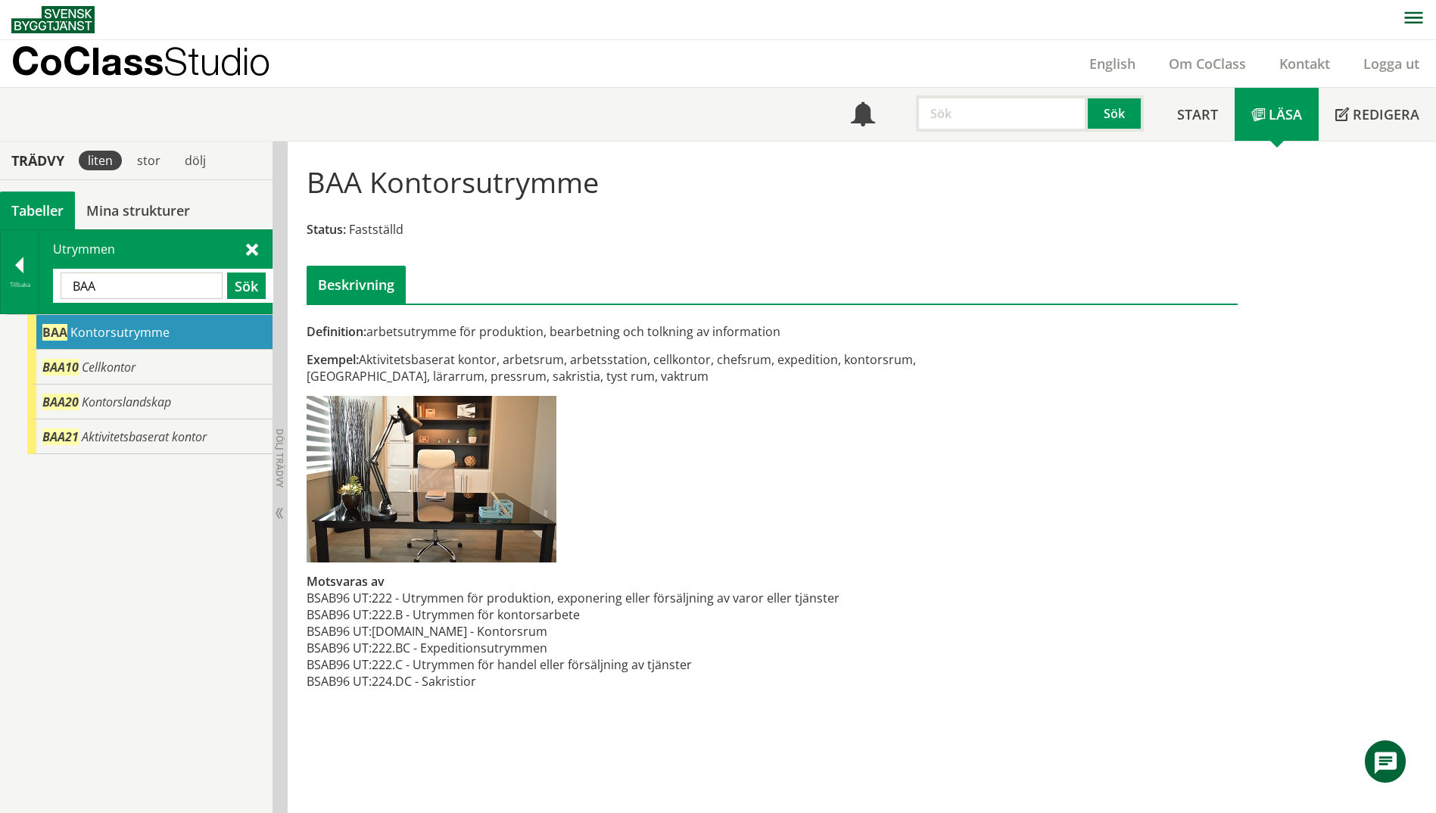
drag, startPoint x: 142, startPoint y: 285, endPoint x: 49, endPoint y: 287, distance: 93.2
click at [49, 287] on div "Utrymmen BAA Sök" at bounding box center [155, 271] width 232 height 83
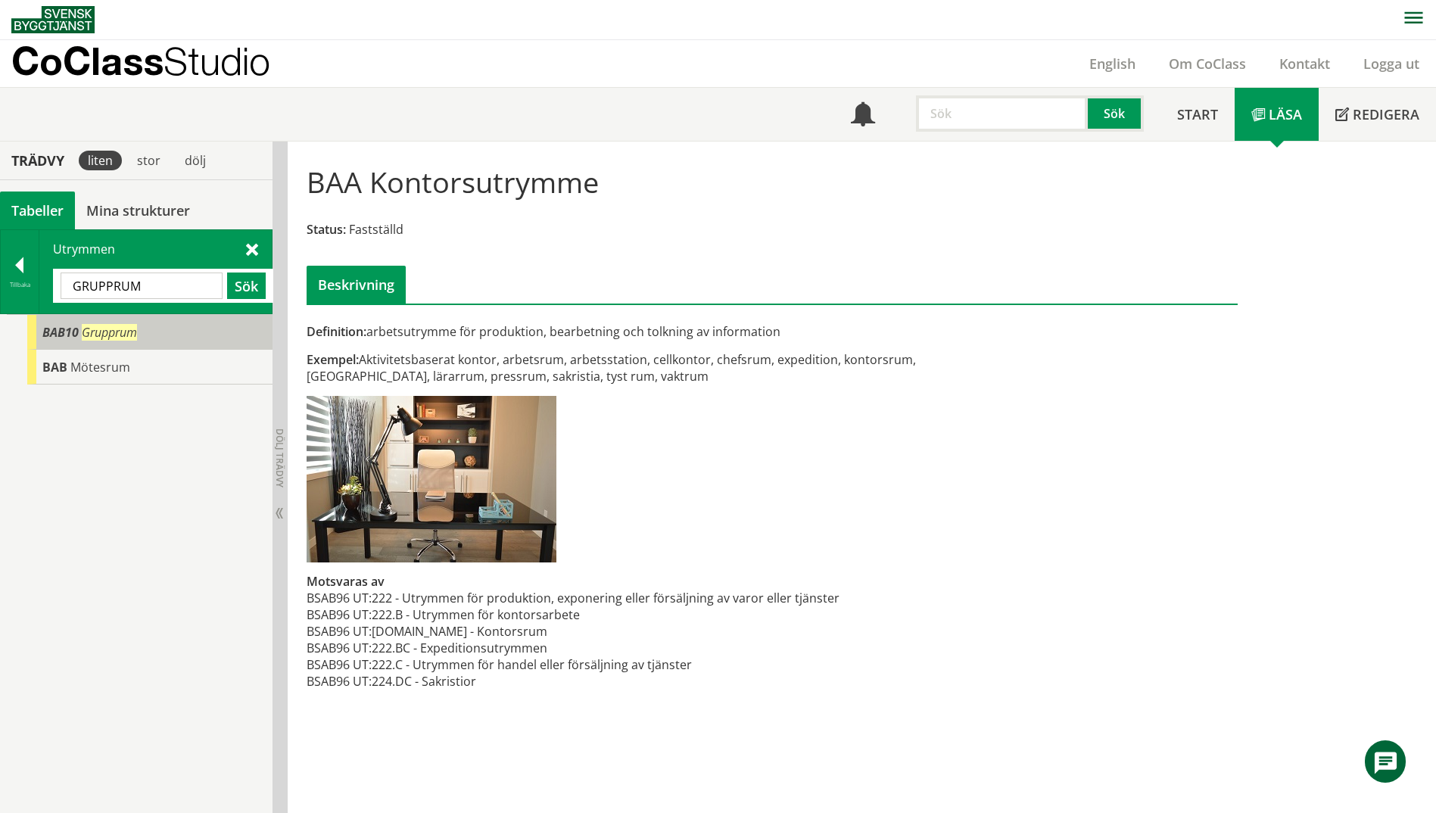
click at [75, 333] on span "BAB10" at bounding box center [60, 332] width 36 height 17
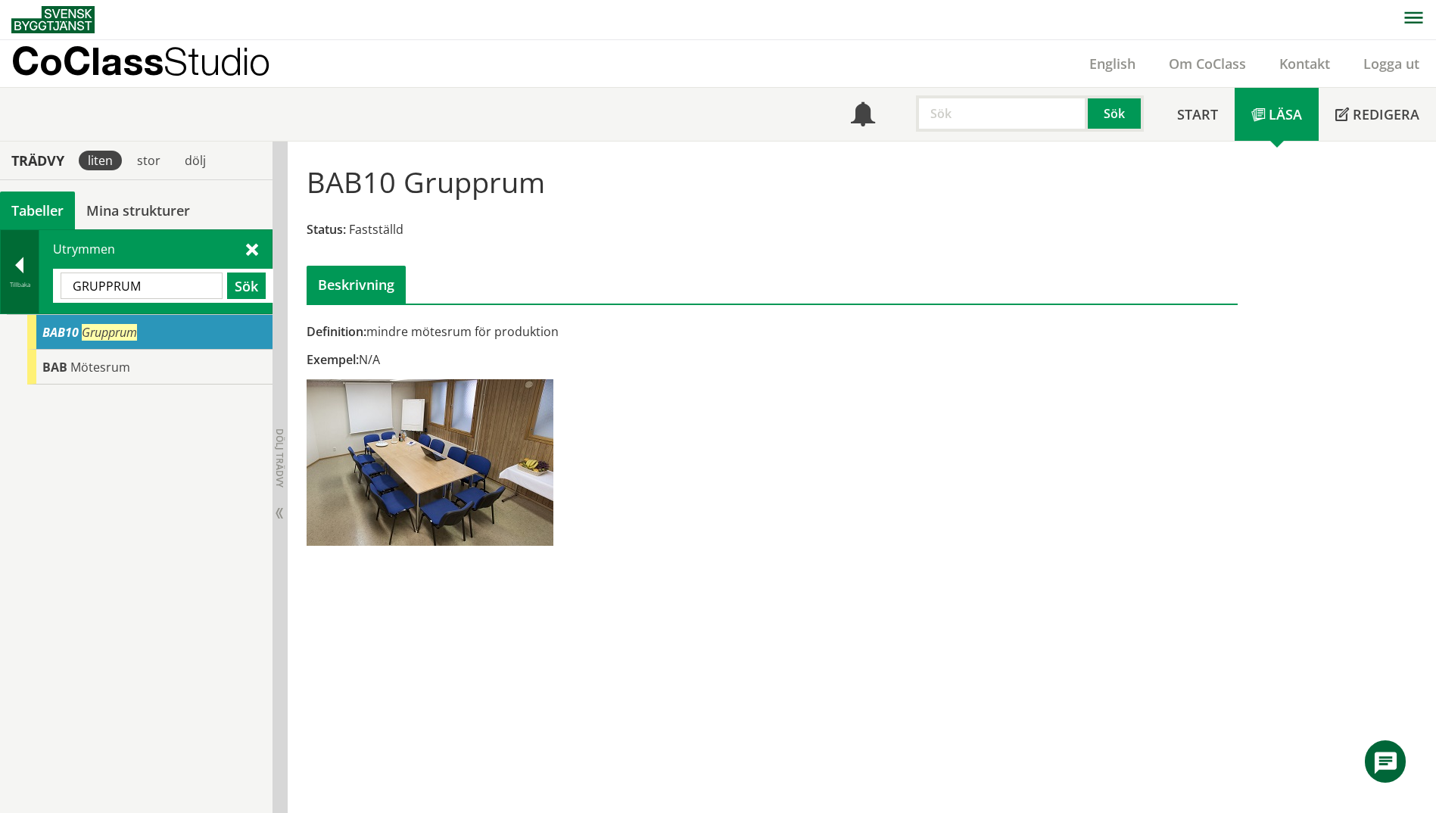
drag, startPoint x: 161, startPoint y: 287, endPoint x: 3, endPoint y: 276, distance: 157.9
click at [3, 276] on div "Tillbaka Utrymmen GRUPPRUM Sök" at bounding box center [136, 271] width 273 height 85
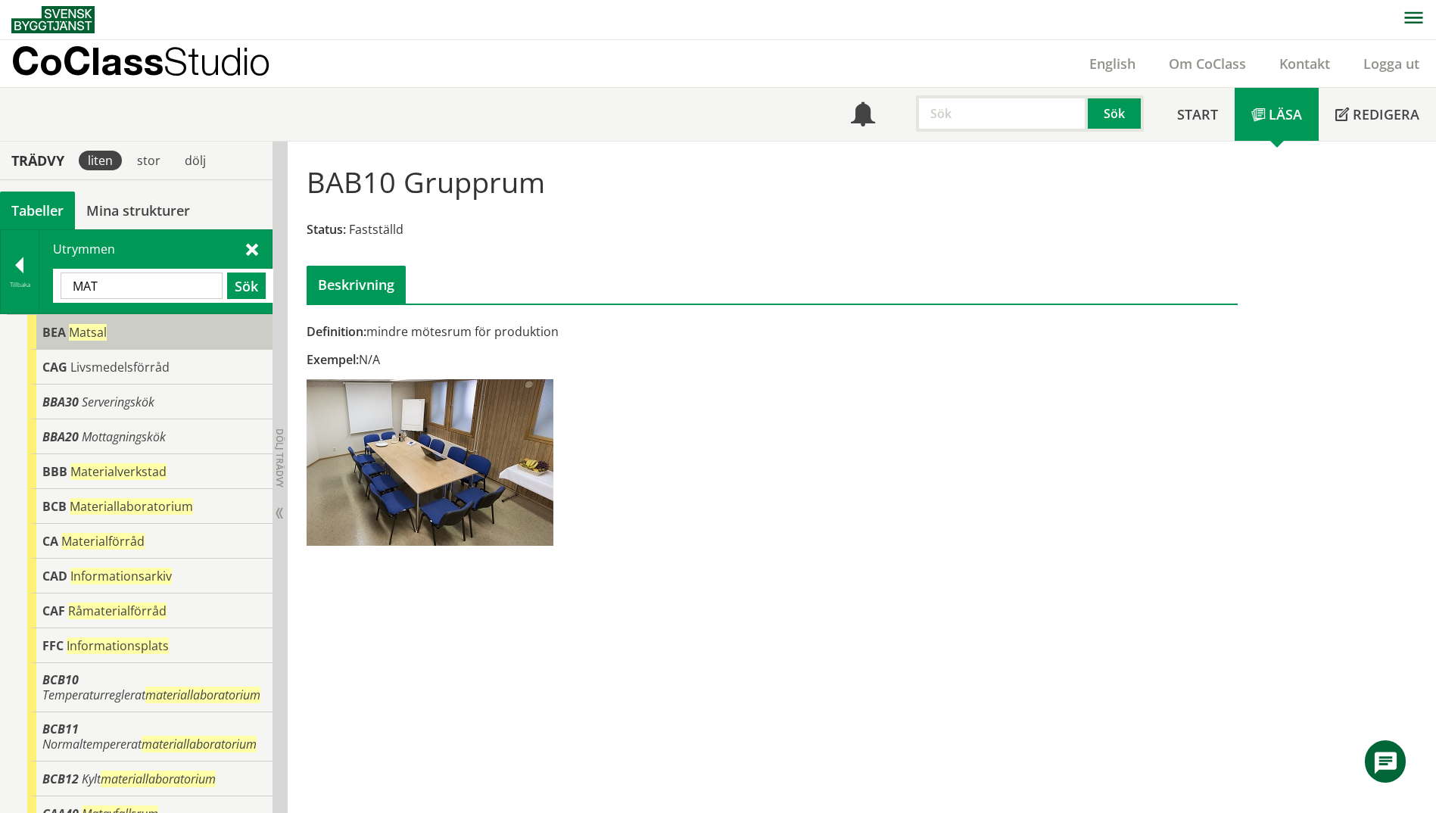
click at [65, 329] on span "BEA" at bounding box center [53, 332] width 23 height 17
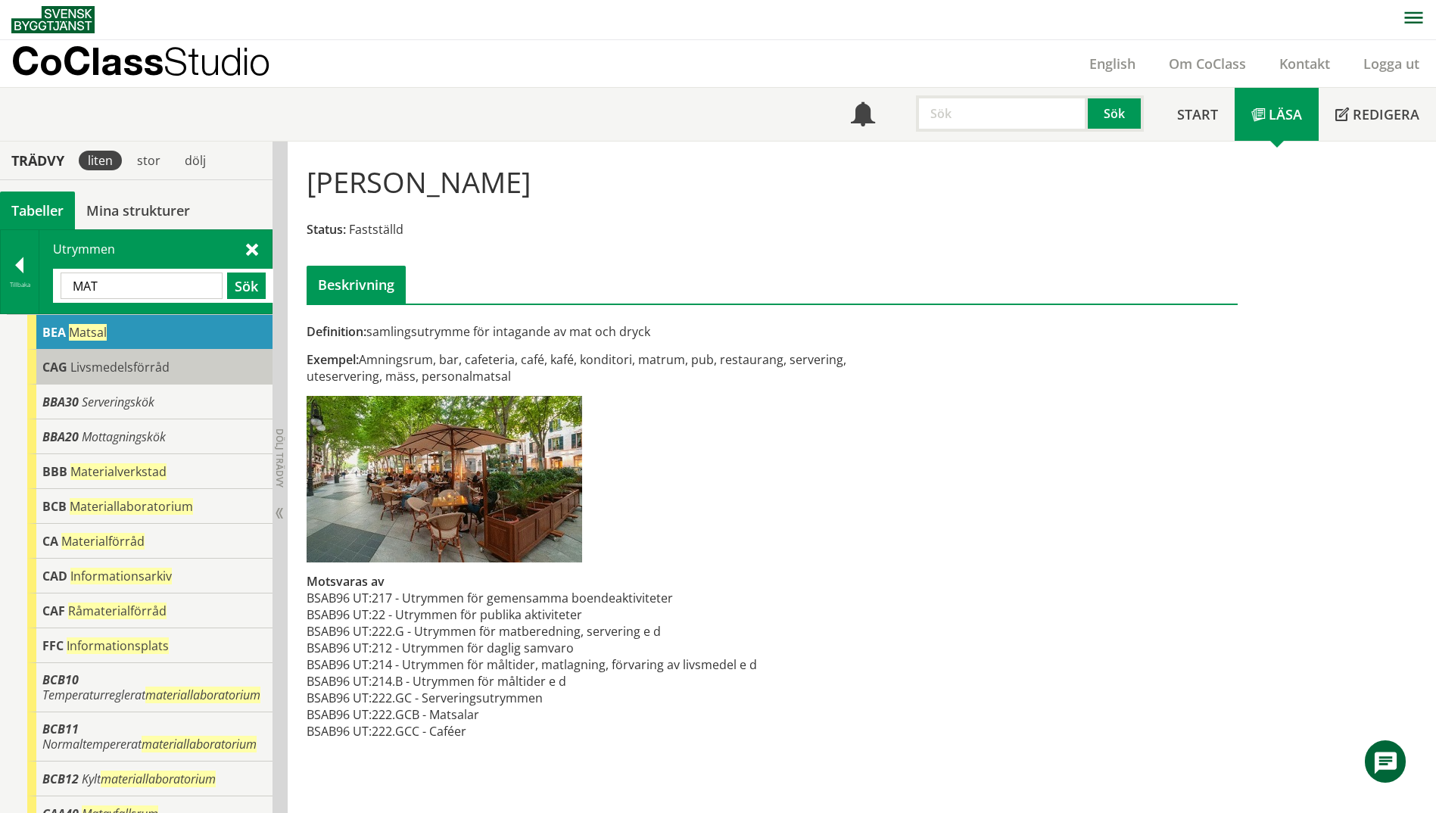
scroll to position [76, 0]
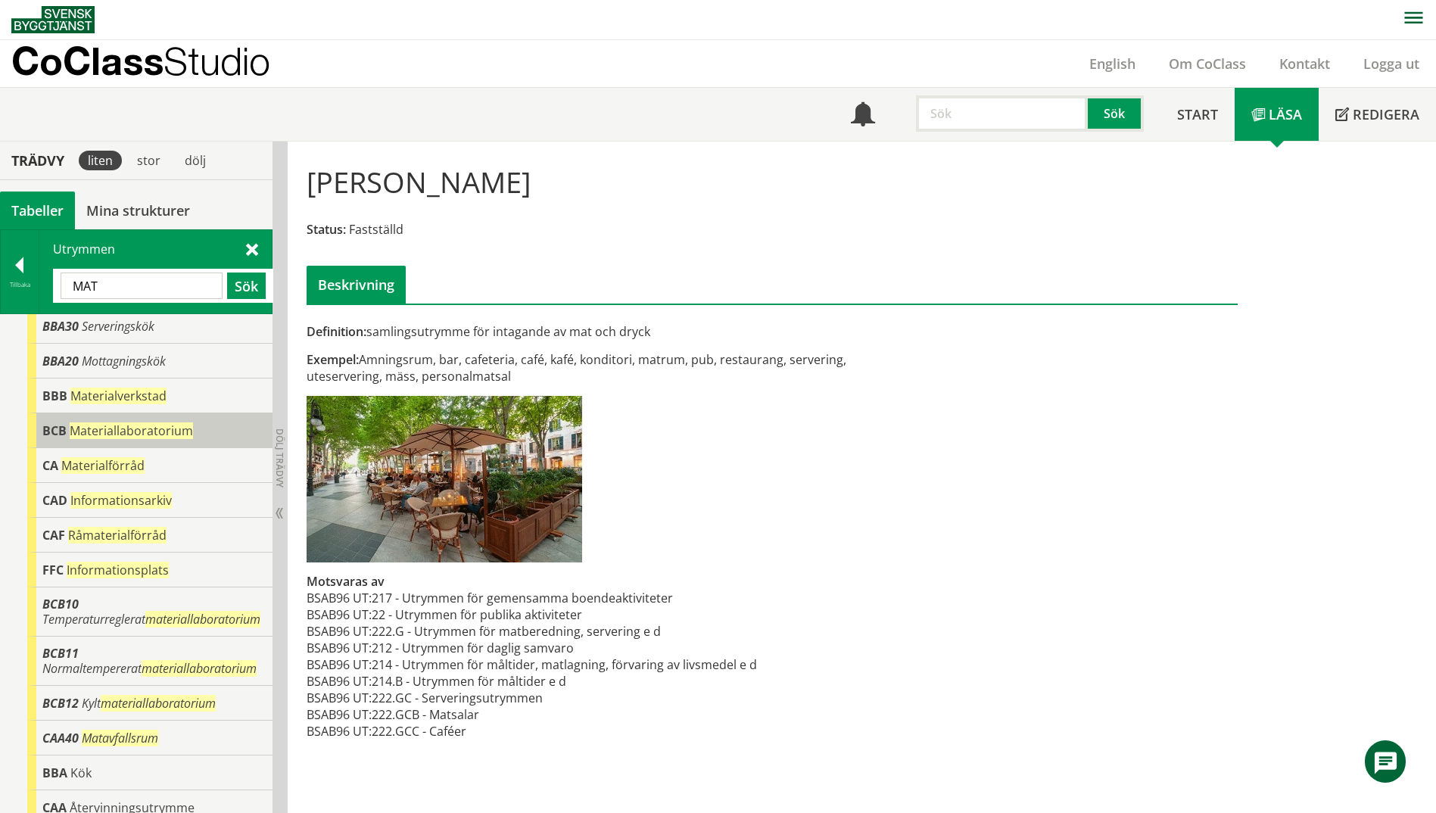
click at [87, 432] on span "Materiallaboratorium" at bounding box center [131, 431] width 123 height 17
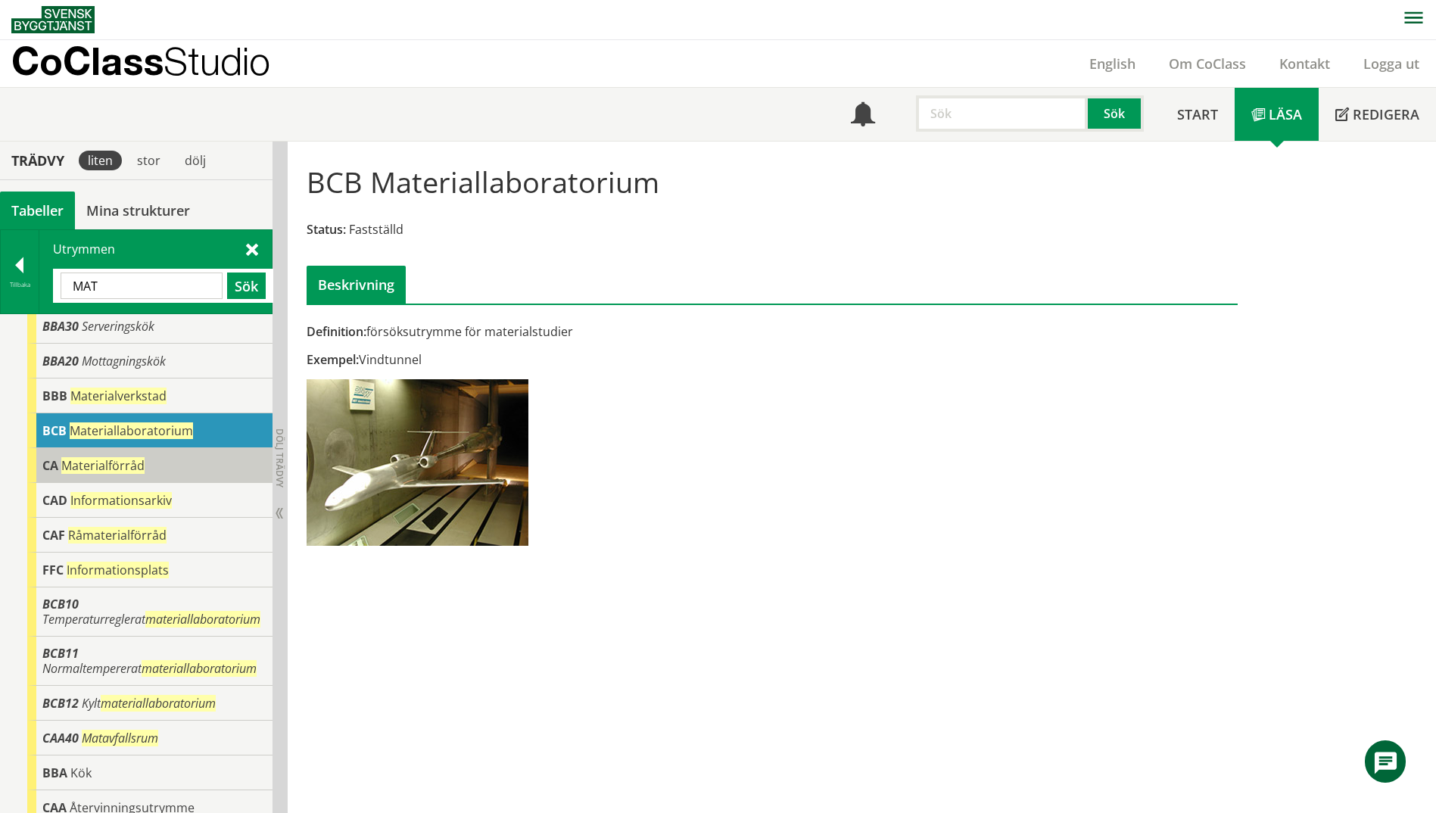
click at [55, 476] on div "CA Materialförråd" at bounding box center [149, 465] width 245 height 35
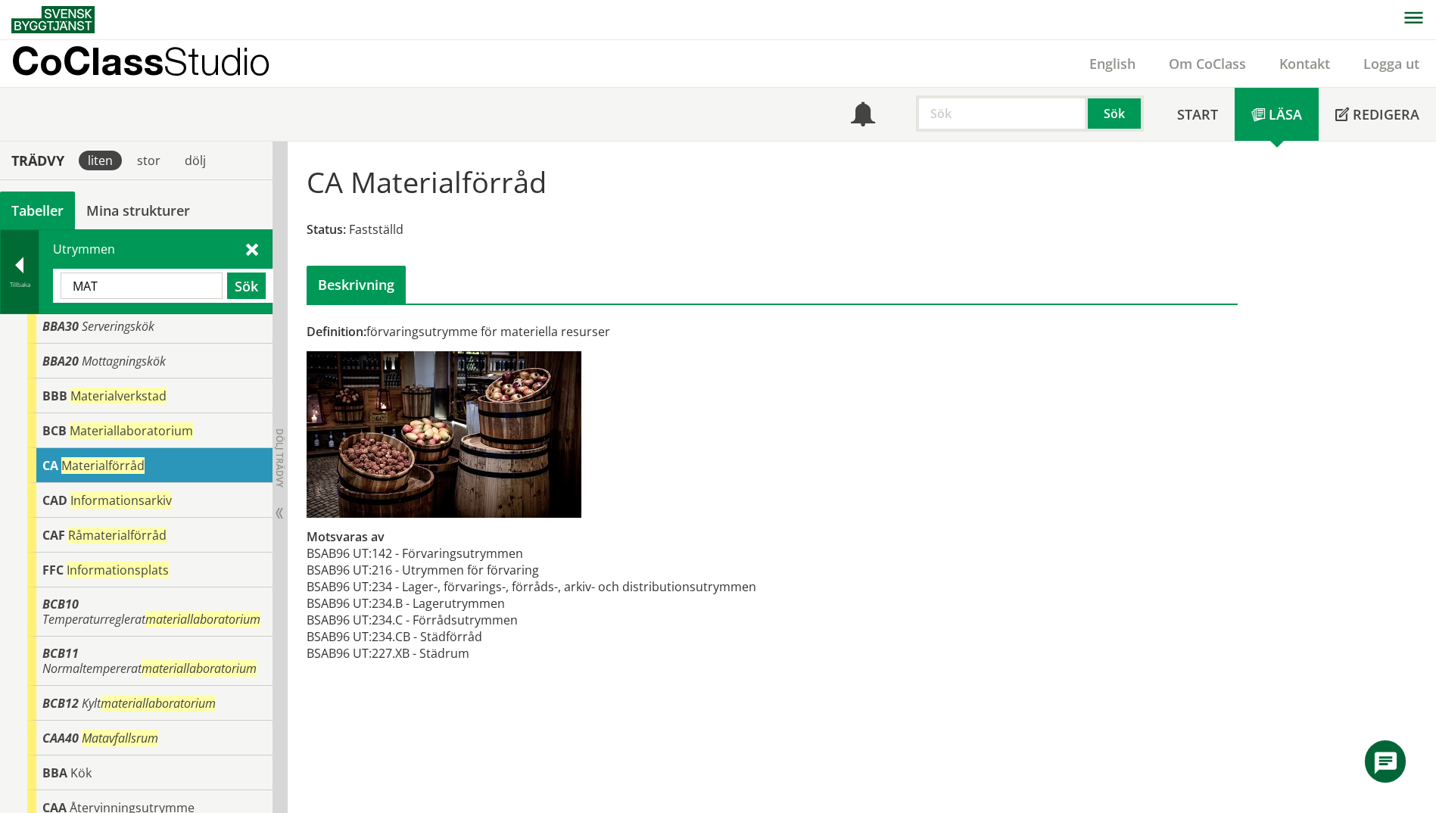
drag, startPoint x: 134, startPoint y: 280, endPoint x: 30, endPoint y: 288, distance: 104.8
click at [30, 288] on div "Tillbaka Utrymmen MAT Sök" at bounding box center [136, 271] width 273 height 85
type input "KORRIDOR"
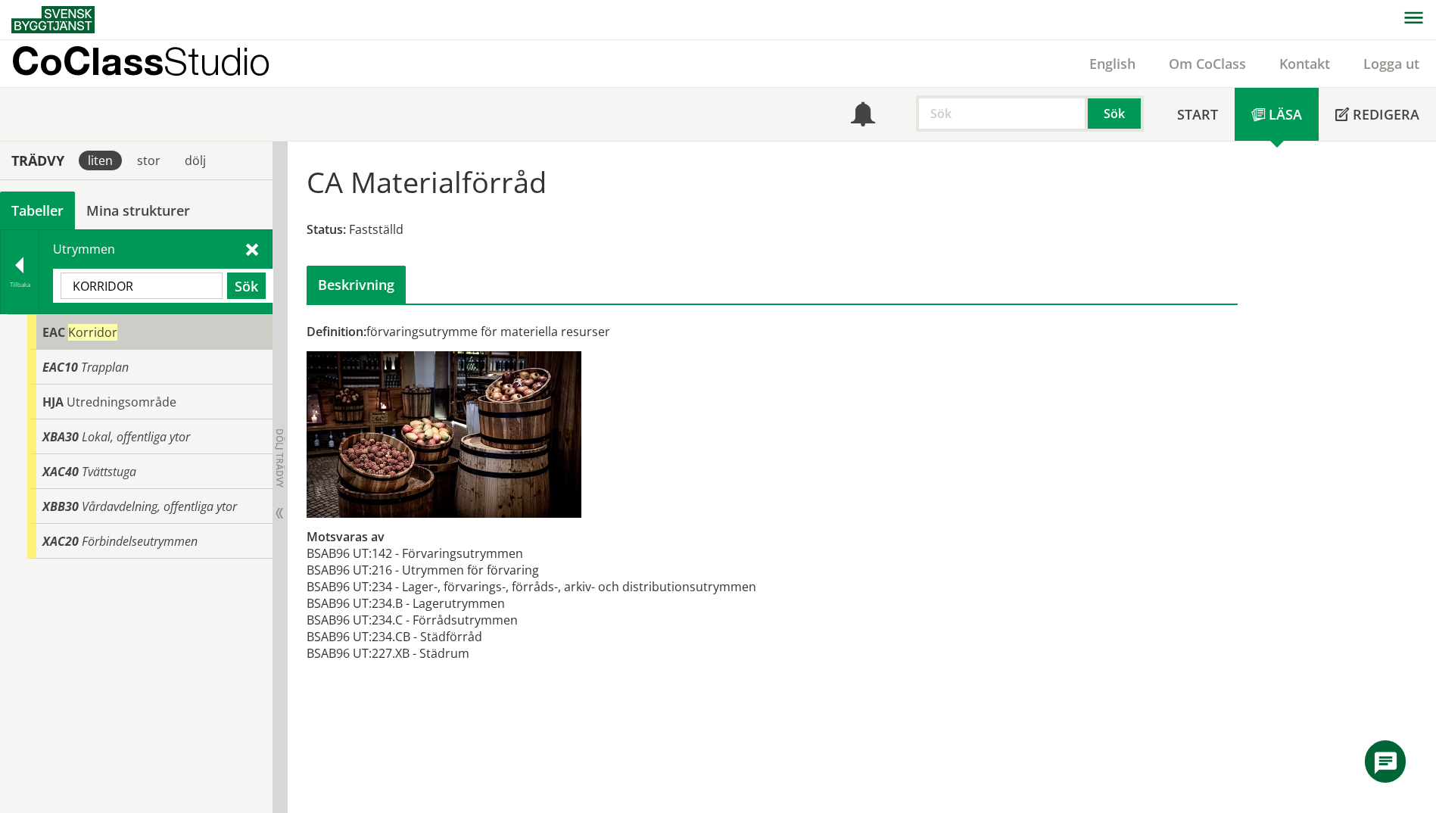
click at [29, 335] on div "EAC Korridor" at bounding box center [149, 332] width 245 height 35
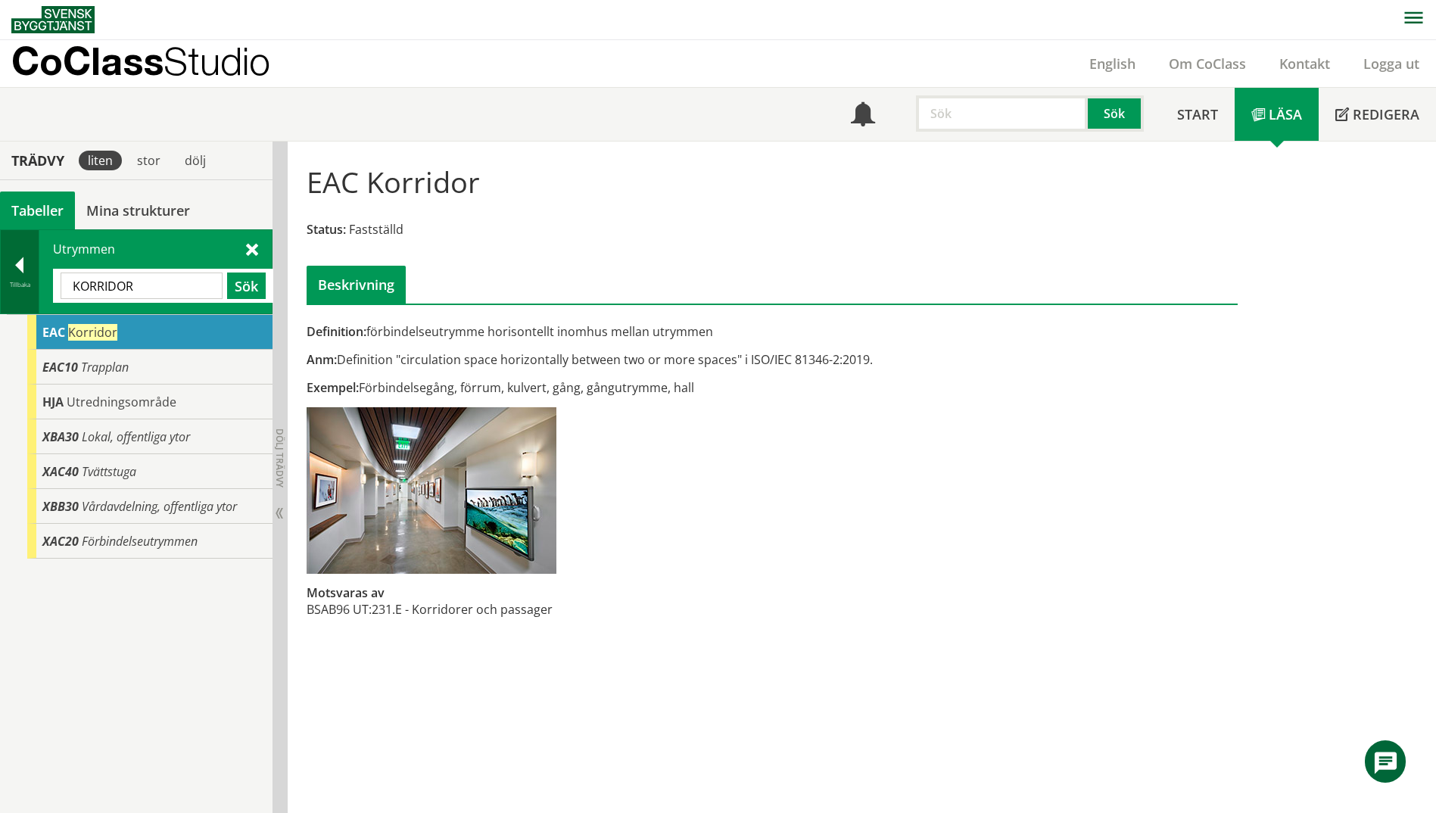
click at [11, 270] on div at bounding box center [20, 267] width 38 height 21
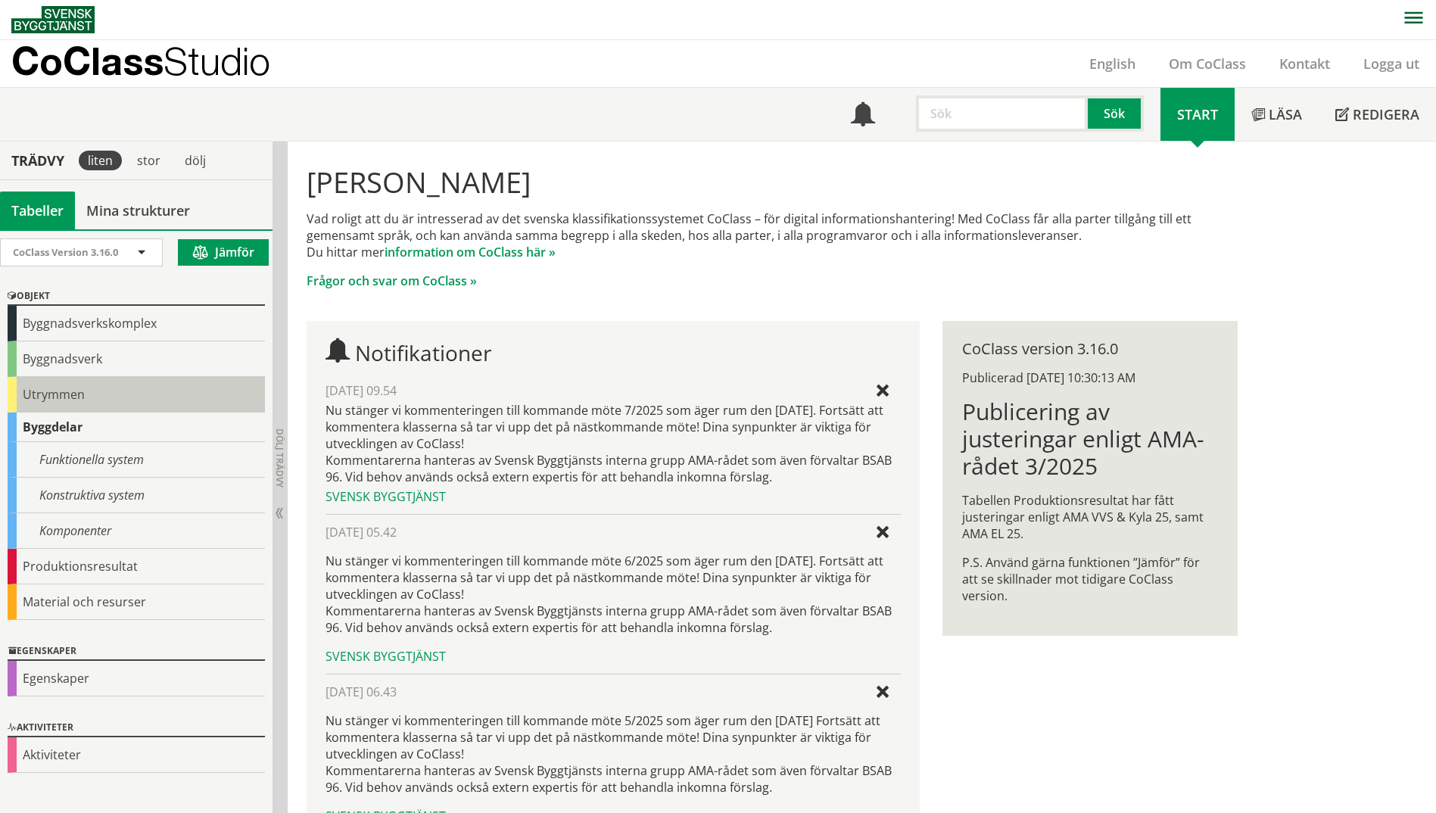
click at [39, 398] on div "Utrymmen" at bounding box center [136, 395] width 257 height 36
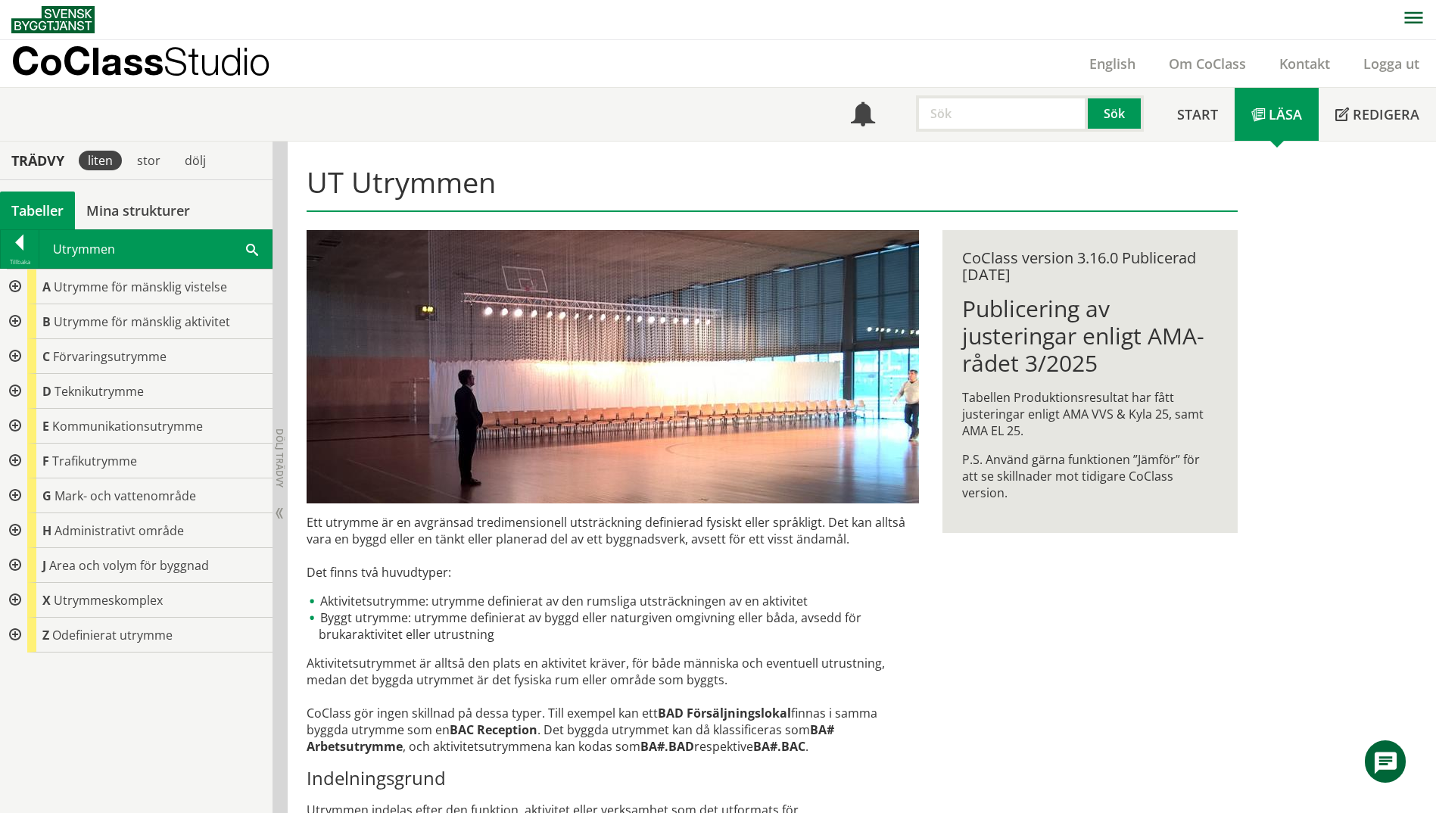
click at [19, 319] on div at bounding box center [13, 321] width 27 height 35
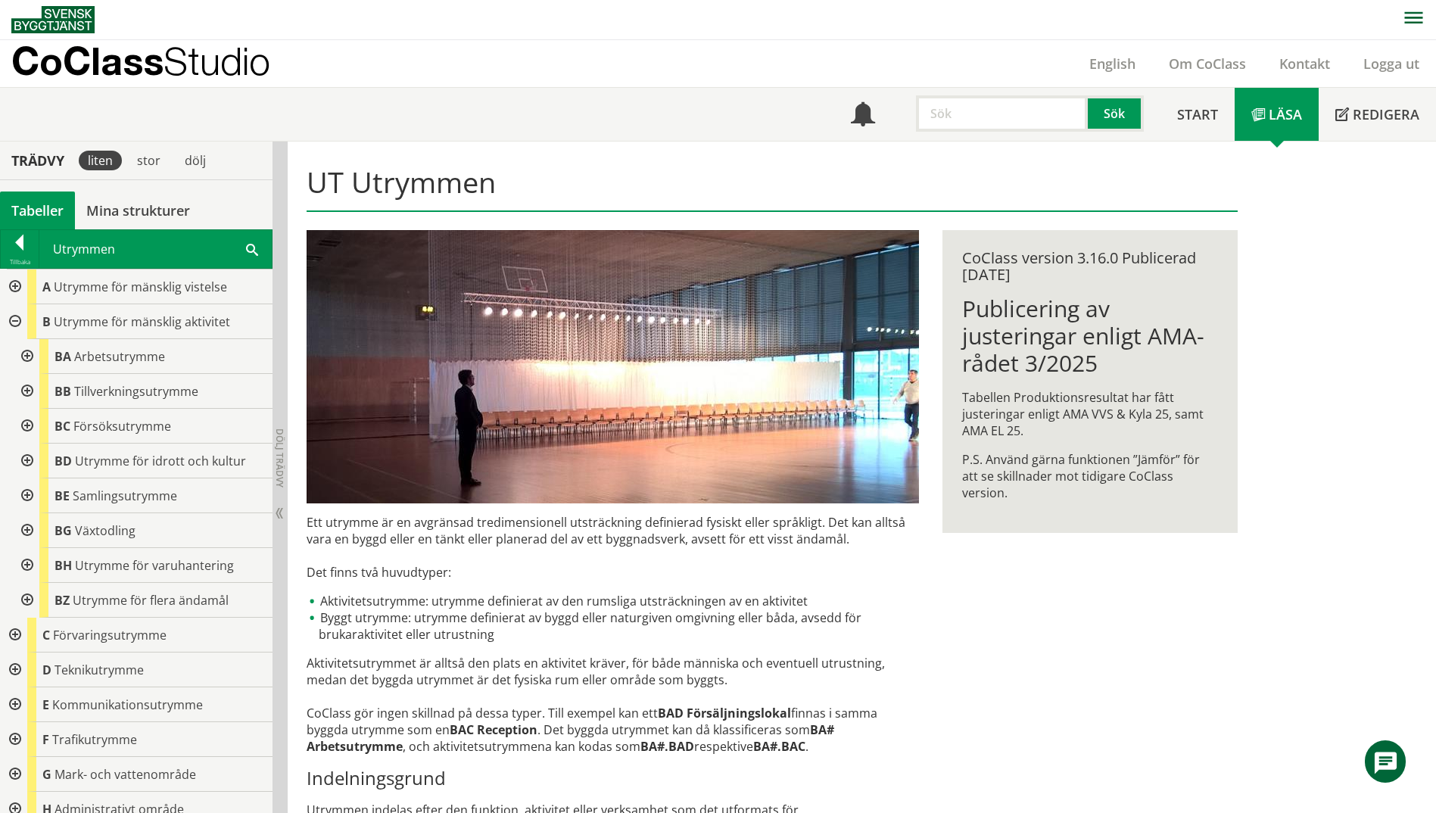
click at [25, 391] on div at bounding box center [25, 391] width 27 height 35
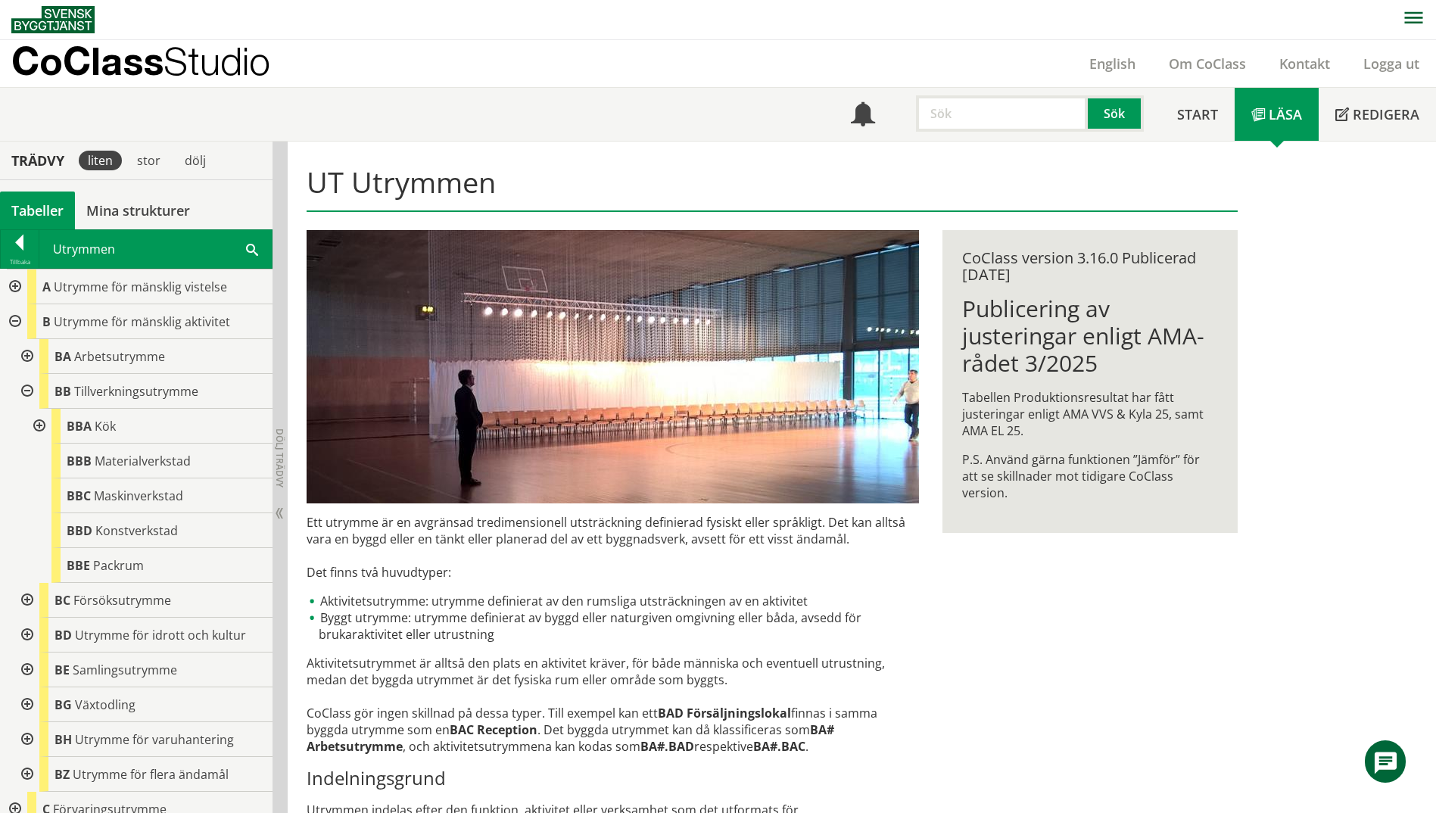
click at [23, 596] on div at bounding box center [25, 600] width 27 height 35
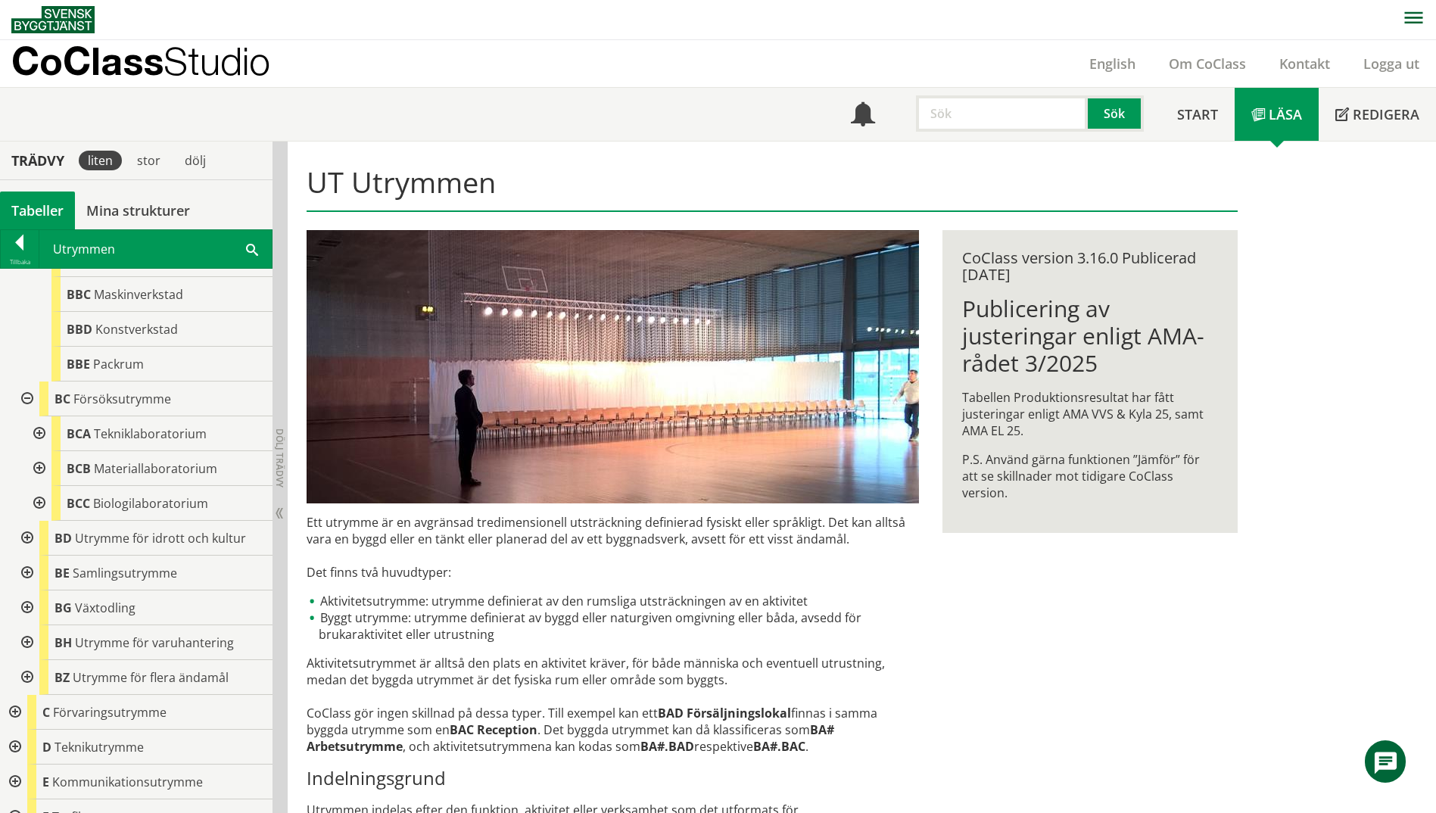
scroll to position [227, 0]
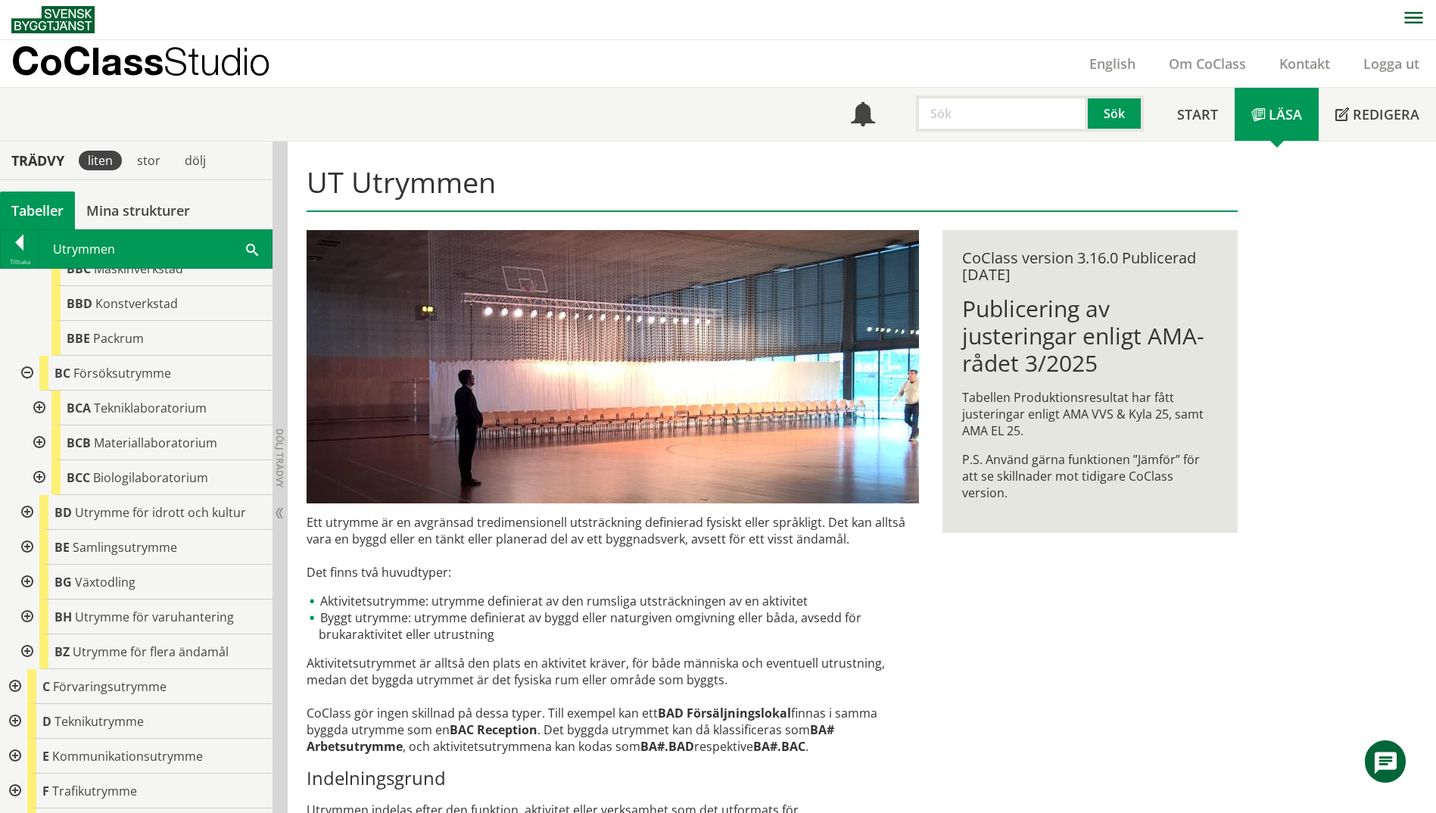
click at [28, 512] on div at bounding box center [25, 512] width 27 height 35
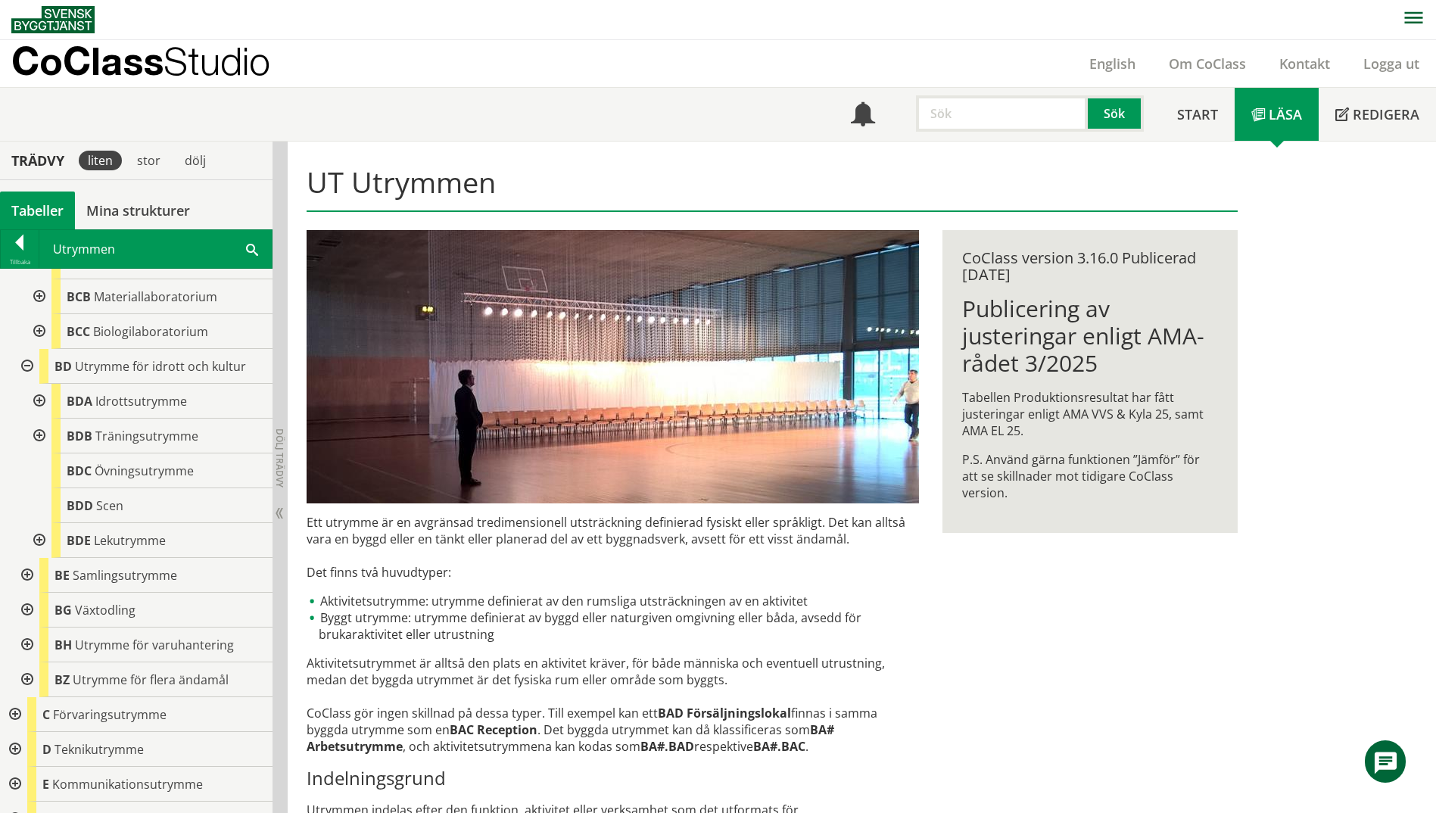
scroll to position [379, 0]
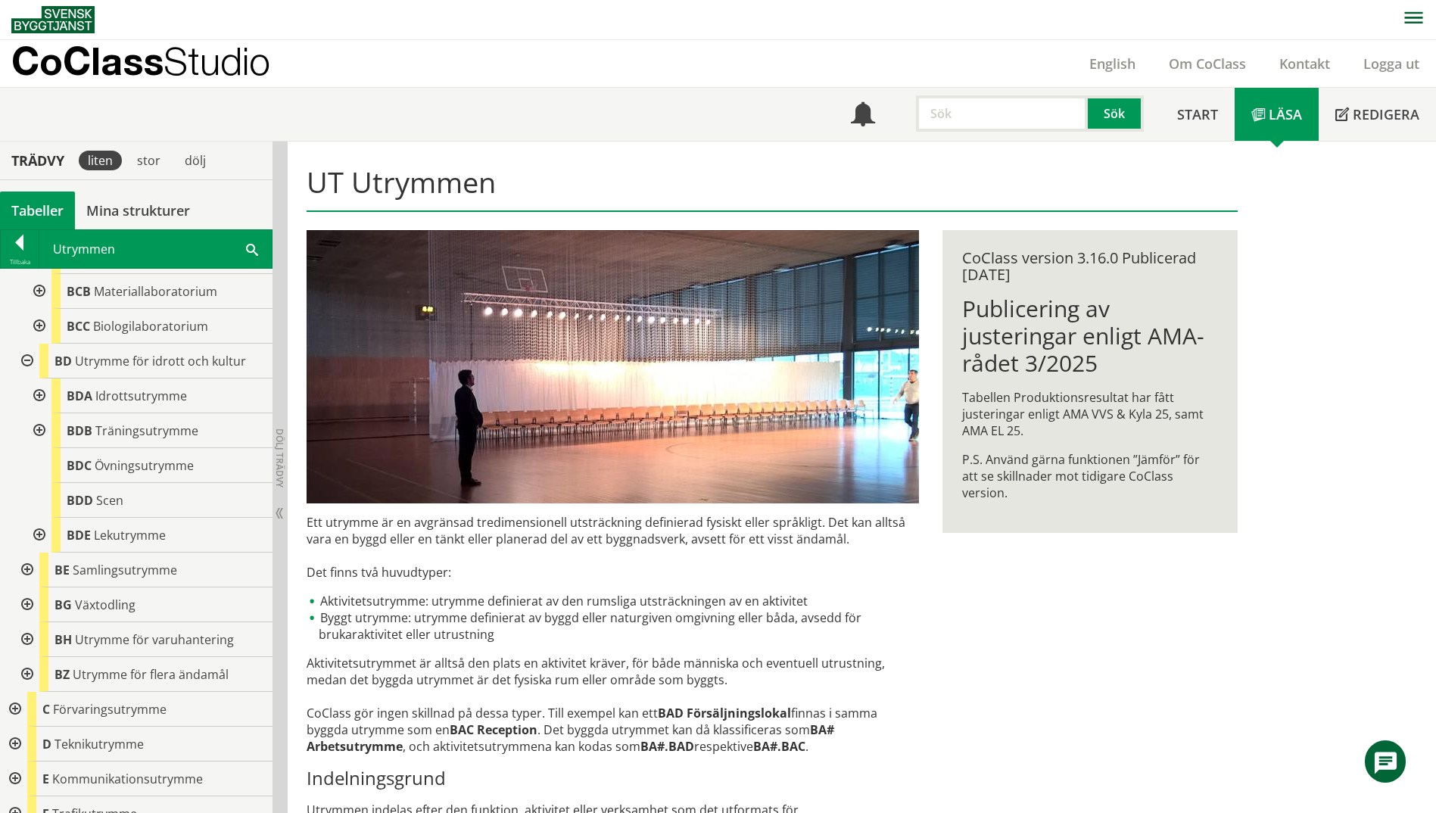
click at [27, 568] on div at bounding box center [25, 570] width 27 height 35
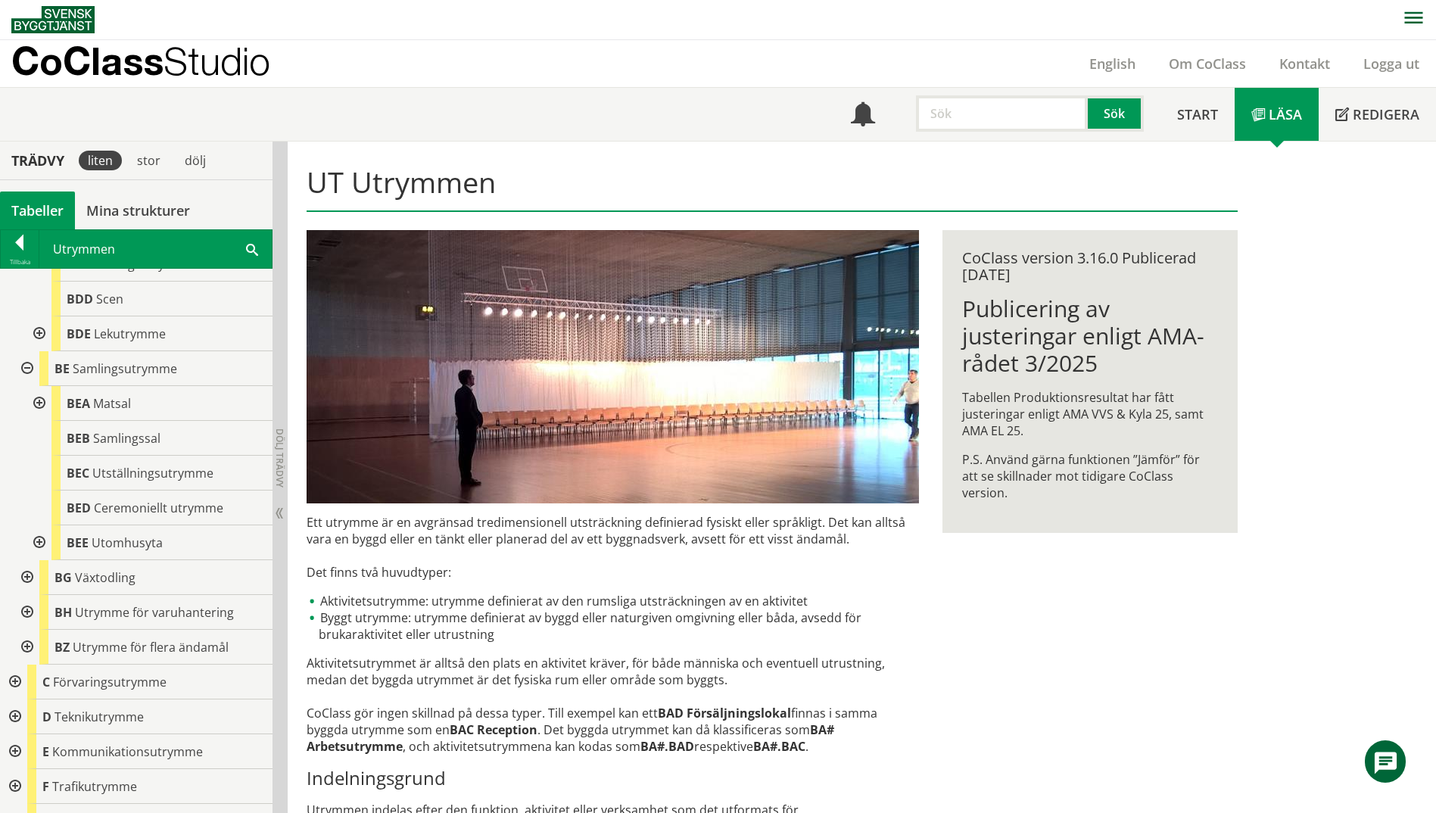
scroll to position [606, 0]
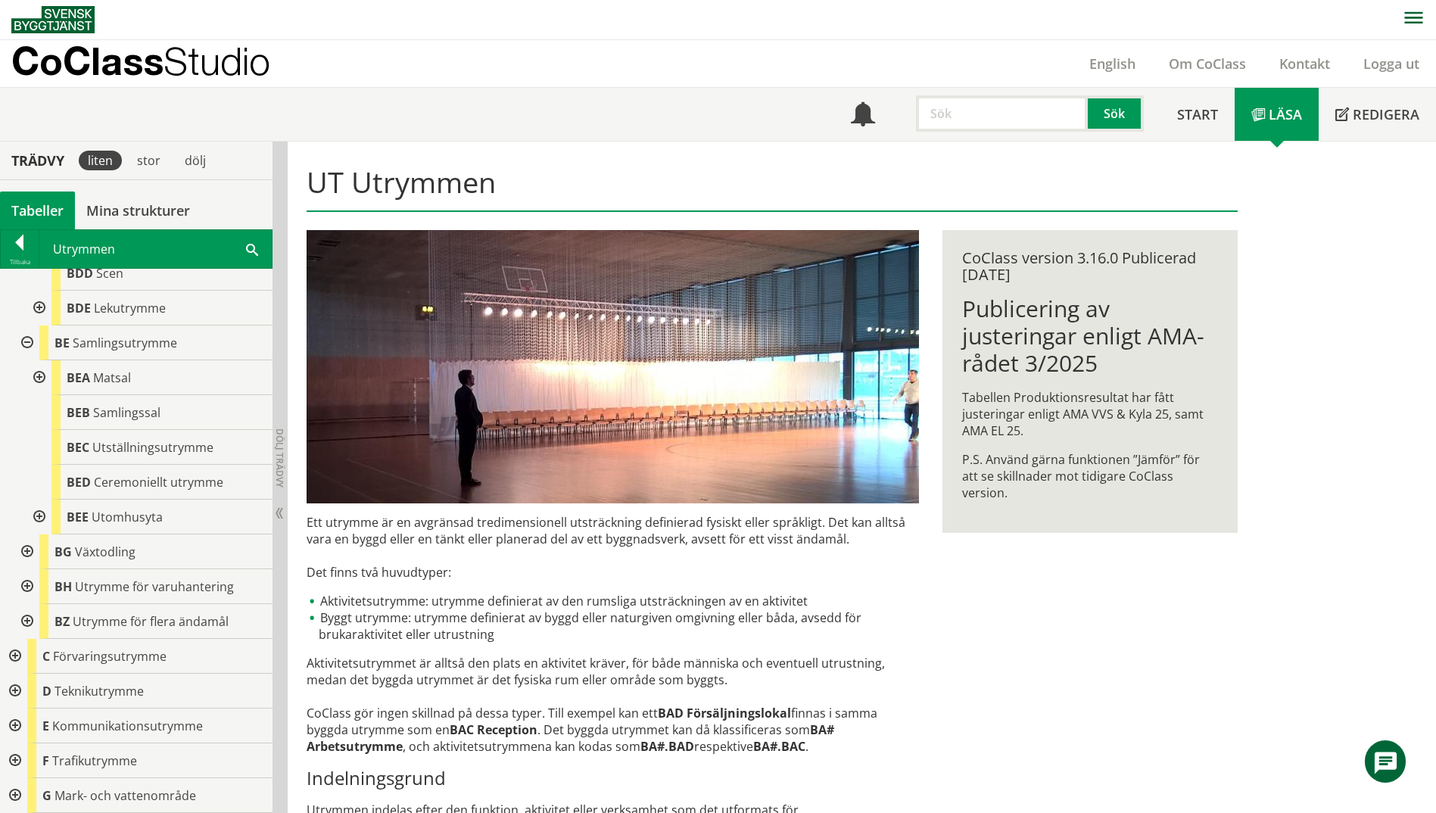
click at [24, 587] on div at bounding box center [25, 586] width 27 height 35
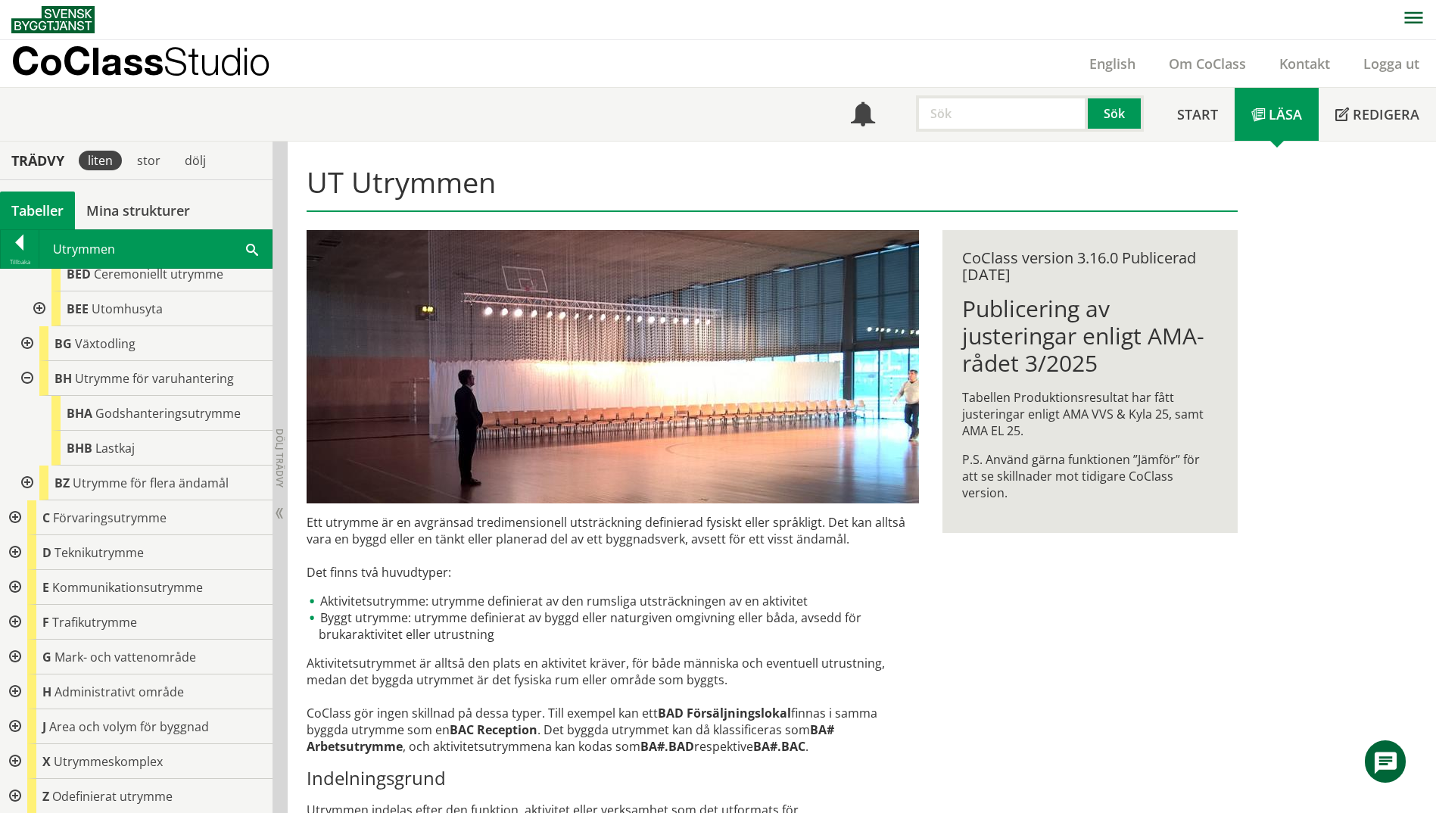
scroll to position [815, 0]
click at [21, 486] on div at bounding box center [25, 482] width 27 height 35
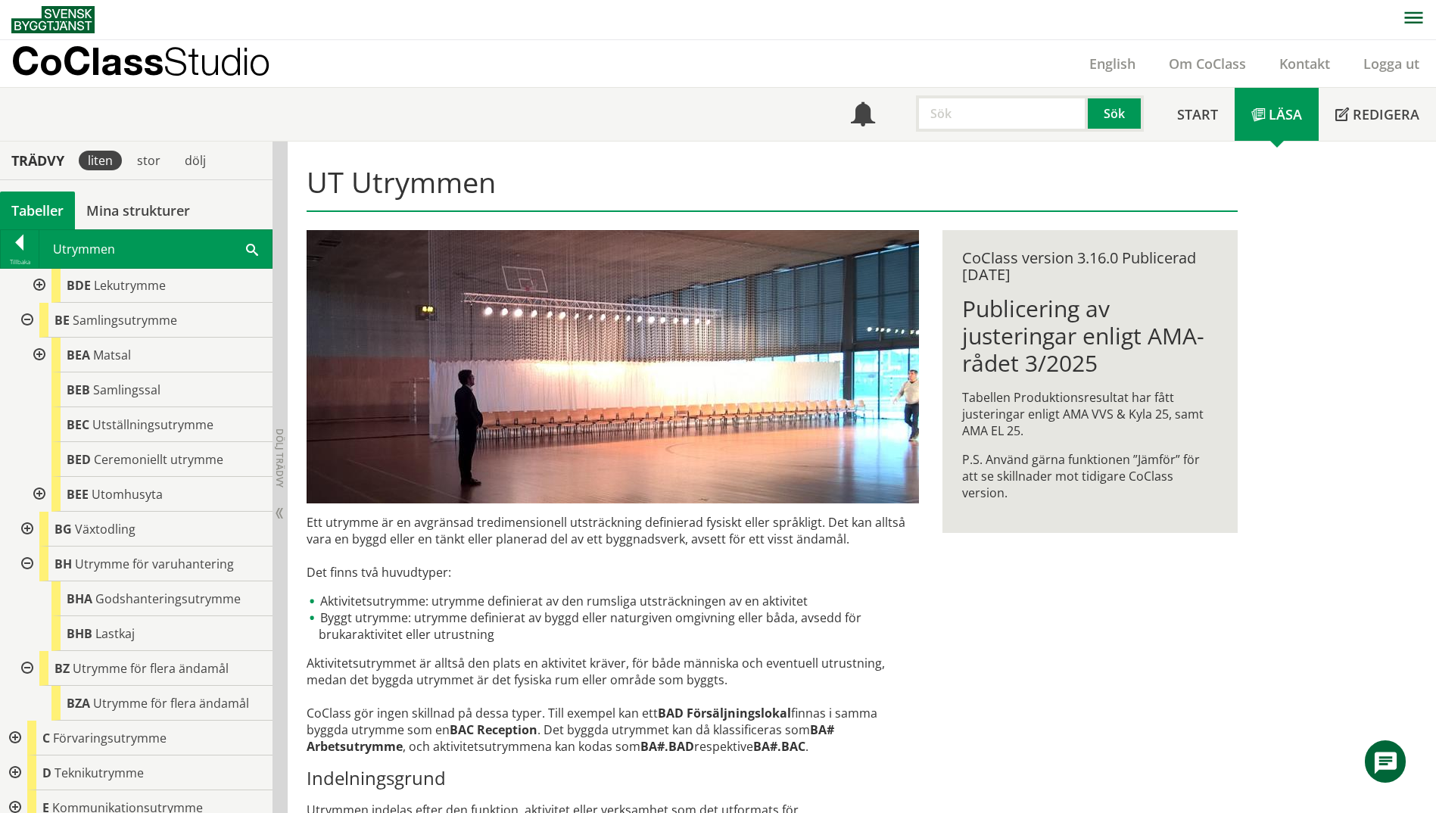
scroll to position [588, 0]
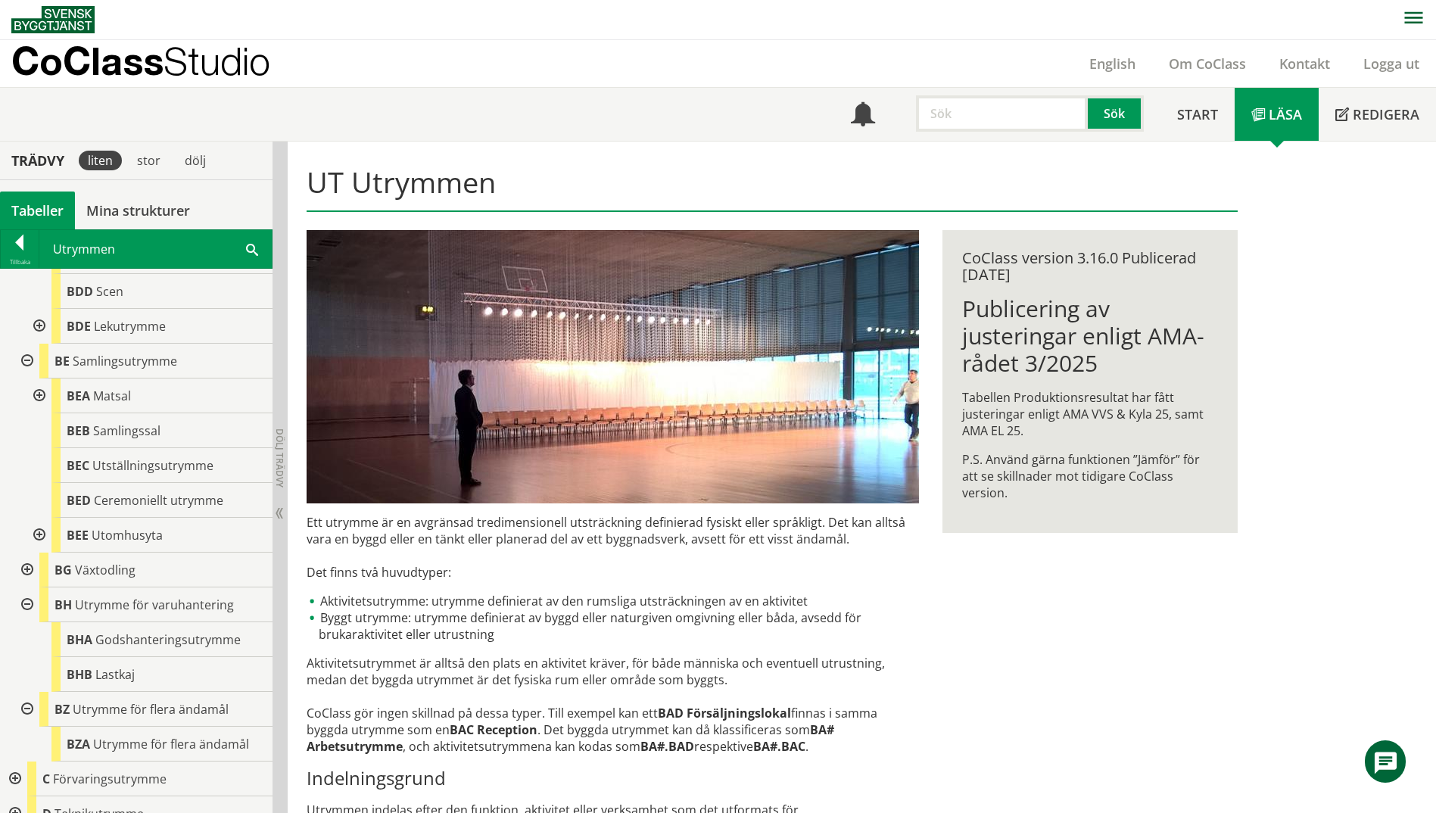
click at [40, 538] on div at bounding box center [37, 535] width 27 height 35
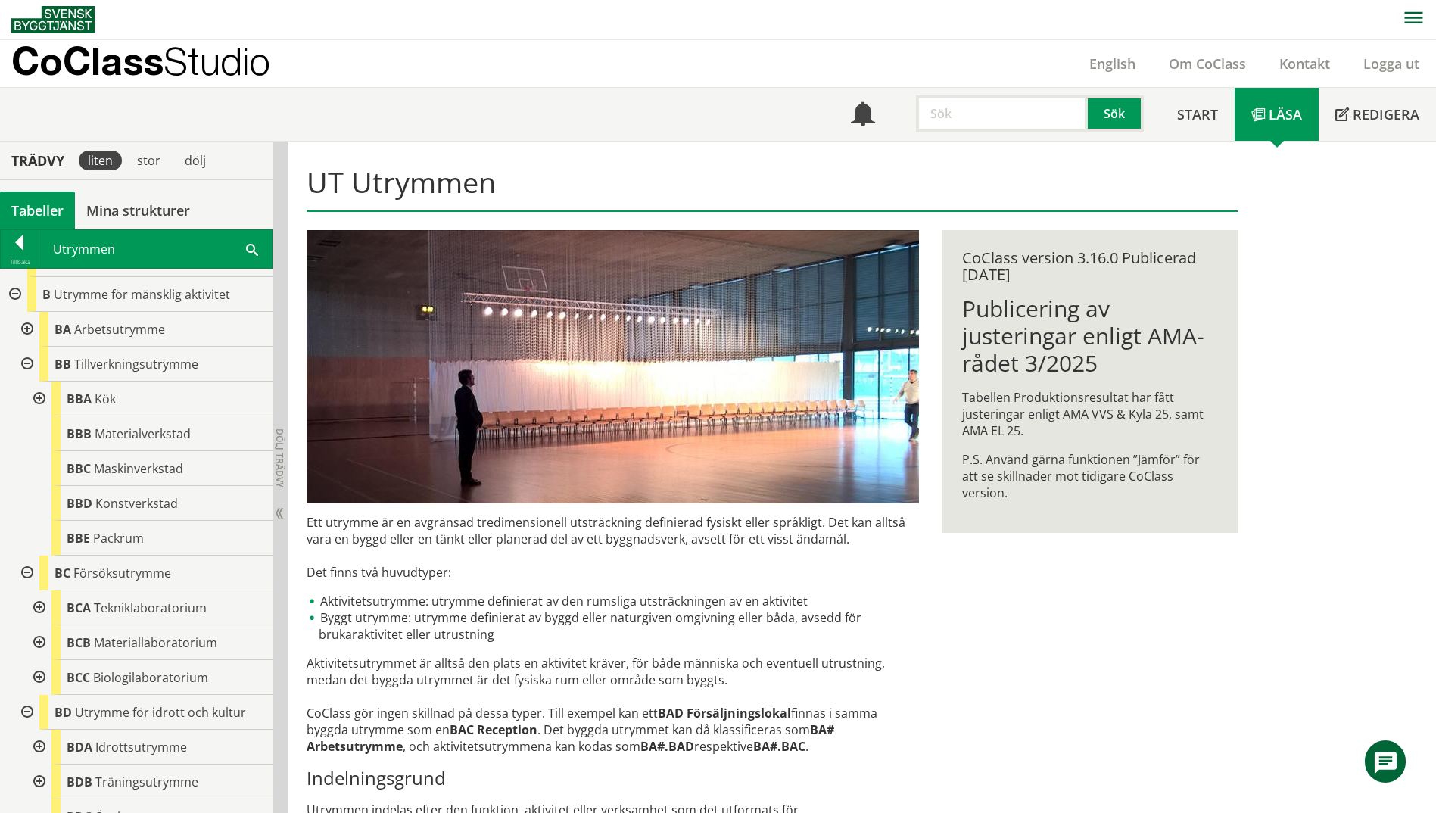
scroll to position [0, 0]
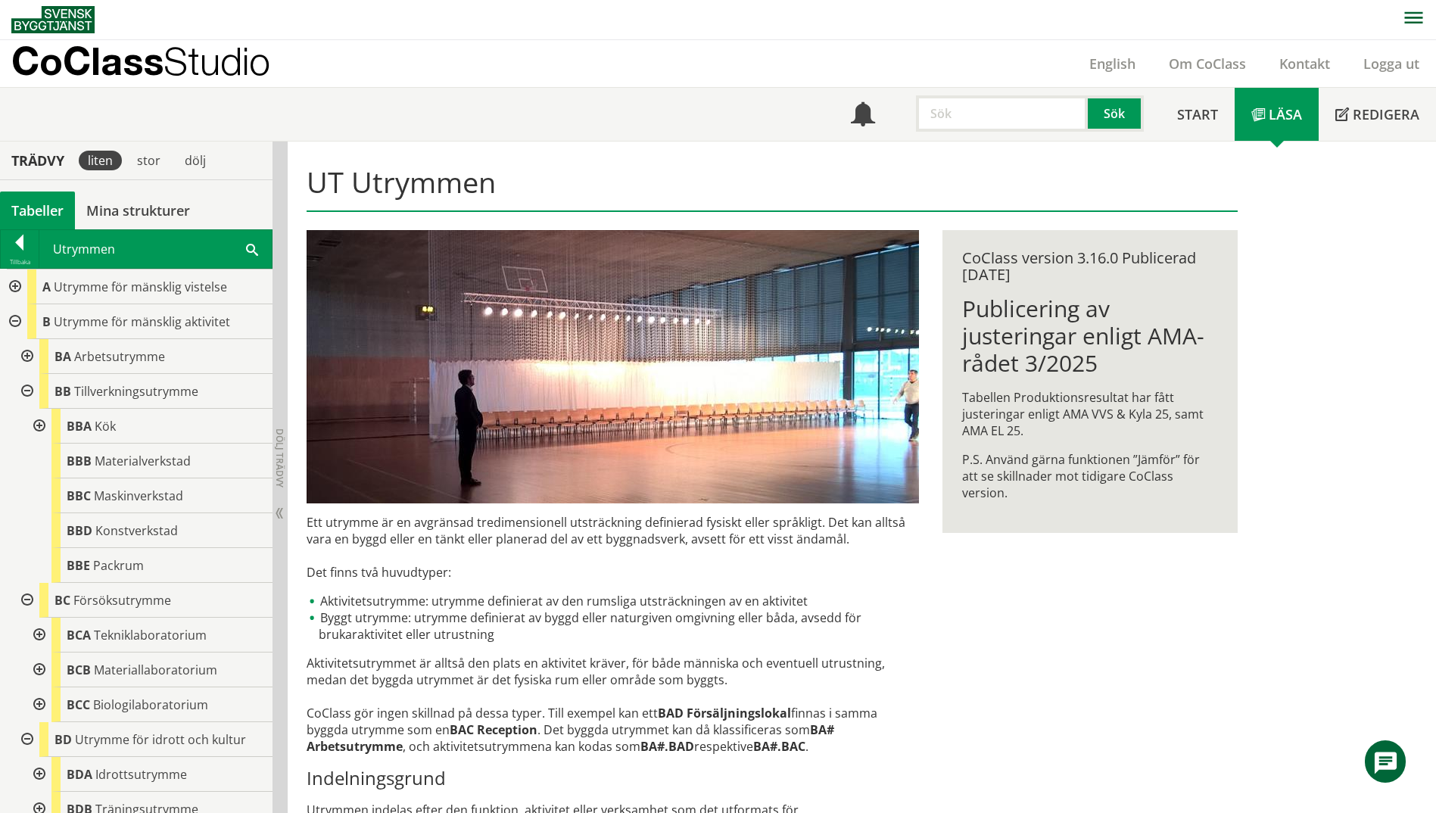
click at [23, 600] on div at bounding box center [25, 600] width 27 height 35
click at [25, 632] on div at bounding box center [25, 635] width 27 height 35
click at [25, 663] on div at bounding box center [25, 670] width 27 height 35
click at [30, 738] on div at bounding box center [25, 739] width 27 height 35
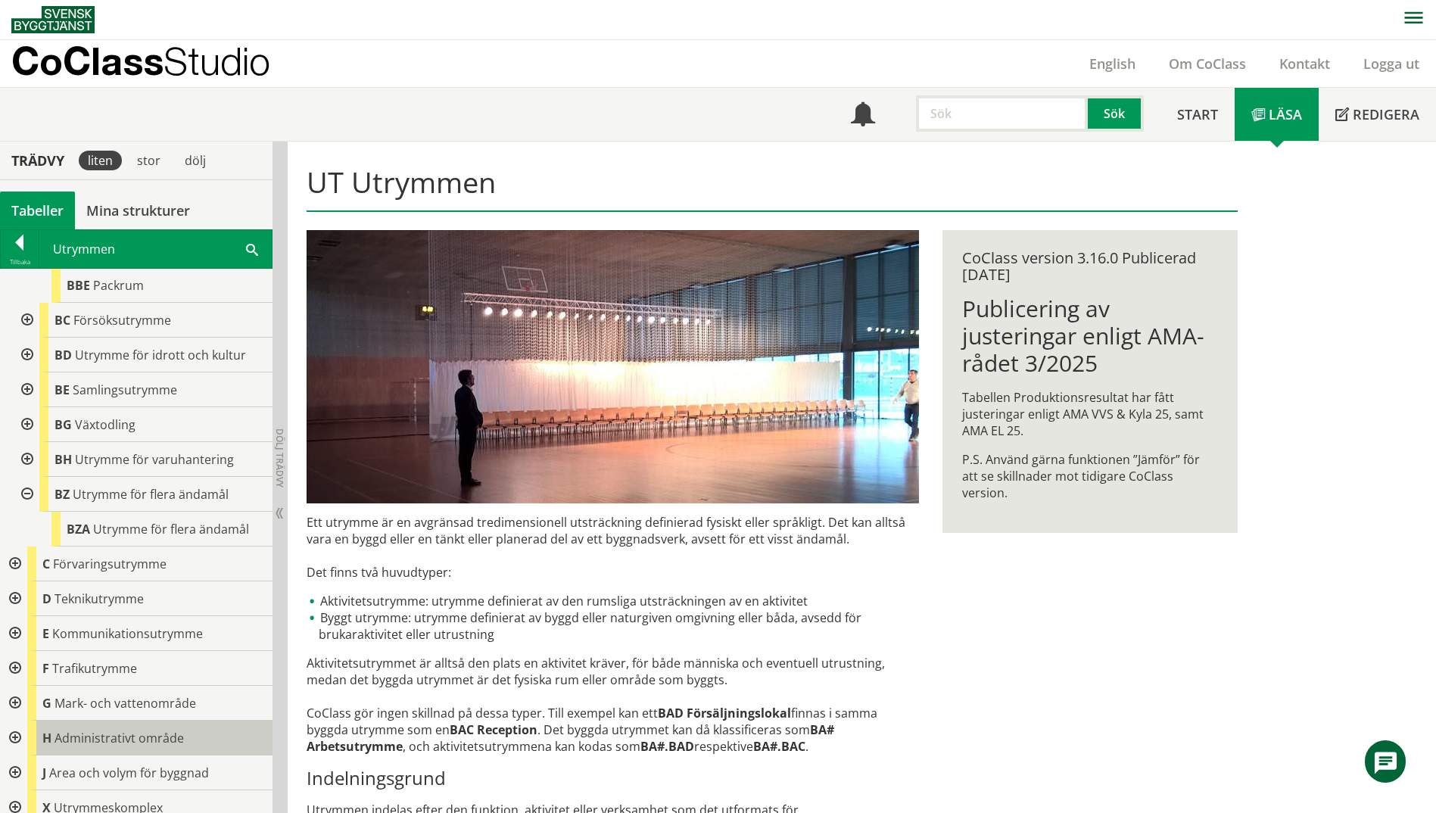
scroll to position [303, 0]
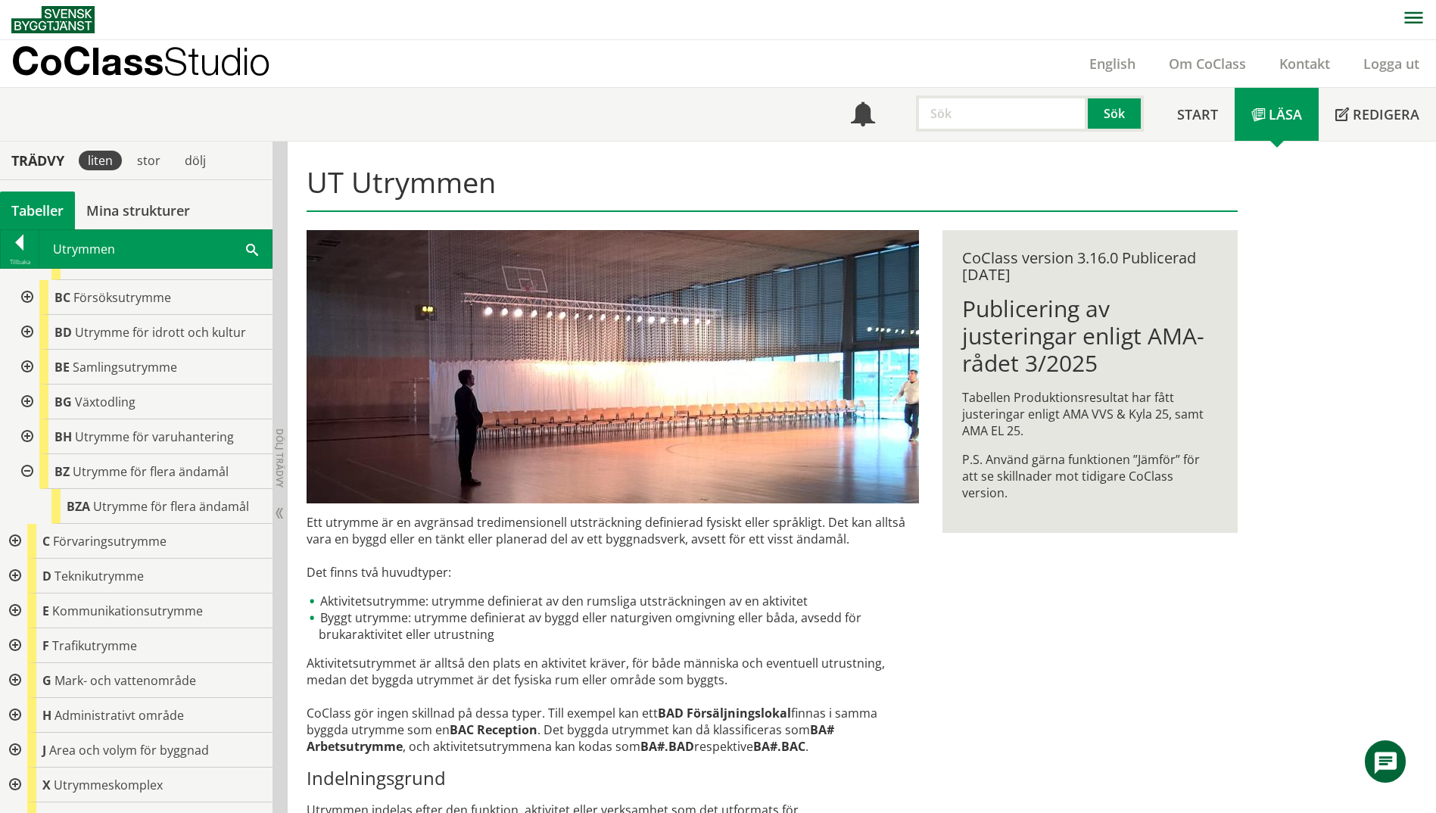
click at [27, 478] on div at bounding box center [25, 471] width 27 height 35
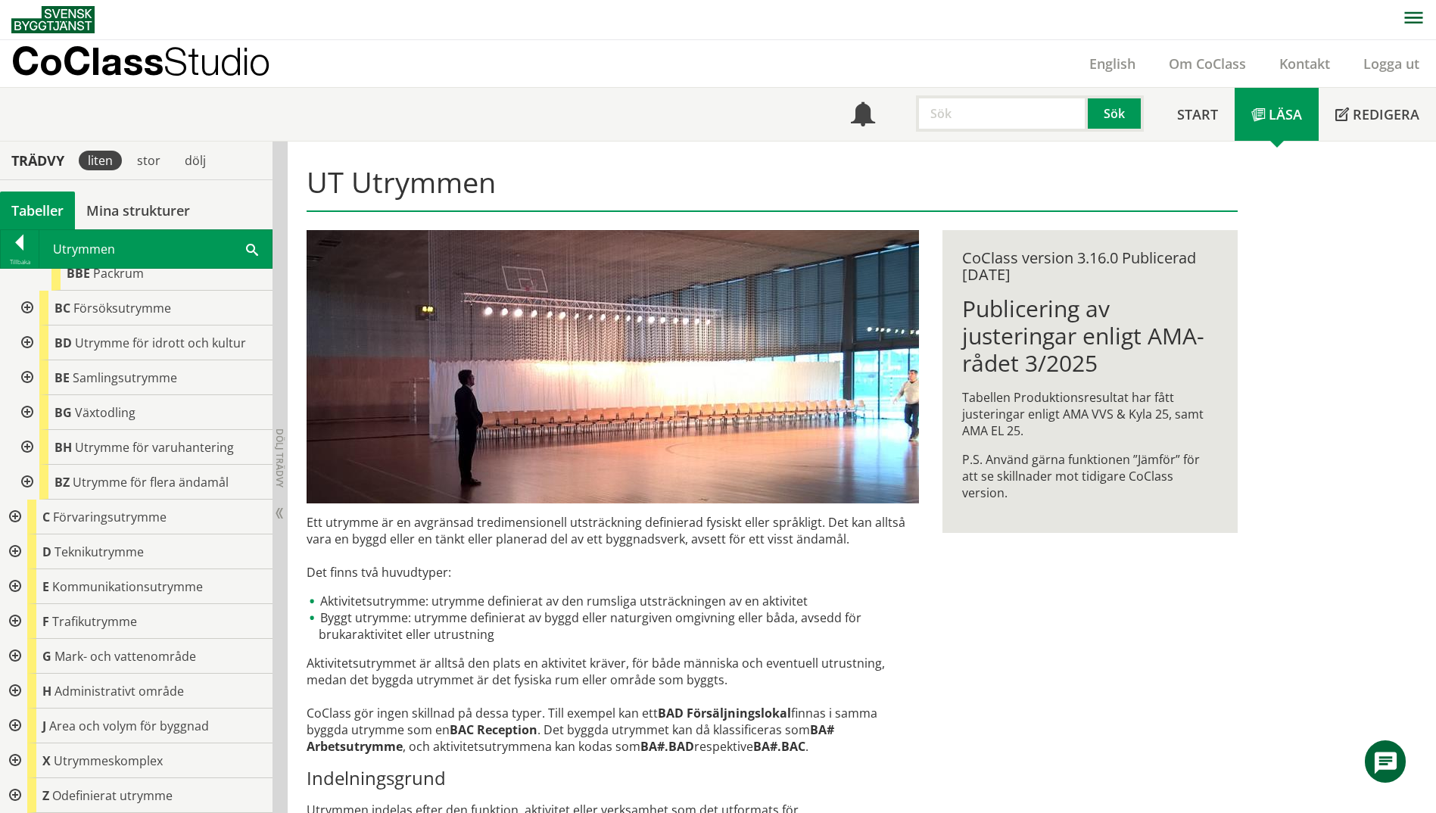
scroll to position [292, 0]
click at [12, 555] on div at bounding box center [13, 552] width 27 height 35
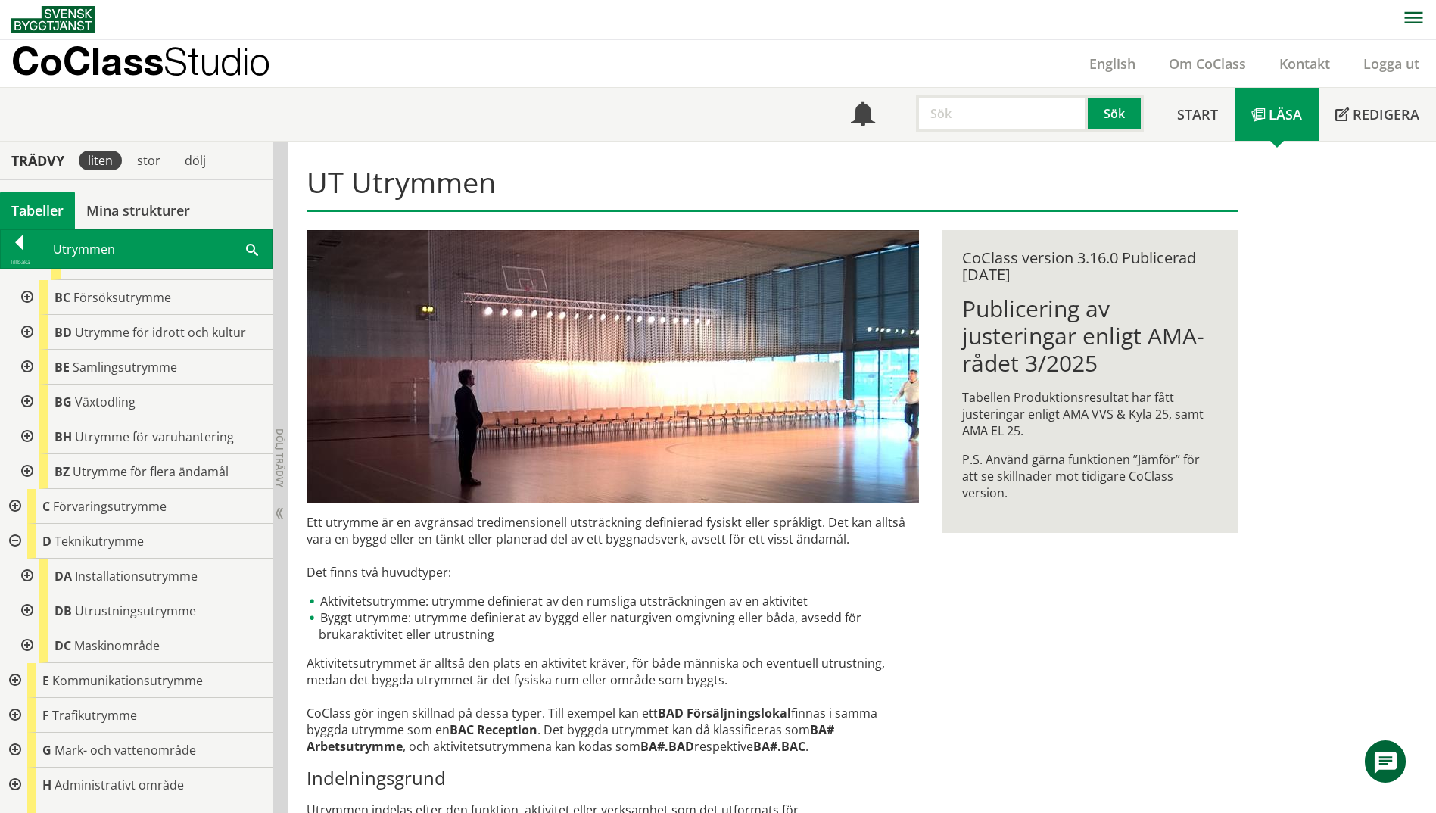
click at [30, 575] on div at bounding box center [25, 576] width 27 height 35
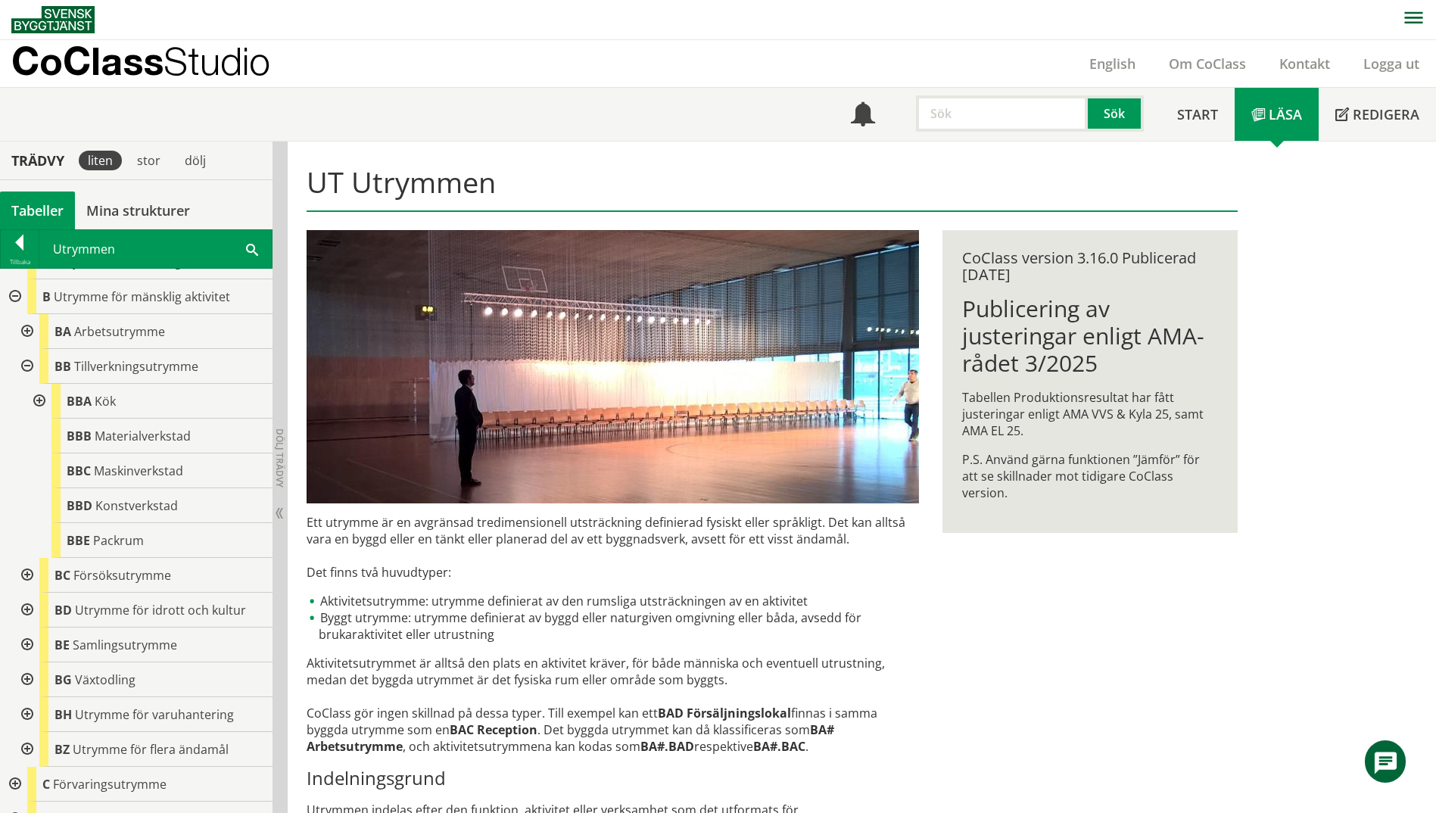
scroll to position [0, 0]
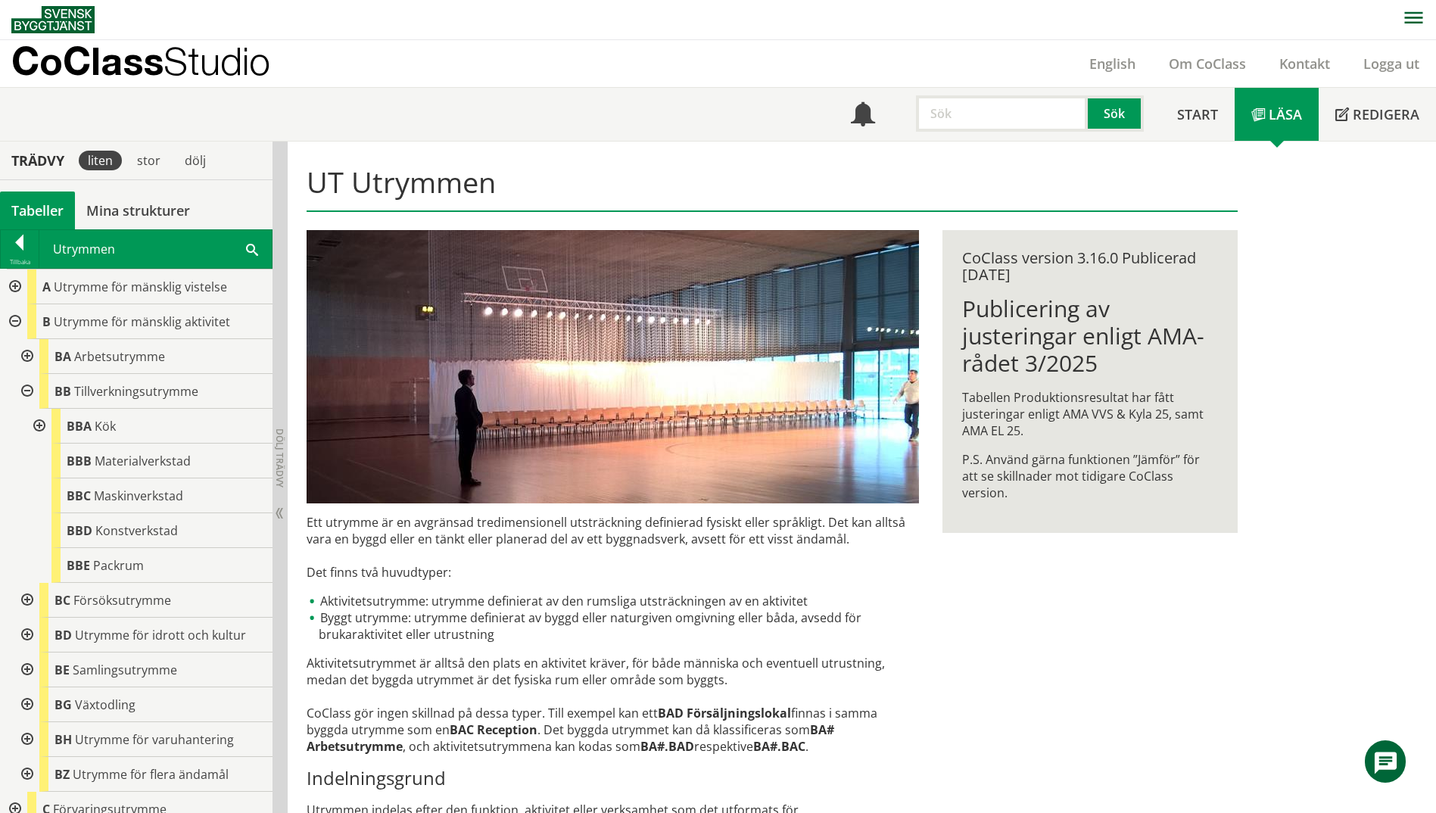
click at [11, 284] on div at bounding box center [13, 287] width 27 height 35
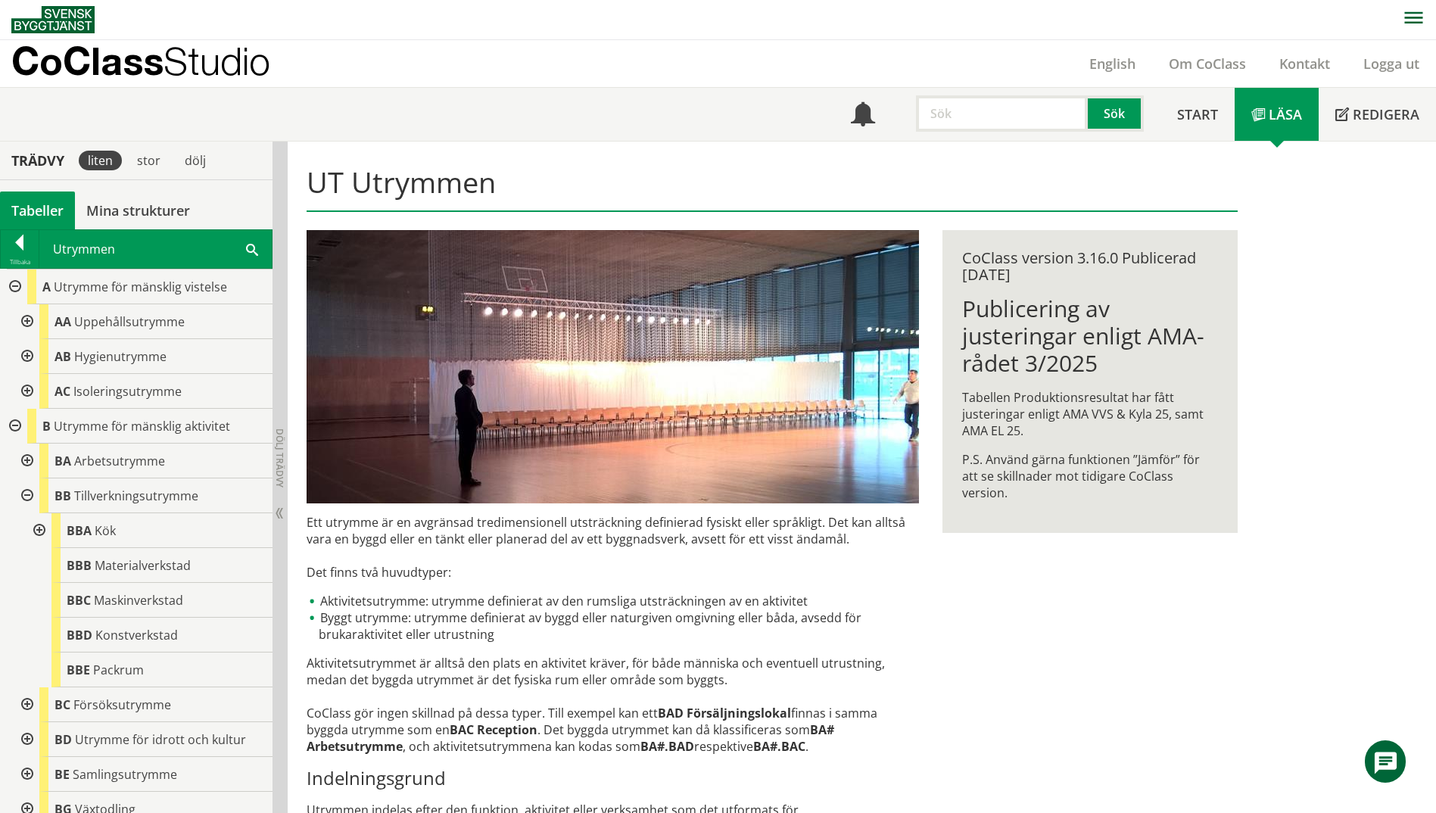
click at [30, 323] on div at bounding box center [25, 321] width 27 height 35
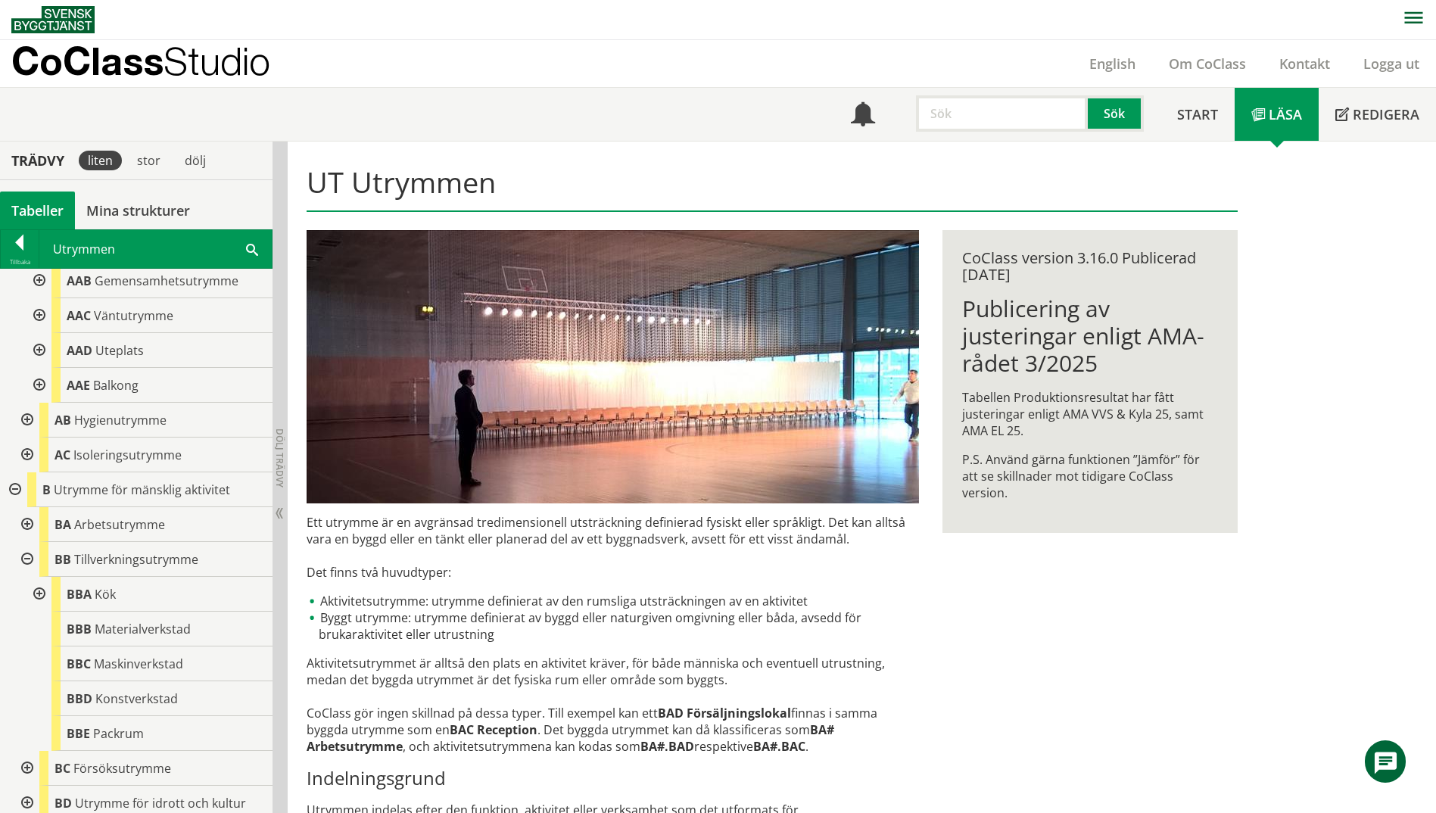
scroll to position [151, 0]
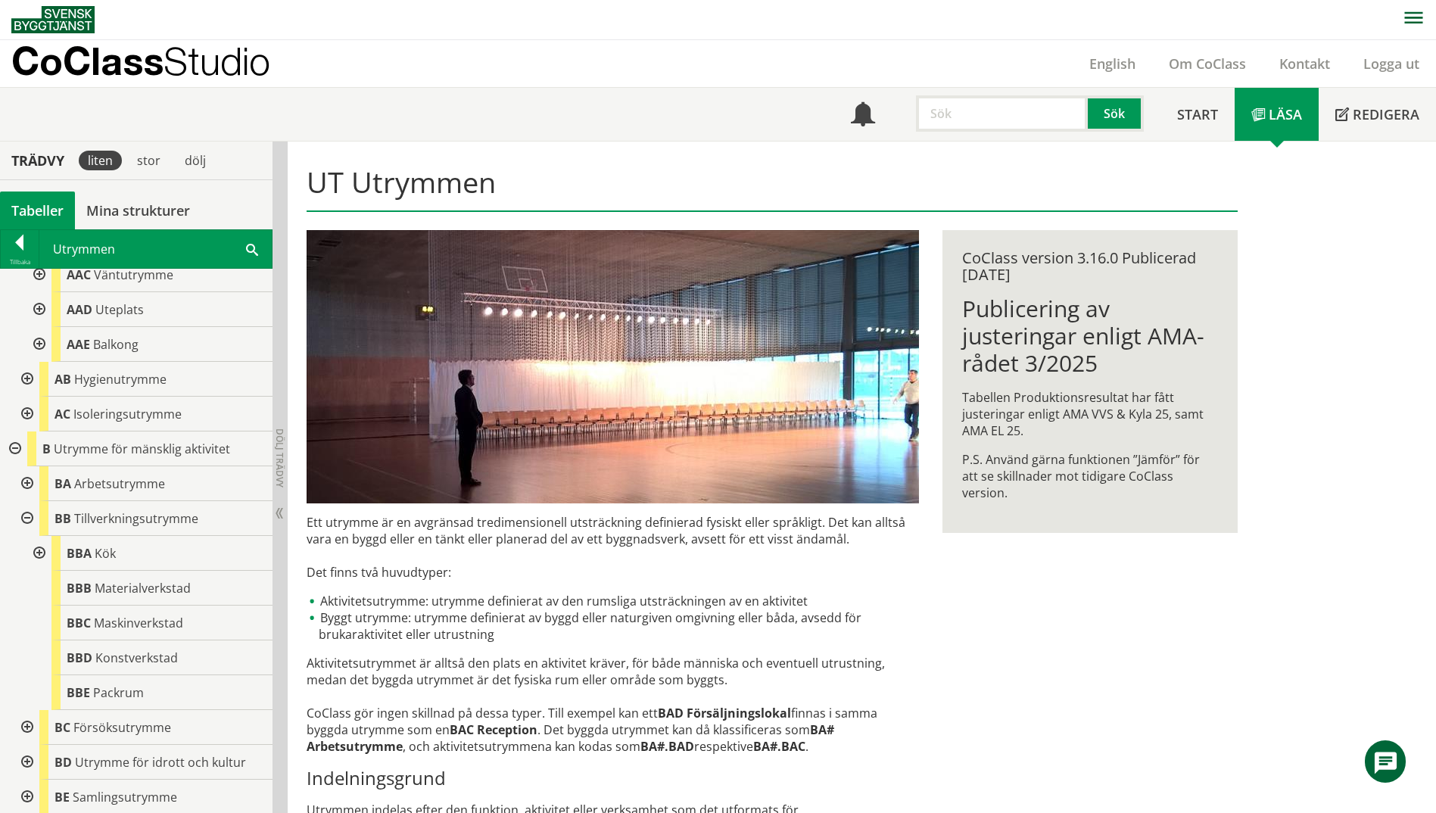
click at [21, 482] on div at bounding box center [25, 483] width 27 height 35
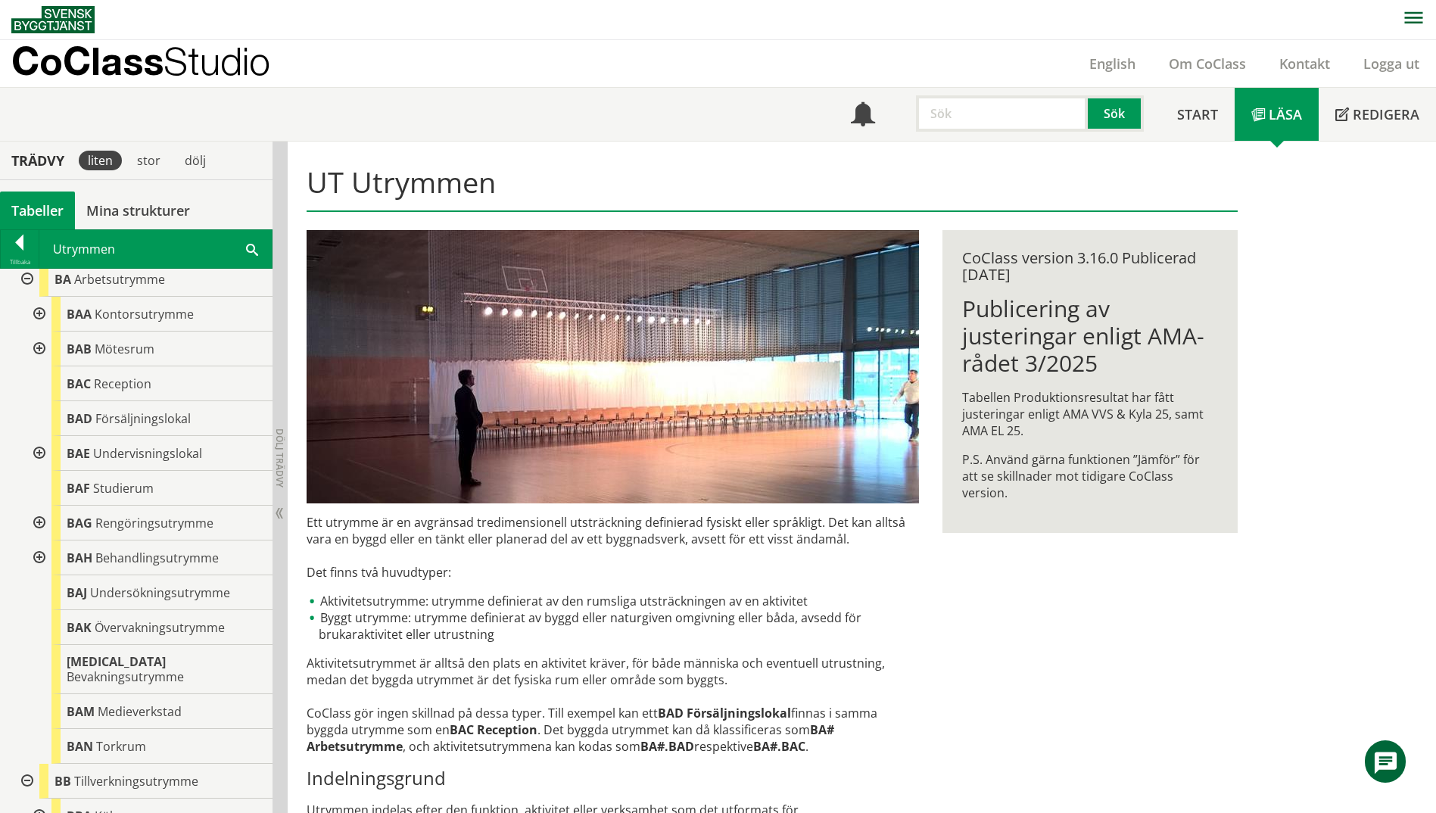
scroll to position [379, 0]
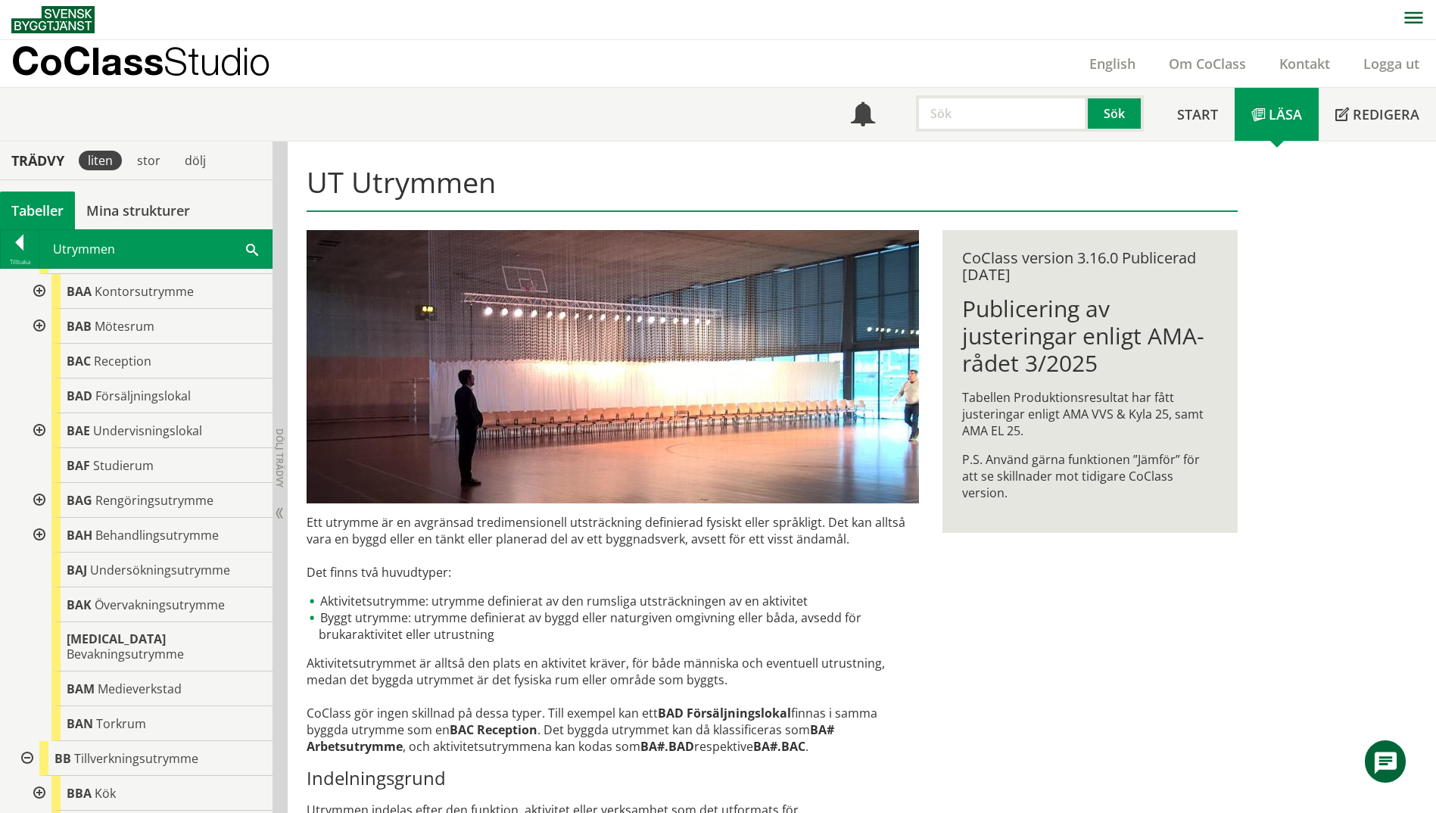
click at [40, 430] on div at bounding box center [37, 430] width 27 height 35
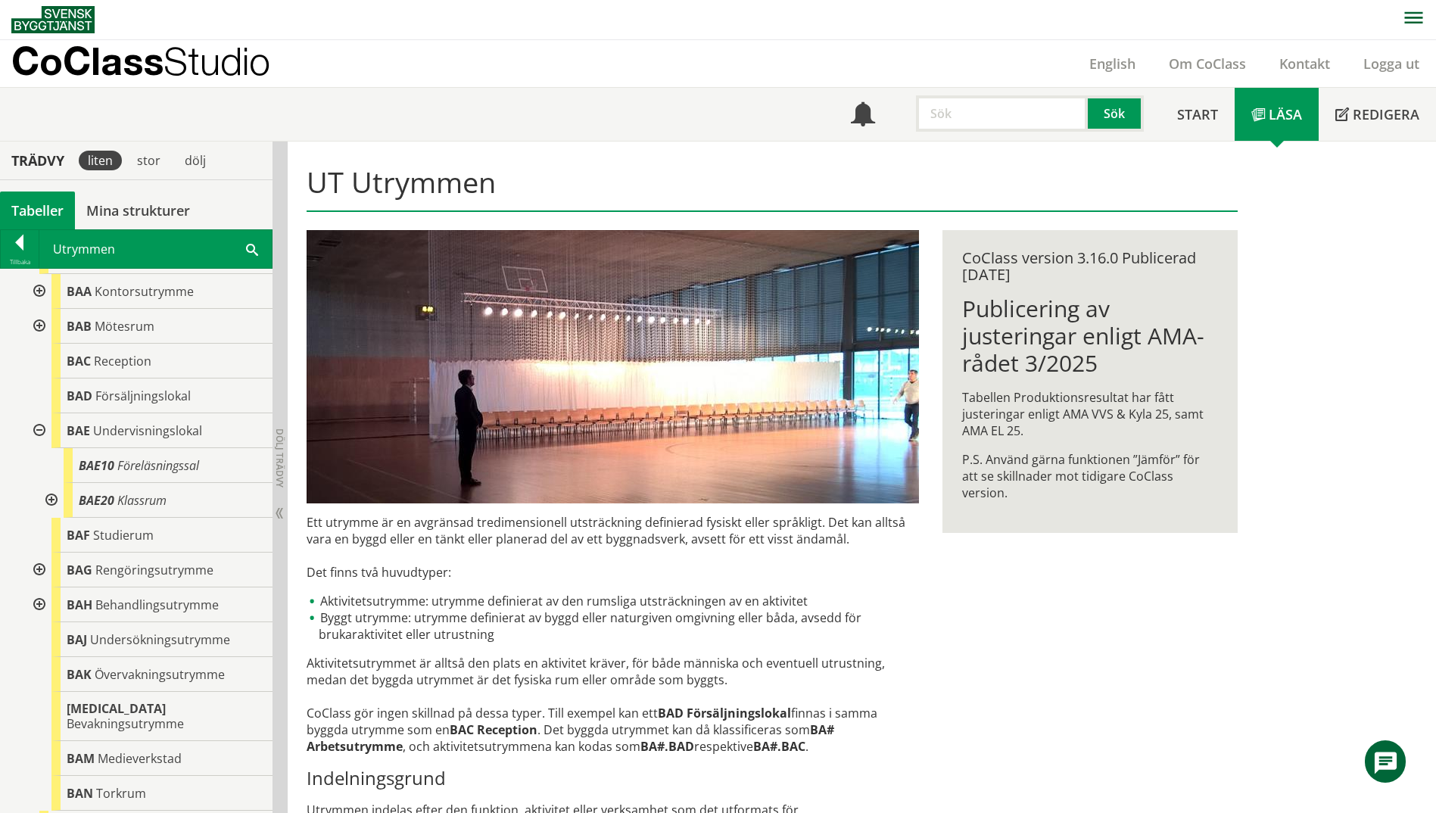
click at [55, 499] on div at bounding box center [49, 500] width 27 height 35
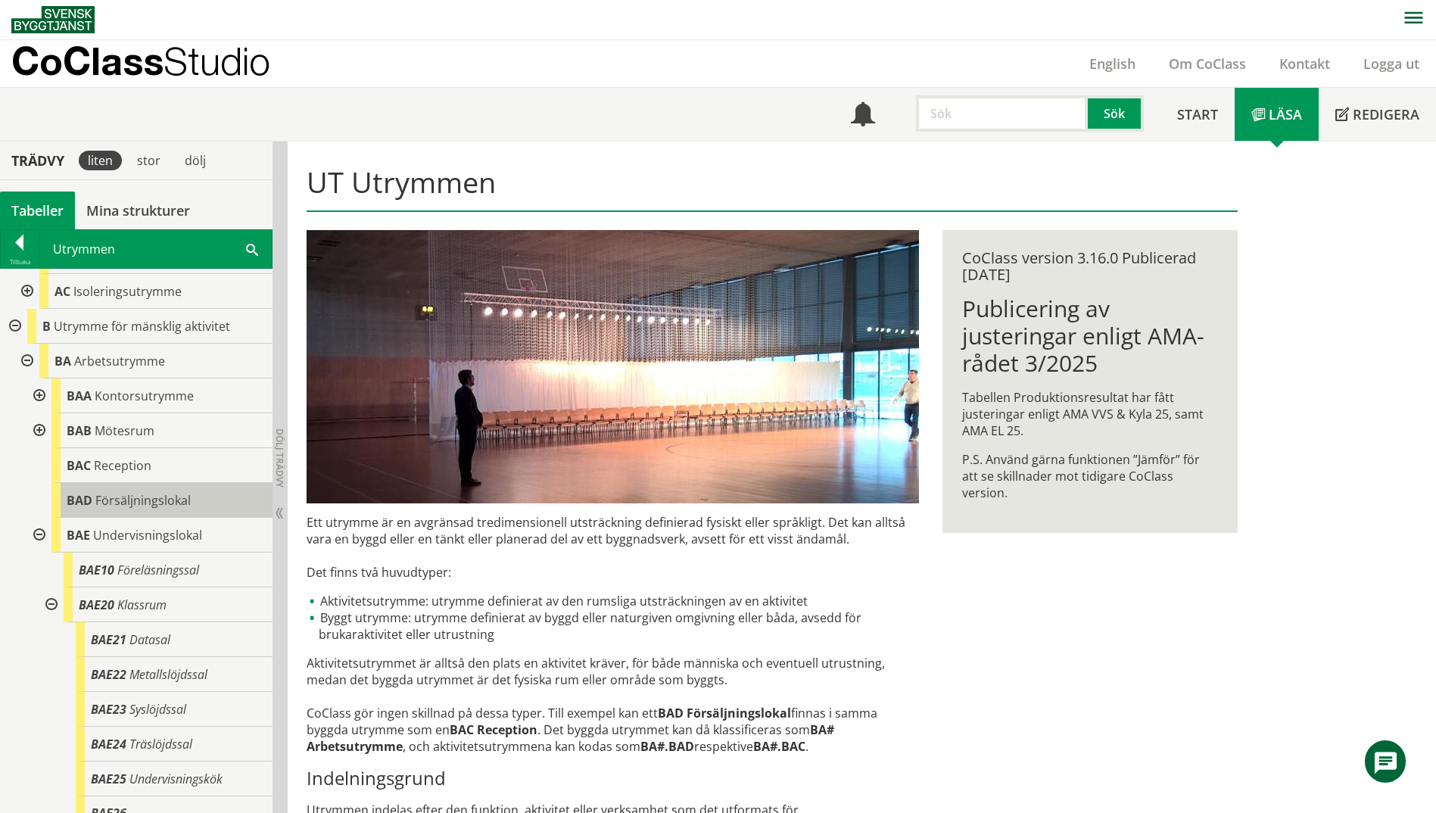
scroll to position [227, 0]
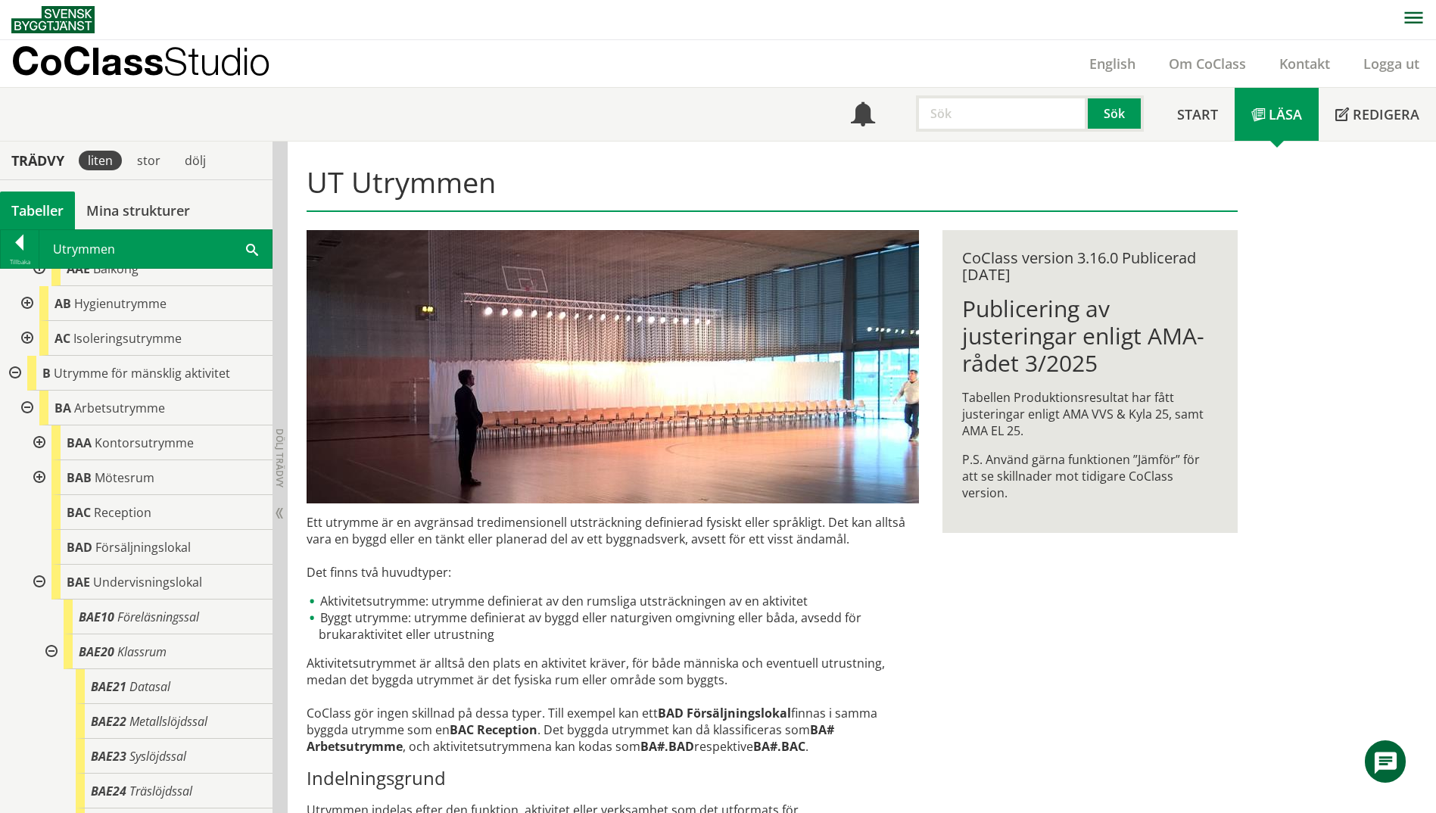
click at [251, 255] on span at bounding box center [252, 249] width 12 height 16
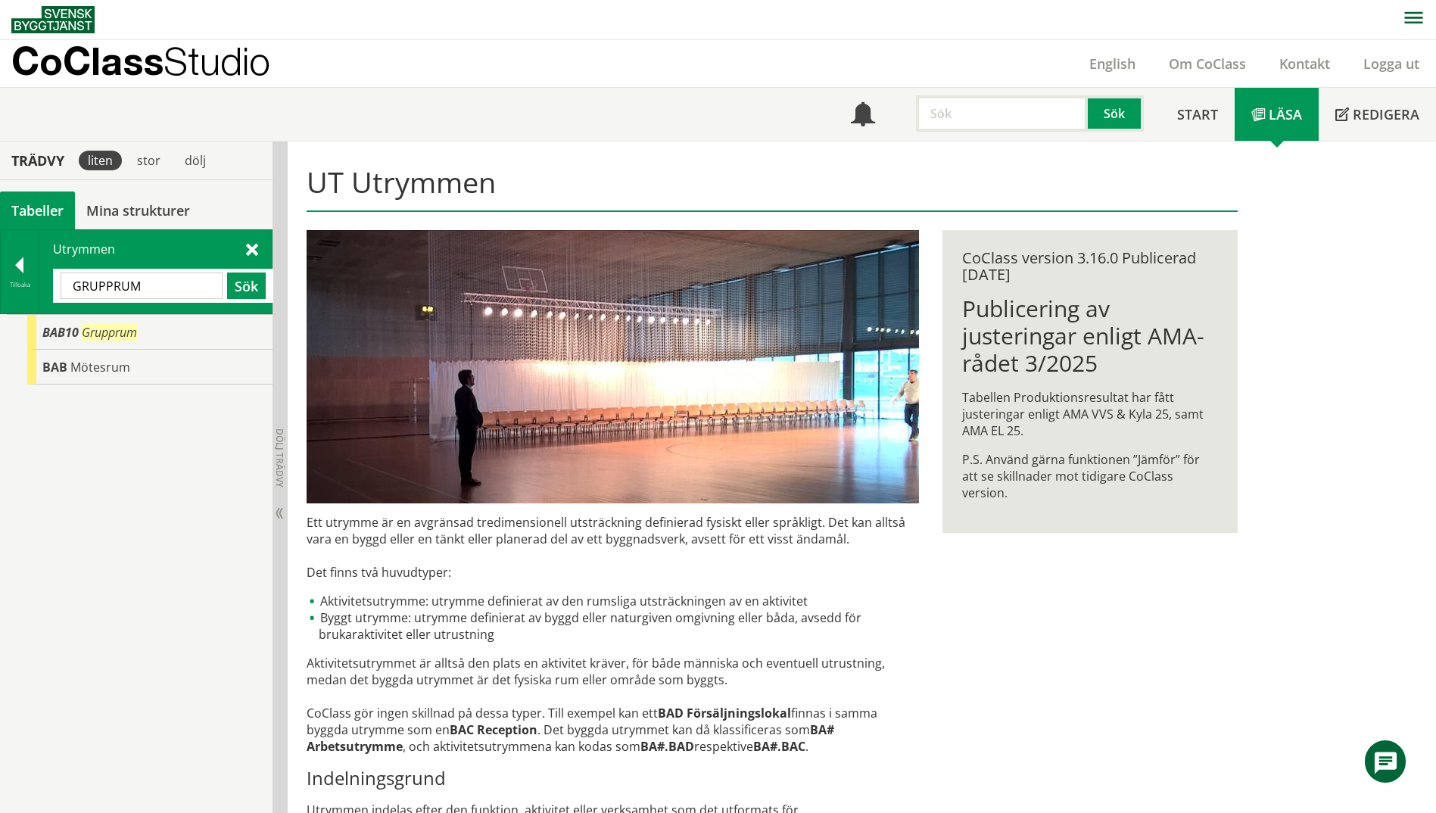
scroll to position [0, 0]
click at [64, 332] on span "BAB10" at bounding box center [60, 332] width 36 height 17
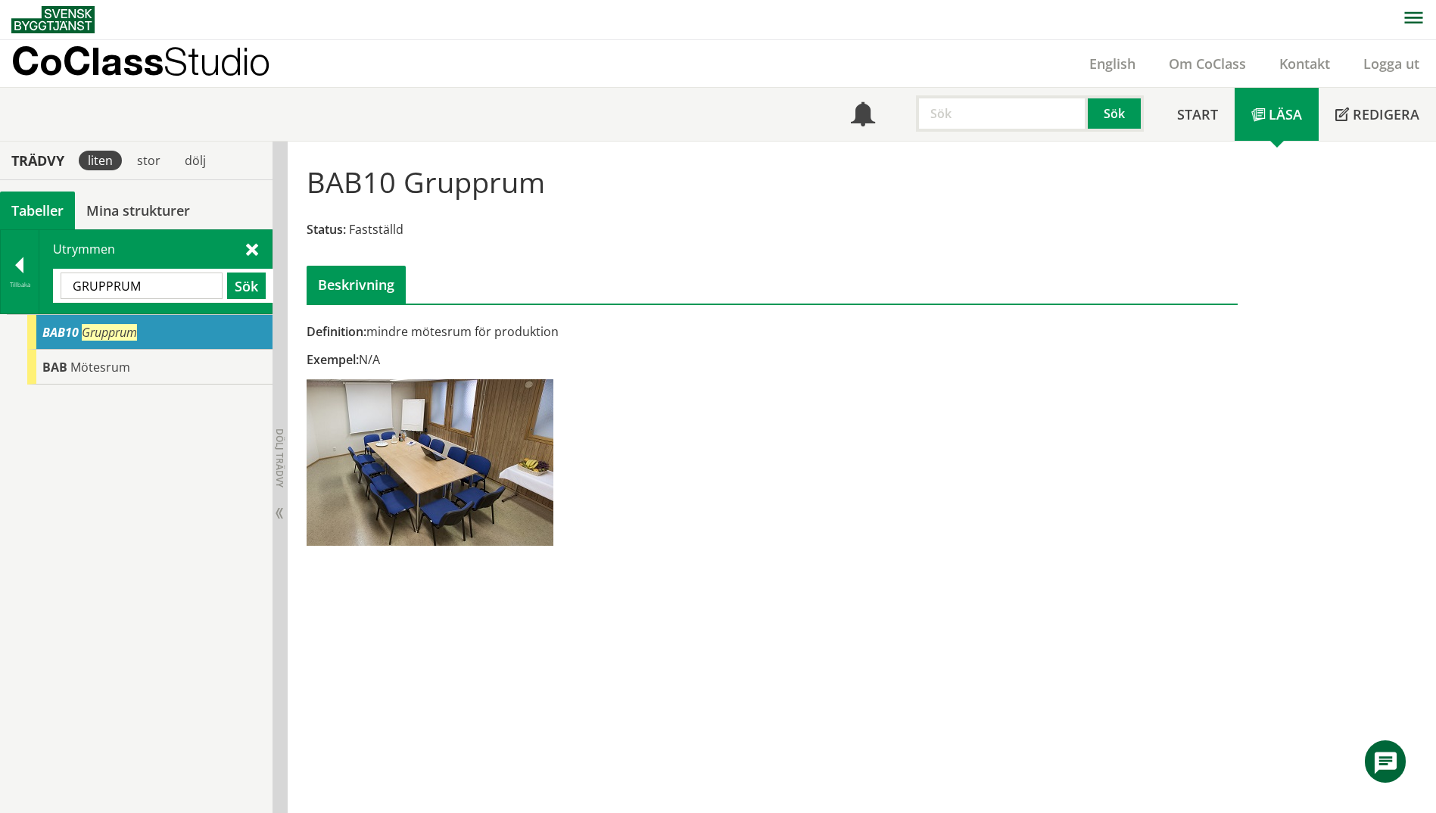
drag, startPoint x: 145, startPoint y: 288, endPoint x: 54, endPoint y: 279, distance: 91.3
click at [54, 279] on div "GRUPPRUM Sök" at bounding box center [163, 286] width 220 height 34
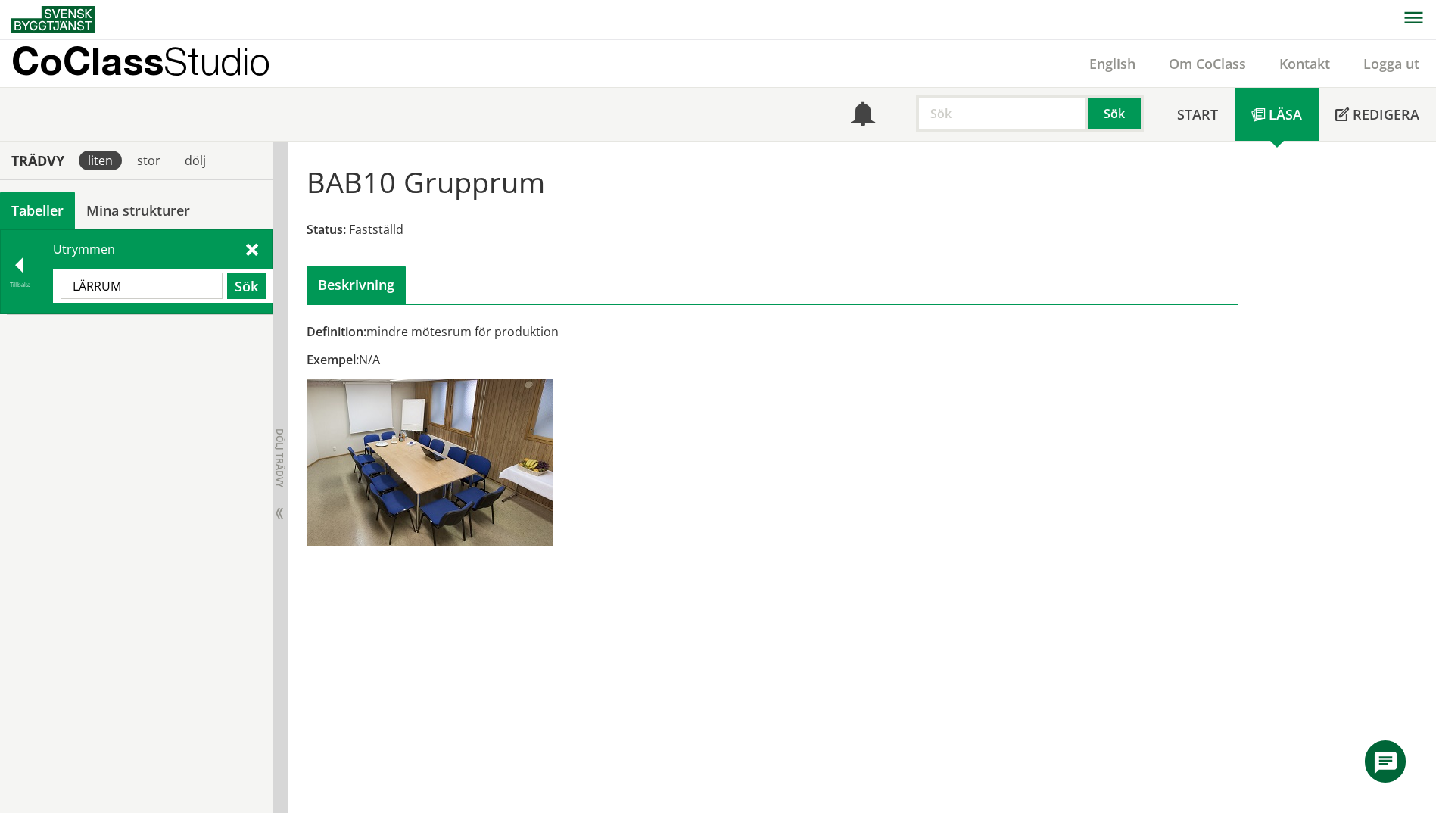
drag, startPoint x: 135, startPoint y: 287, endPoint x: -3, endPoint y: 291, distance: 137.9
click at [0, 291] on html "AMA AMA Beskrivningsverktyg AMA Funktion BSAB Bygginfo Byggjura Byggkatalogen […" at bounding box center [718, 405] width 1436 height 813
click at [73, 337] on span "BAB10" at bounding box center [60, 332] width 36 height 17
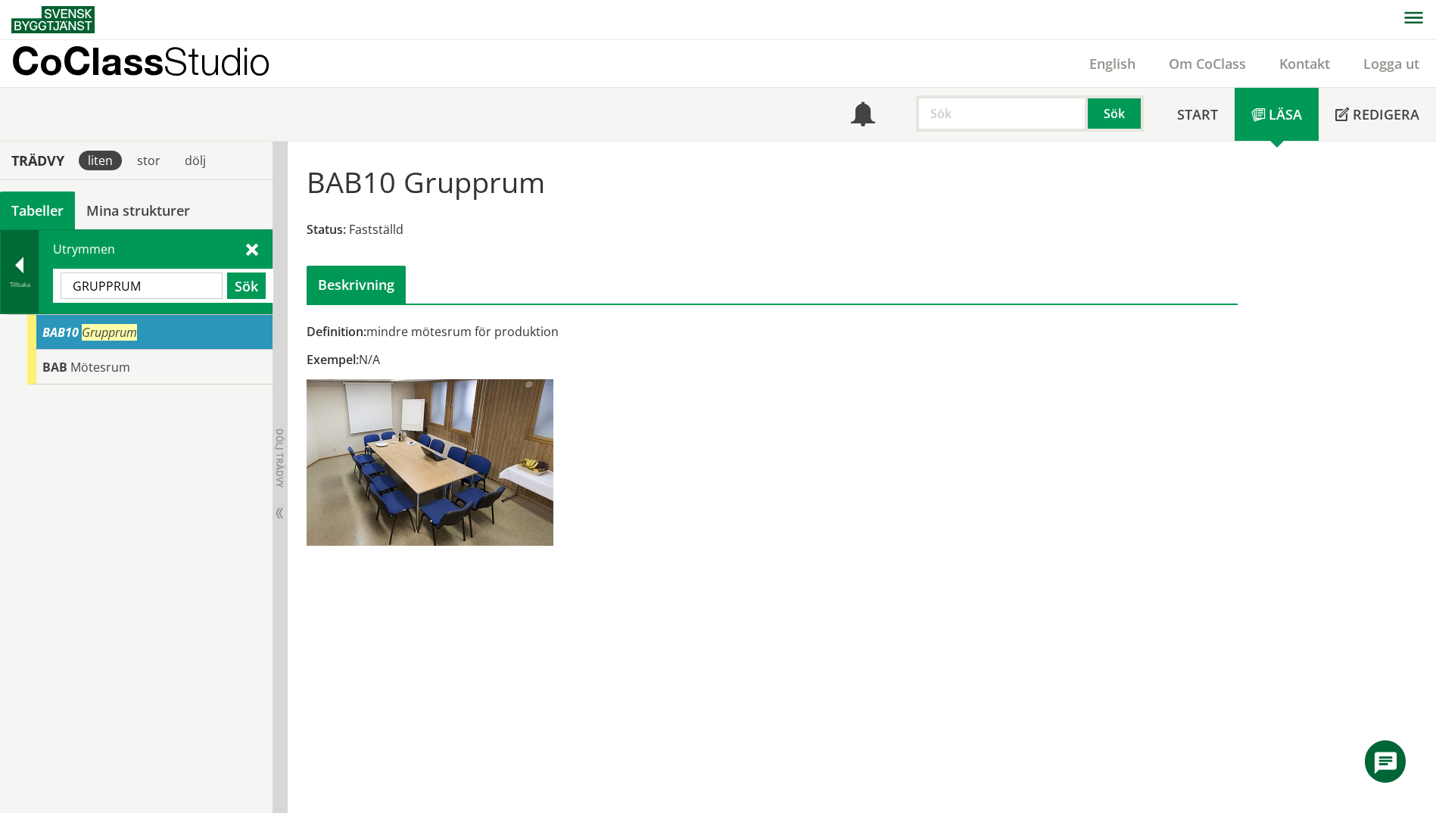
drag, startPoint x: 140, startPoint y: 285, endPoint x: 19, endPoint y: 292, distance: 121.3
click at [19, 292] on div "Tillbaka Utrymmen GRUPPRUM Sök" at bounding box center [136, 271] width 273 height 85
paste input "Expedition"
type input "Expedition"
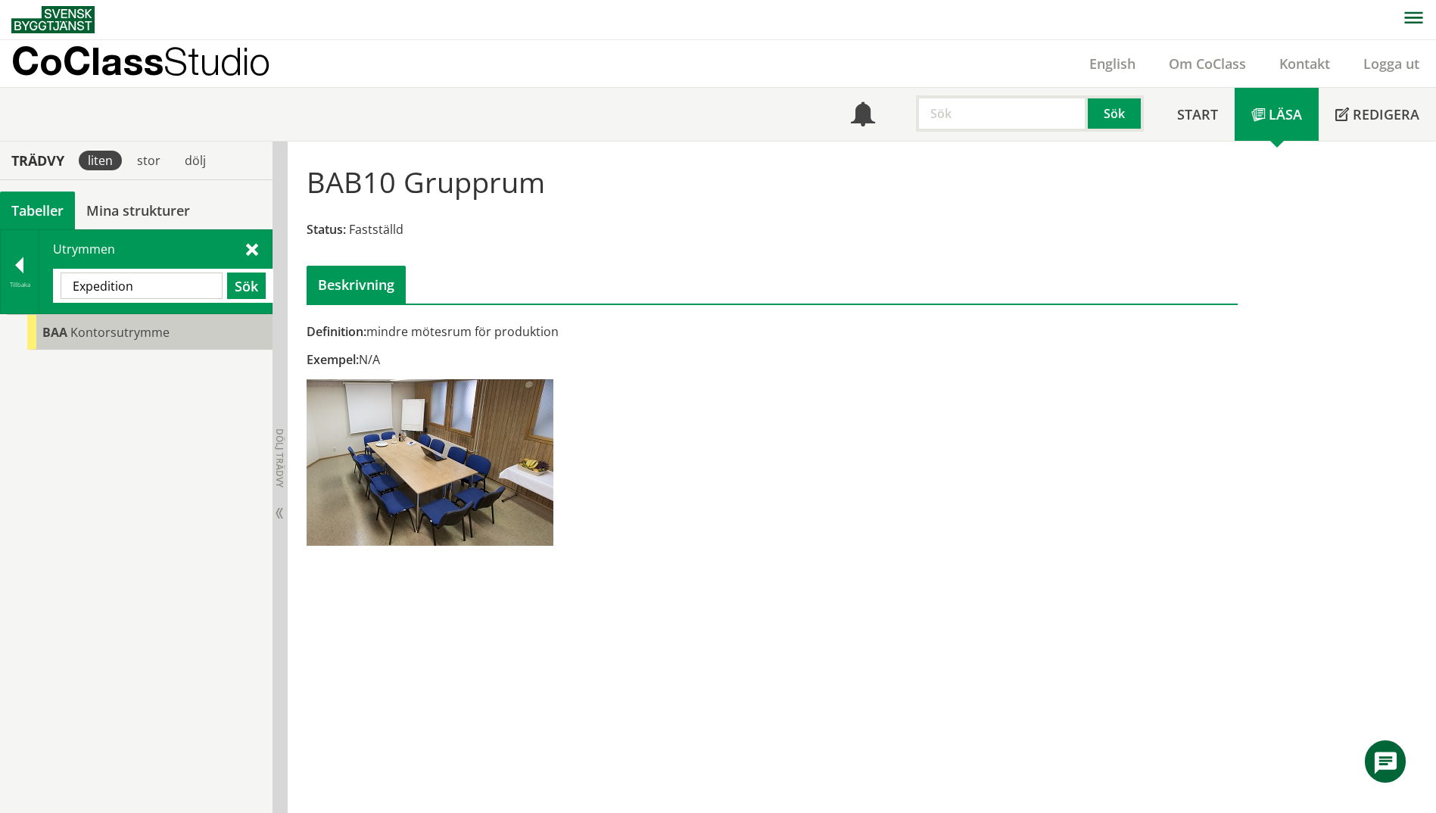
click at [81, 326] on span "Kontorsutrymme" at bounding box center [119, 332] width 99 height 17
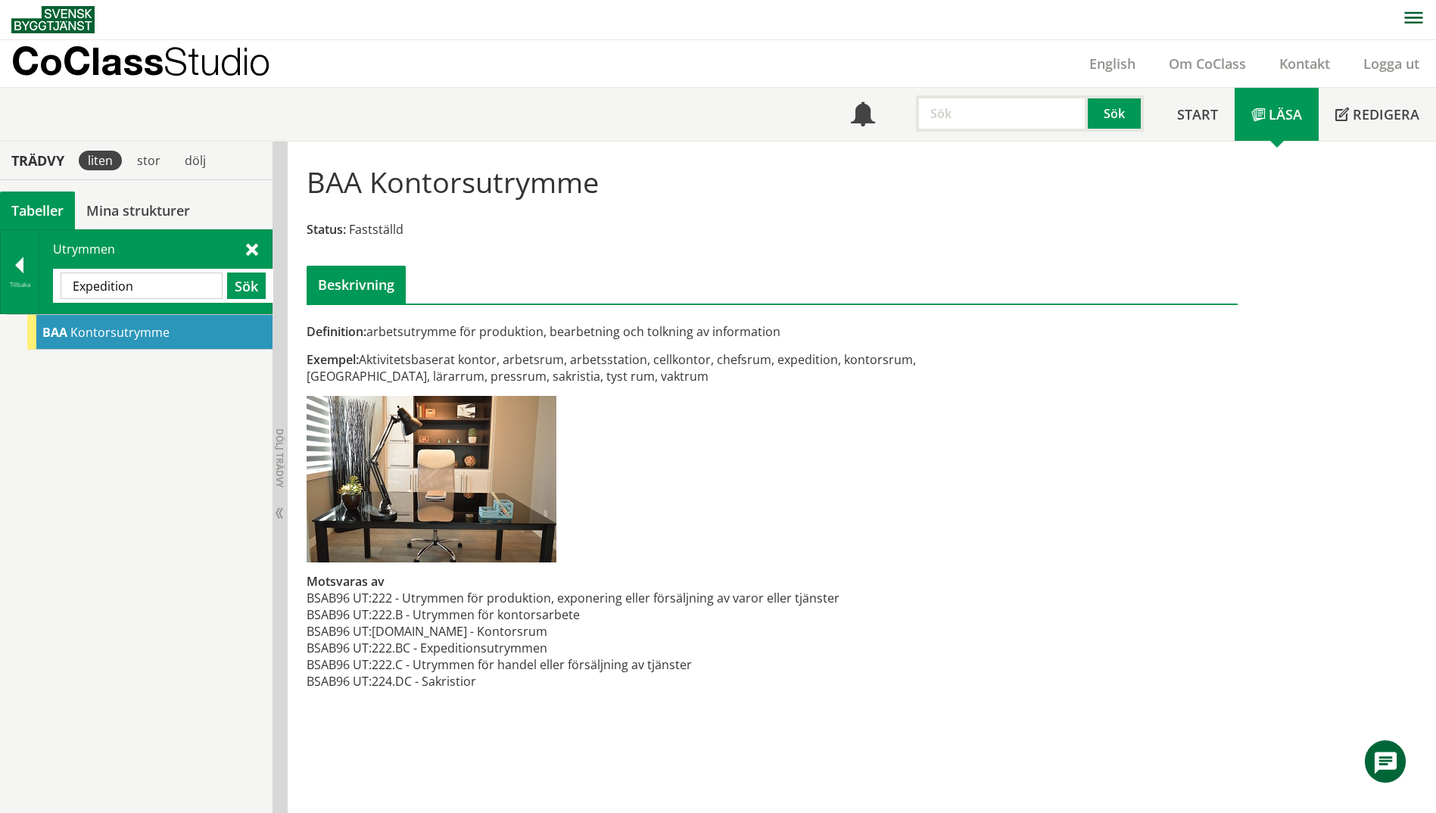
click at [151, 303] on div "Utrymmen Expedition Sök" at bounding box center [155, 271] width 232 height 83
click at [245, 288] on button "Sök" at bounding box center [246, 286] width 39 height 27
click at [71, 341] on div "BAA Kontorsutrymme" at bounding box center [149, 332] width 245 height 35
click at [17, 274] on div at bounding box center [20, 267] width 38 height 21
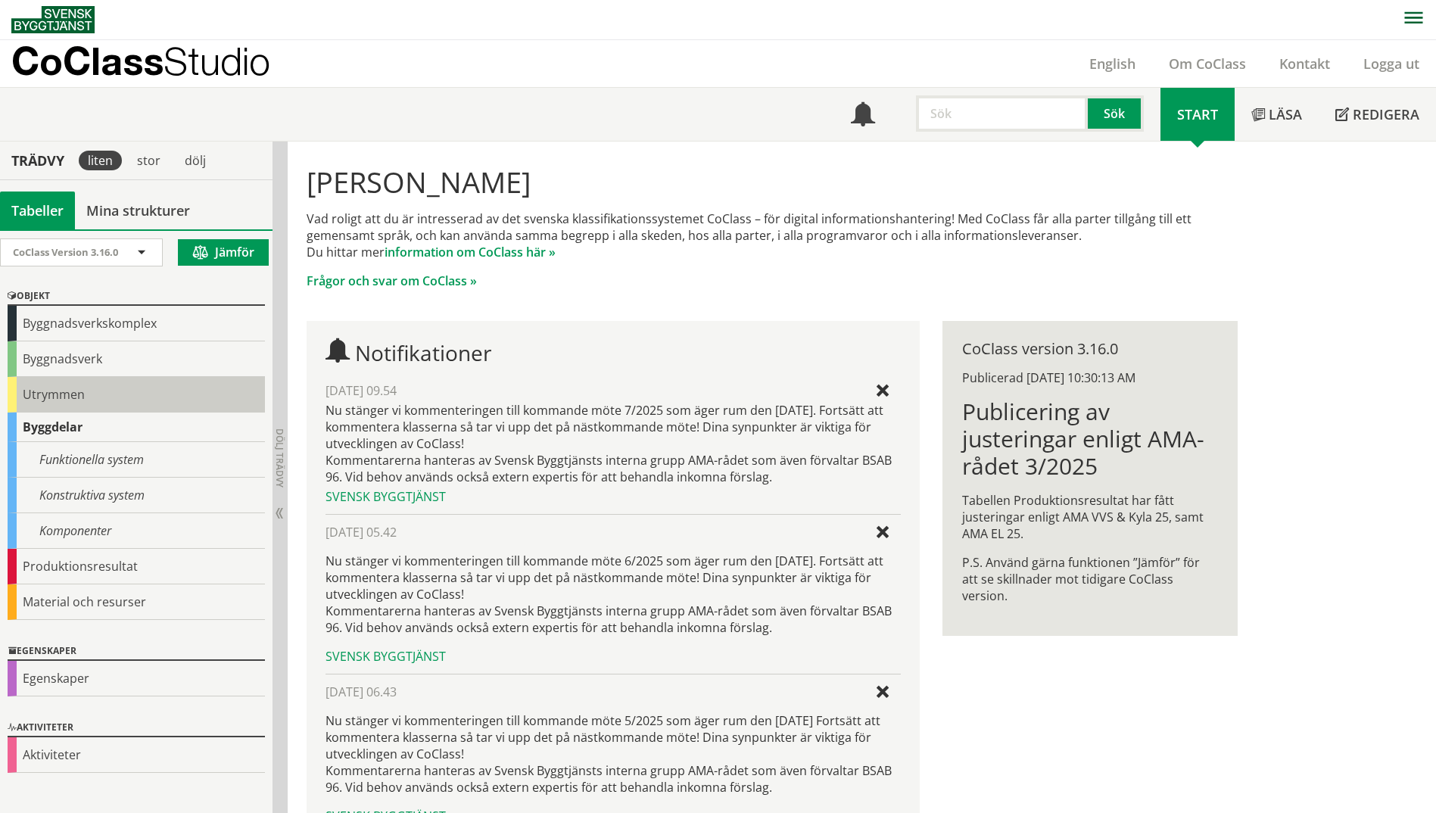
click at [17, 393] on div "Utrymmen" at bounding box center [136, 395] width 257 height 36
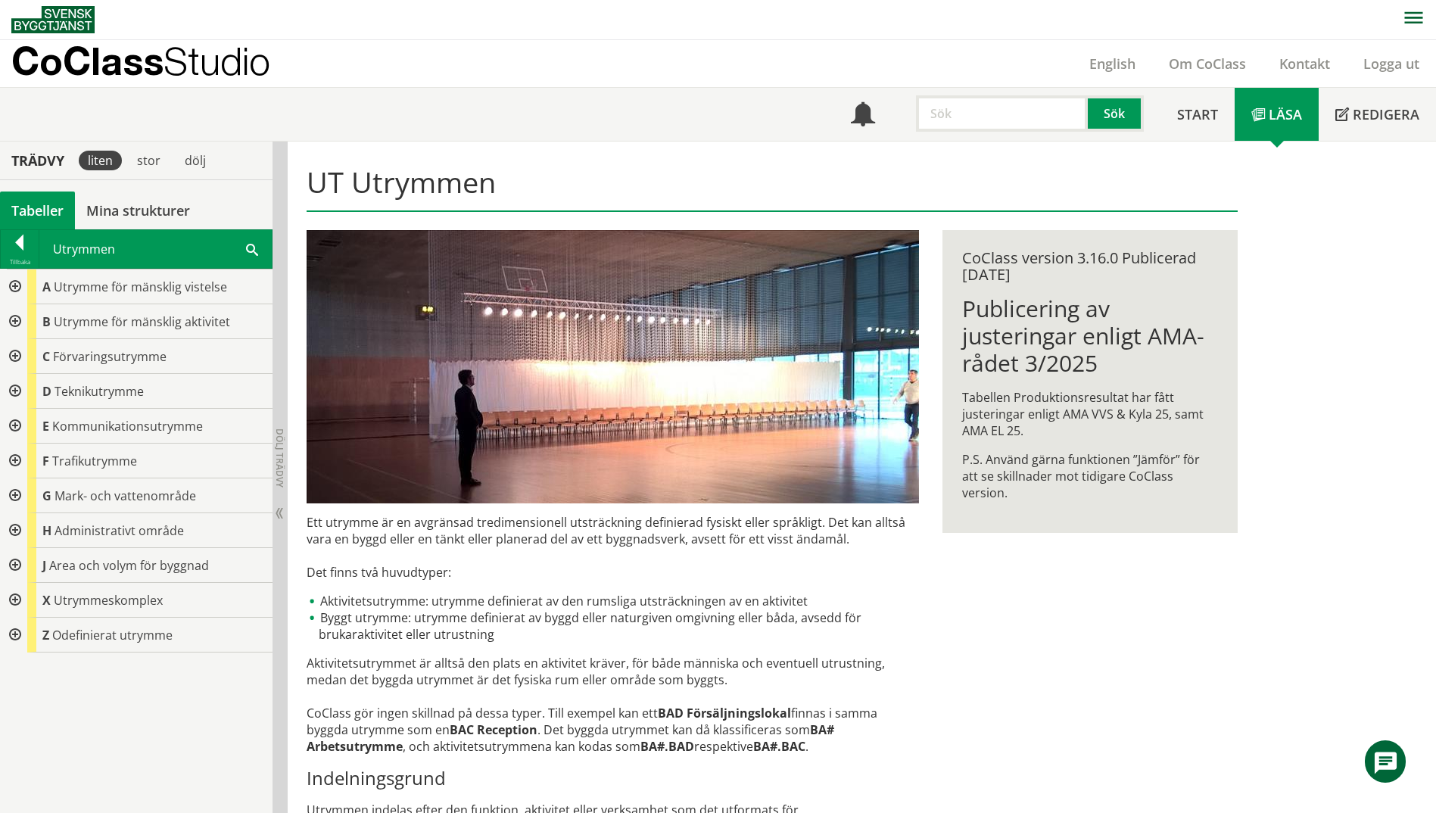
click at [13, 325] on div at bounding box center [13, 321] width 27 height 35
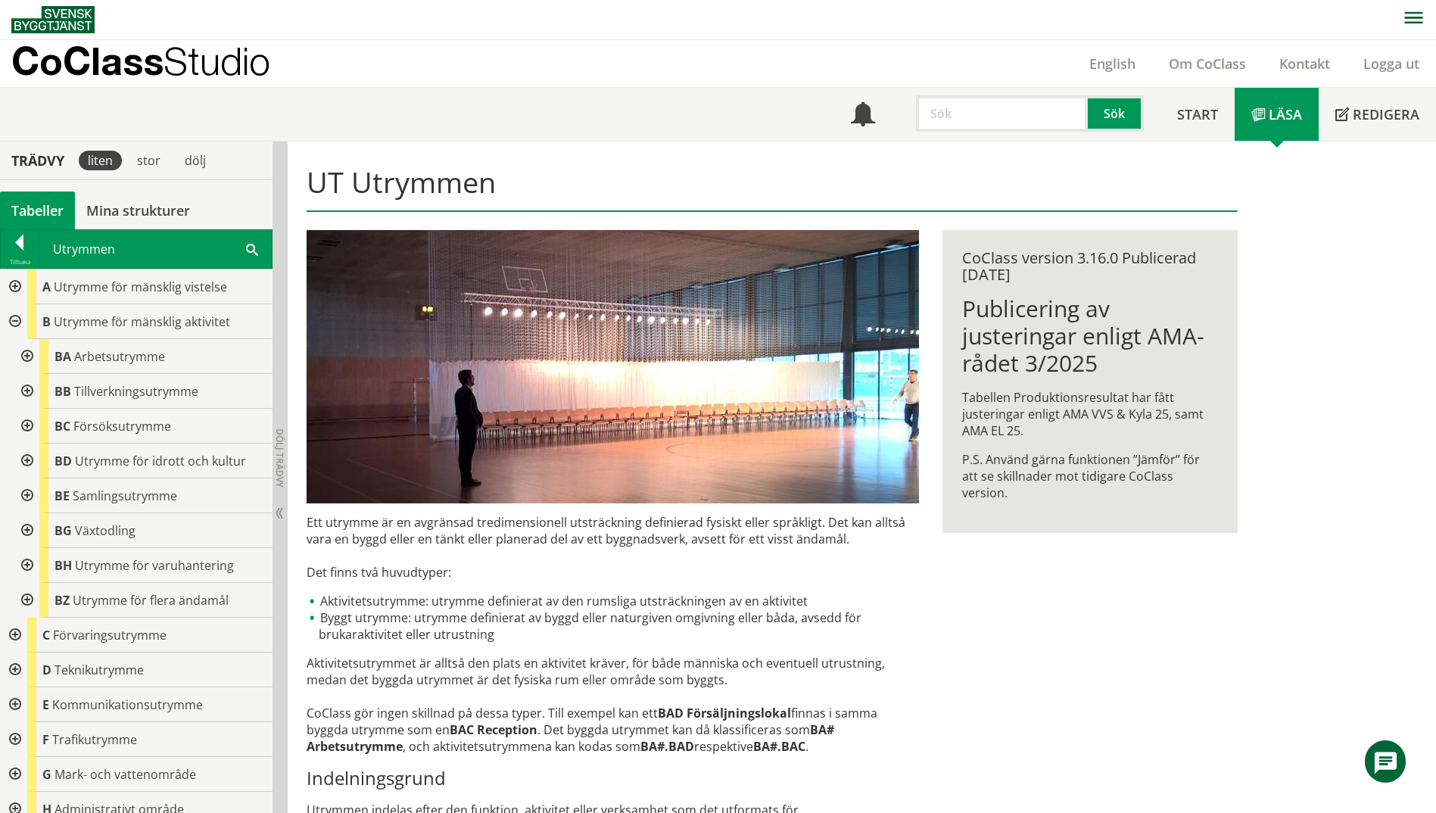
click at [22, 354] on div at bounding box center [25, 356] width 27 height 35
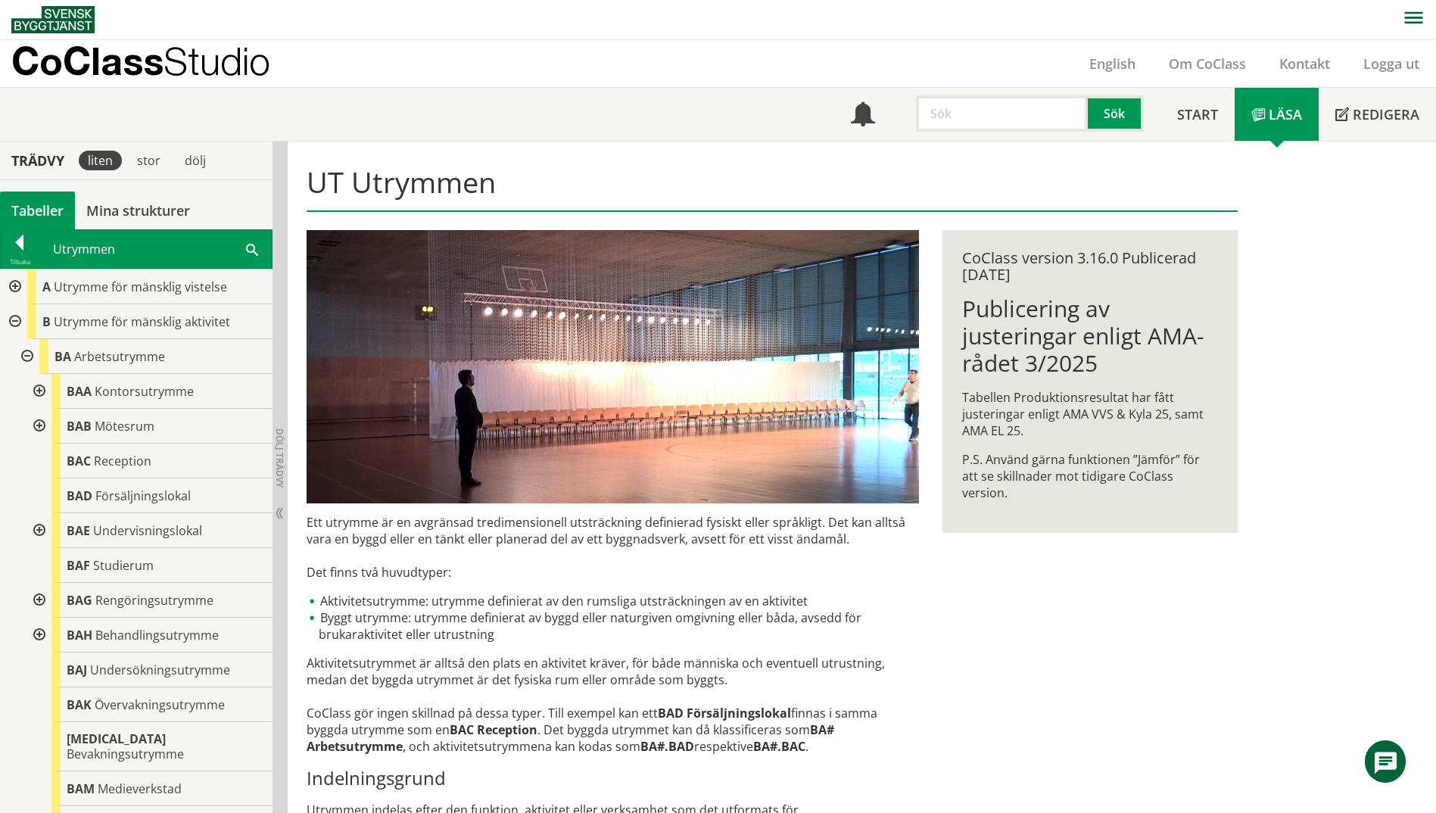
click at [38, 394] on div at bounding box center [37, 391] width 27 height 35
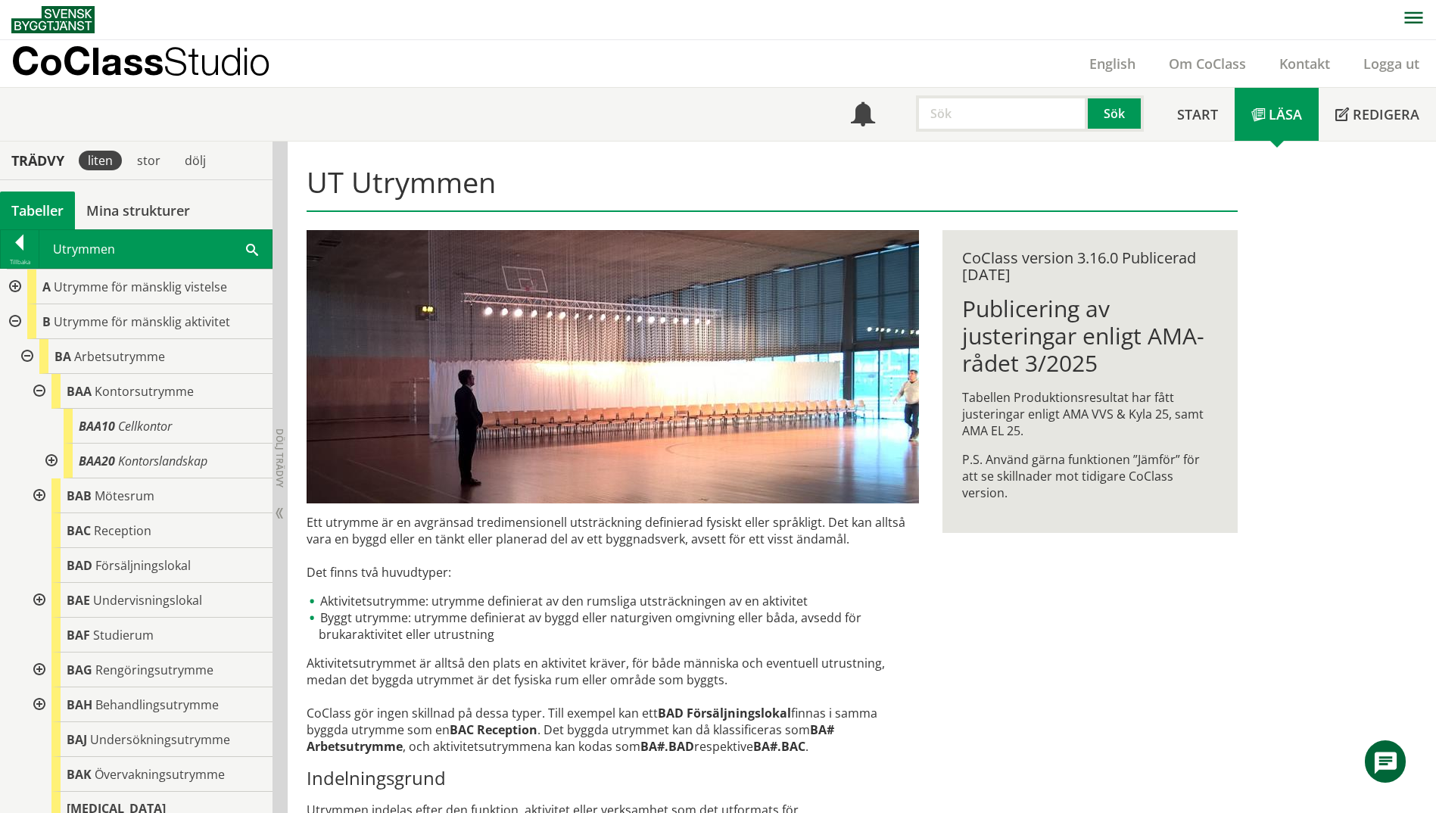
click at [40, 391] on div at bounding box center [37, 391] width 27 height 35
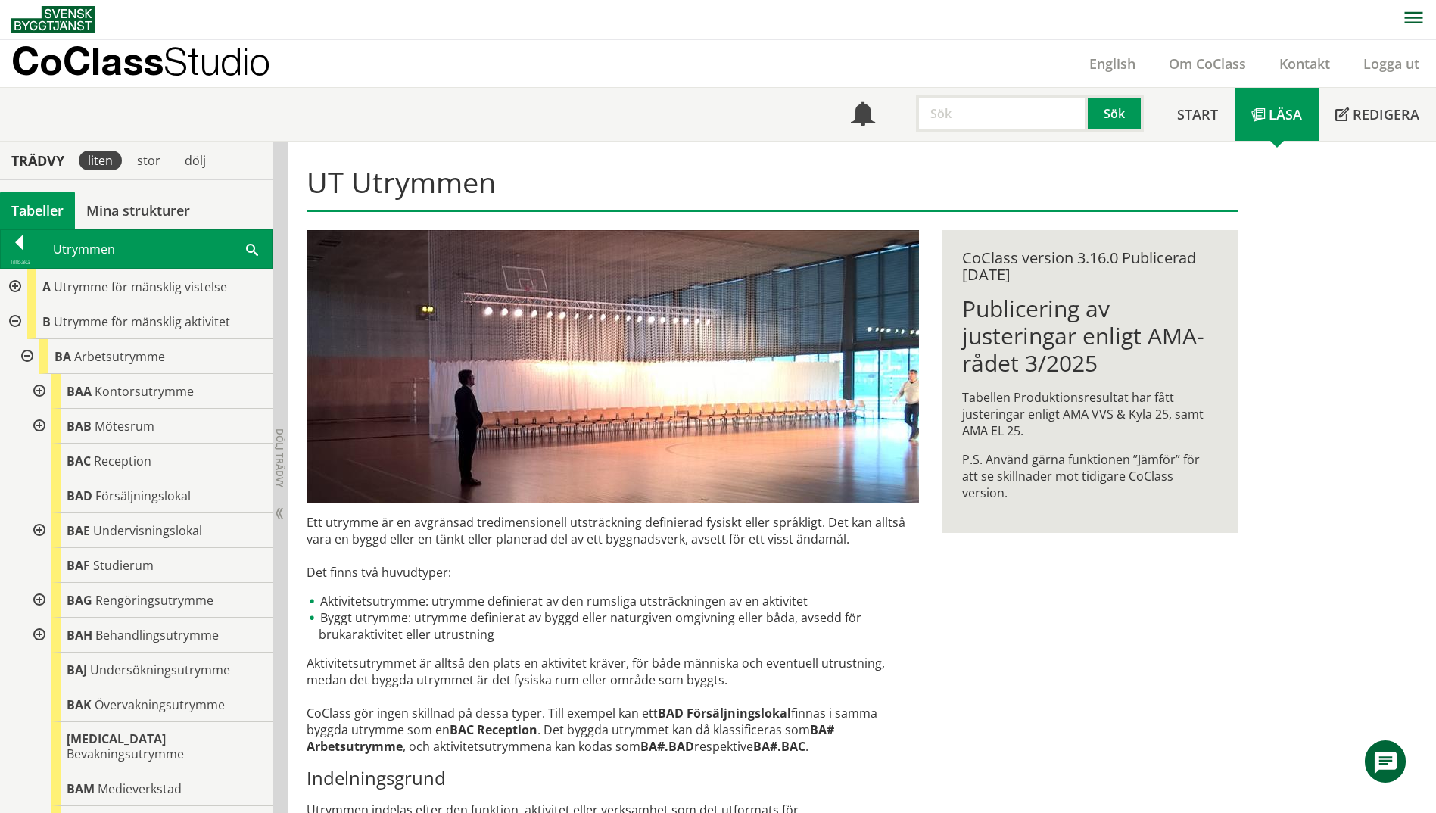
click at [41, 425] on div at bounding box center [37, 426] width 27 height 35
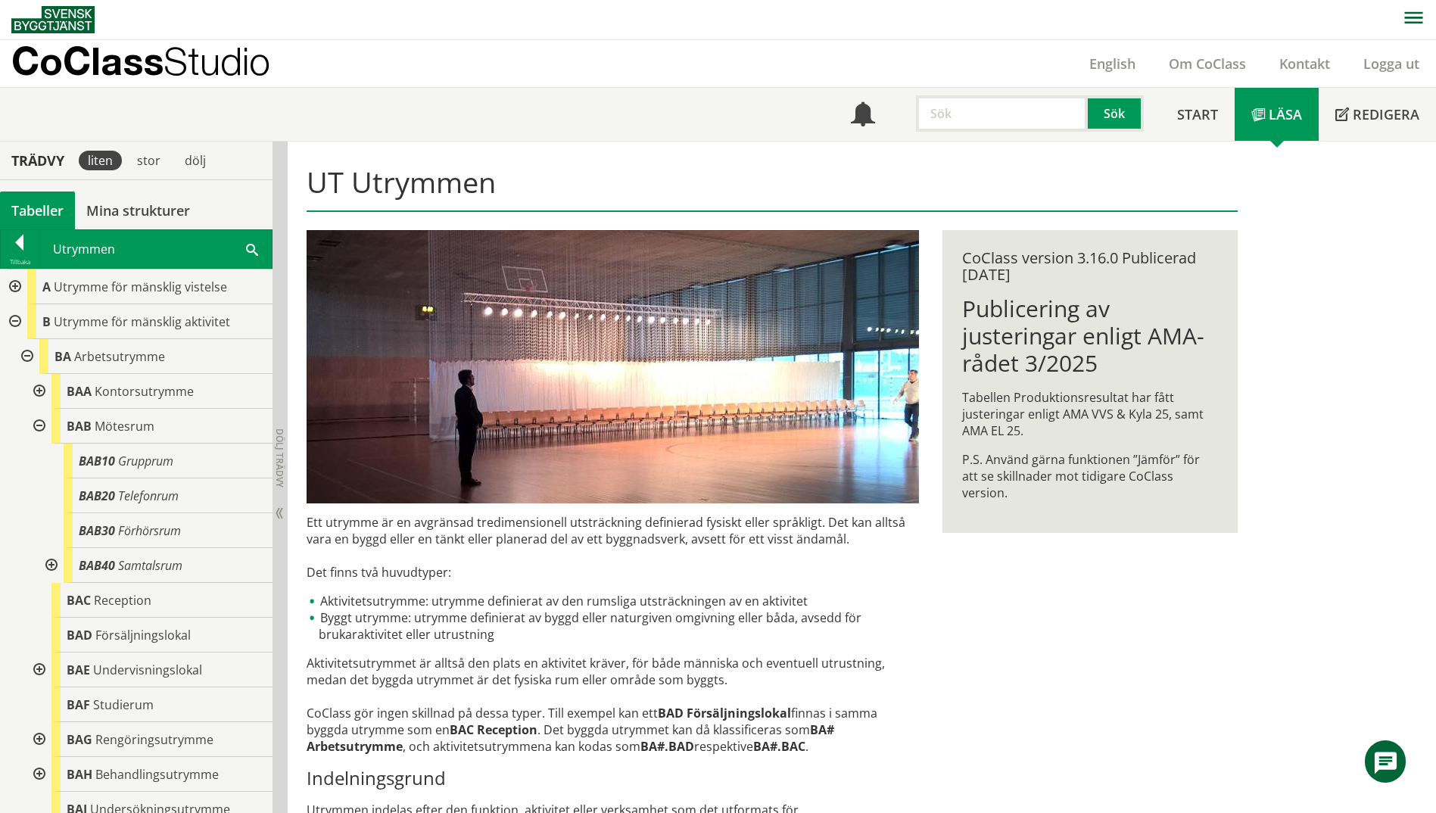
click at [37, 426] on div at bounding box center [37, 426] width 27 height 35
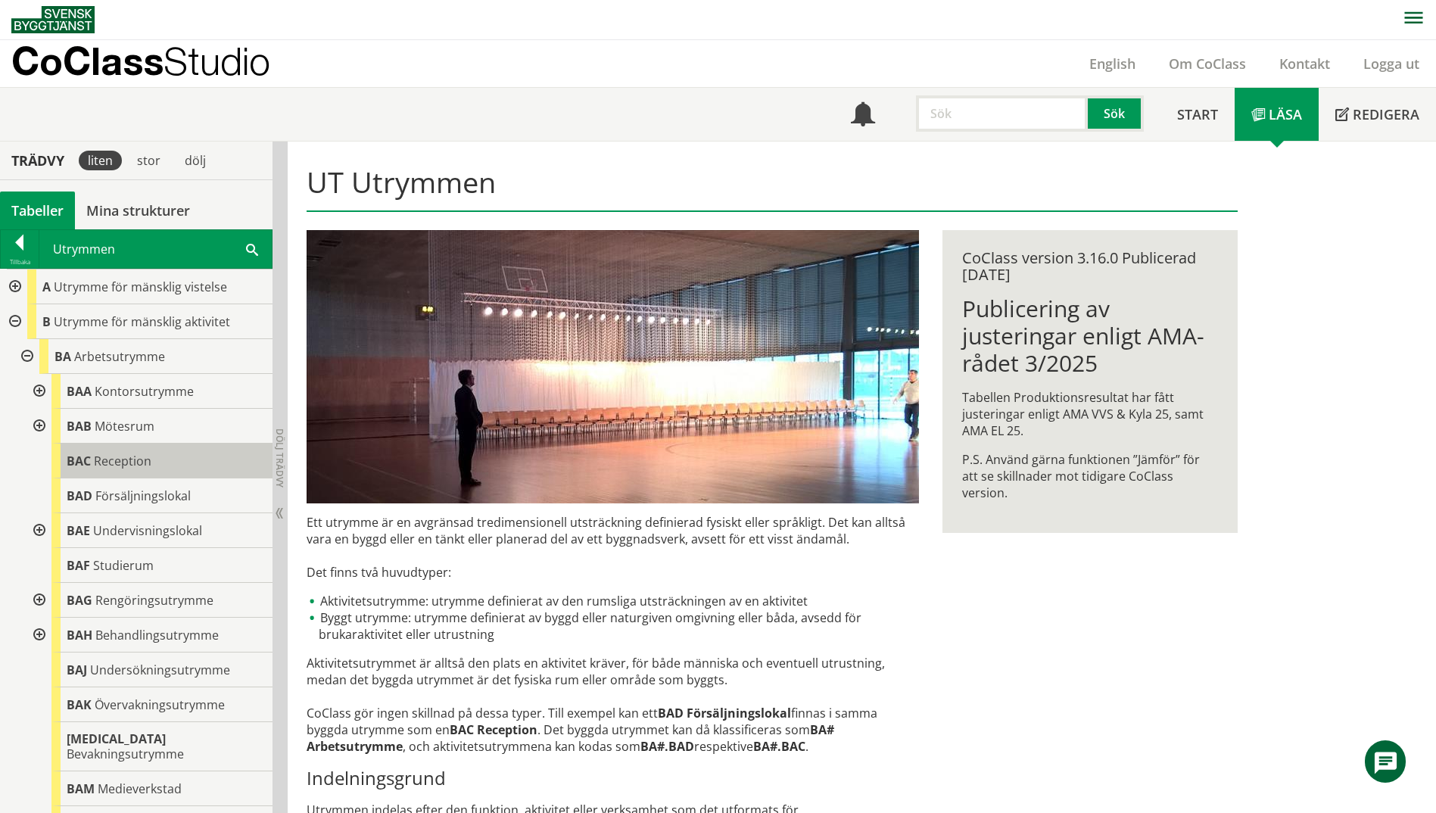
click at [139, 464] on span "Reception" at bounding box center [123, 461] width 58 height 17
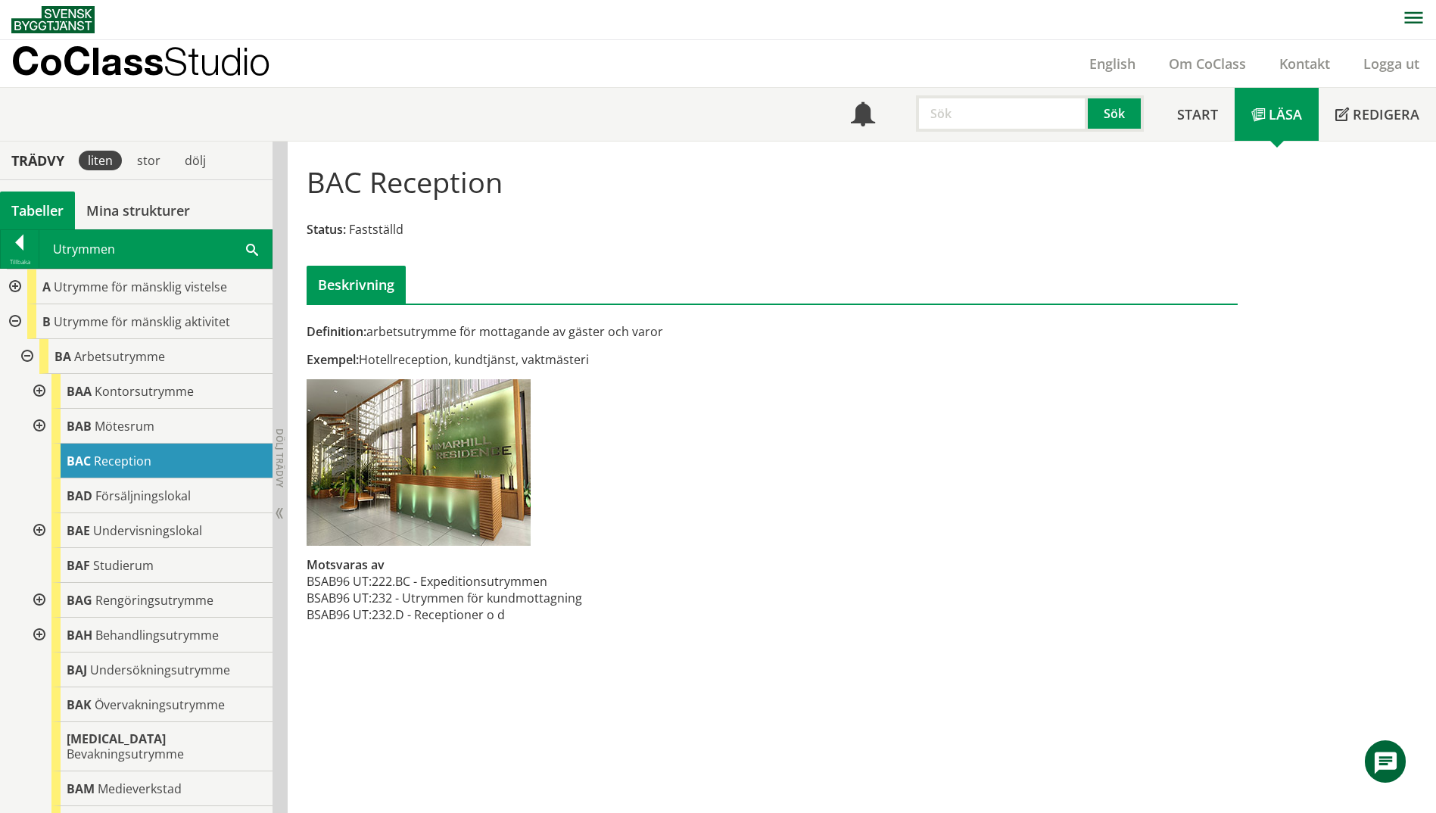
drag, startPoint x: 595, startPoint y: 360, endPoint x: 522, endPoint y: 356, distance: 73.5
click at [522, 356] on div "Exempel: Hotellreception, kundtjänst, vaktmästeri" at bounding box center [613, 359] width 613 height 17
drag, startPoint x: 501, startPoint y: 179, endPoint x: 339, endPoint y: 171, distance: 161.5
click at [339, 171] on h1 "BAC Reception" at bounding box center [405, 181] width 196 height 33
click at [252, 248] on span at bounding box center [252, 249] width 12 height 16
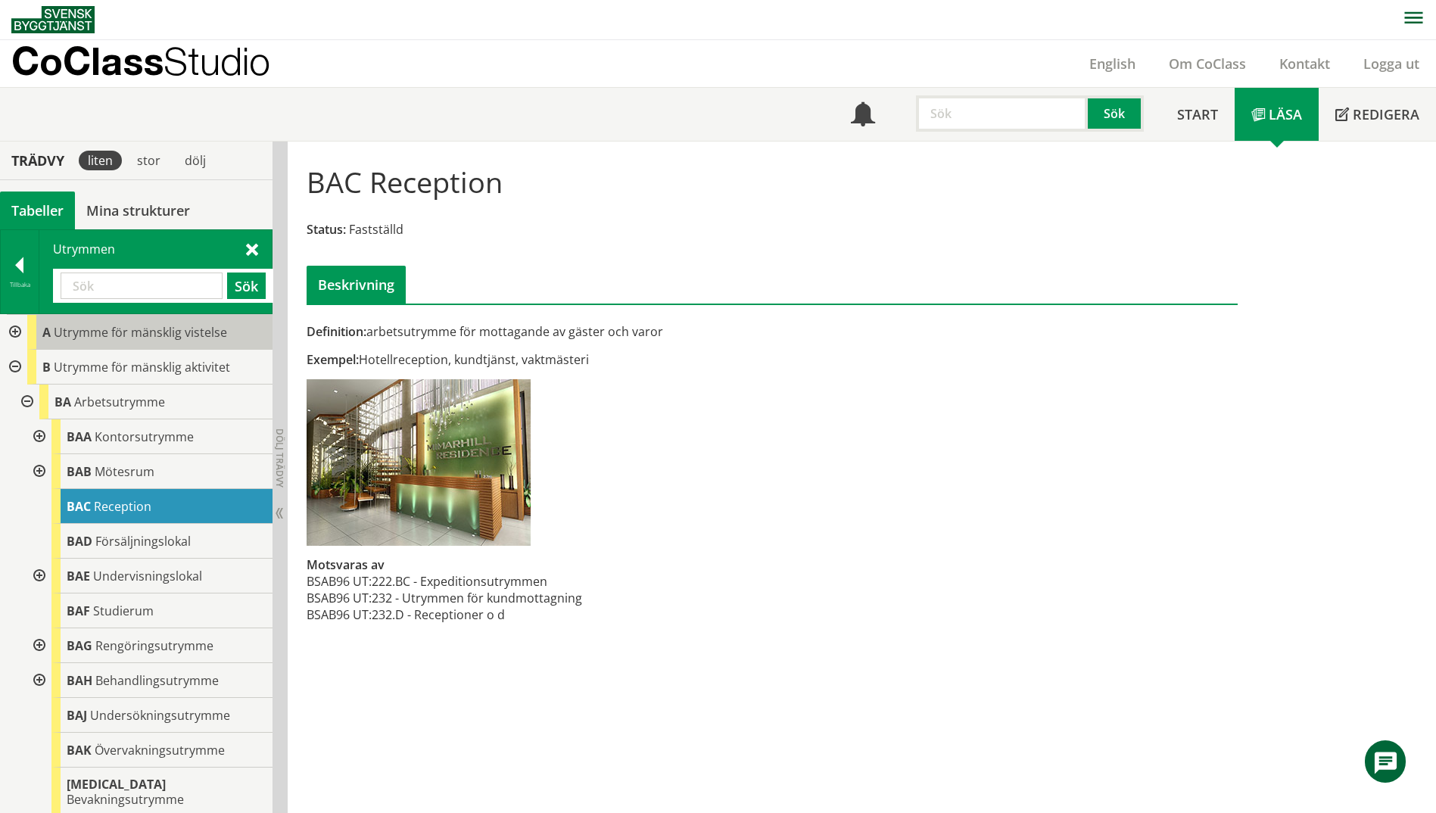
paste input "vårdrelaterade kontors"
click at [229, 282] on button "Sök" at bounding box center [246, 286] width 39 height 27
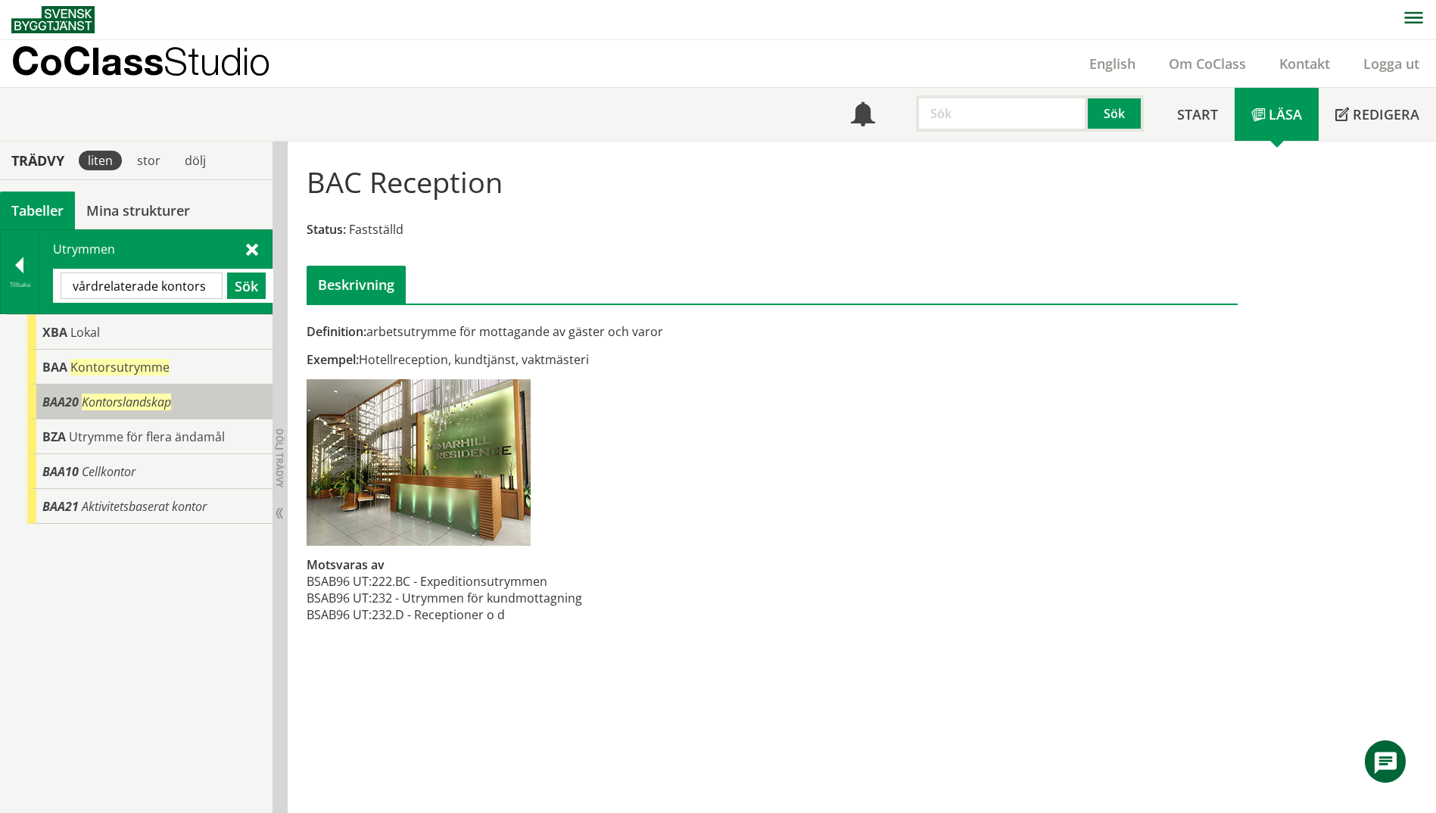
click at [42, 402] on div "BAA20 Kontorslandskap" at bounding box center [149, 402] width 245 height 35
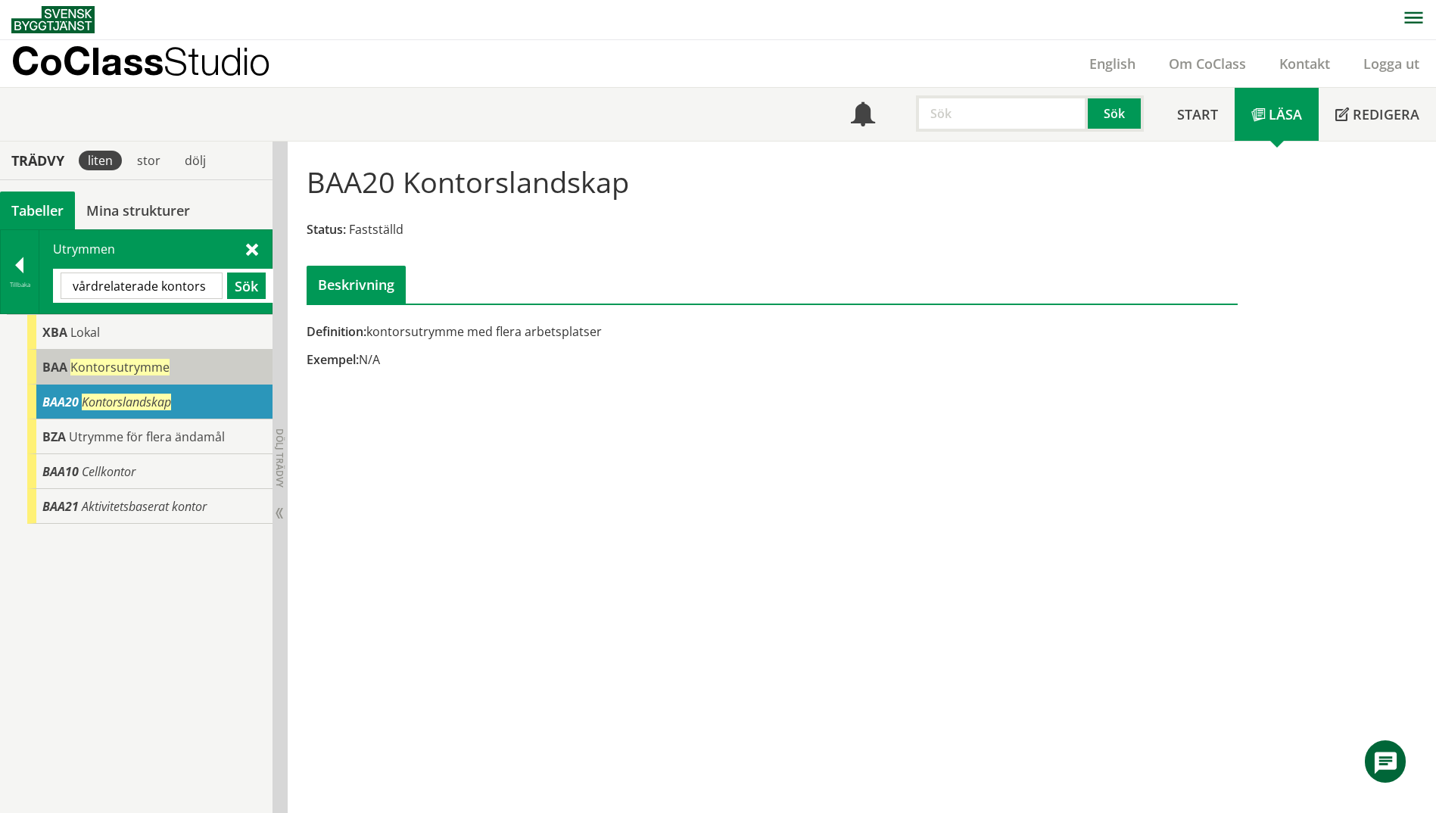
click at [67, 376] on div "BAA Kontorsutrymme" at bounding box center [149, 367] width 245 height 35
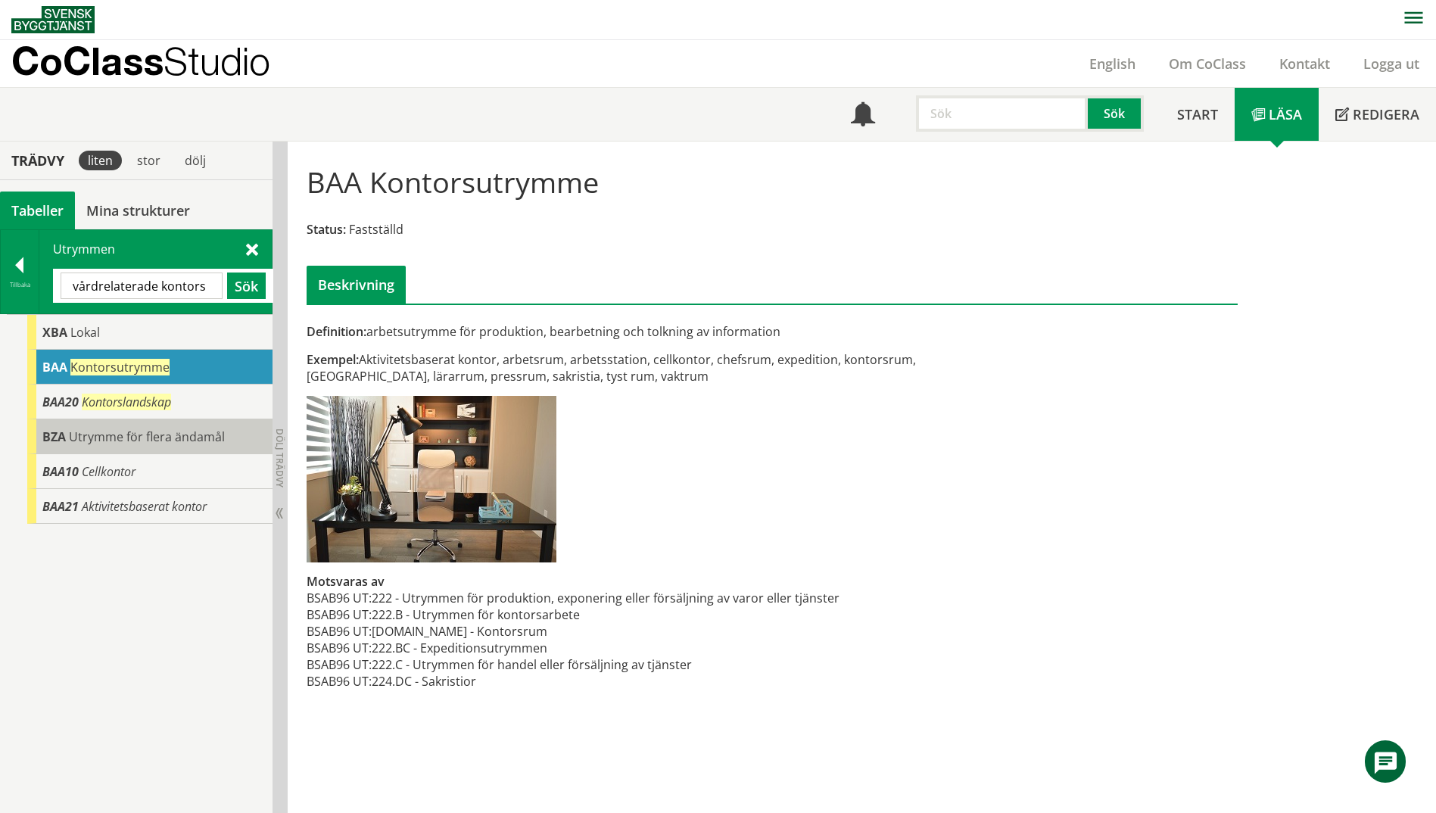
click at [69, 427] on div "BZA Utrymme för flera ändamål" at bounding box center [149, 436] width 245 height 35
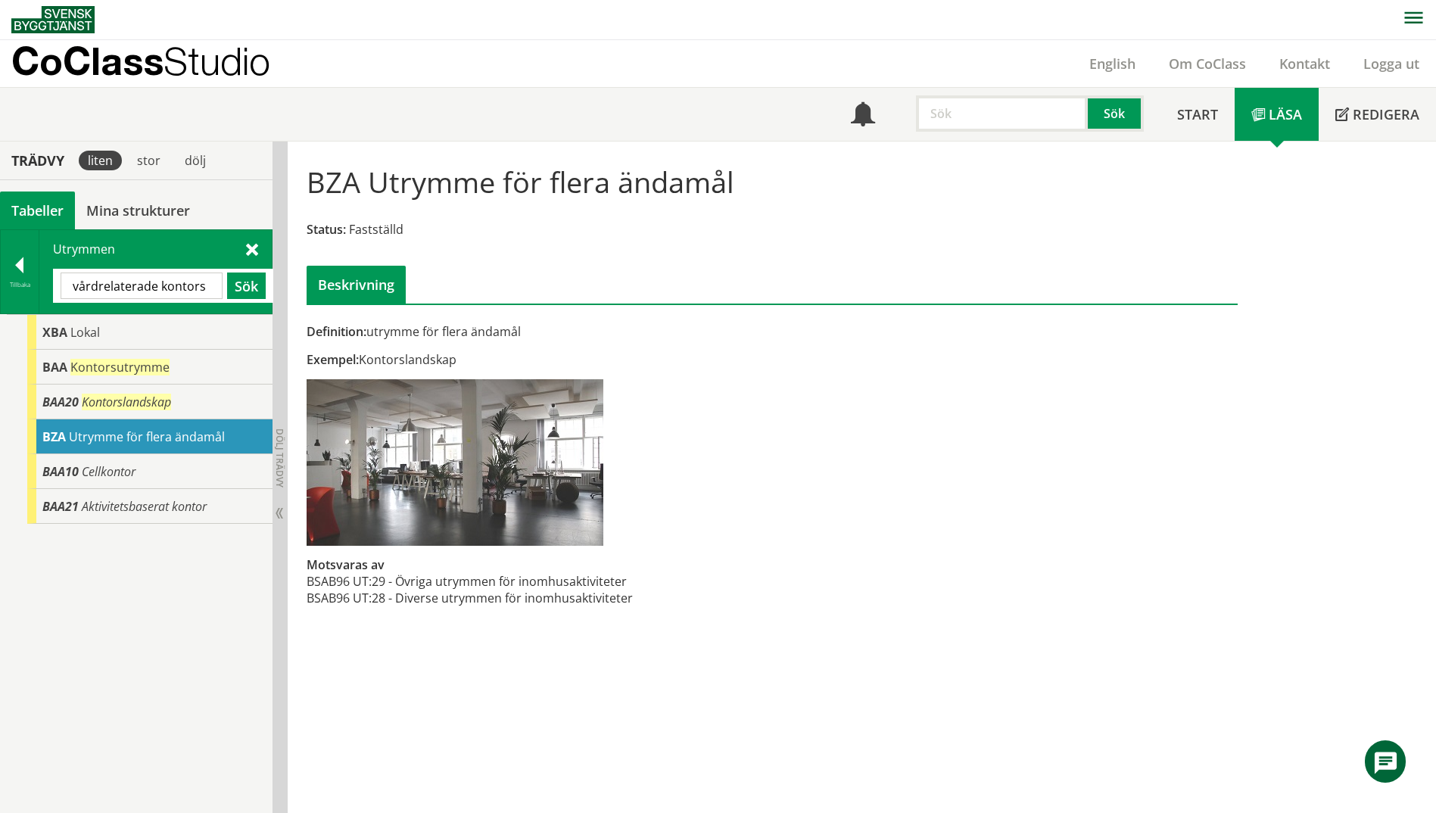
drag, startPoint x: 207, startPoint y: 291, endPoint x: 161, endPoint y: 287, distance: 47.1
click at [161, 287] on input "vårdrelaterade kontors" at bounding box center [142, 286] width 162 height 27
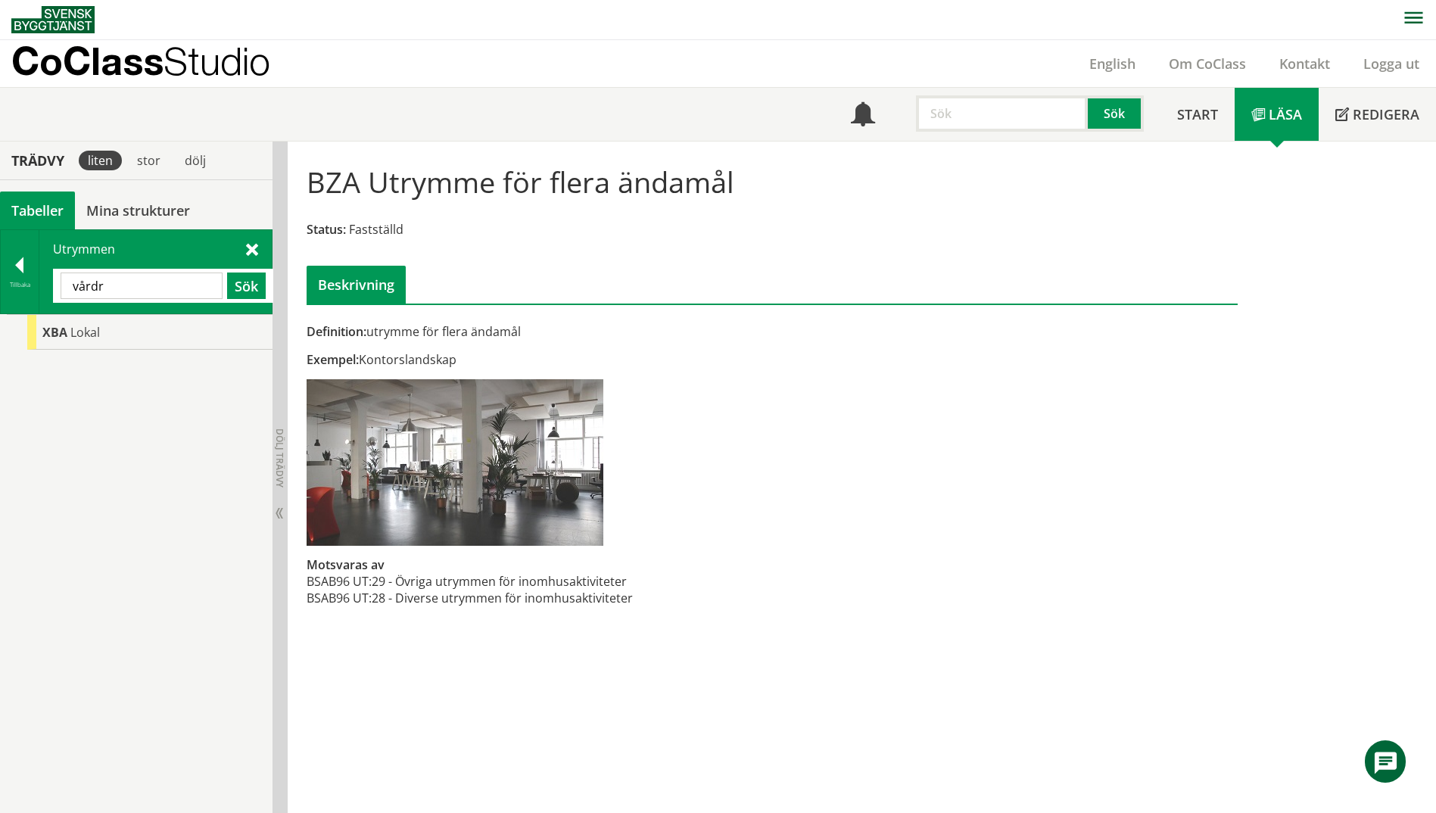
type input "vårdr"
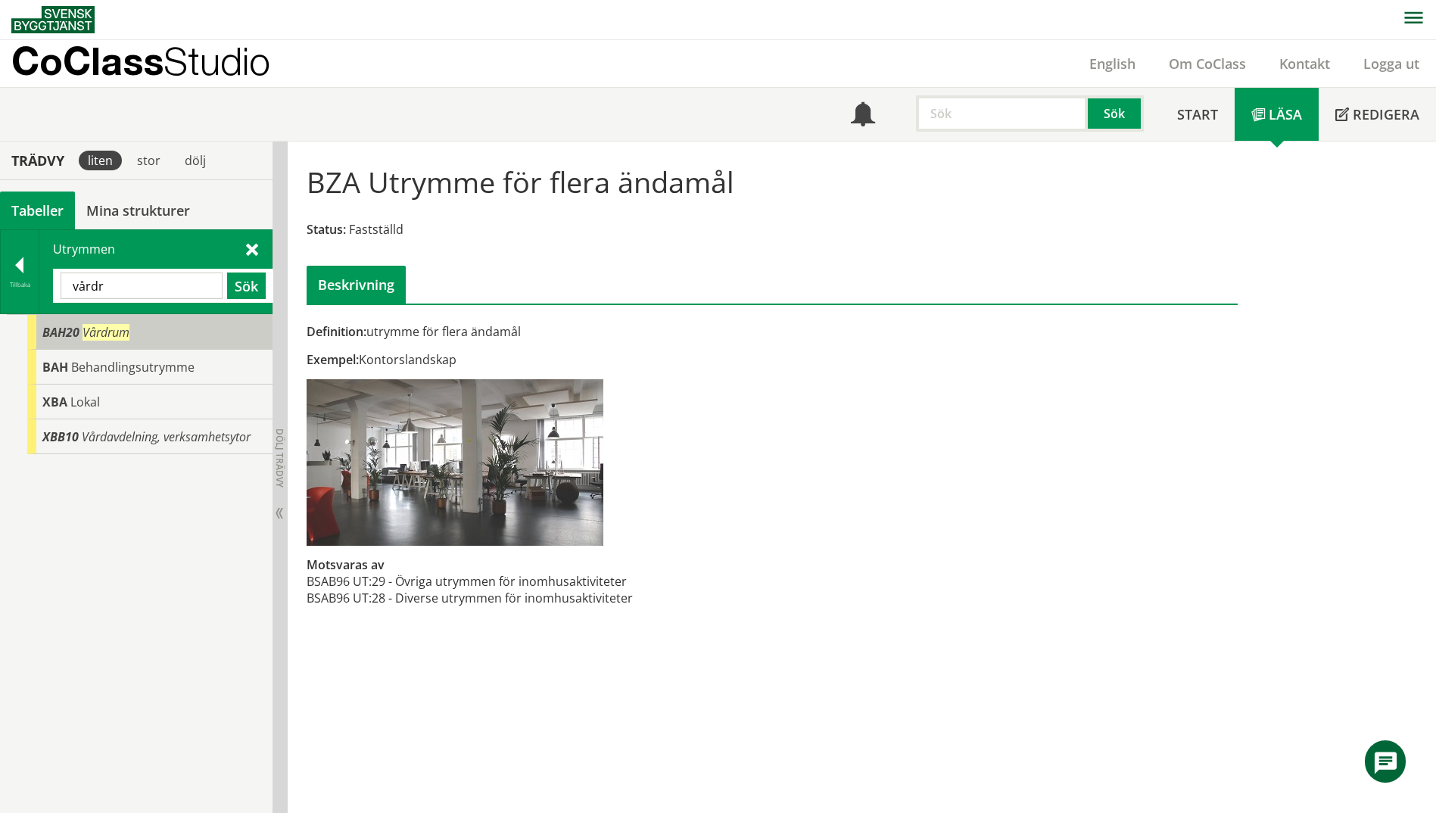
click at [101, 336] on span "Vårdrum" at bounding box center [106, 332] width 47 height 17
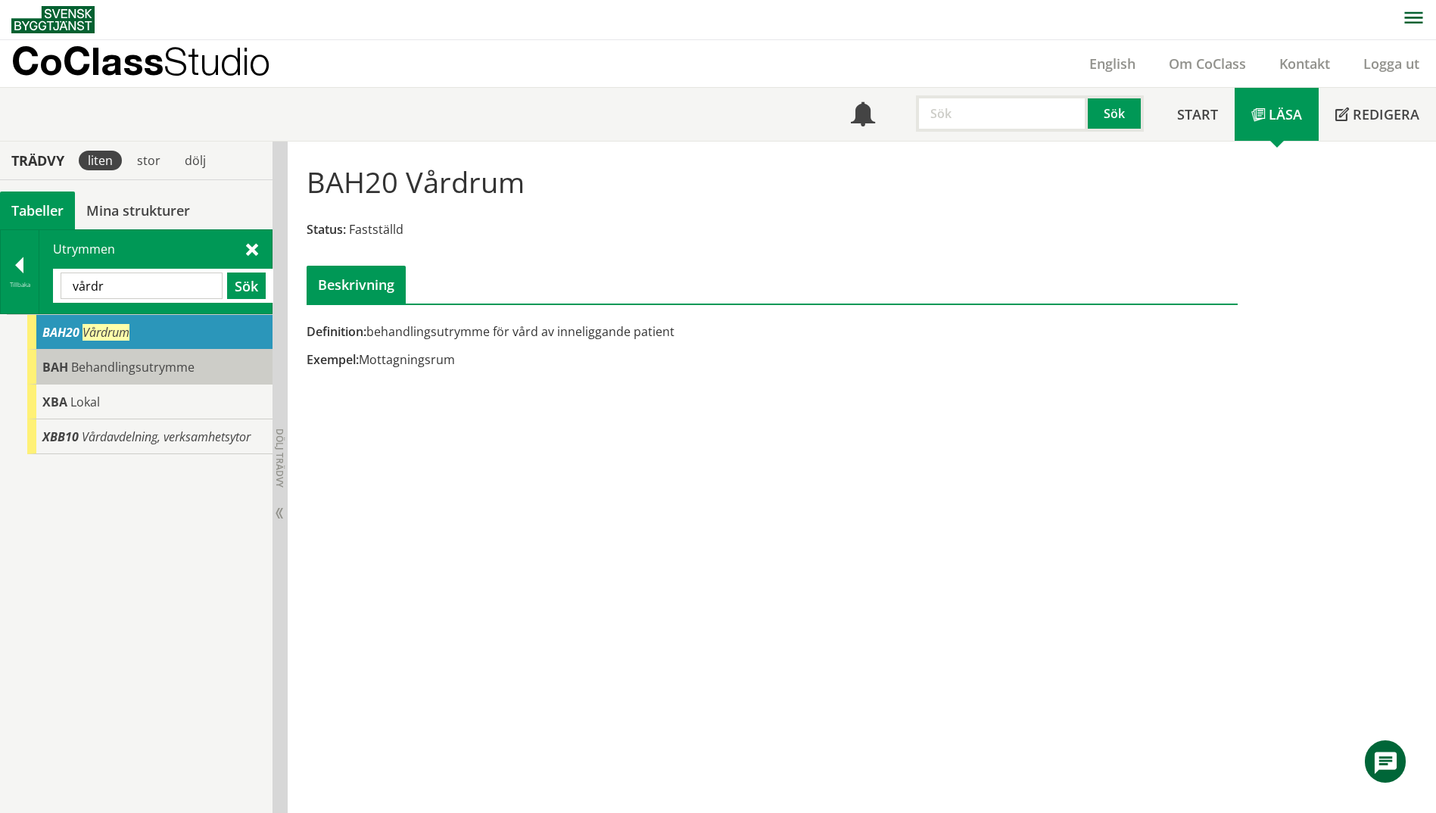
click at [89, 363] on span "Behandlingsutrymme" at bounding box center [132, 367] width 123 height 17
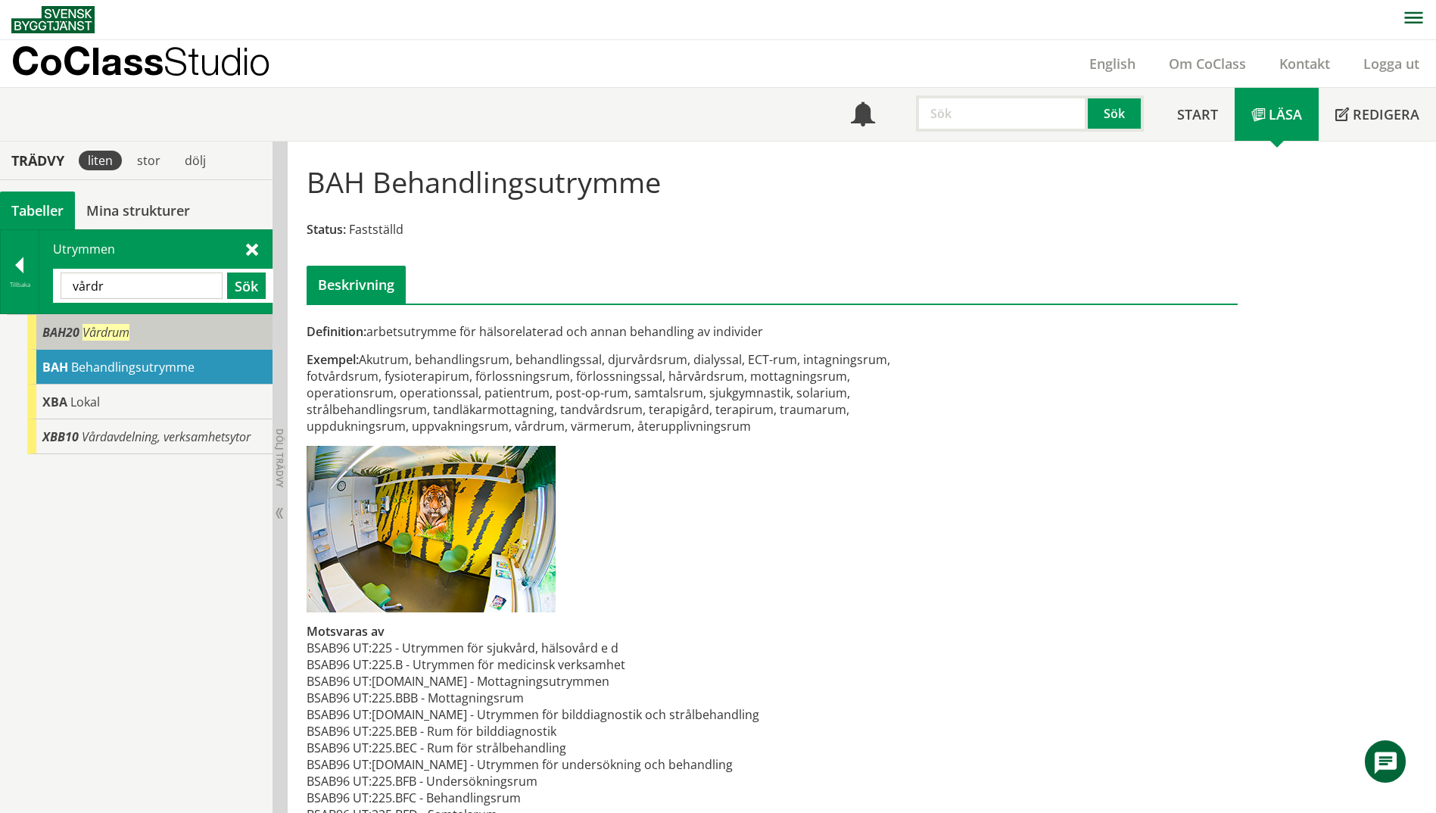
click at [98, 345] on div "BAH20 Vårdrum" at bounding box center [149, 332] width 245 height 35
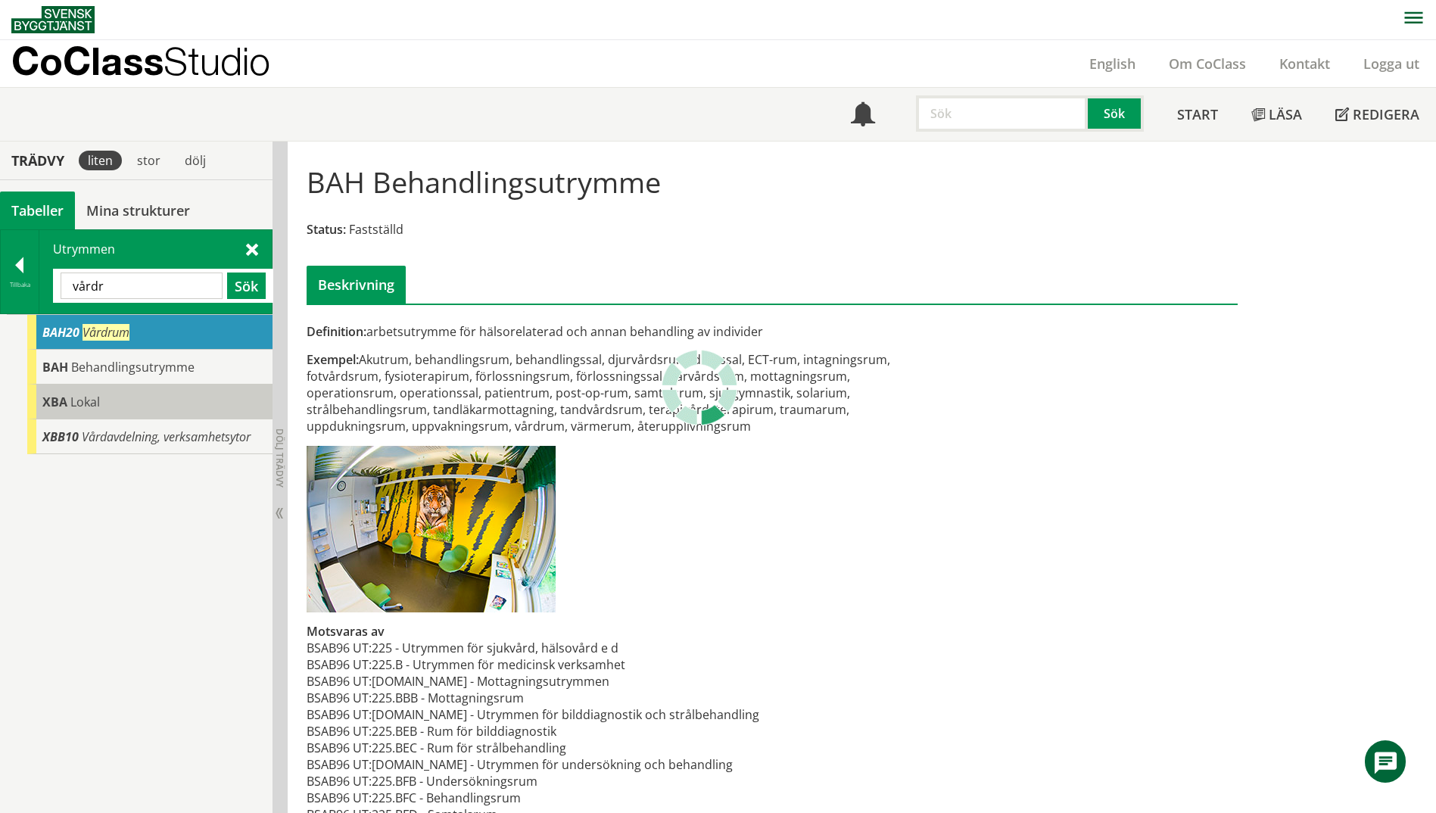
click at [97, 403] on span "Lokal" at bounding box center [85, 402] width 30 height 17
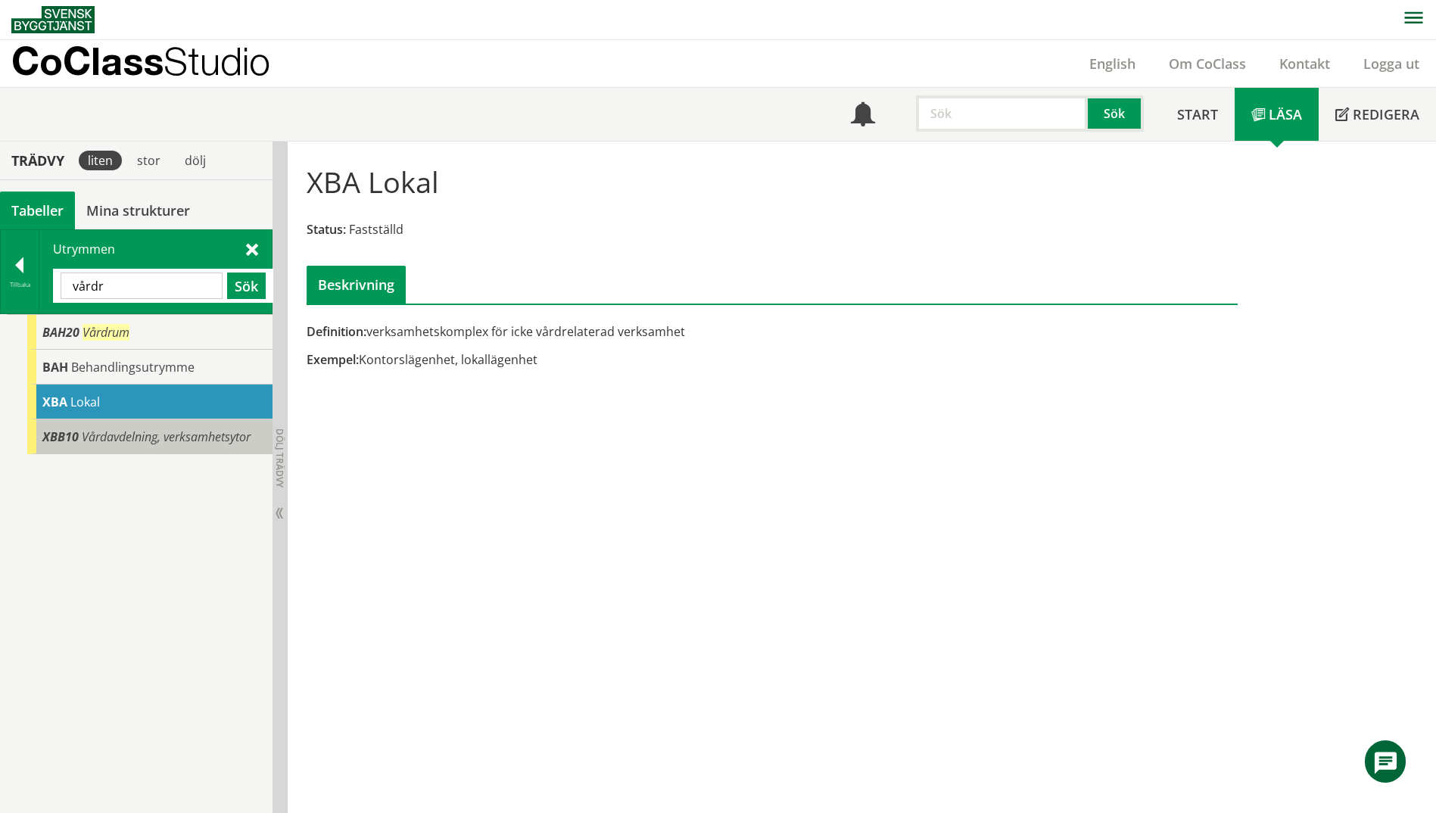
click at [97, 439] on span "Vårdavdelning, verksamhetsytor" at bounding box center [166, 437] width 169 height 17
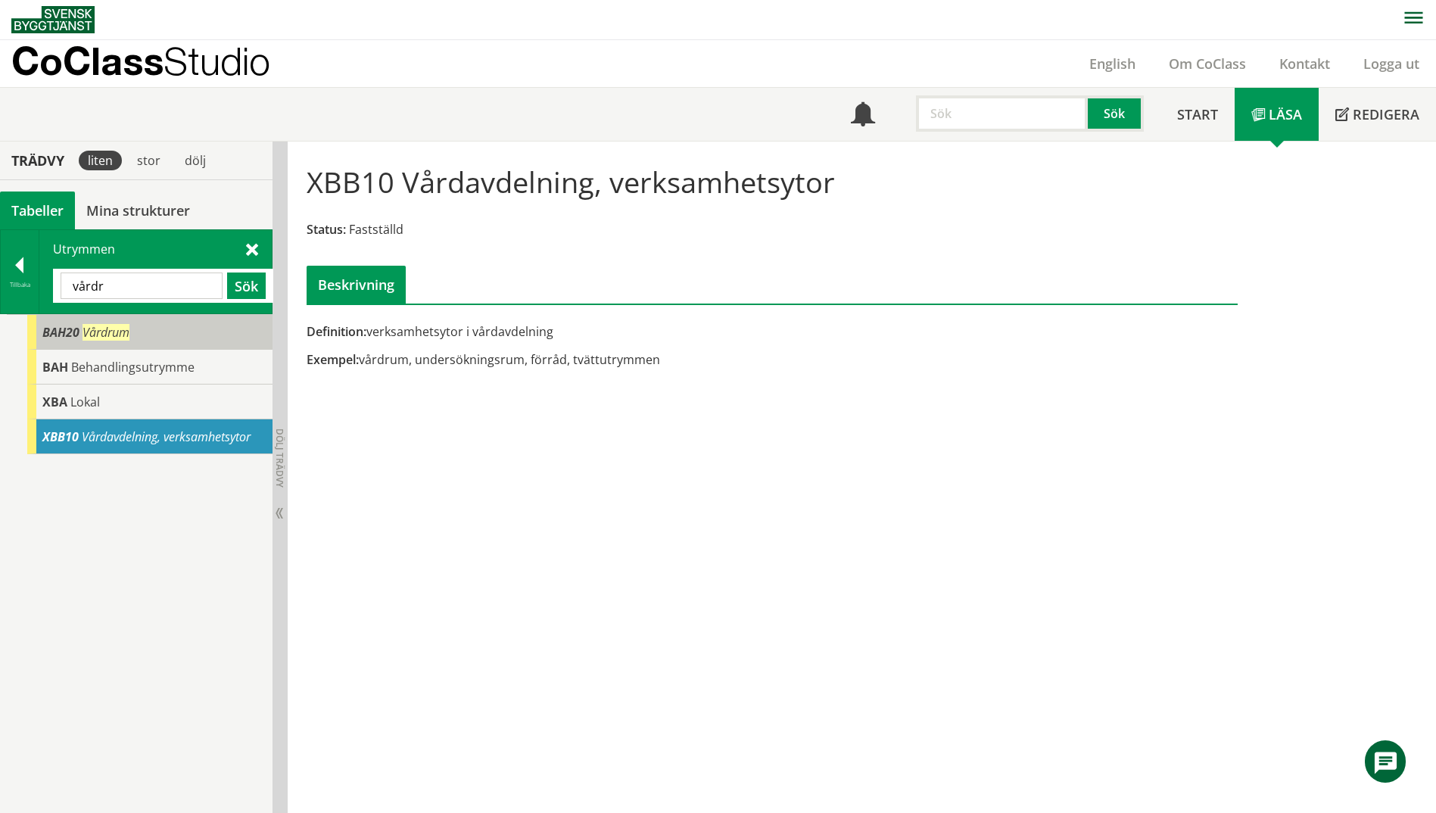
click at [101, 334] on span "Vårdrum" at bounding box center [106, 332] width 47 height 17
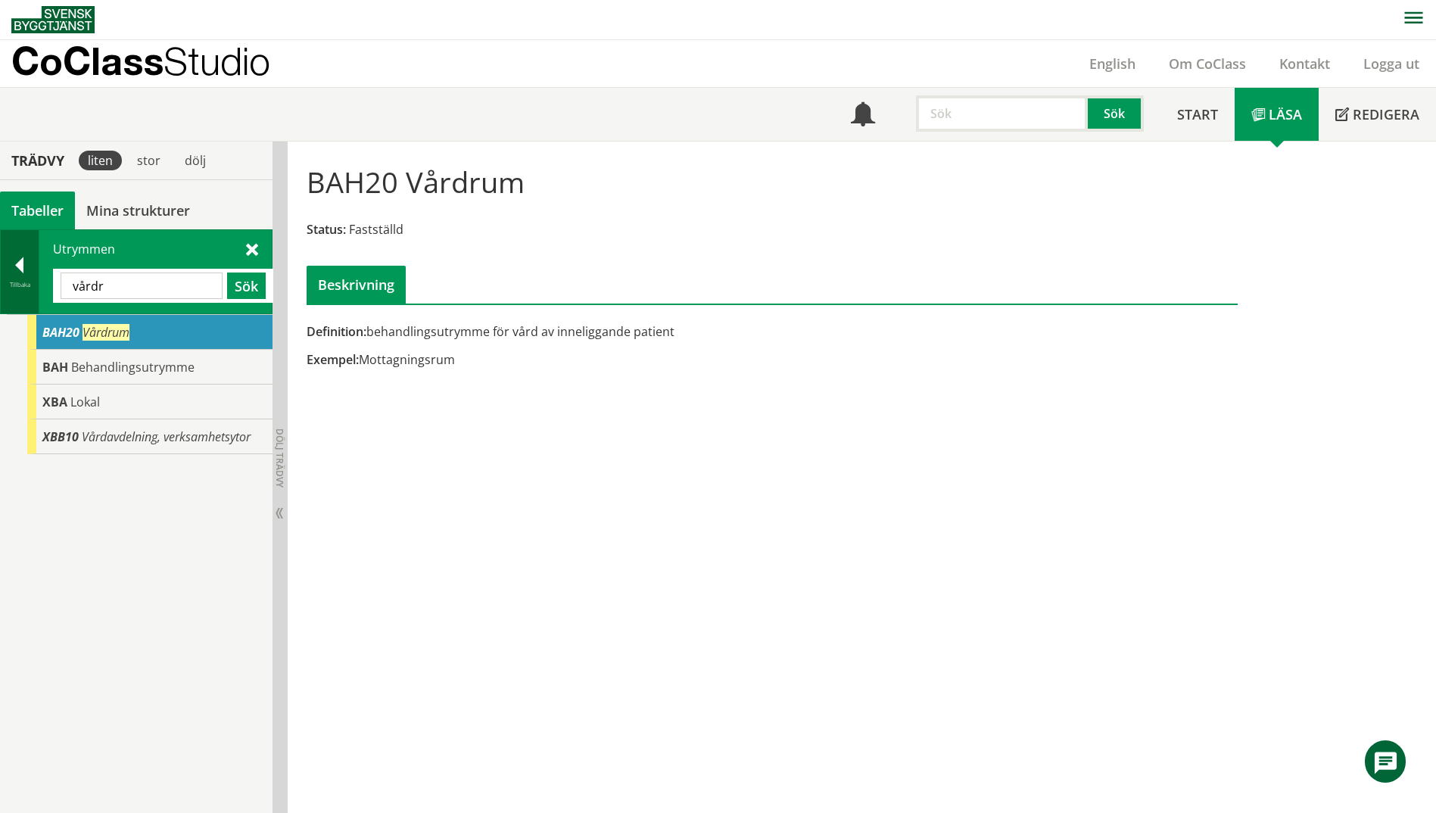
click at [4, 282] on div "Tillbaka" at bounding box center [20, 285] width 38 height 12
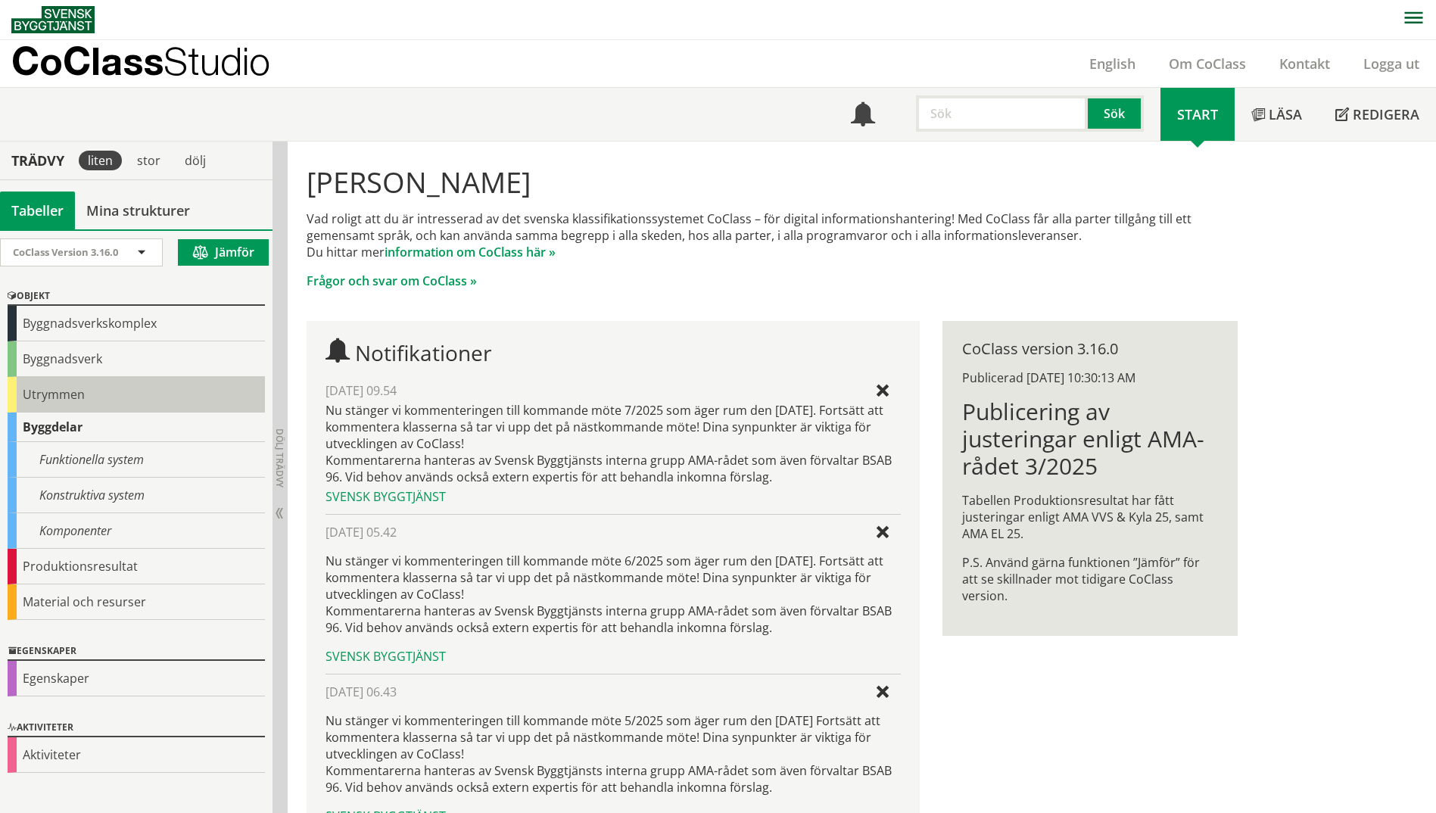
click at [21, 395] on div "Utrymmen" at bounding box center [136, 395] width 257 height 36
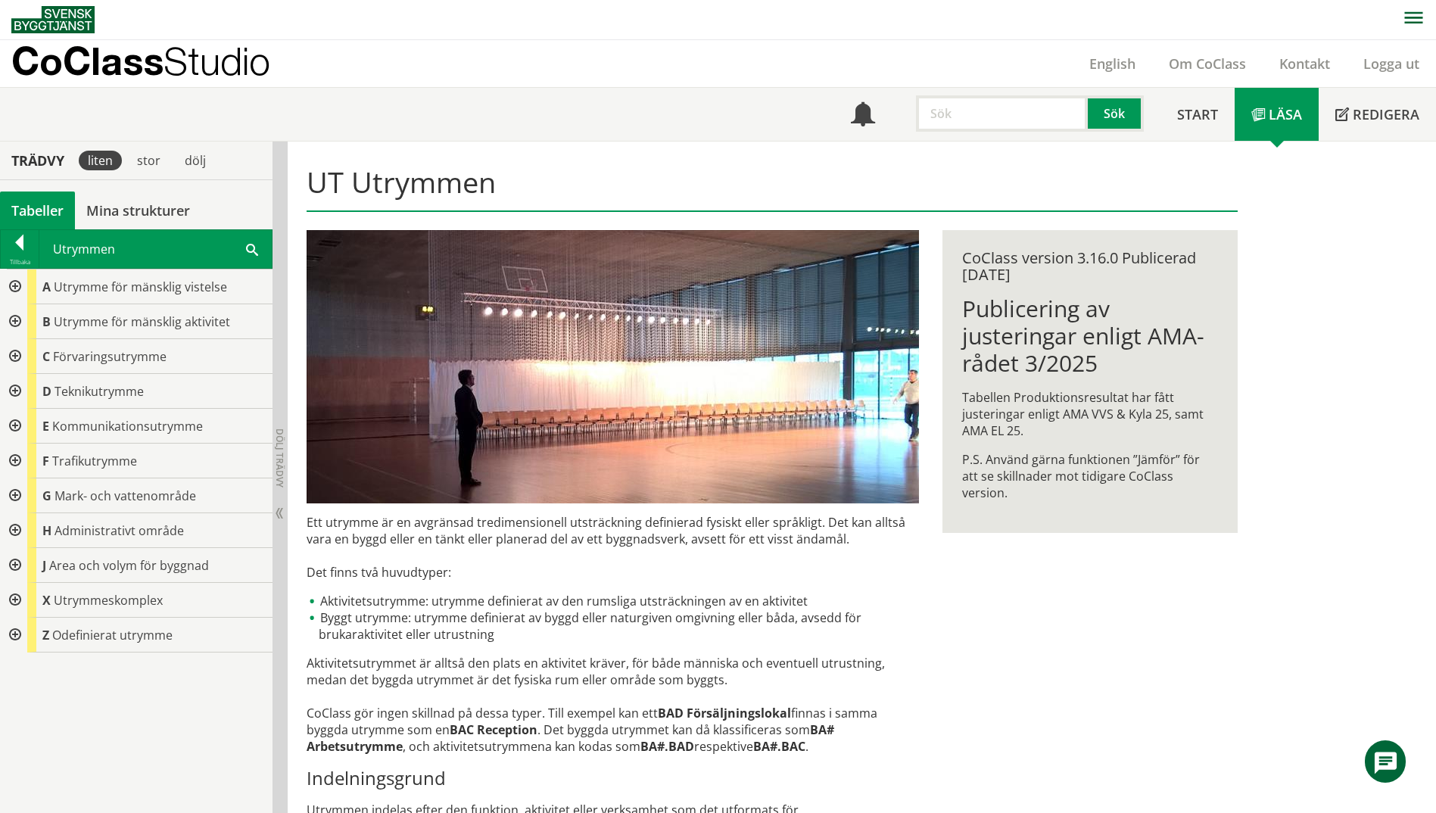
click at [16, 321] on div at bounding box center [13, 321] width 27 height 35
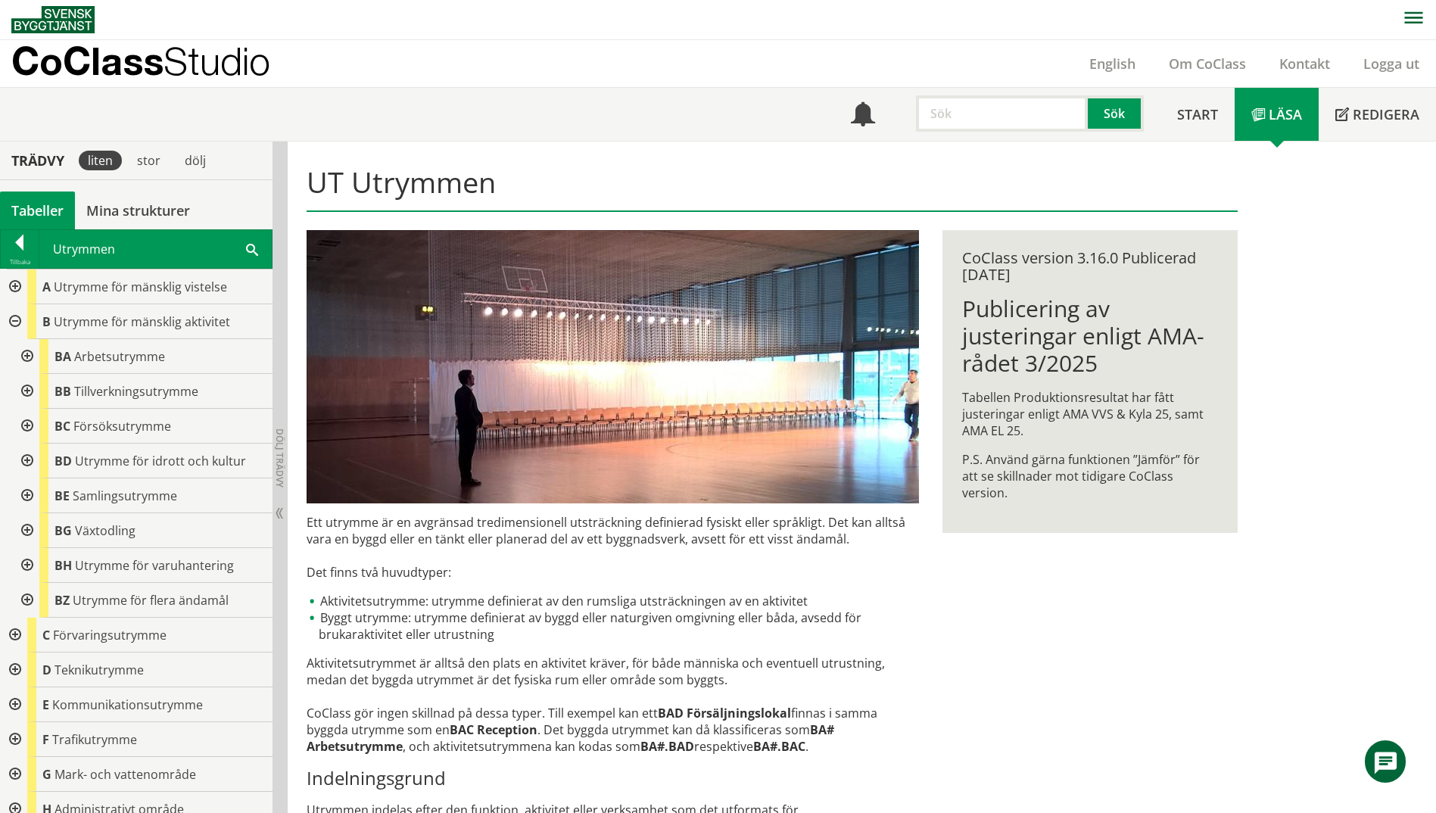
click at [27, 359] on div at bounding box center [25, 356] width 27 height 35
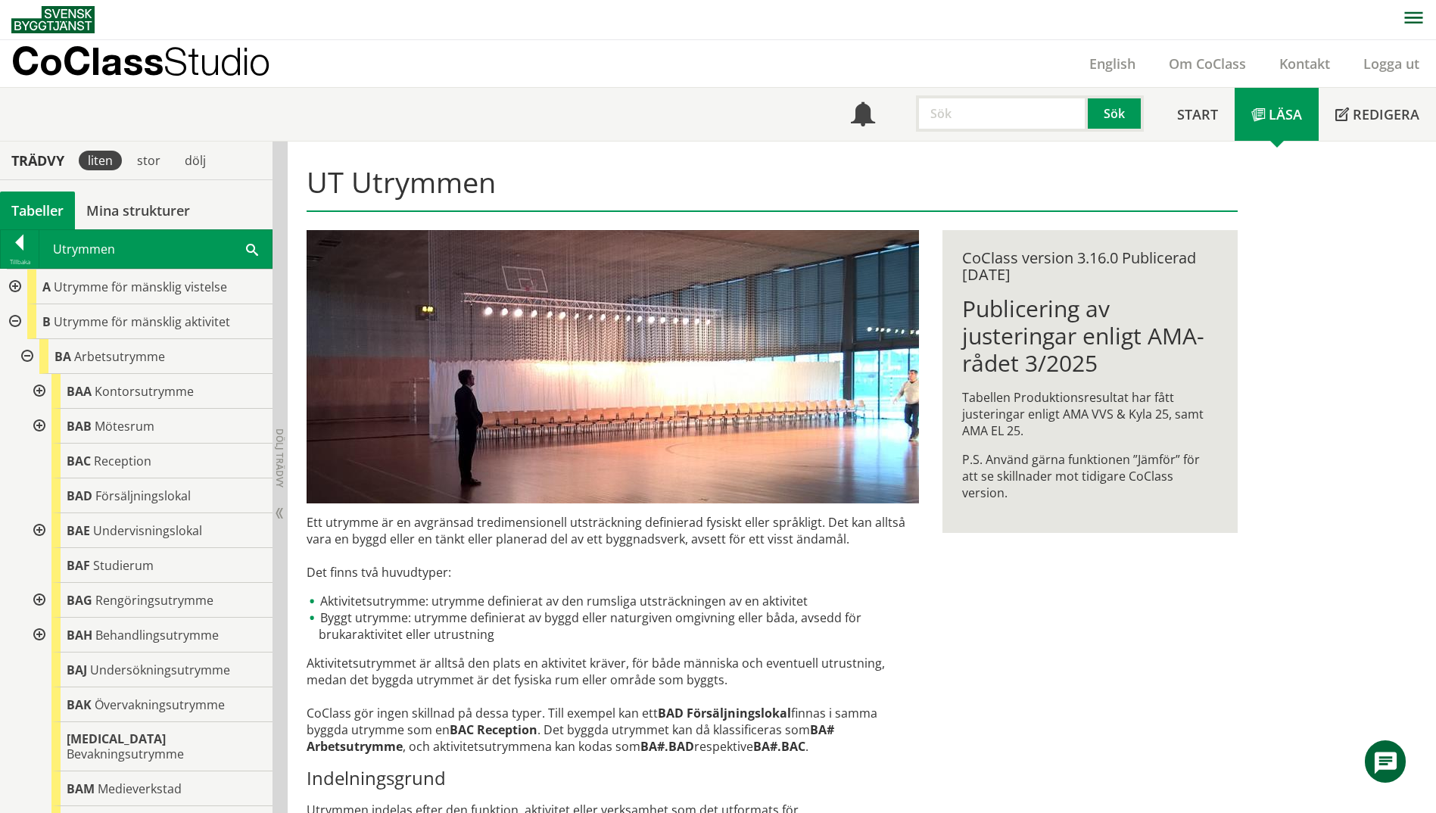
click at [43, 391] on div at bounding box center [37, 391] width 27 height 35
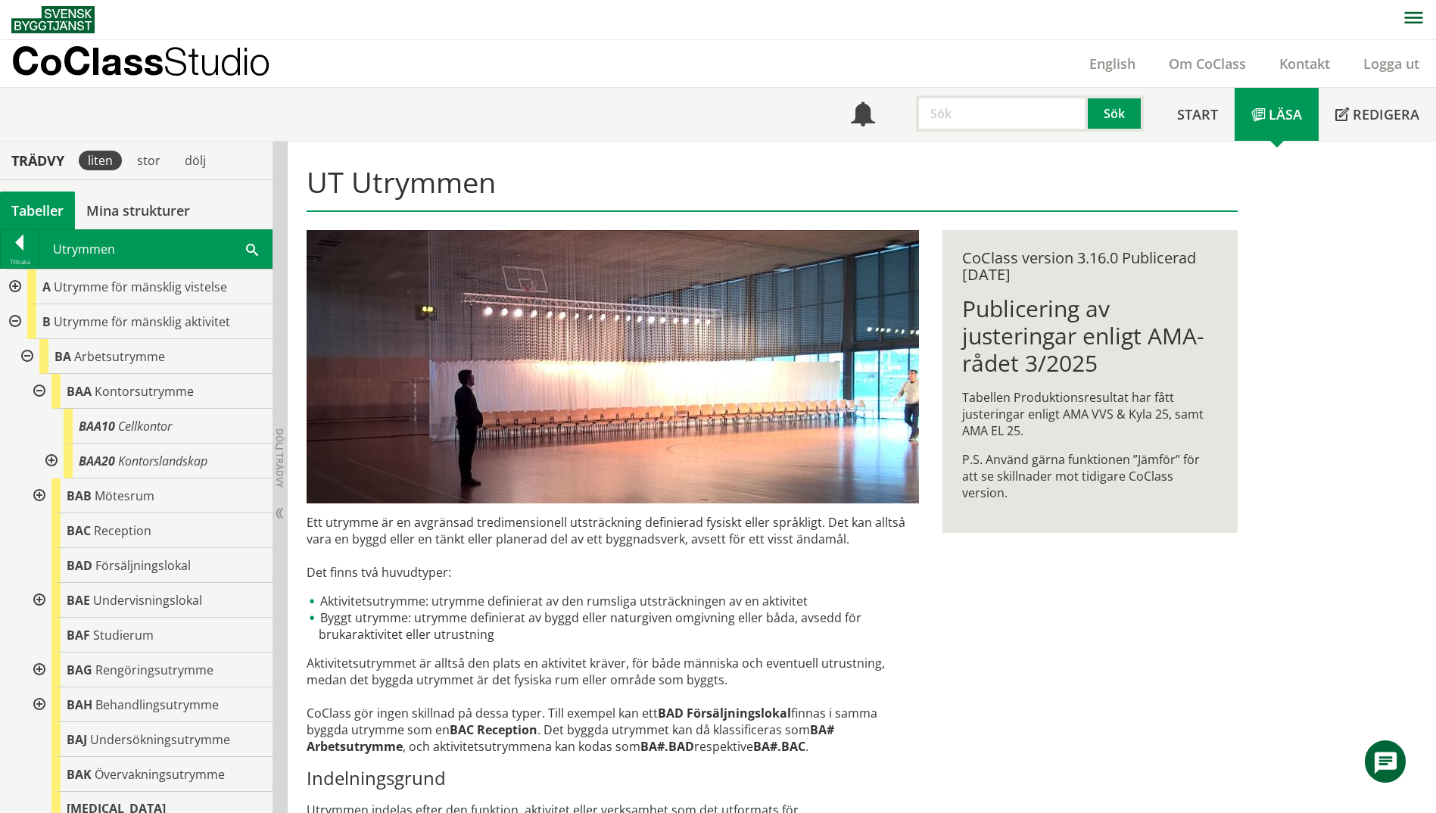
click at [43, 391] on div at bounding box center [37, 391] width 27 height 35
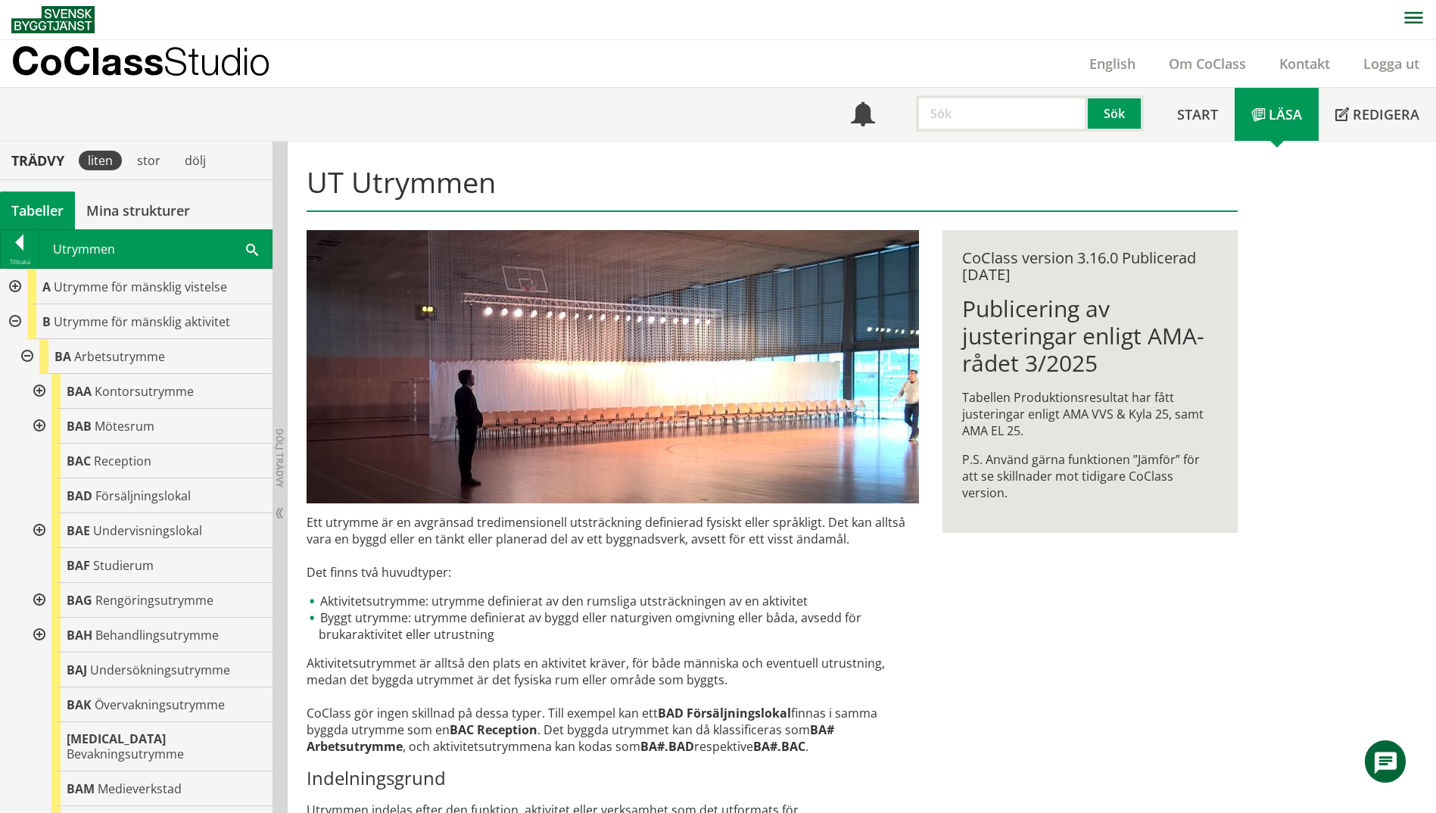
click at [39, 529] on div at bounding box center [37, 530] width 27 height 35
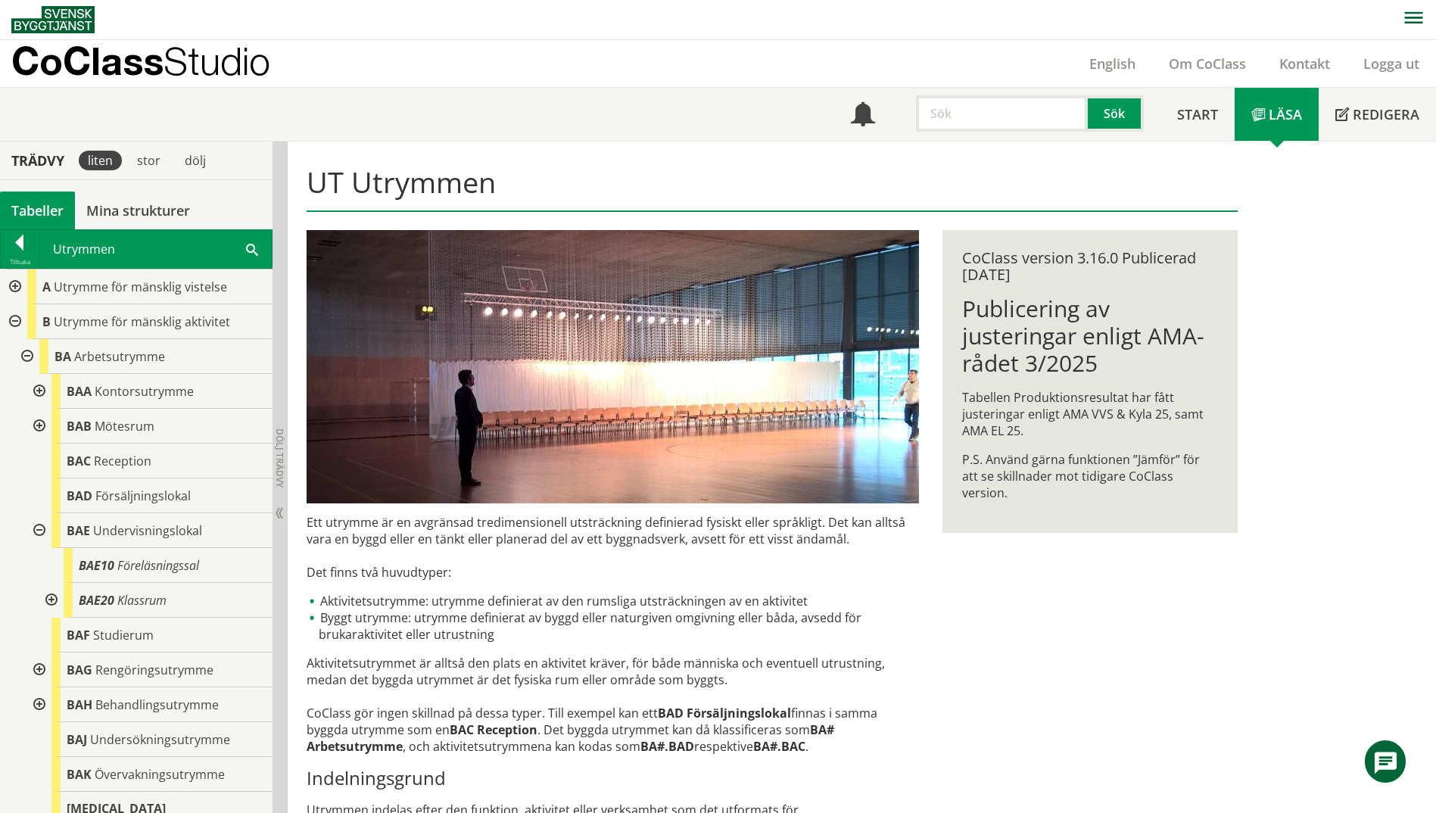
click at [39, 529] on div at bounding box center [37, 530] width 27 height 35
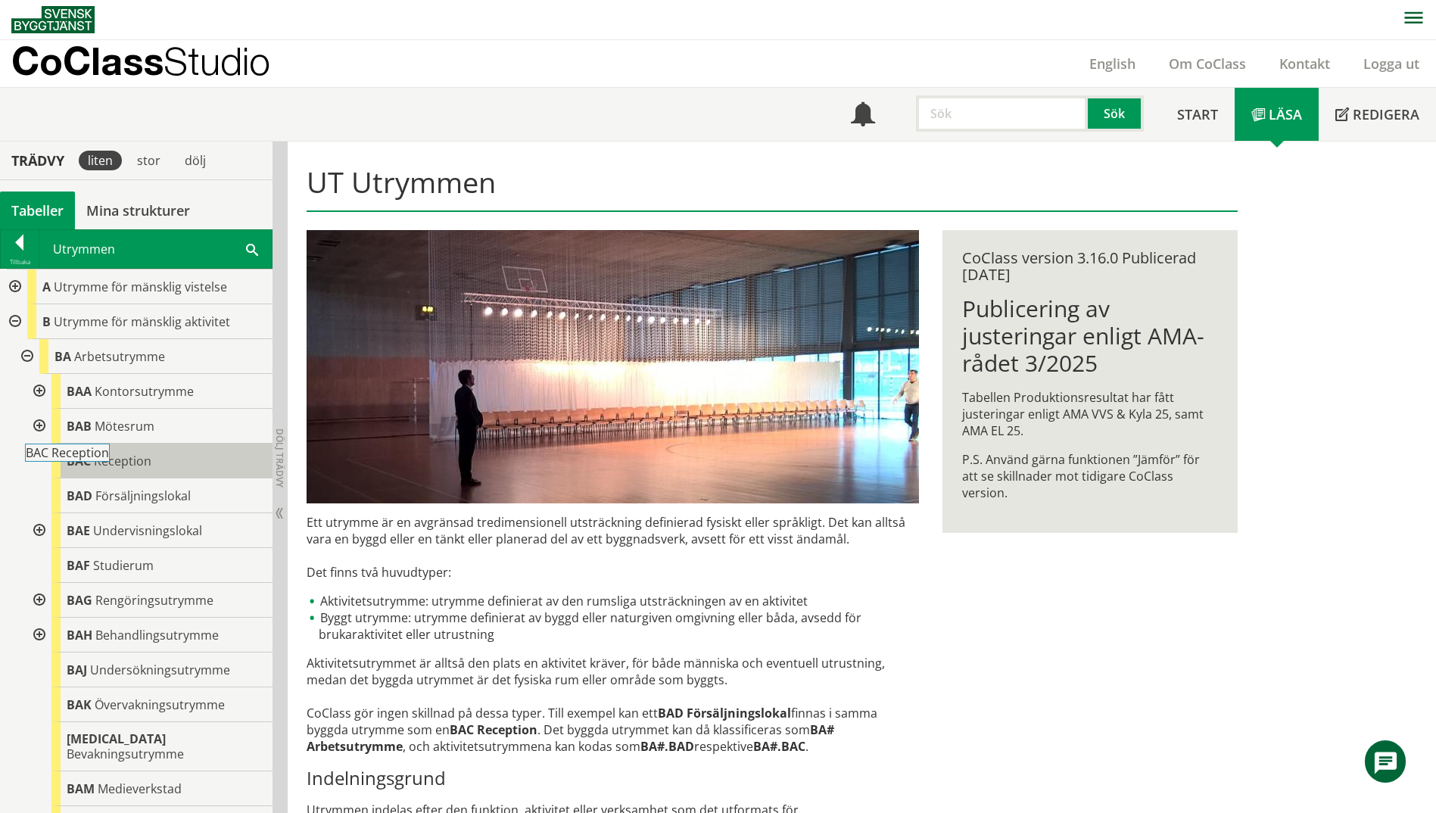
click at [123, 468] on span "Reception" at bounding box center [123, 461] width 58 height 17
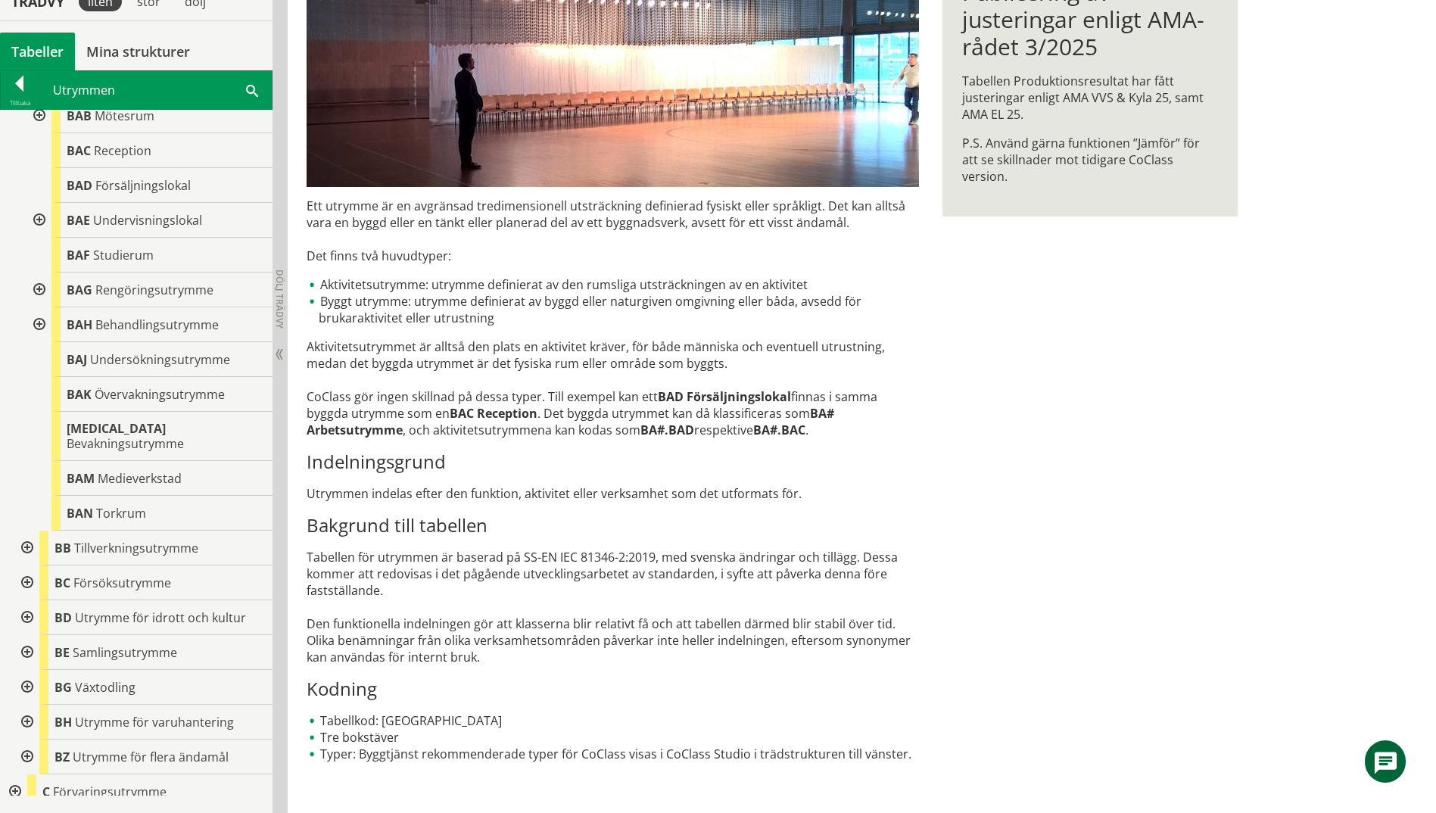
scroll to position [321, 0]
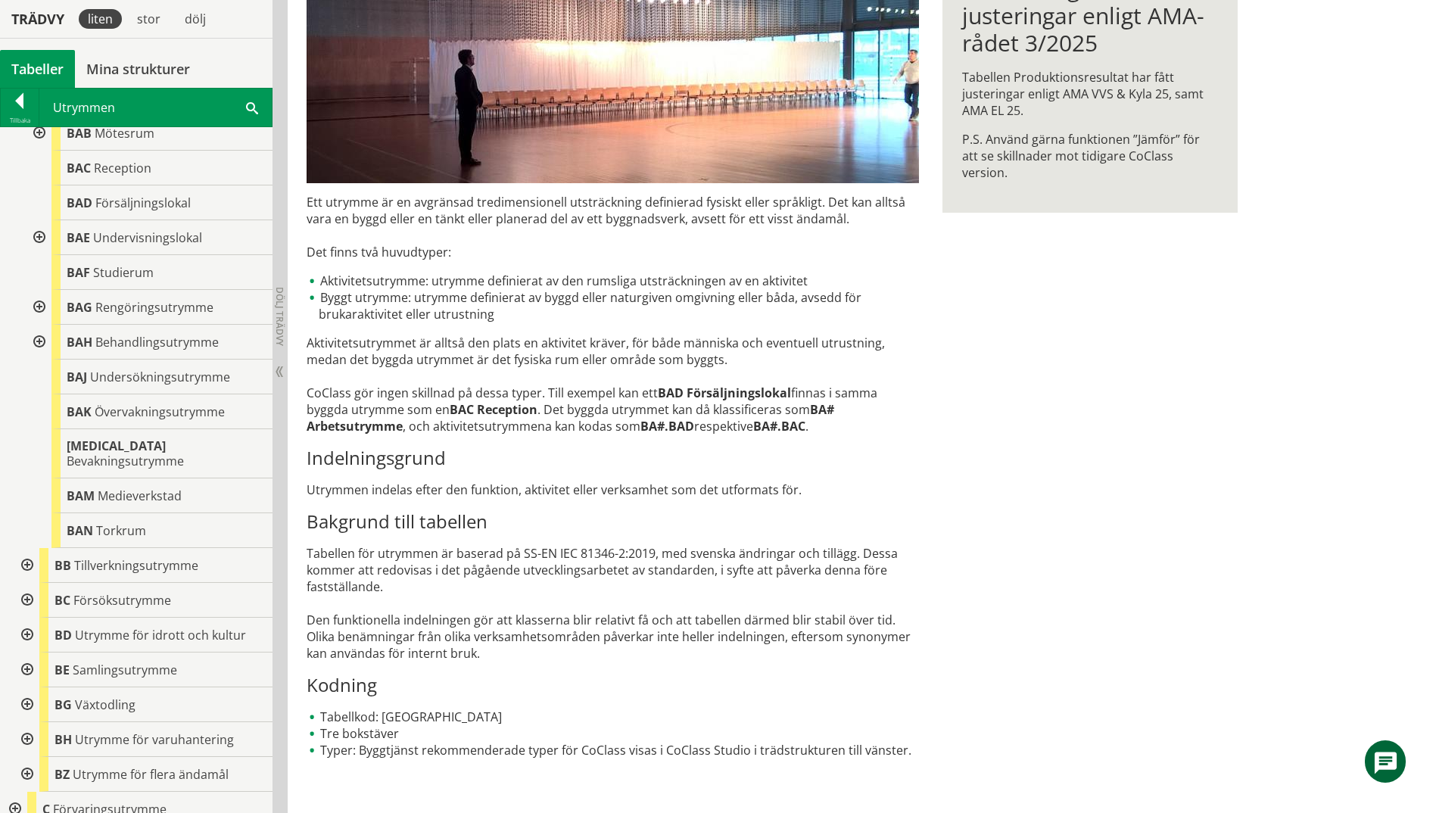
click at [36, 337] on div at bounding box center [37, 342] width 27 height 35
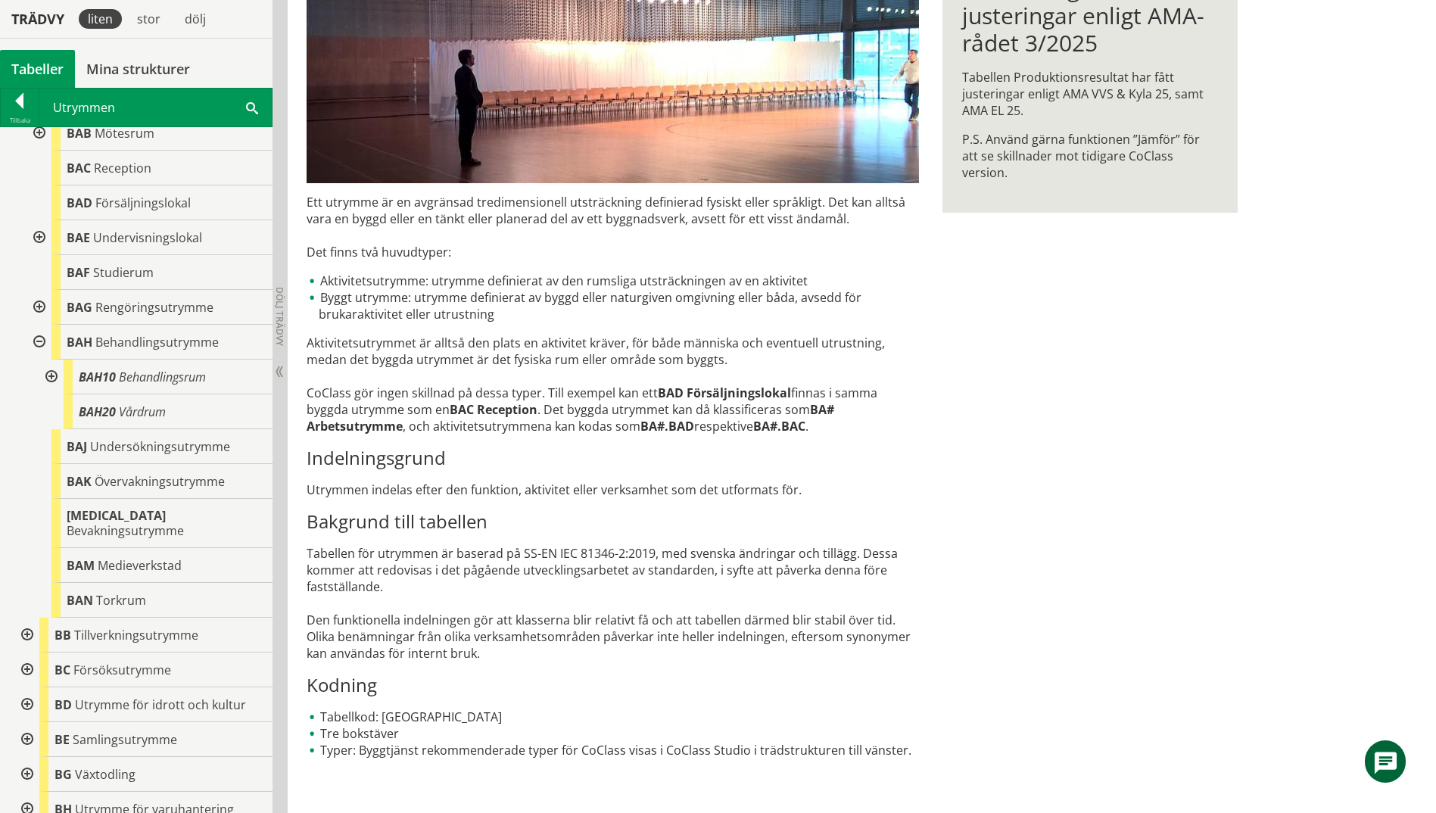
click at [36, 337] on div at bounding box center [37, 342] width 27 height 35
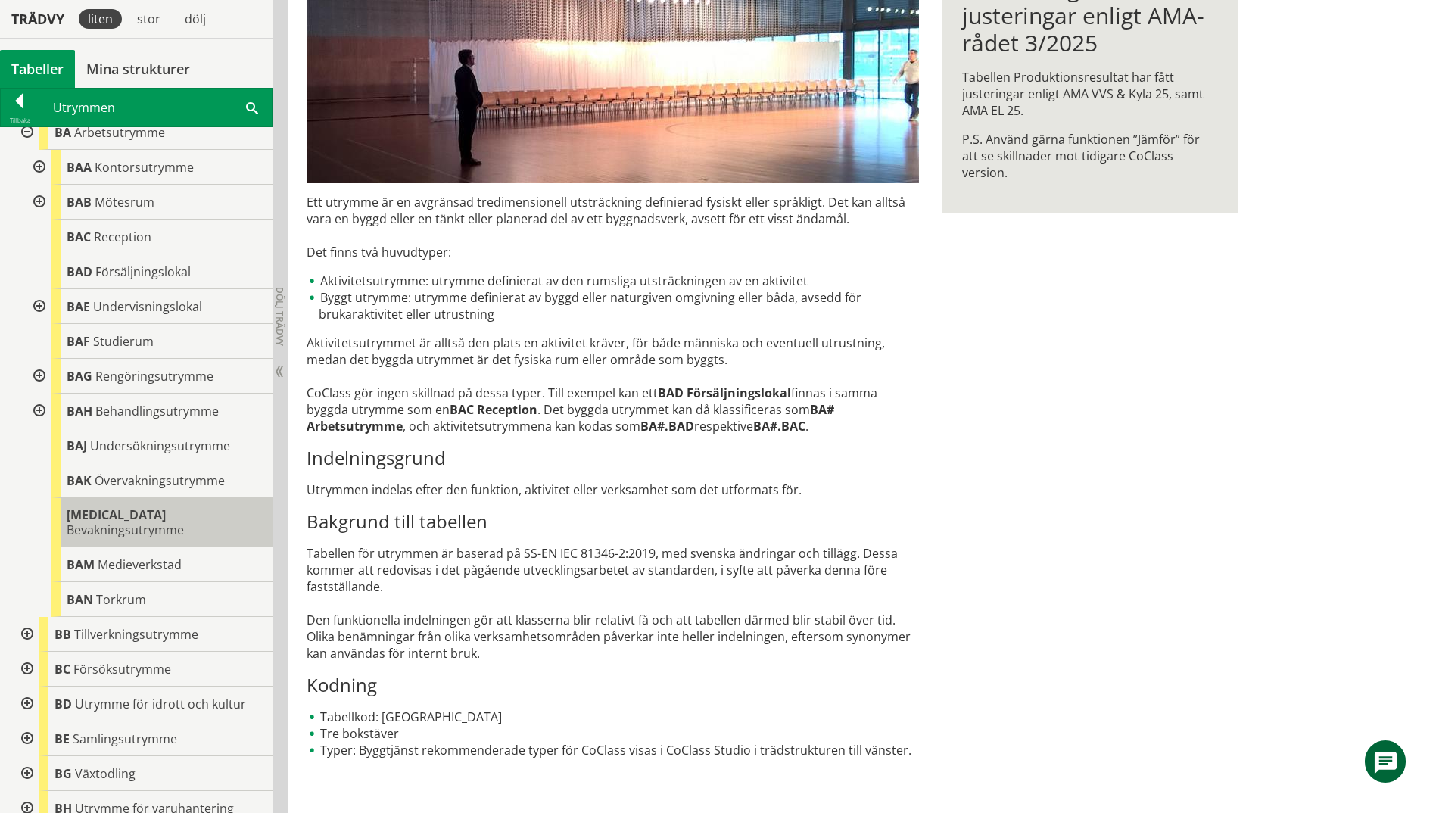
scroll to position [0, 0]
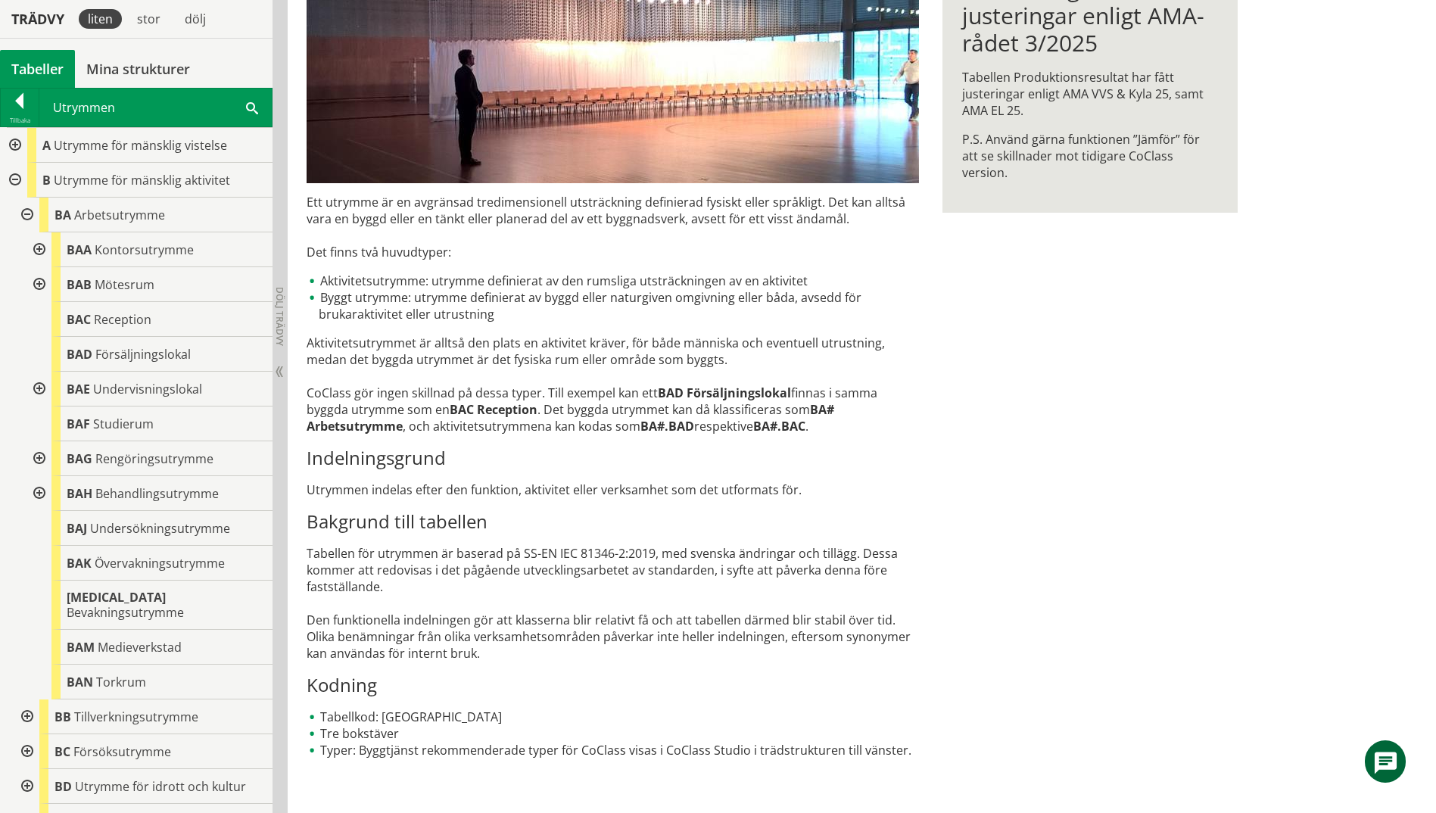
click at [39, 250] on div at bounding box center [37, 249] width 27 height 35
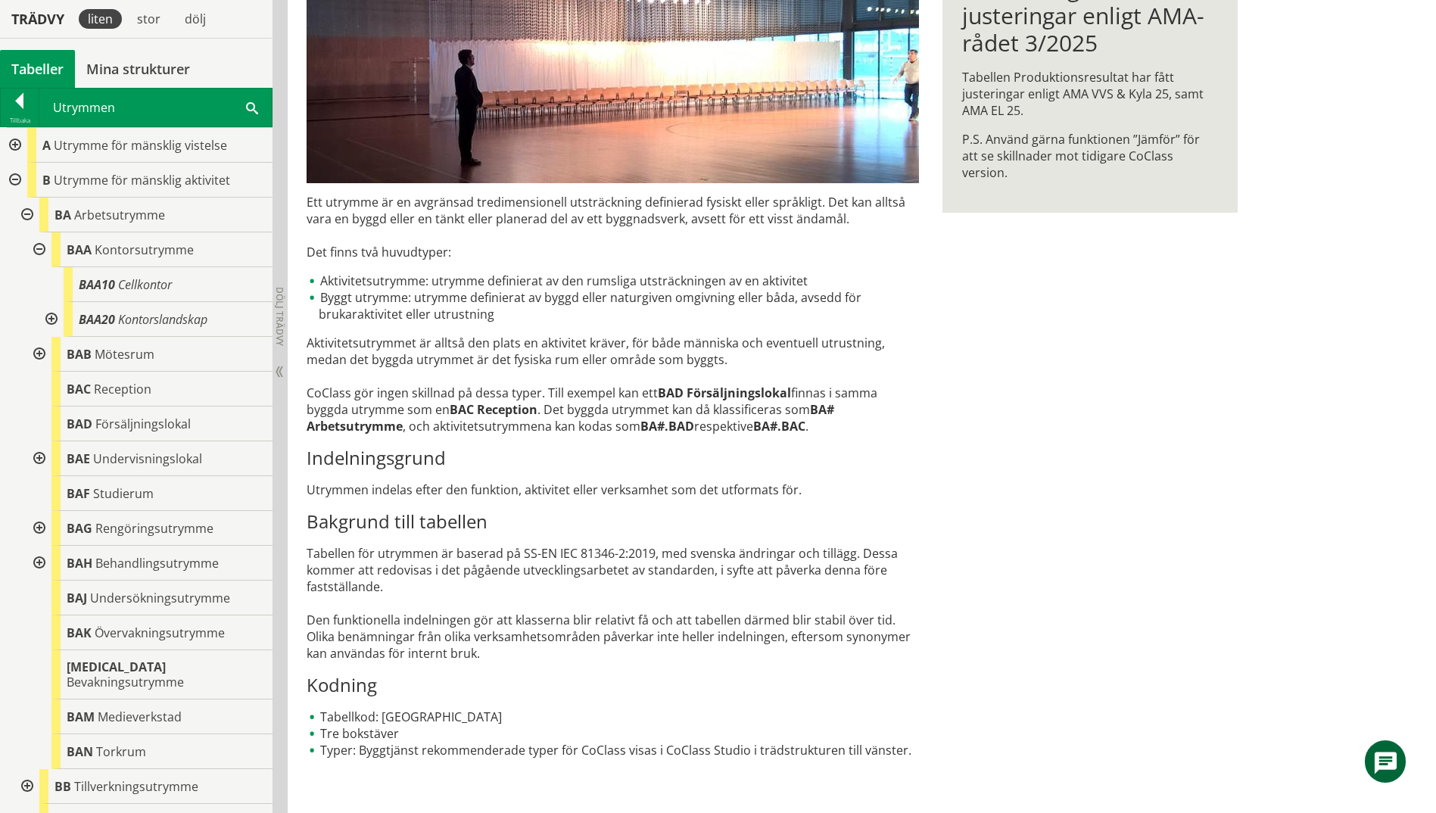
click at [39, 250] on div at bounding box center [37, 249] width 27 height 35
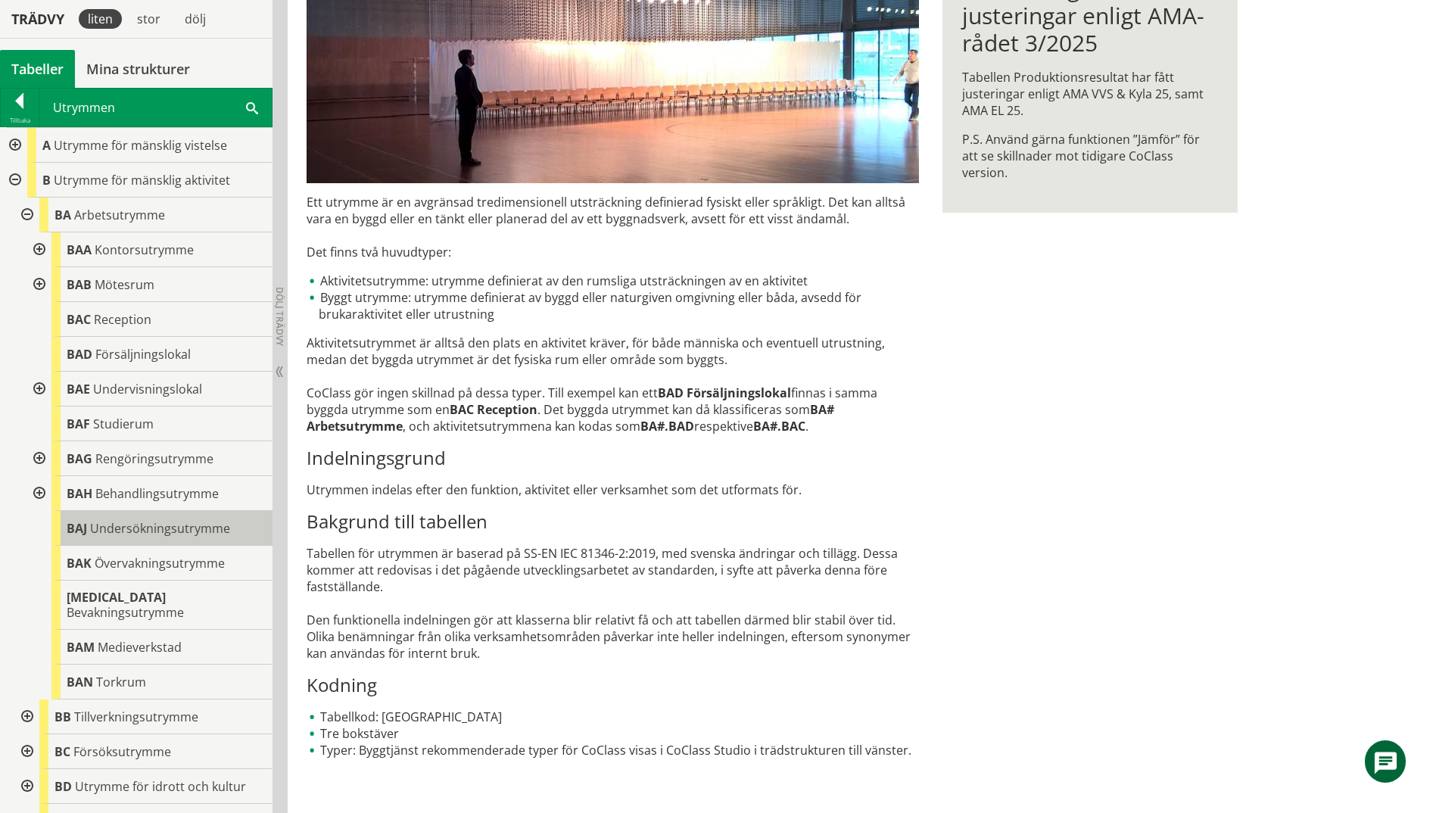
click at [117, 541] on div "BAJ Undersökningsutrymme" at bounding box center [161, 528] width 221 height 35
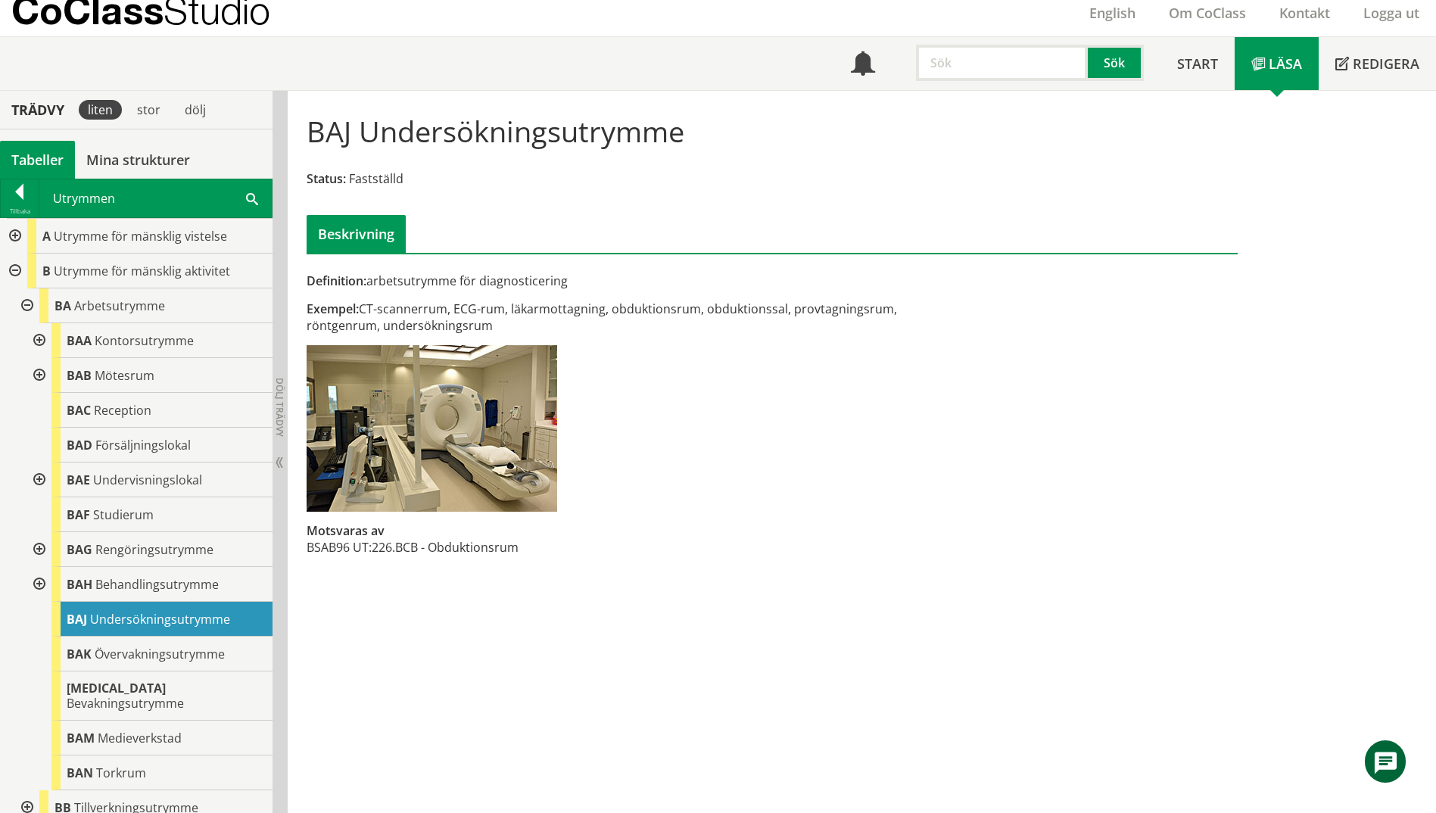
scroll to position [18, 0]
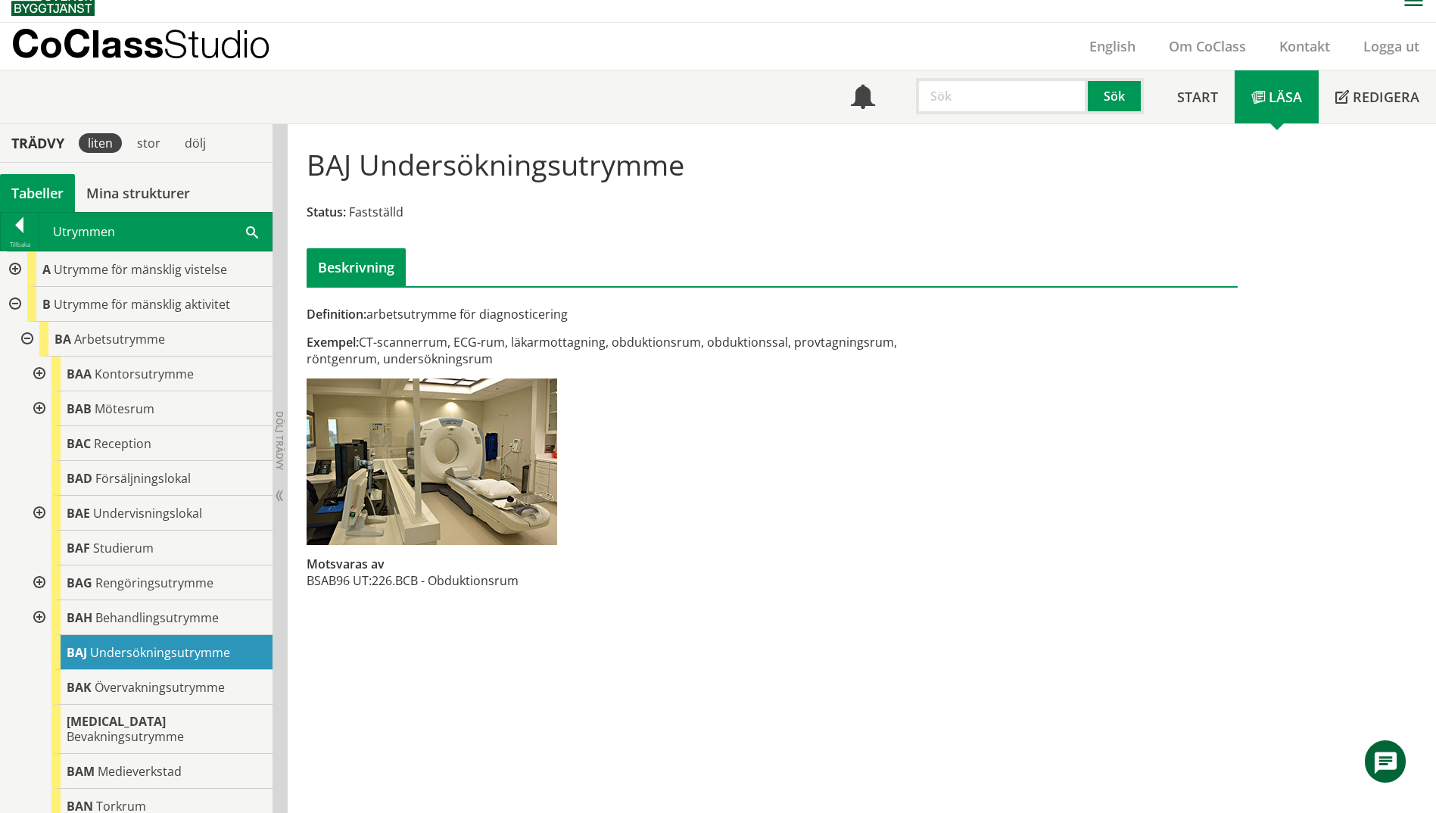
click at [248, 232] on span at bounding box center [252, 231] width 12 height 16
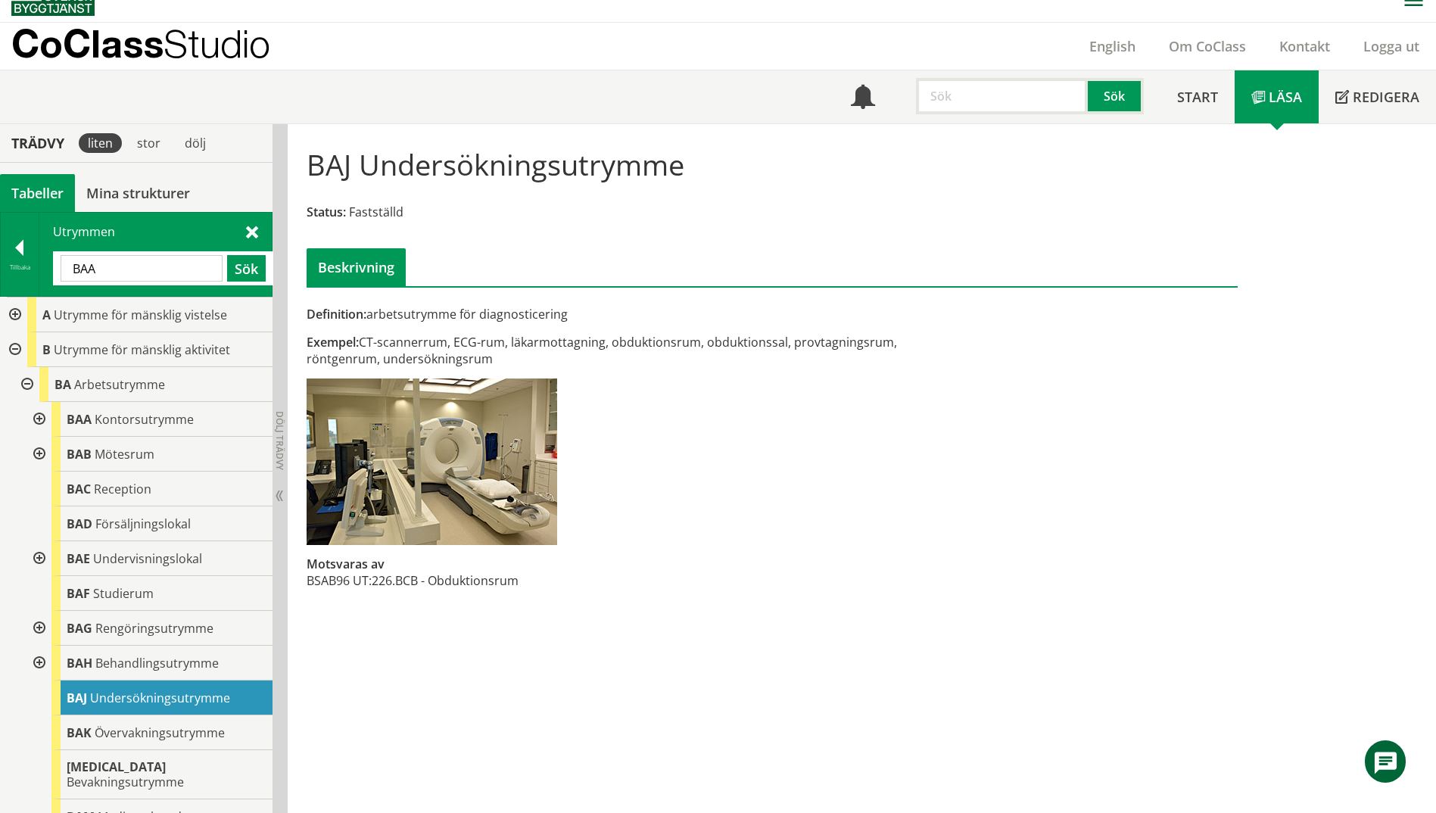
type input "BAA"
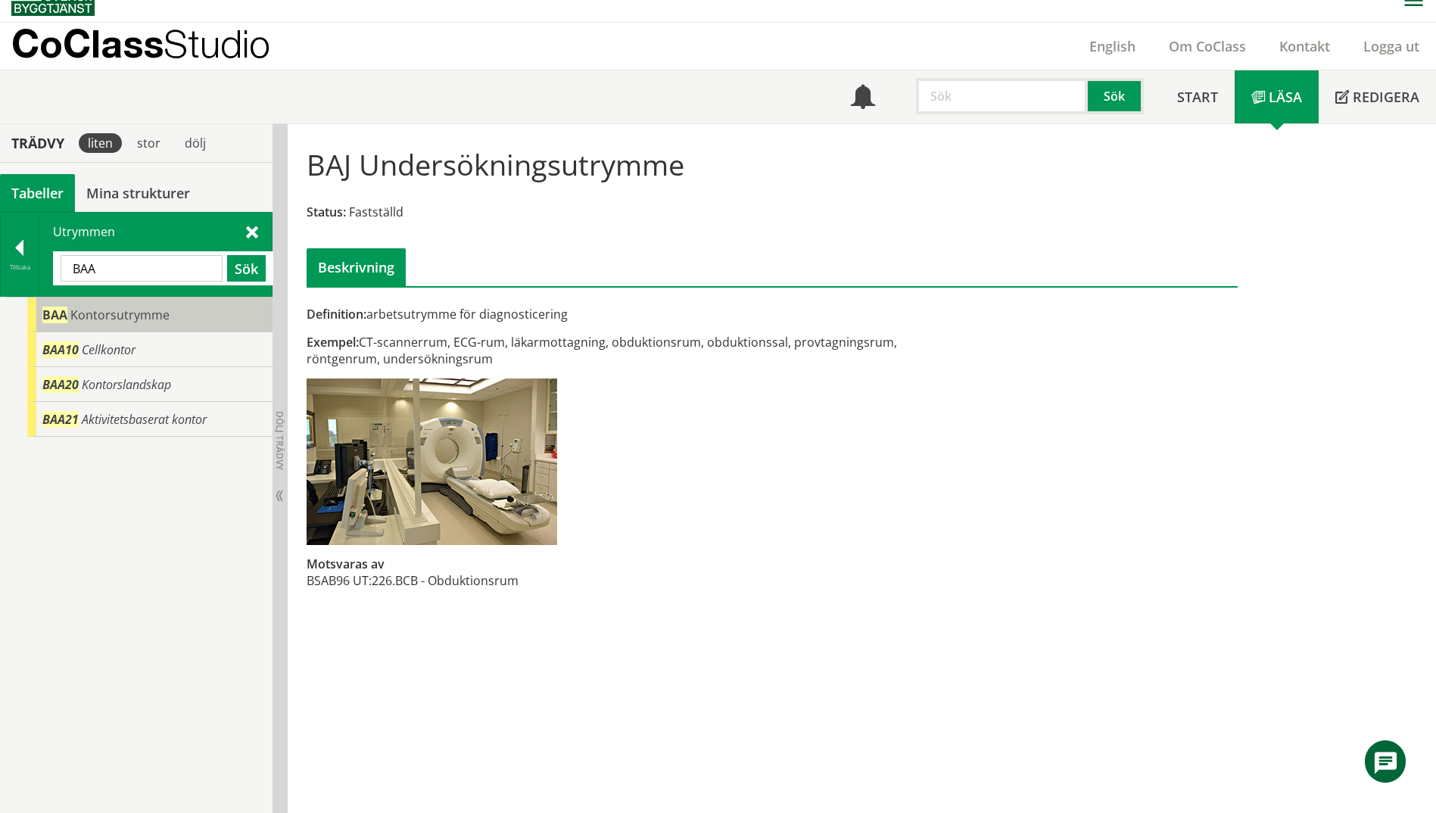
click at [58, 320] on span "BAA" at bounding box center [54, 315] width 25 height 17
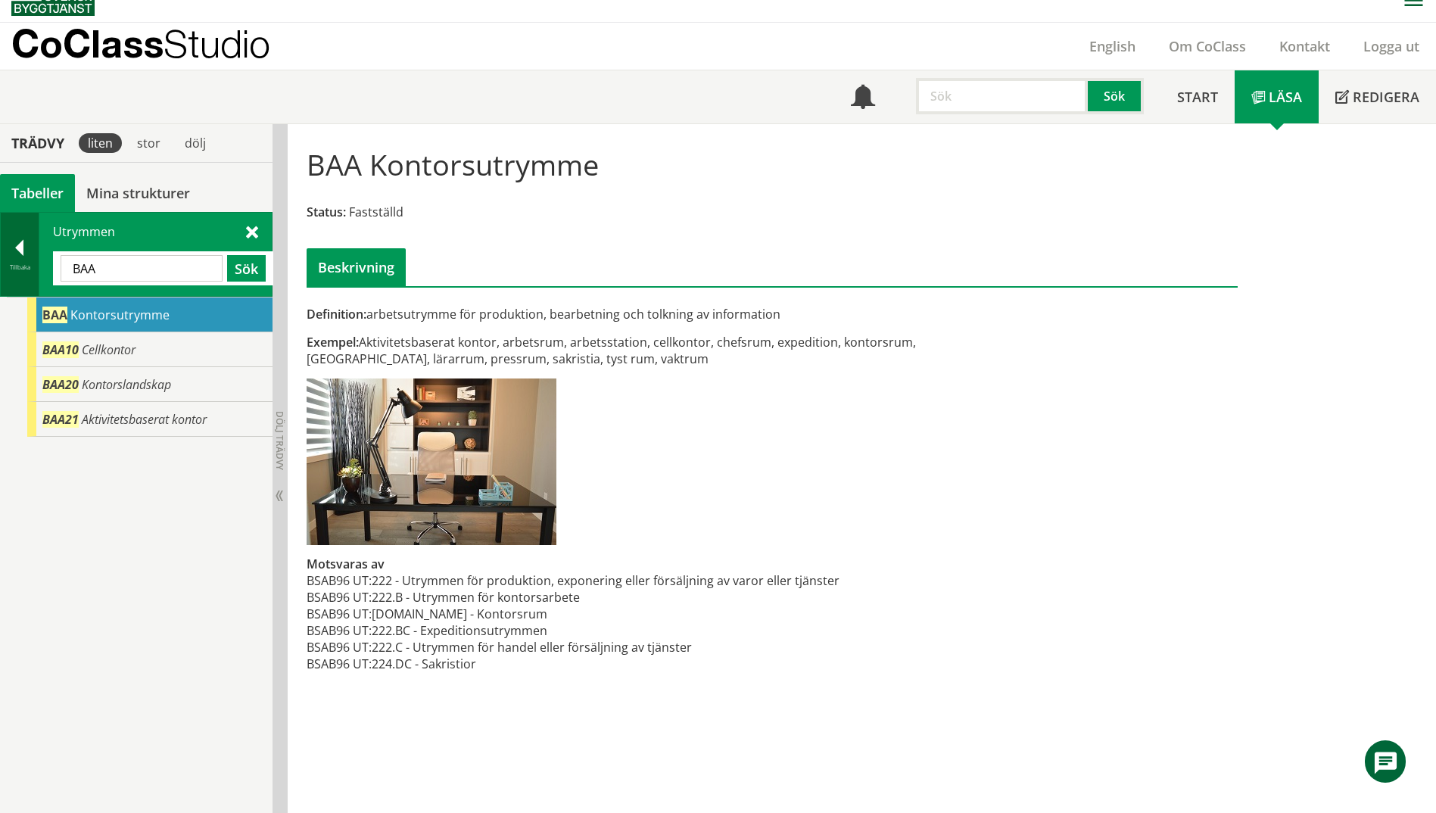
click at [22, 247] on div at bounding box center [20, 250] width 38 height 21
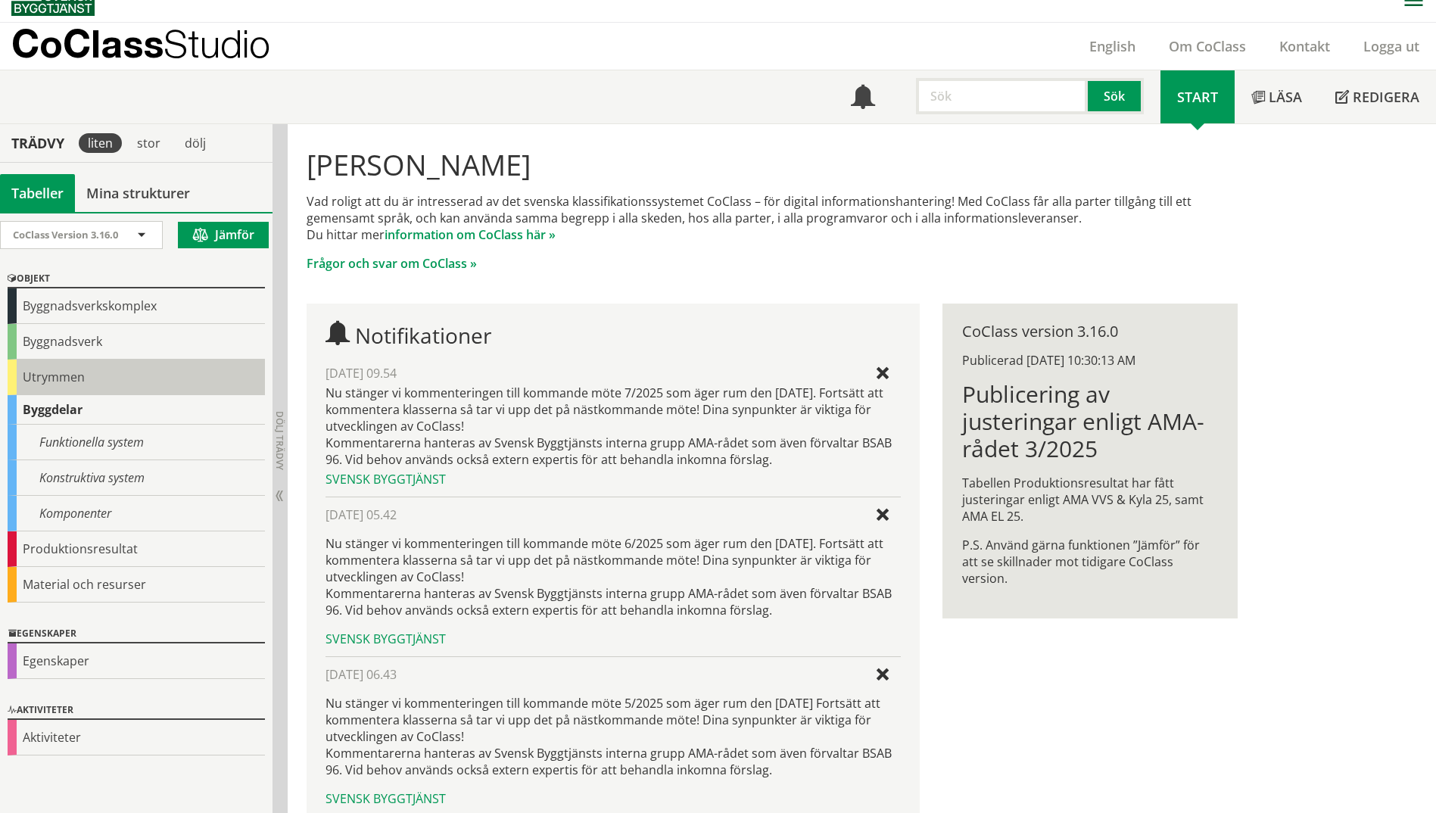
click at [30, 382] on div "Utrymmen" at bounding box center [136, 378] width 257 height 36
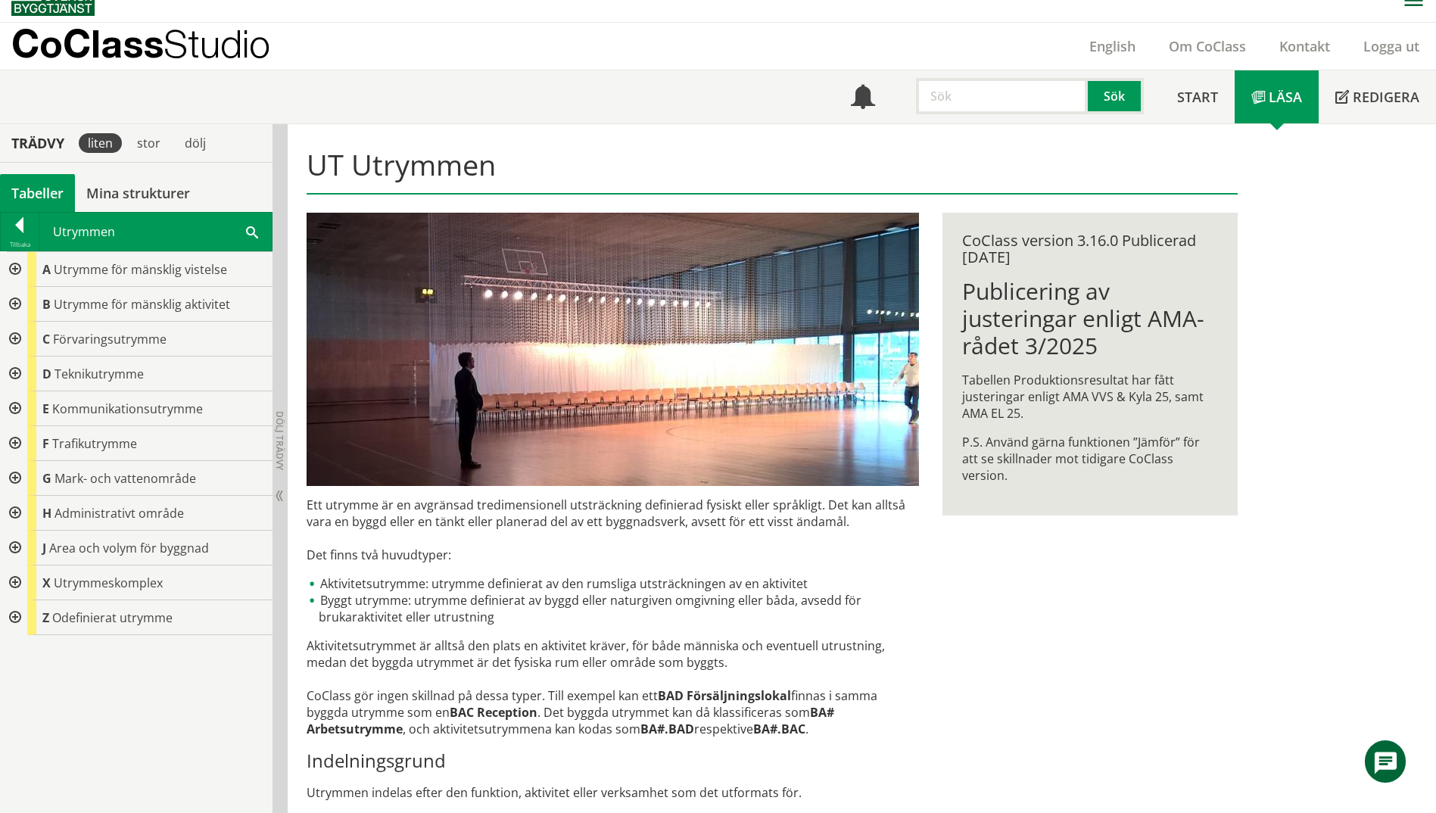
click at [14, 302] on div at bounding box center [13, 304] width 27 height 35
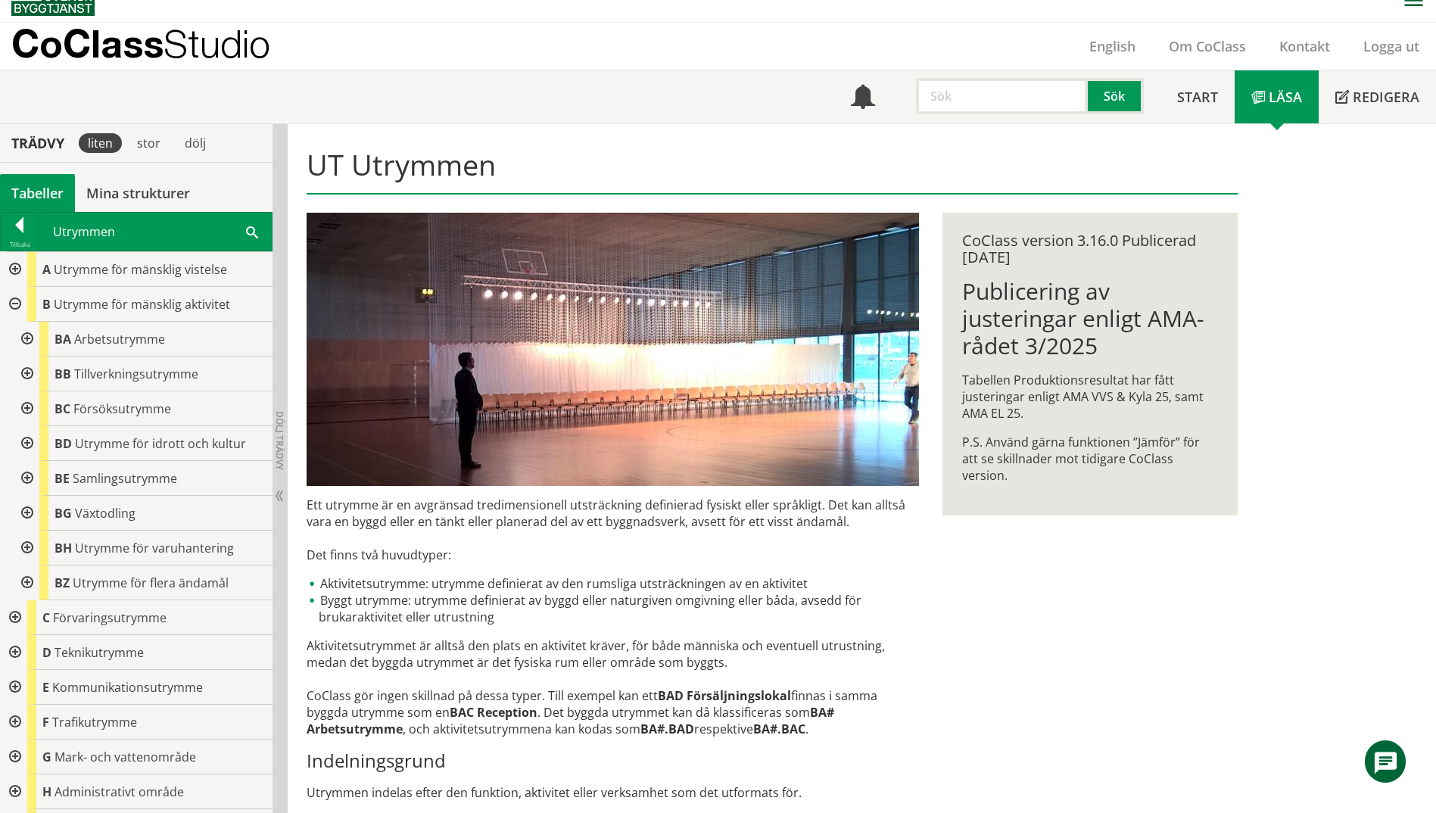
click at [28, 334] on div at bounding box center [25, 339] width 27 height 35
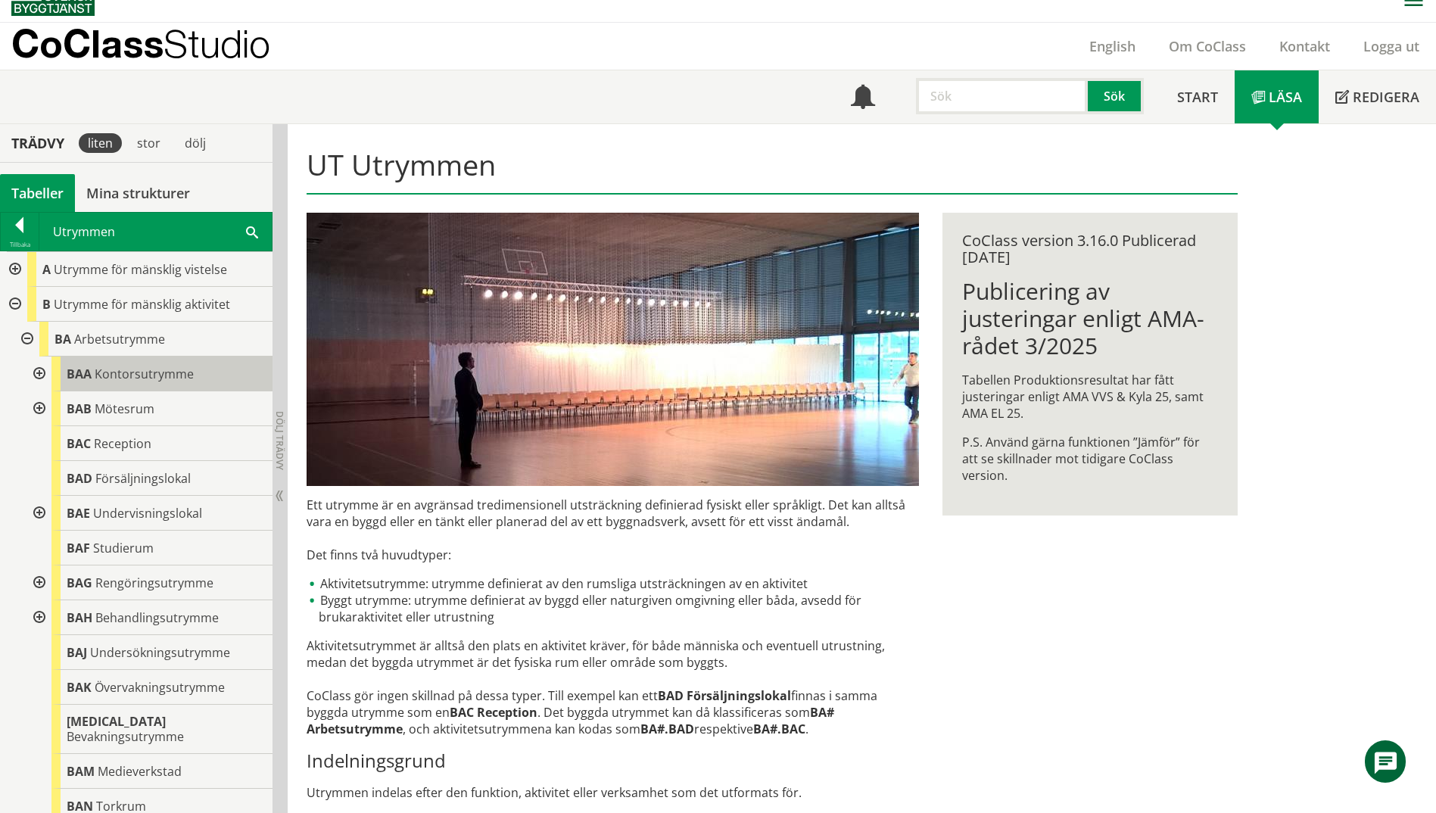
click at [167, 379] on span "Kontorsutrymme" at bounding box center [144, 374] width 99 height 17
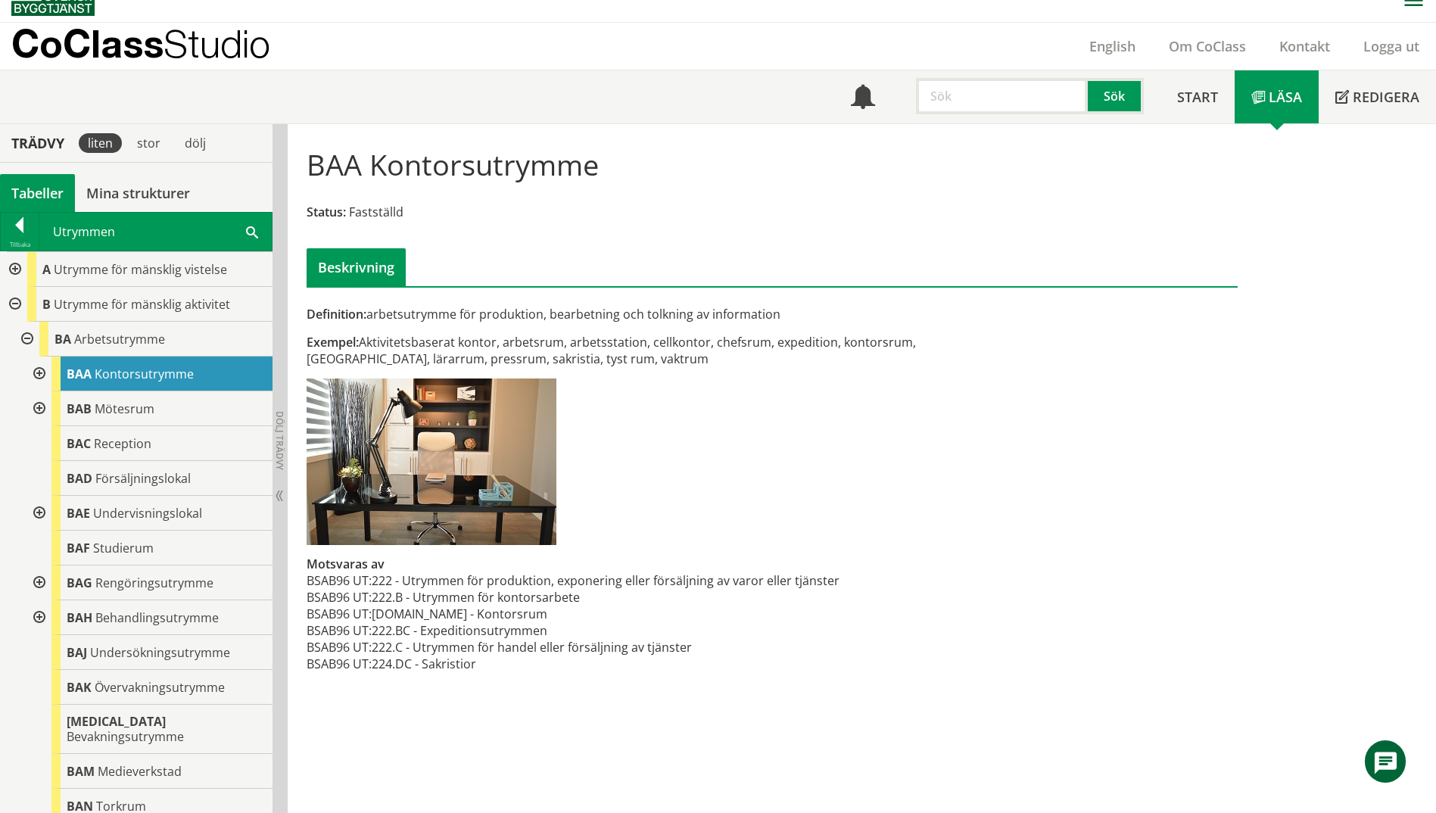
click at [251, 227] on span at bounding box center [252, 231] width 12 height 16
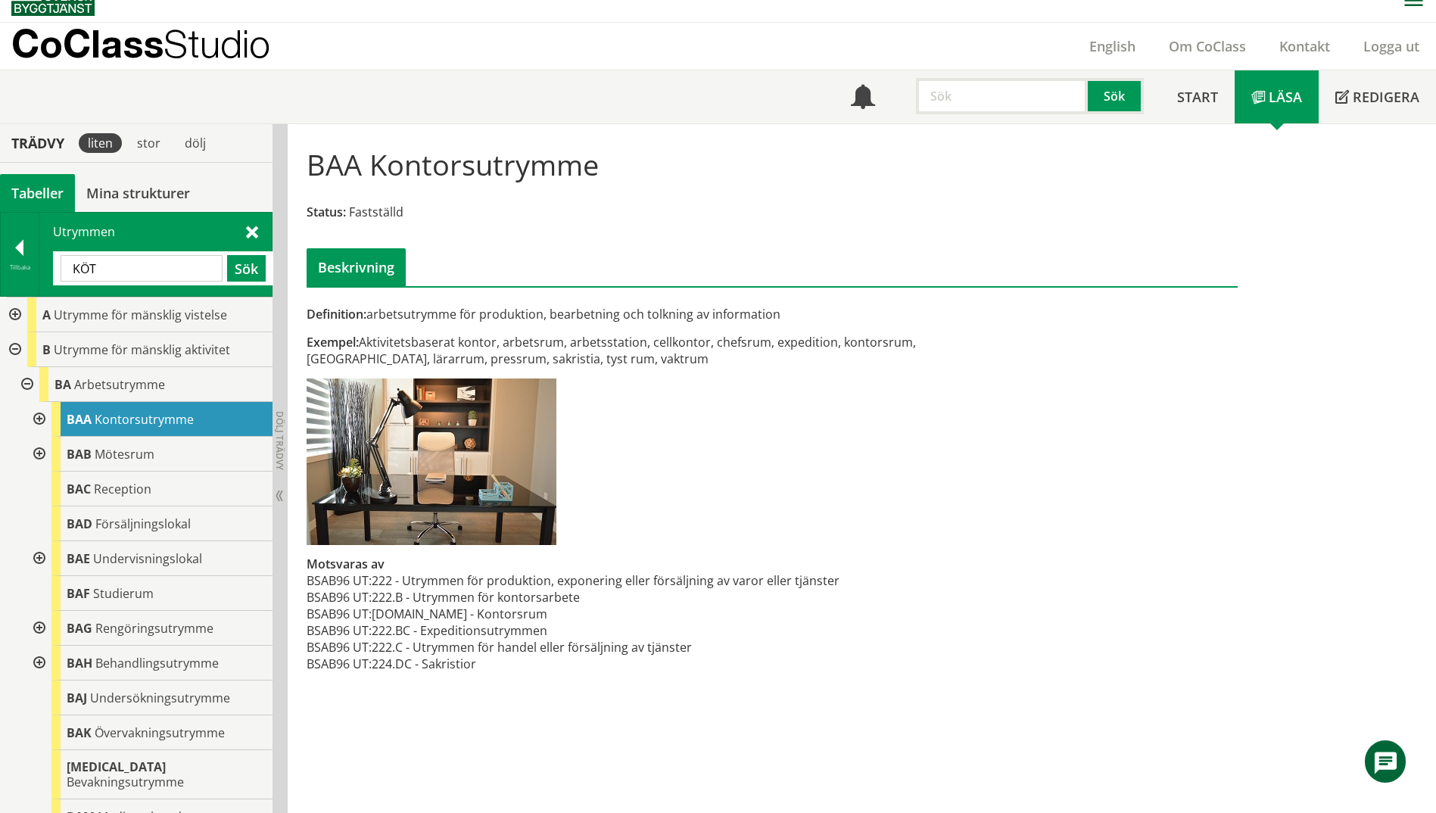
type input "KÖT"
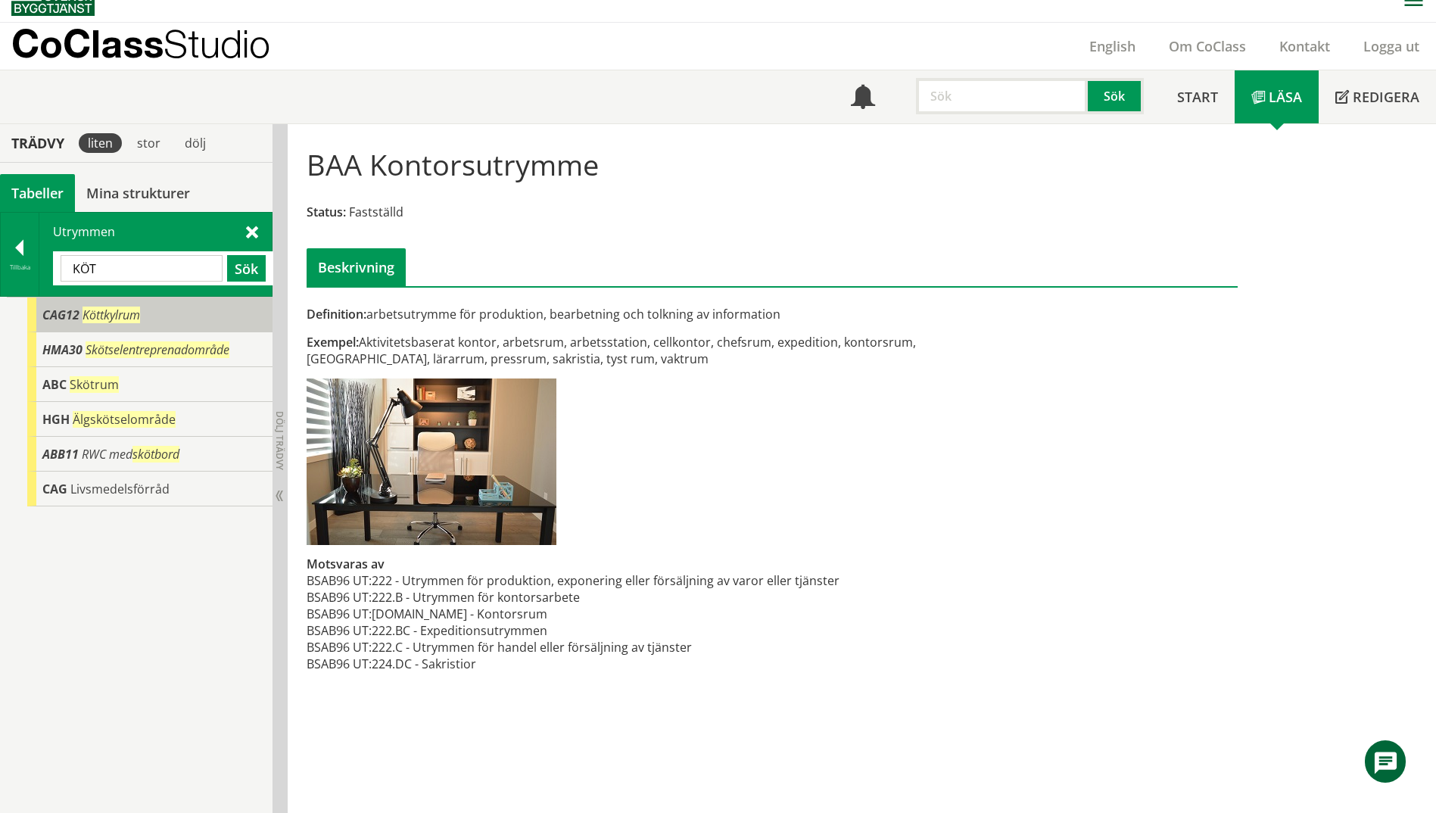
click at [79, 320] on span "CAG12" at bounding box center [60, 315] width 37 height 17
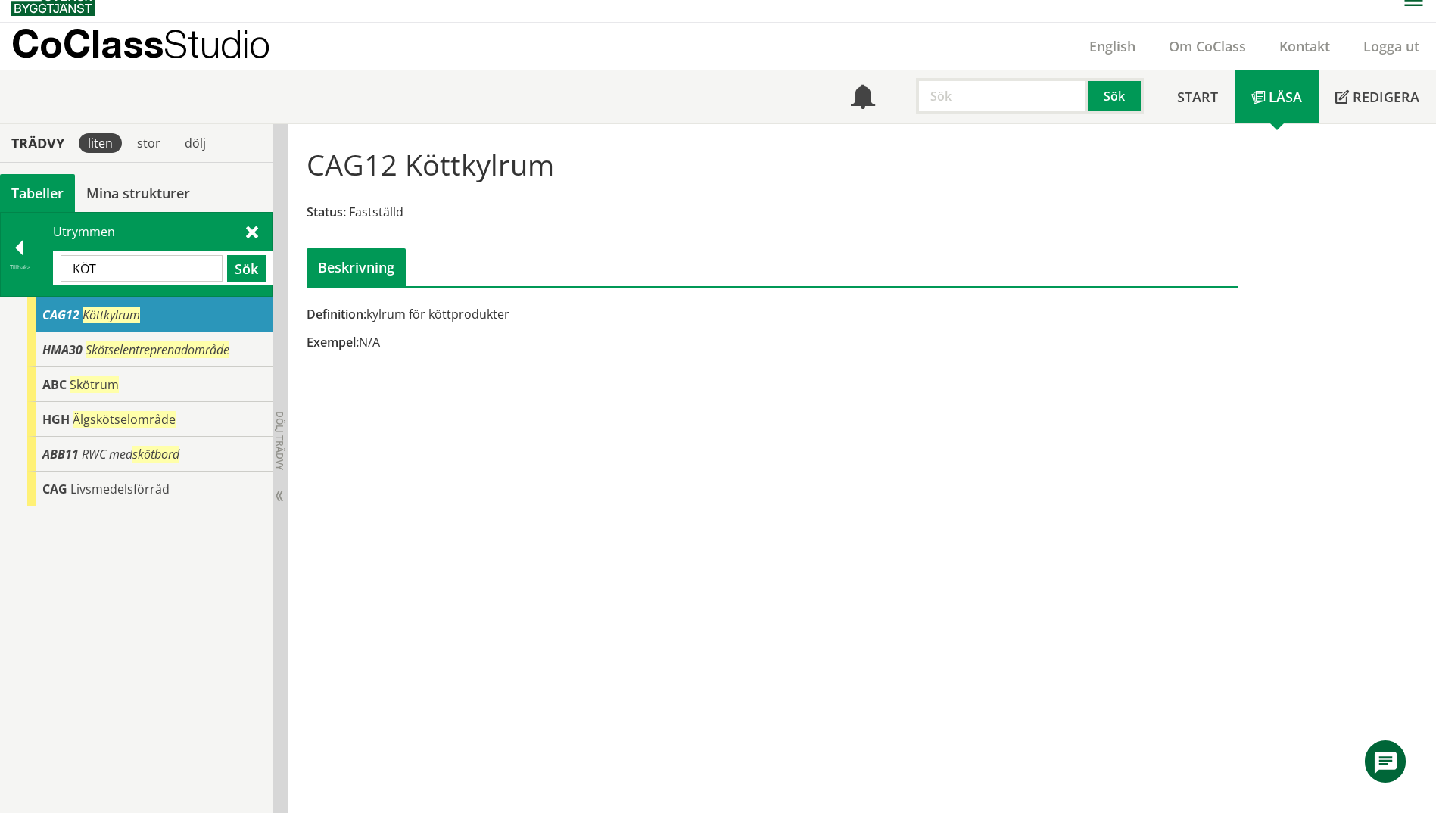
click at [0, 251] on html "AMA AMA Beskrivningsverktyg AMA Funktion BSAB Bygginfo Byggjura Byggkatalogen […" at bounding box center [718, 388] width 1436 height 813
click at [23, 254] on div at bounding box center [20, 250] width 38 height 21
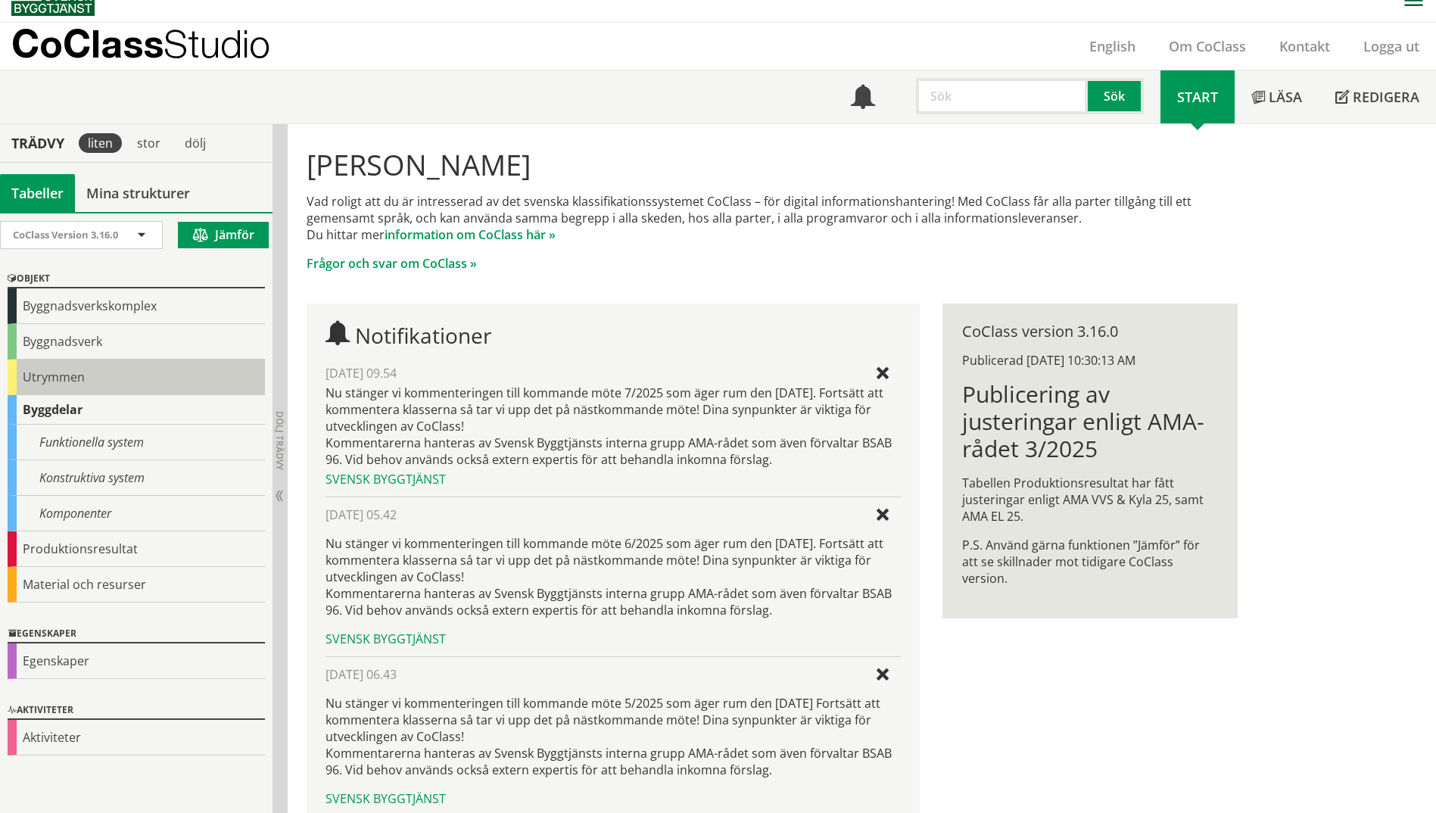
click at [52, 379] on div "Utrymmen" at bounding box center [136, 378] width 257 height 36
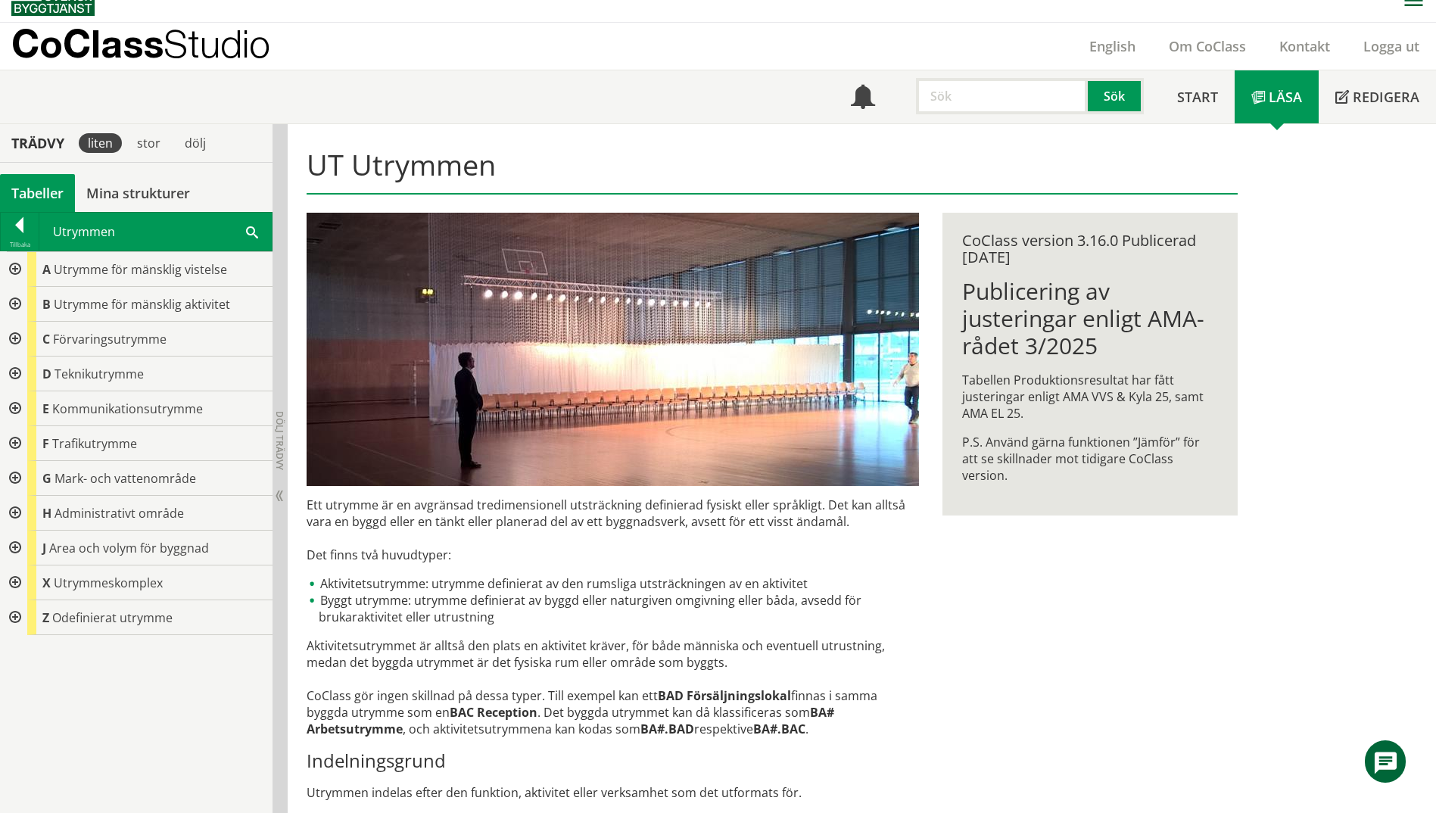
click at [17, 338] on div at bounding box center [13, 339] width 27 height 35
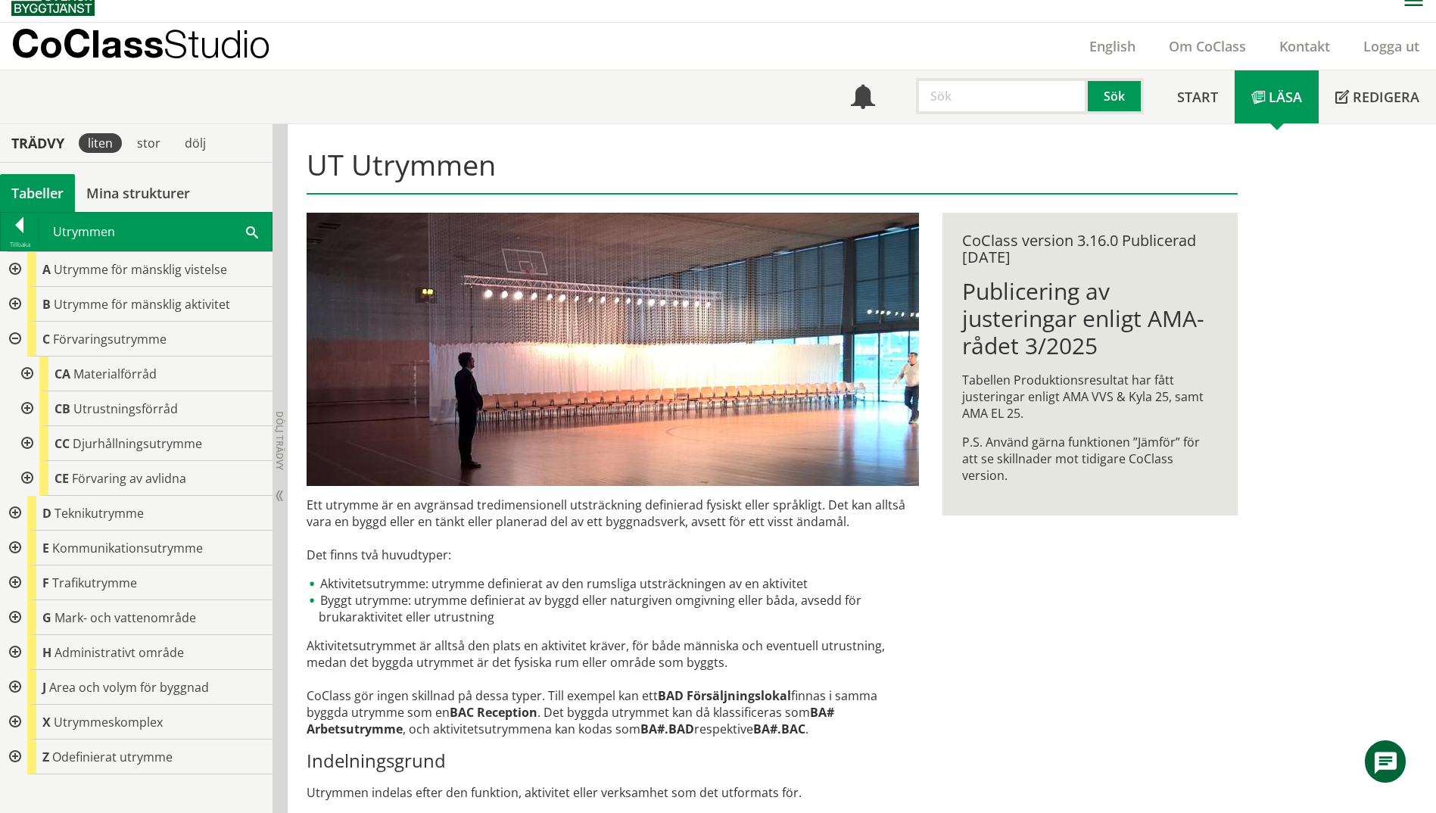
click at [24, 375] on div at bounding box center [25, 374] width 27 height 35
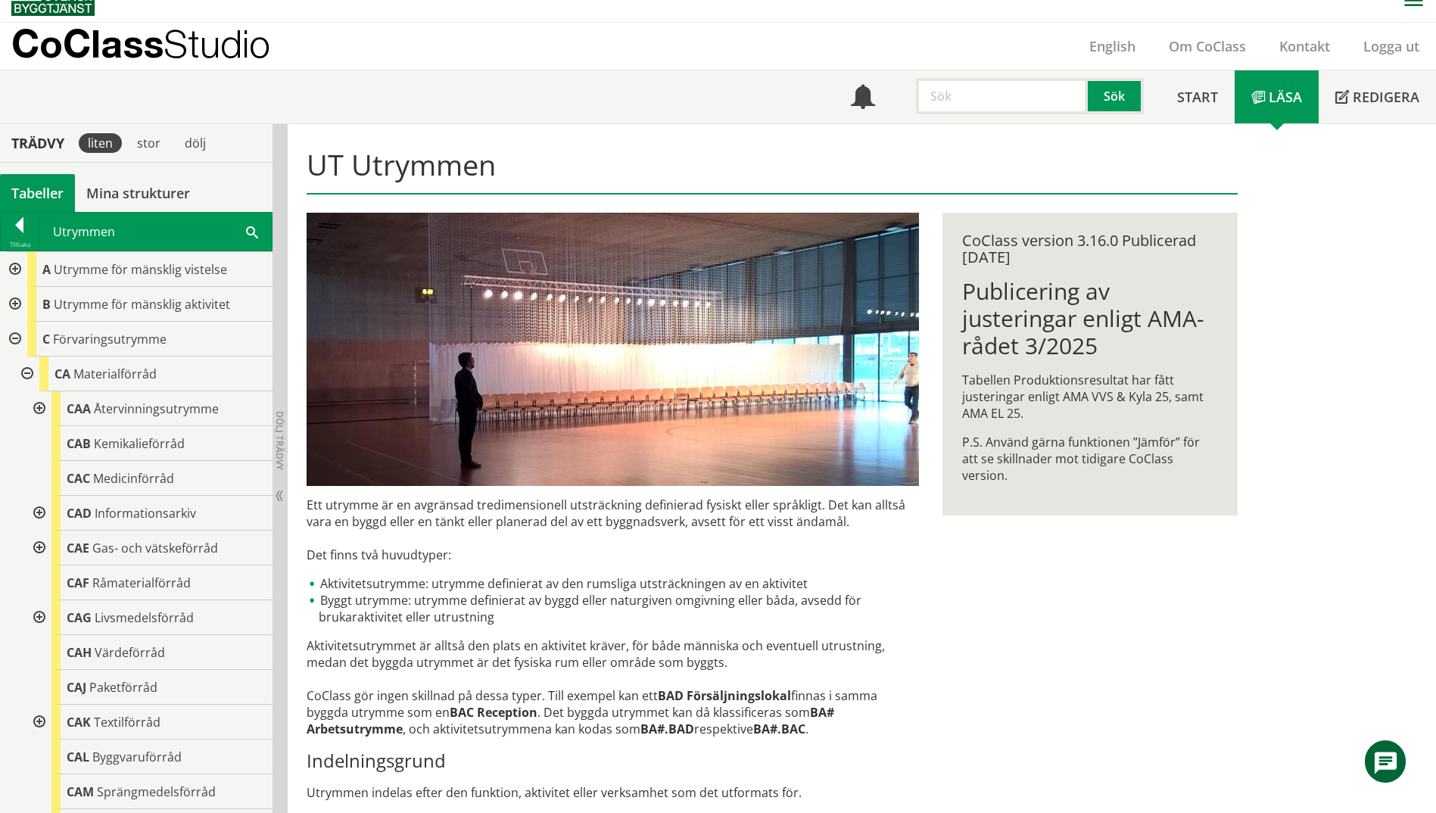
click at [24, 373] on div at bounding box center [25, 374] width 27 height 35
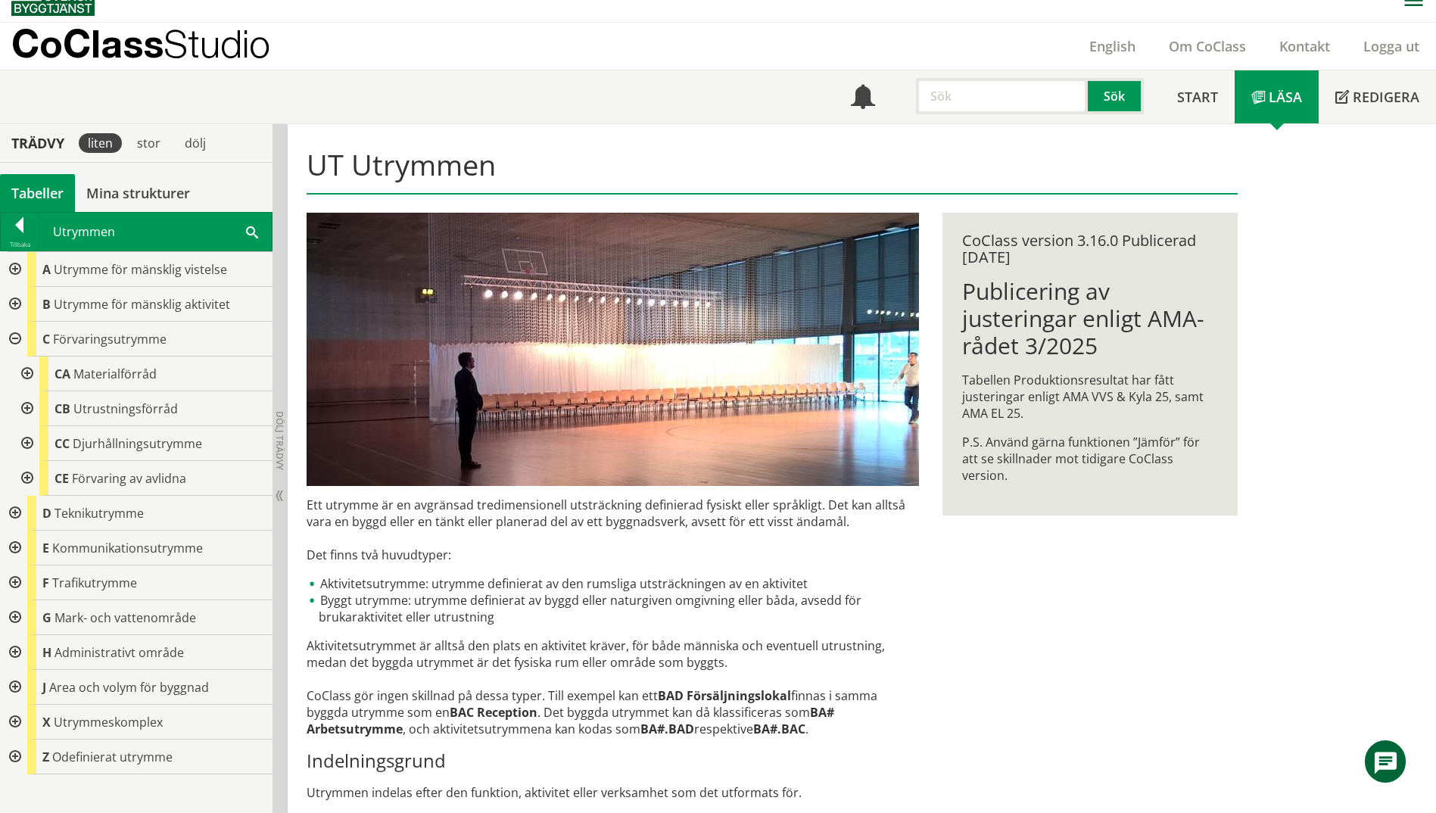
click at [23, 366] on div at bounding box center [25, 374] width 27 height 35
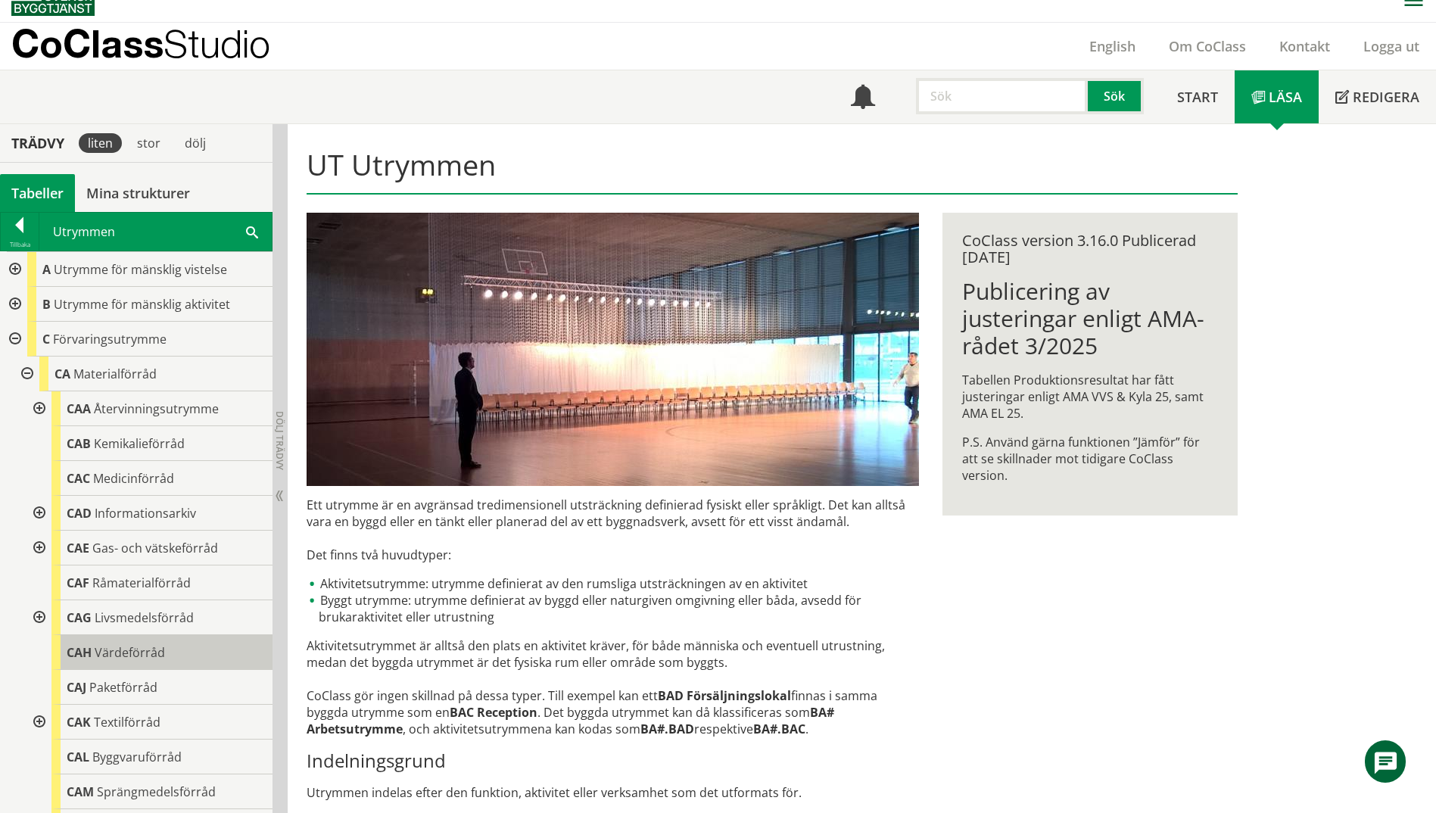
scroll to position [151, 0]
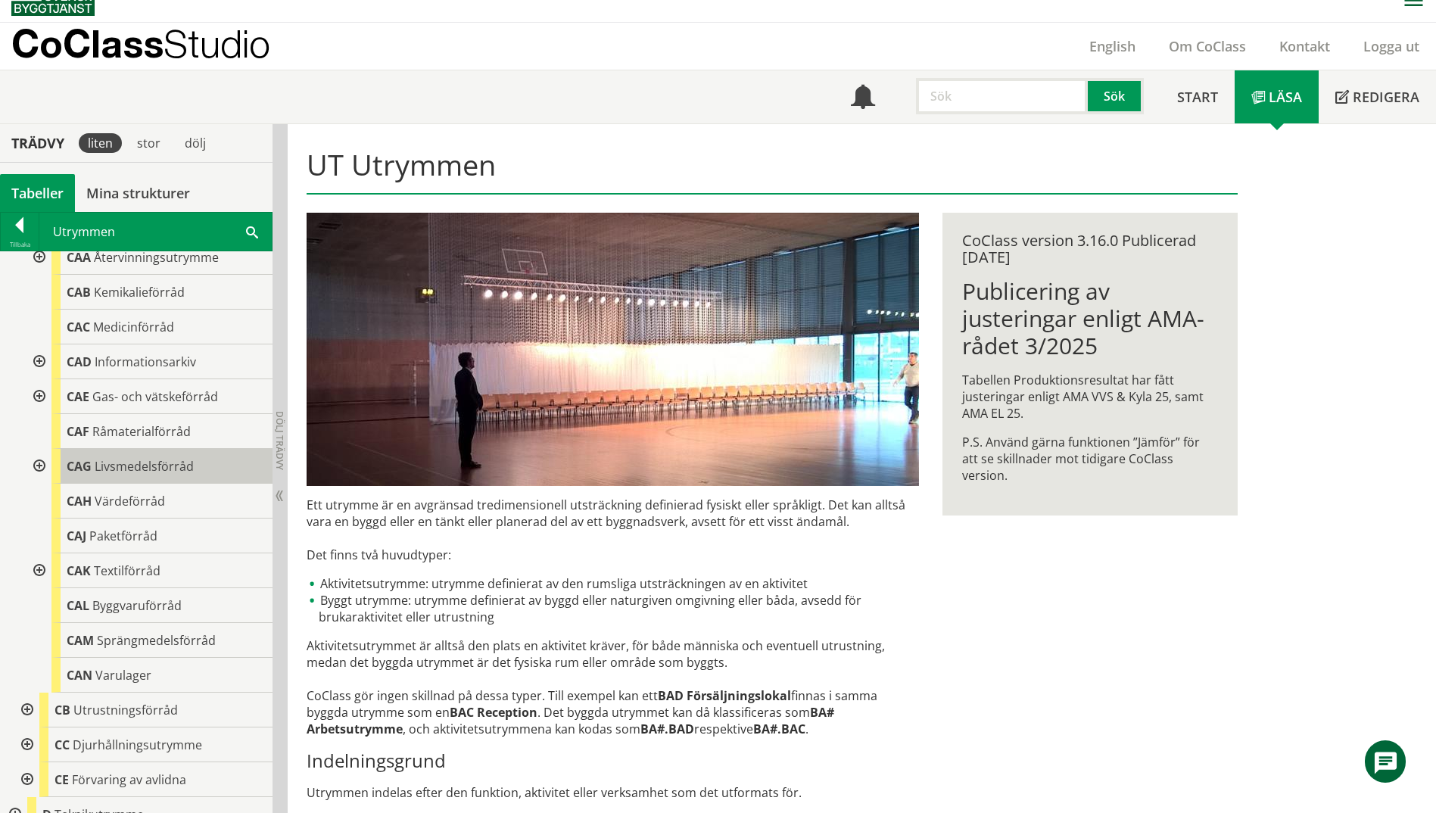
click at [85, 463] on span "CAG" at bounding box center [79, 466] width 25 height 17
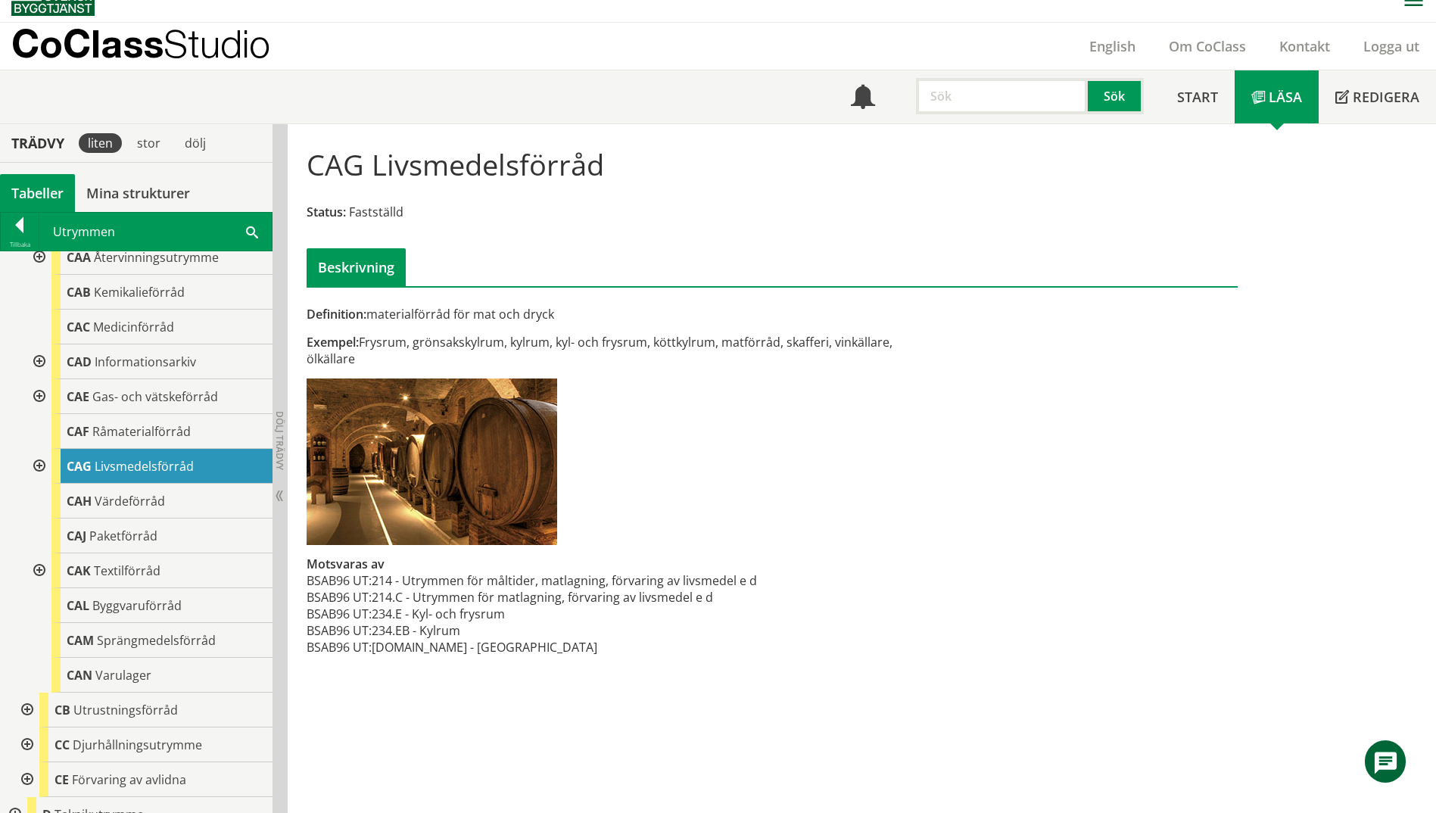
click at [41, 465] on div at bounding box center [37, 466] width 27 height 35
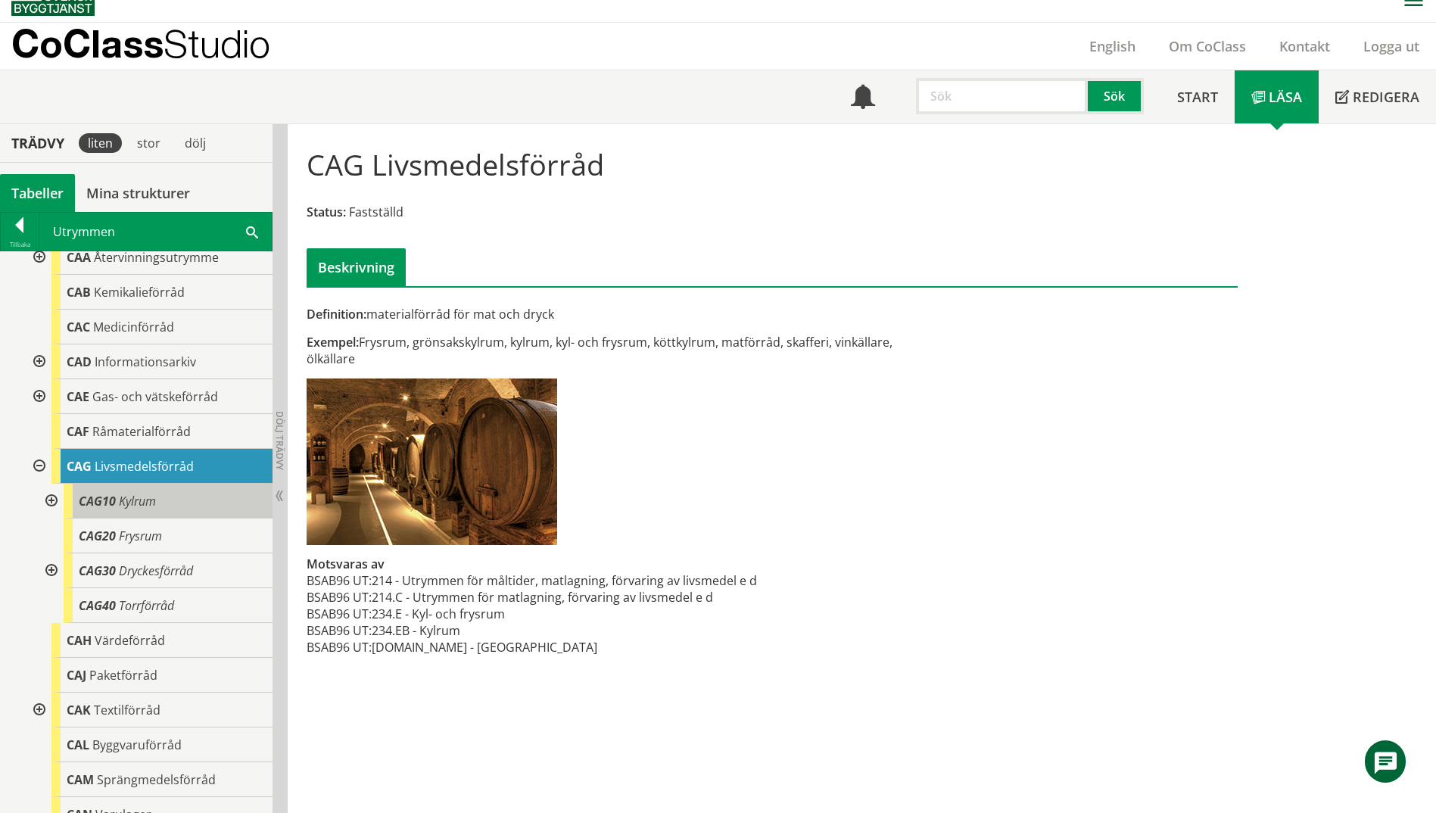
click at [139, 496] on span "Kylrum" at bounding box center [137, 501] width 37 height 17
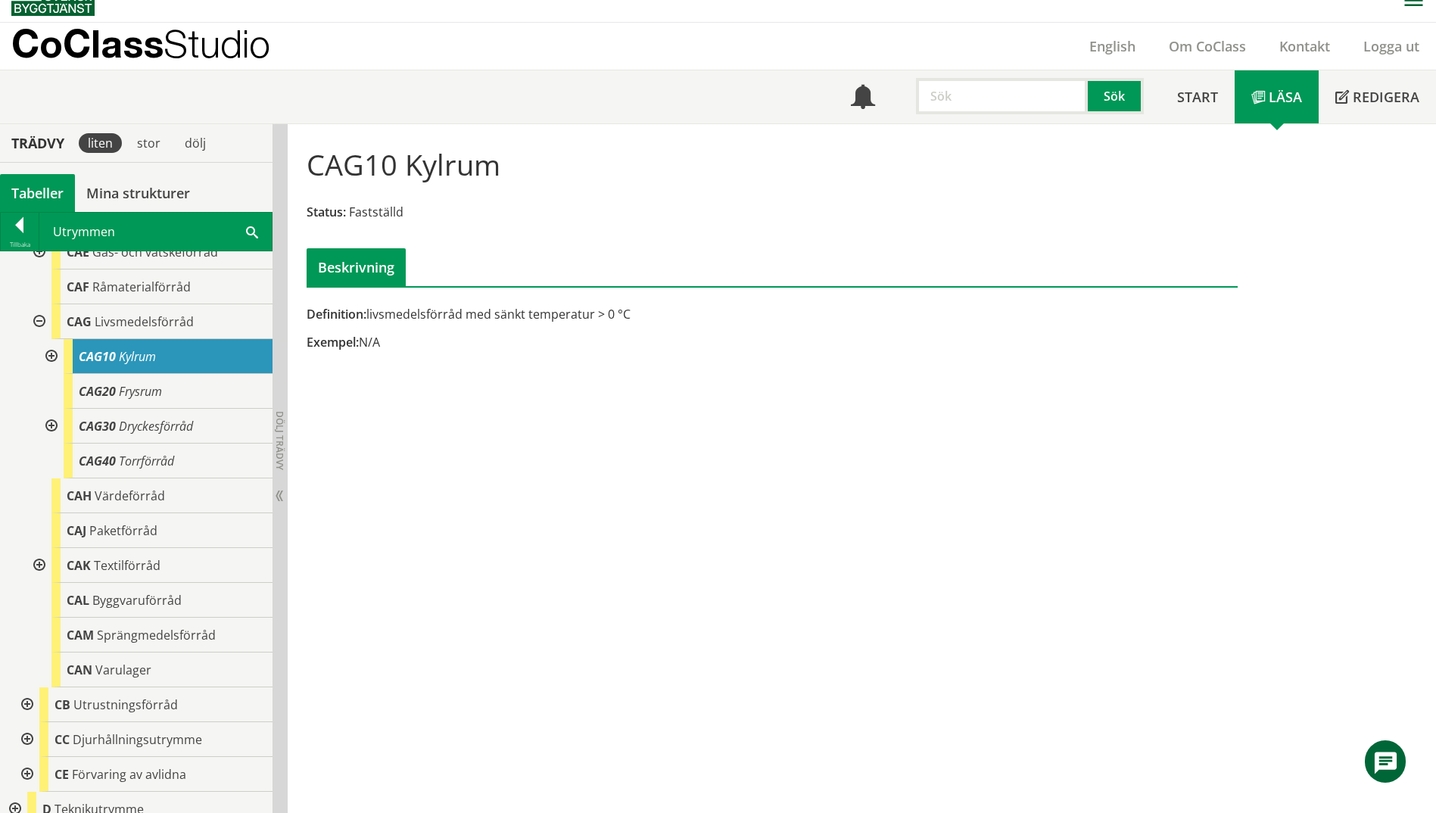
scroll to position [303, 0]
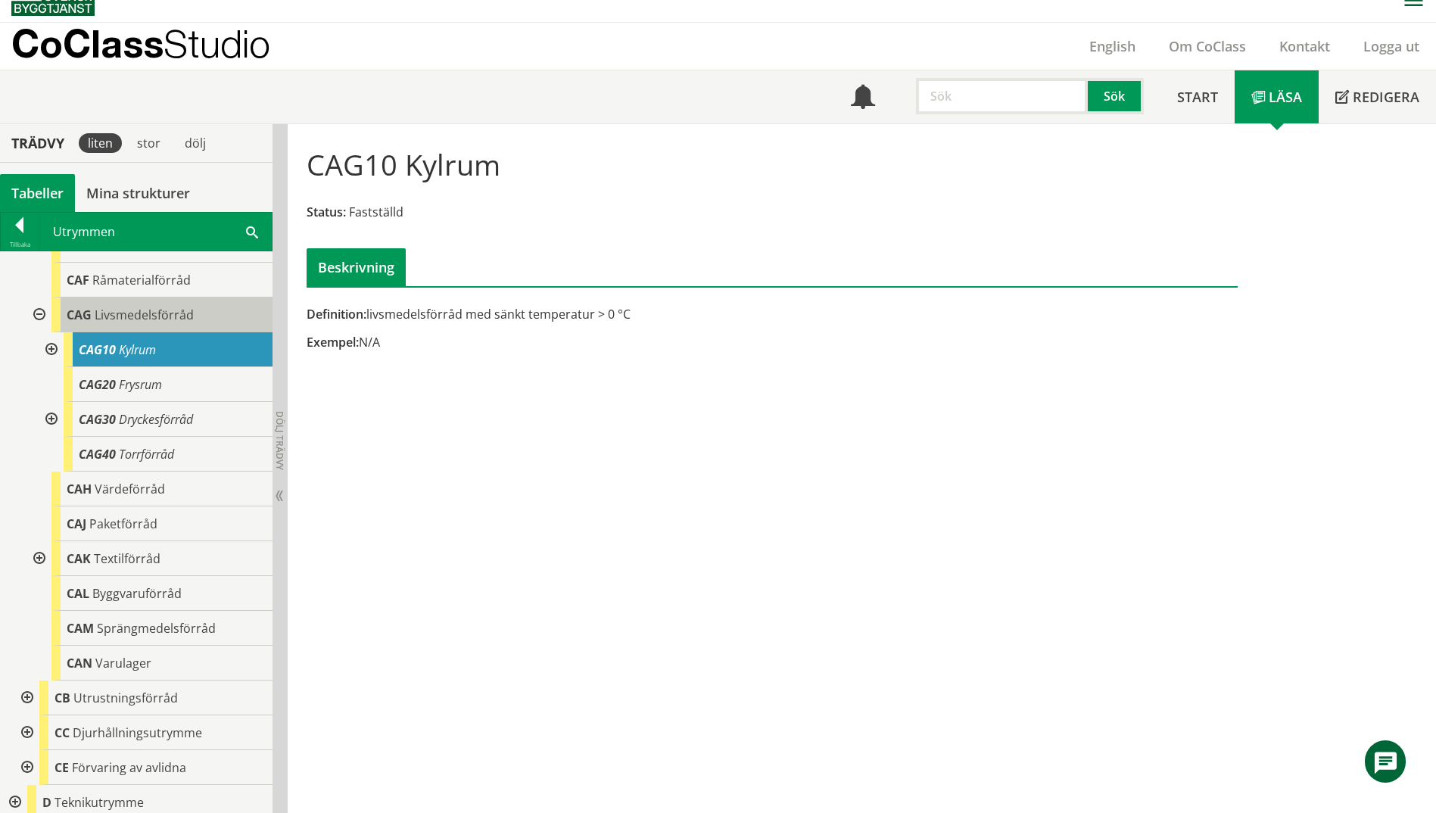
click at [157, 307] on span "Livsmedelsförråd" at bounding box center [144, 315] width 99 height 17
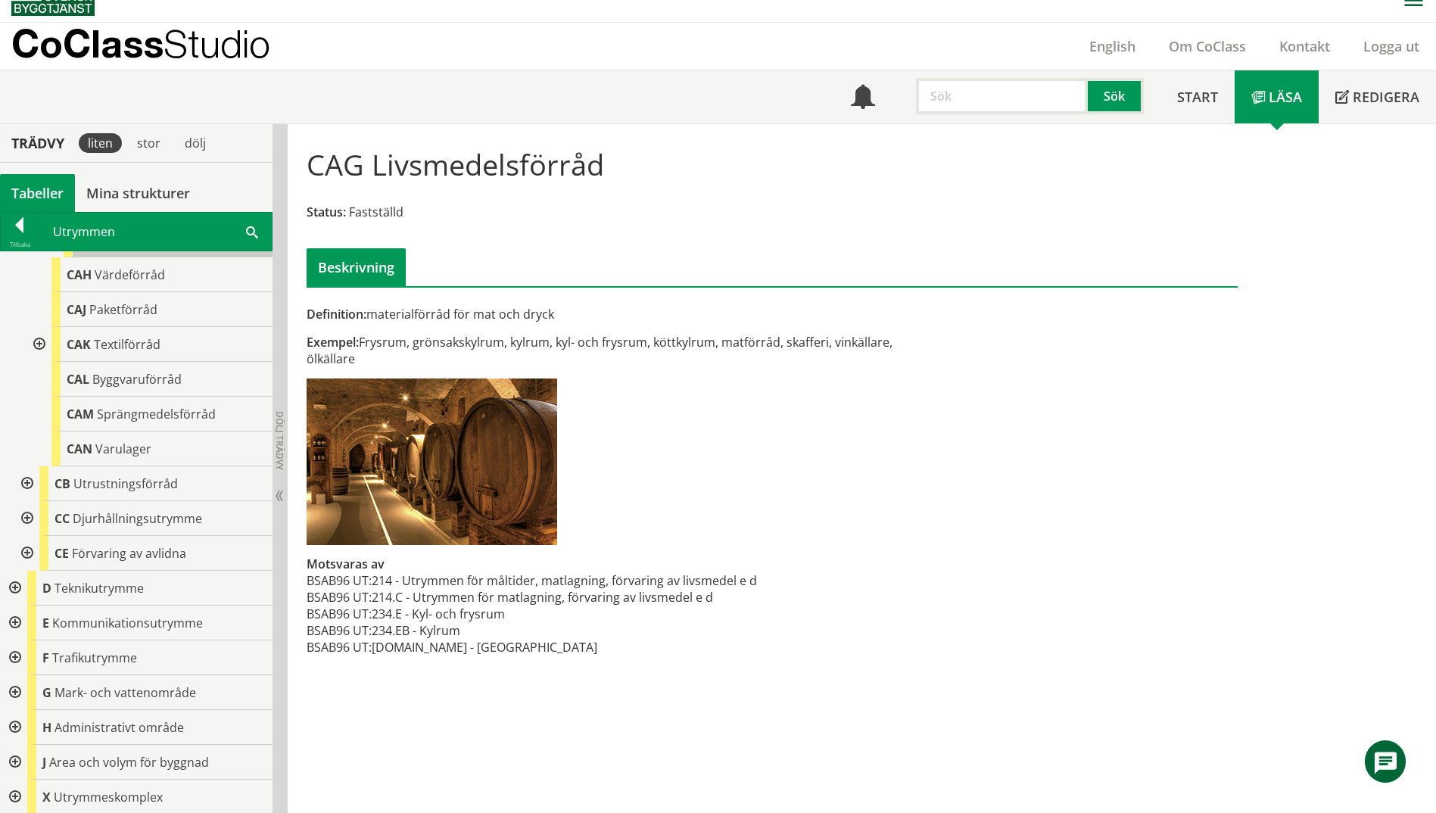
scroll to position [530, 0]
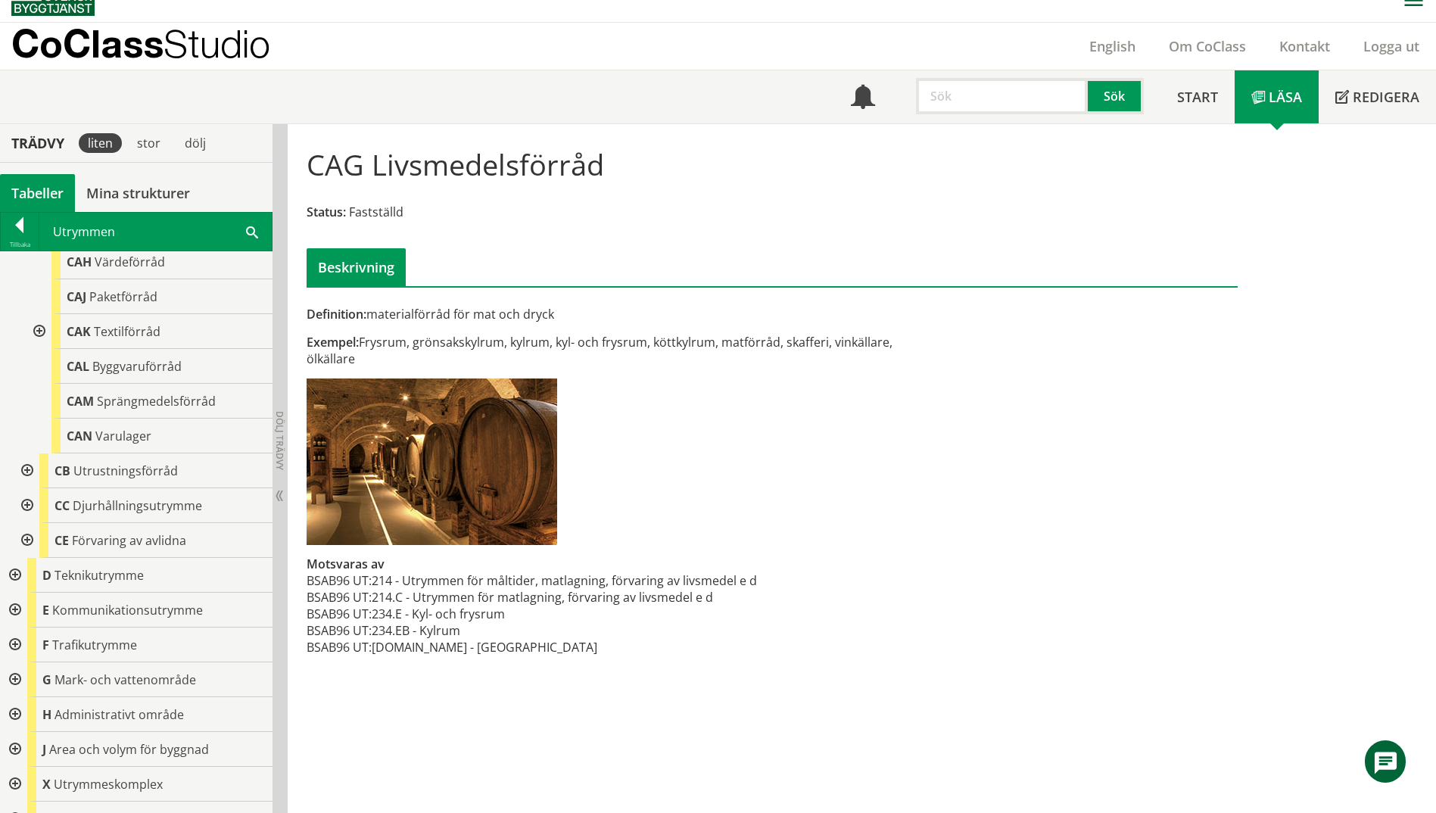
click at [248, 233] on span at bounding box center [252, 231] width 12 height 16
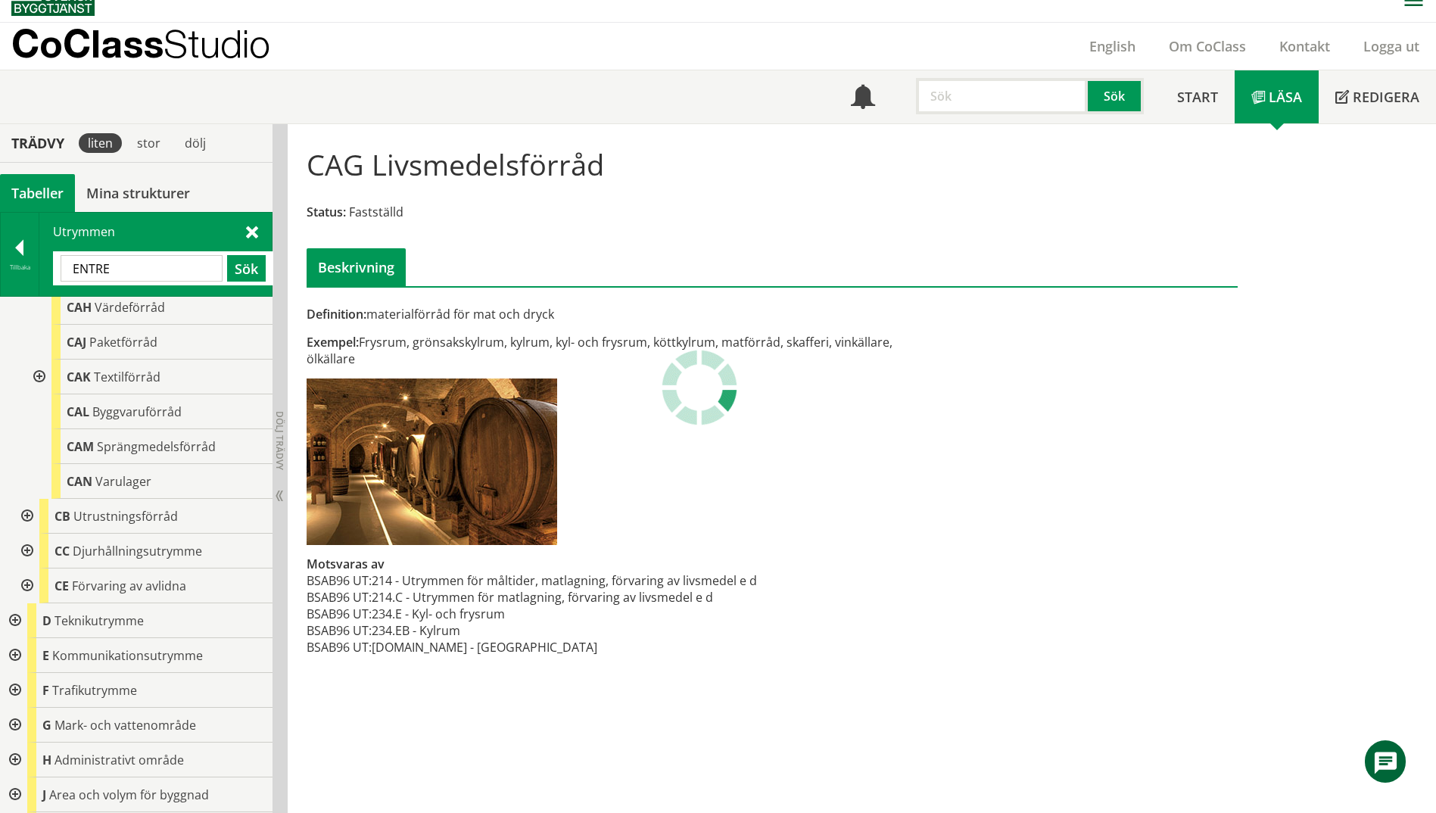
scroll to position [0, 0]
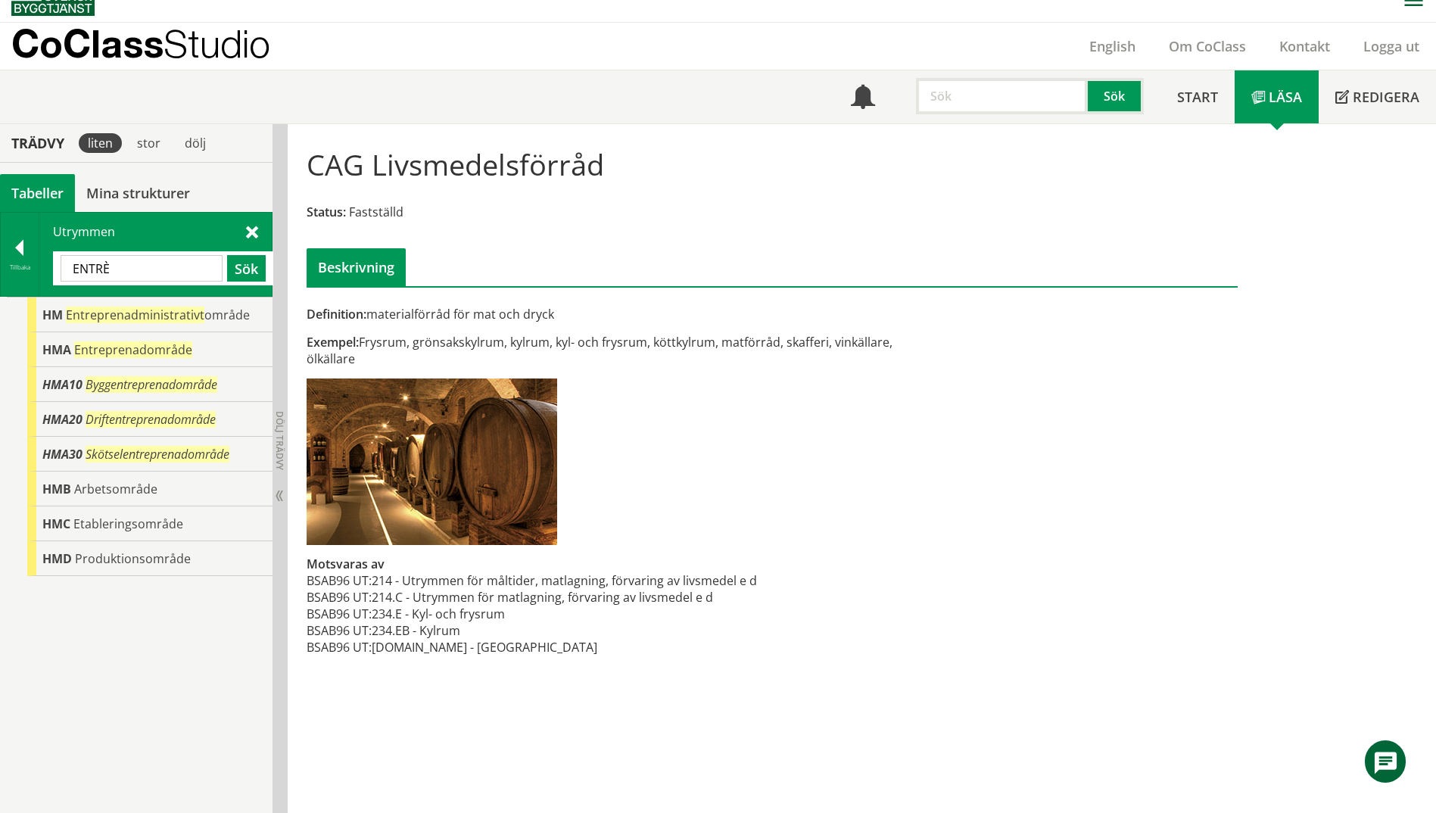
type input "ENTRÈ"
